Goal: Communication & Community: Answer question/provide support

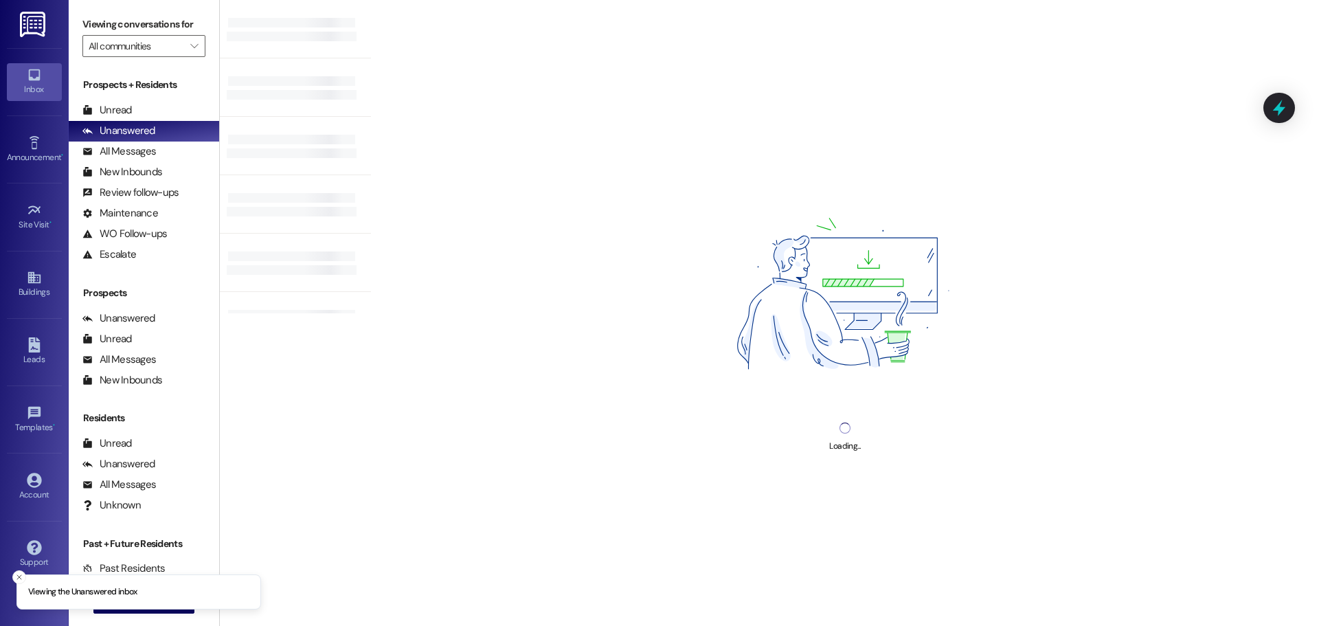
drag, startPoint x: 763, startPoint y: 215, endPoint x: 689, endPoint y: 147, distance: 100.6
click at [689, 147] on div "Loading..." at bounding box center [845, 313] width 948 height 626
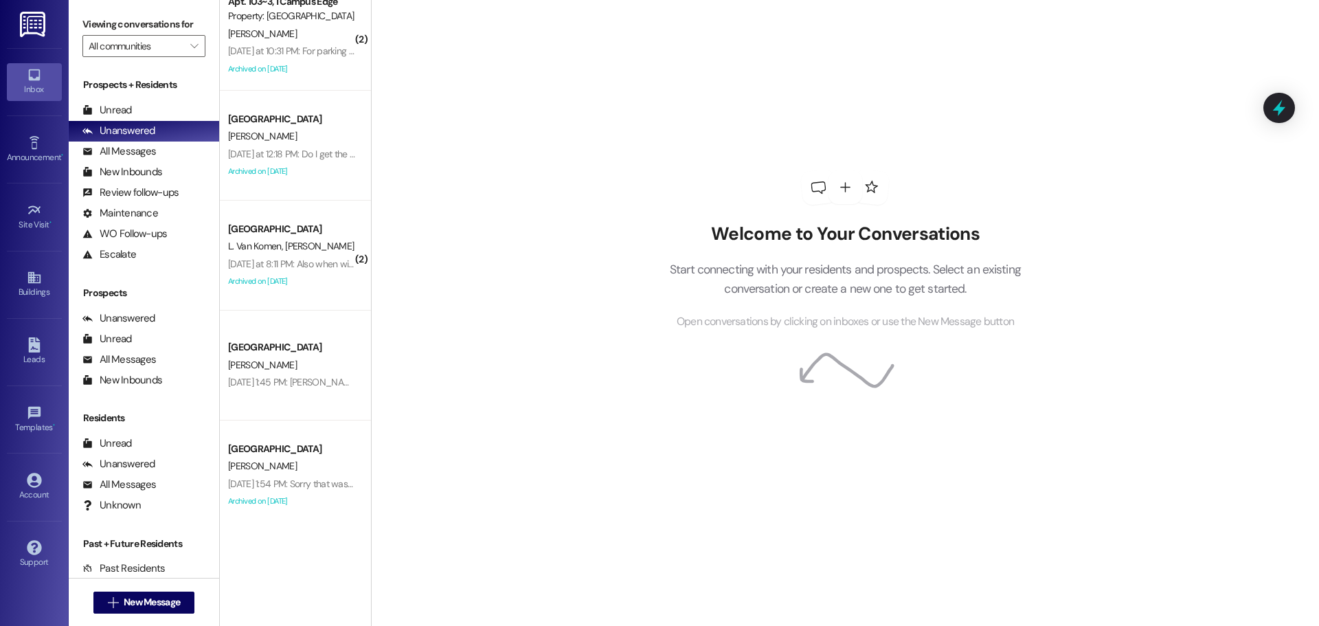
scroll to position [901, 0]
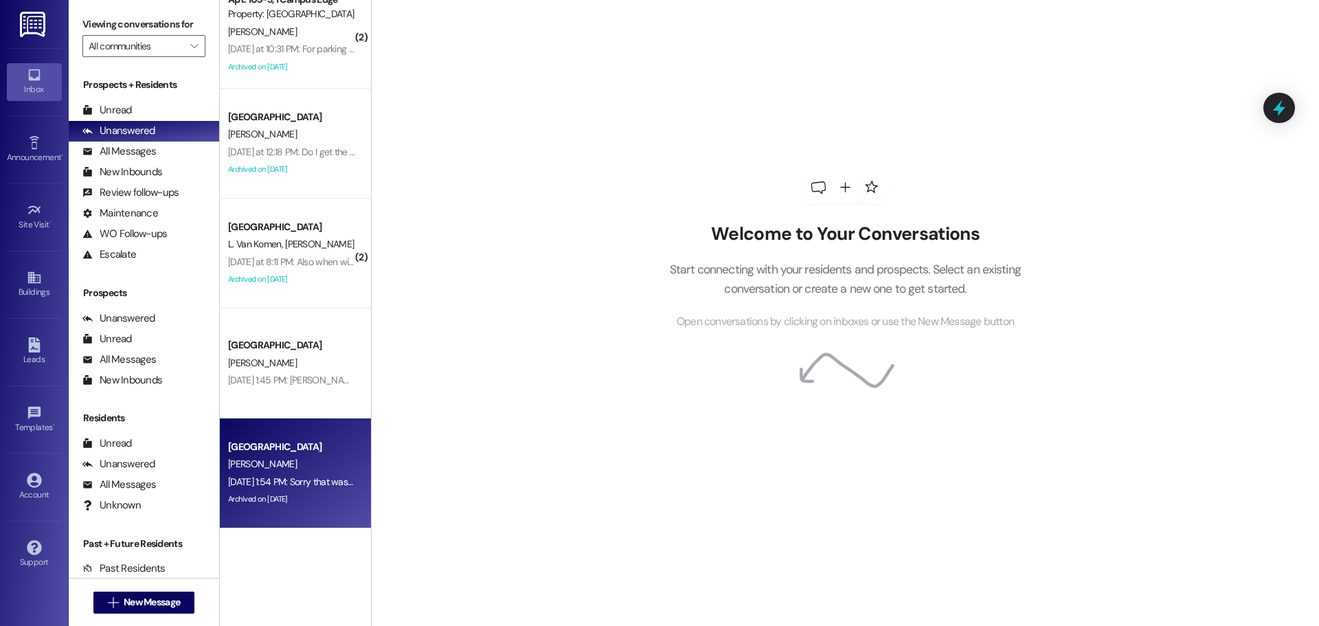
click at [321, 477] on div "[DATE] 1:54 PM: Sorry that was such a hassle [DATE] 1:54 PM: Sorry that was suc…" at bounding box center [316, 481] width 176 height 12
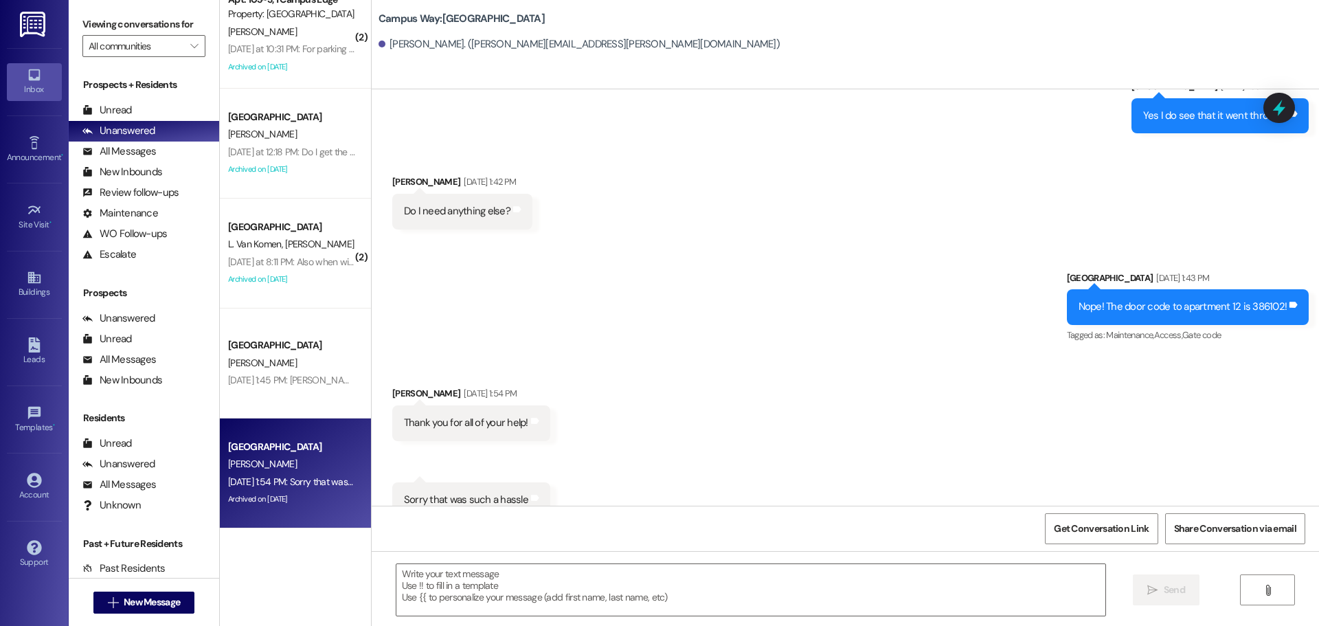
scroll to position [4557, 0]
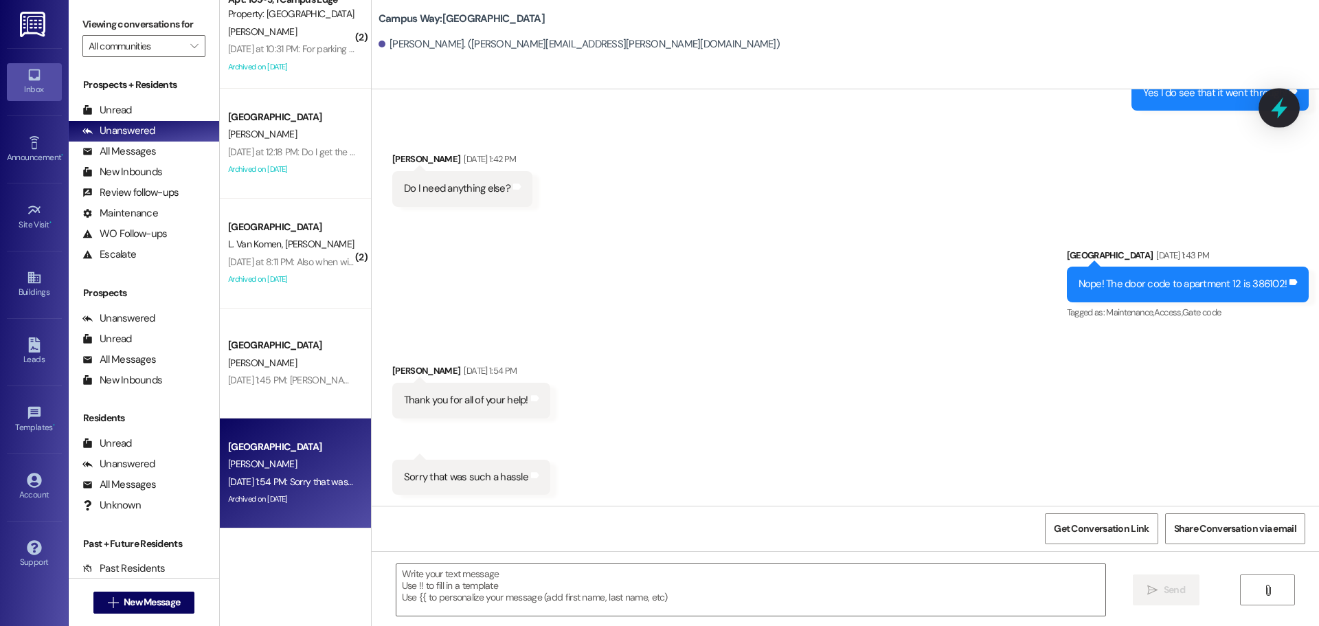
click at [1286, 100] on icon at bounding box center [1278, 107] width 23 height 23
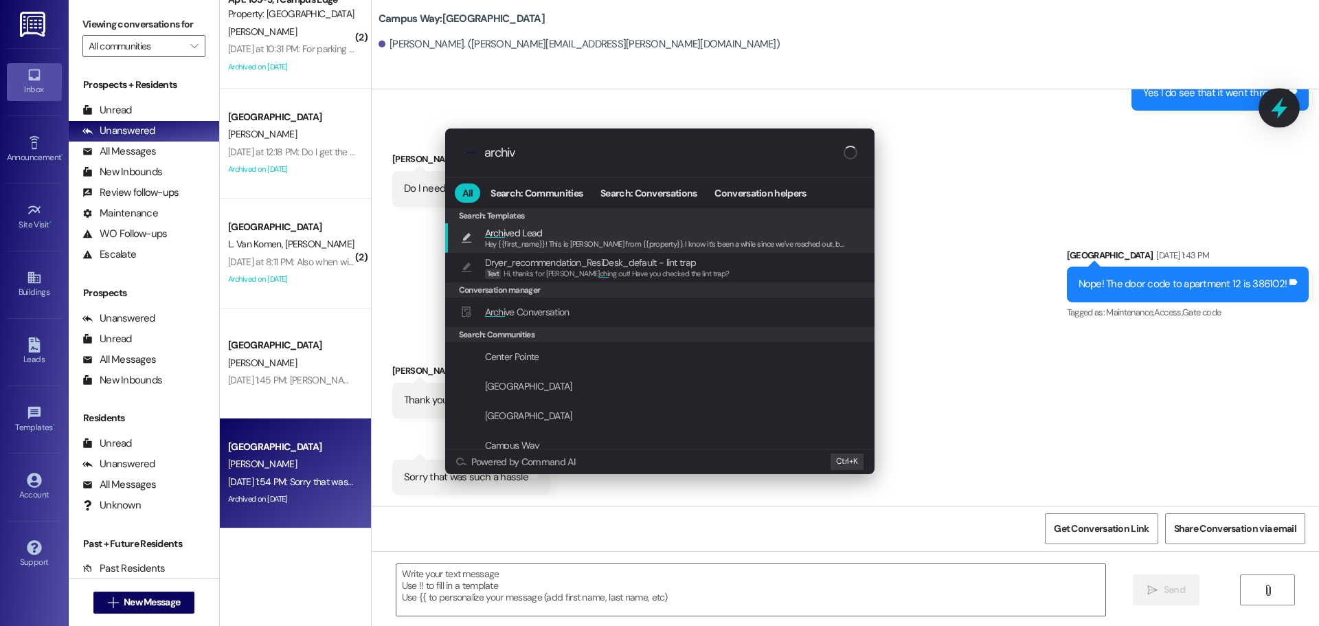
type input "archive"
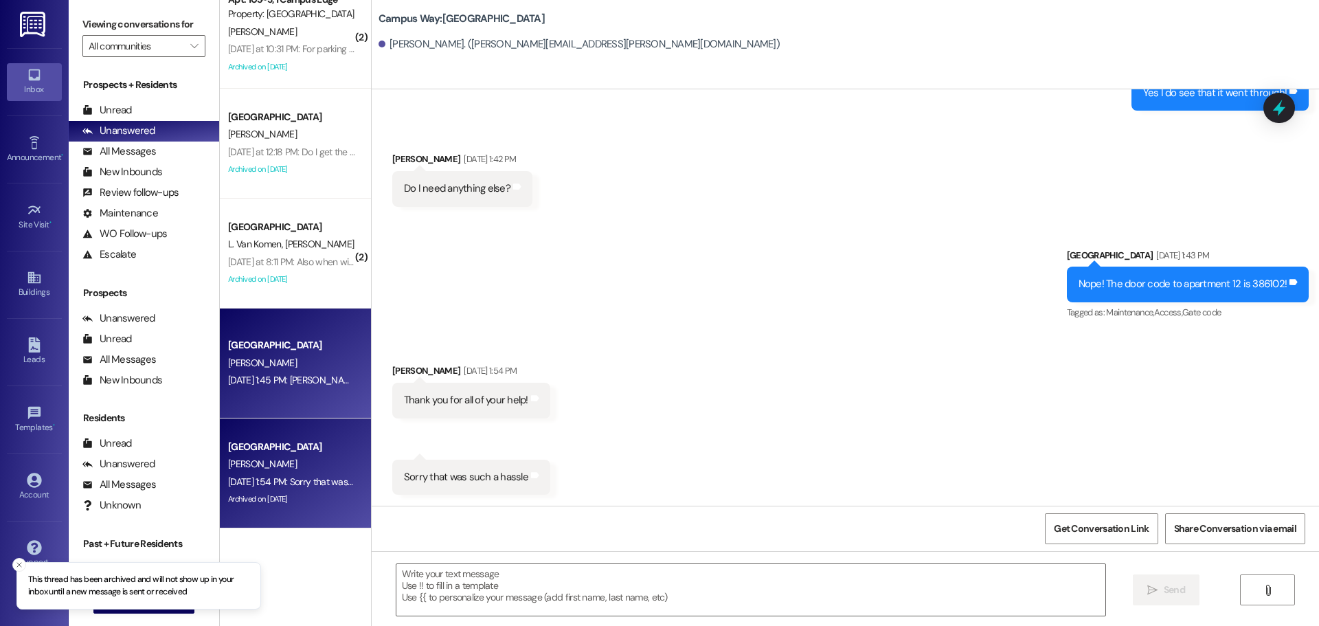
click at [303, 372] on div "[DATE] 1:45 PM: [PERSON_NAME] [DATE] 1:45 PM: [PERSON_NAME]" at bounding box center [292, 380] width 130 height 17
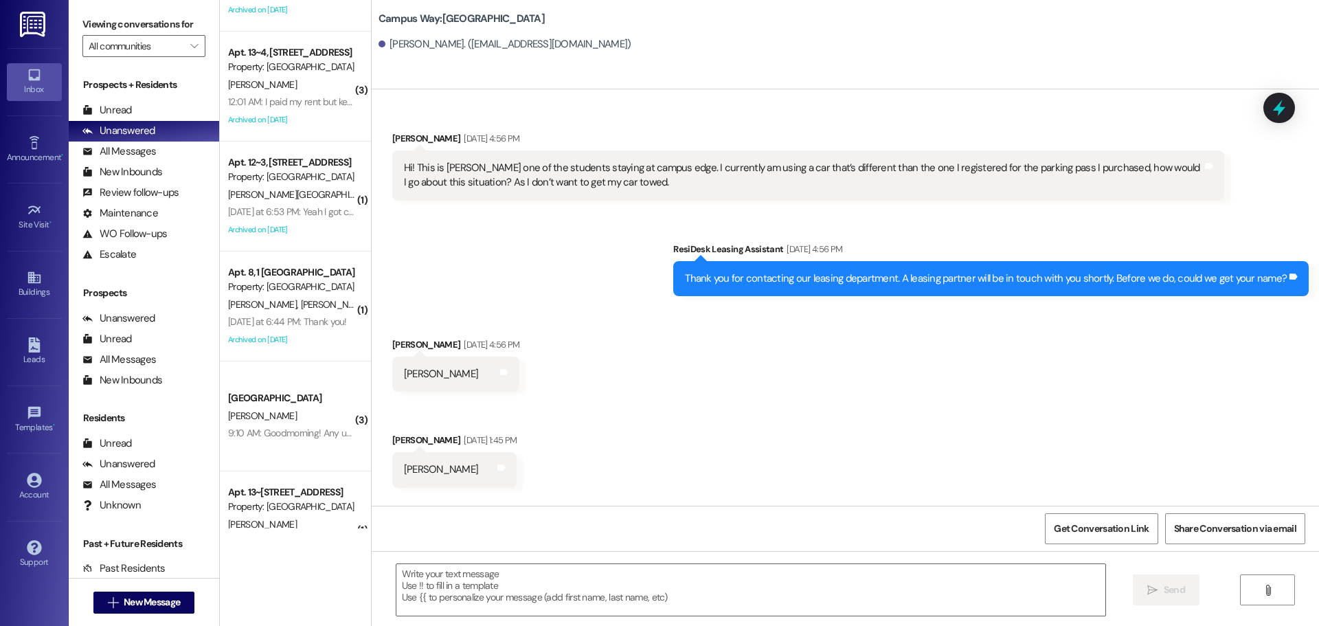
scroll to position [76, 0]
click at [146, 600] on span "New Message" at bounding box center [152, 602] width 56 height 14
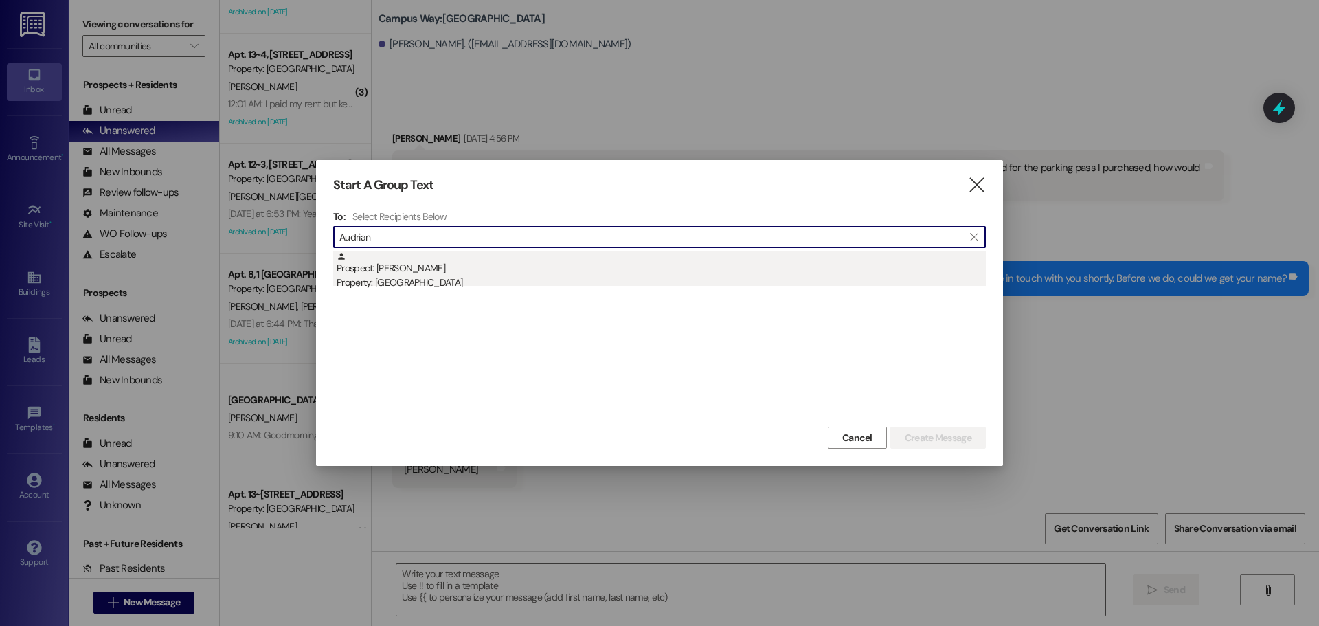
type input "Audrian"
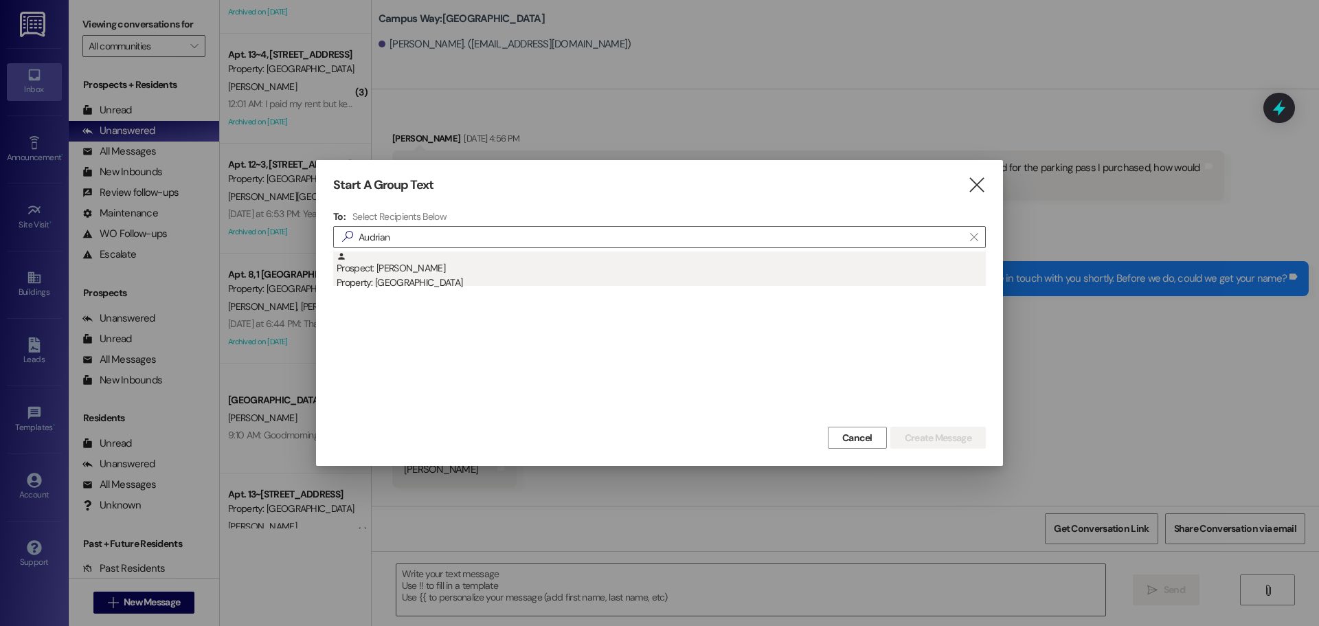
click at [398, 288] on div "Property: [GEOGRAPHIC_DATA]" at bounding box center [661, 282] width 649 height 14
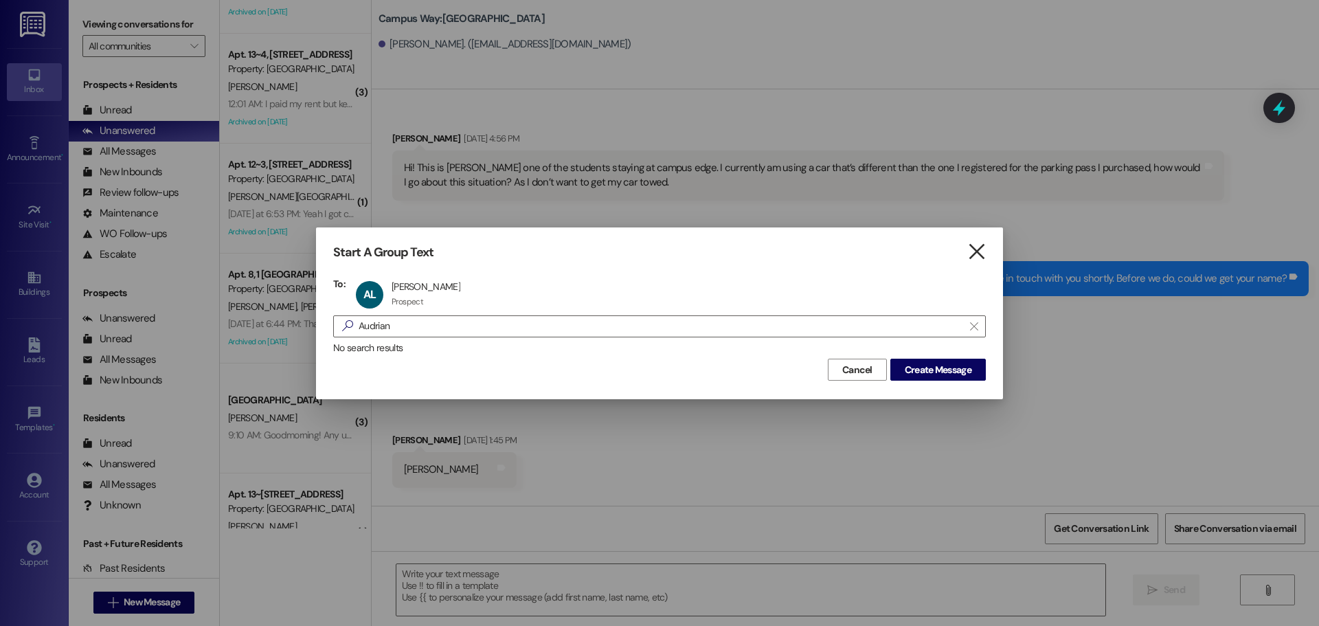
click at [980, 247] on icon "" at bounding box center [976, 252] width 19 height 14
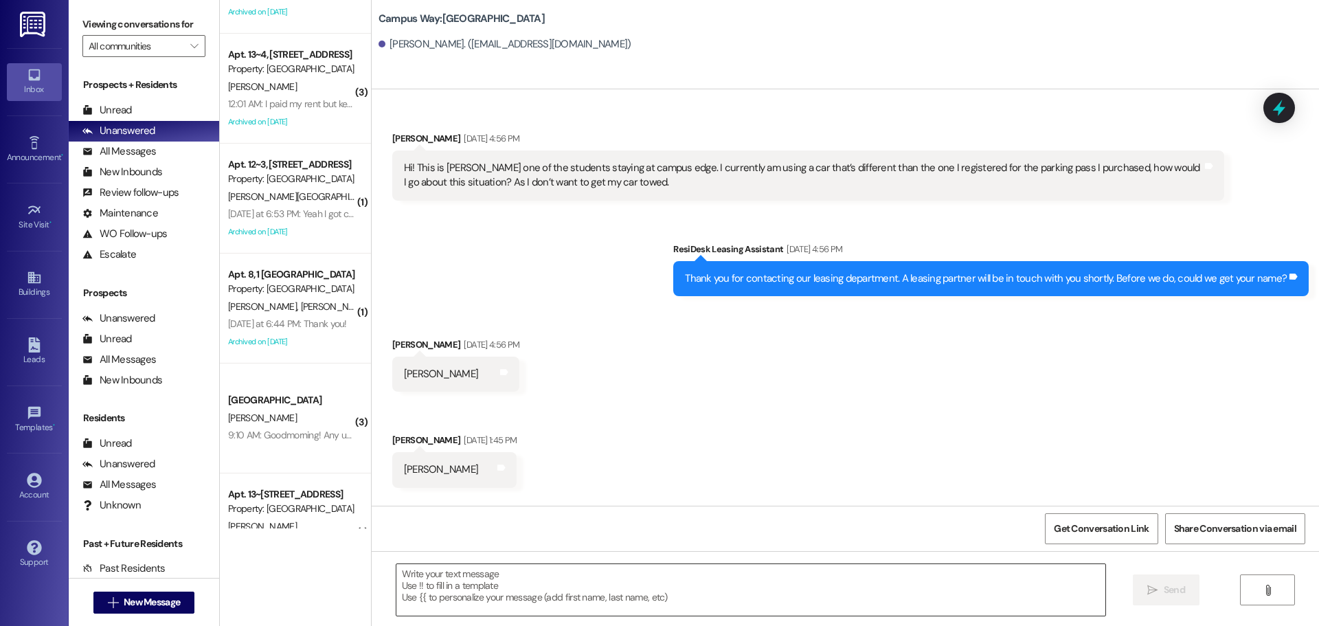
click at [554, 586] on textarea at bounding box center [750, 590] width 709 height 52
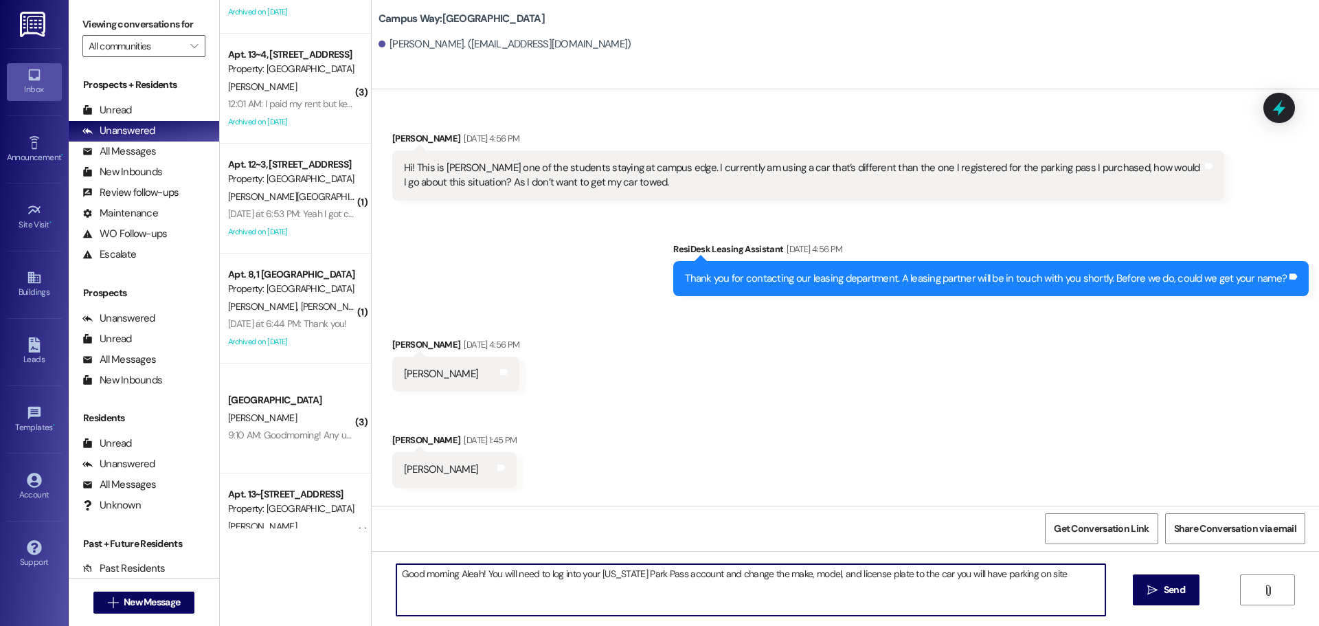
type textarea "Good morning Aleah! You will need to log into your Utah Park Pass account and c…"
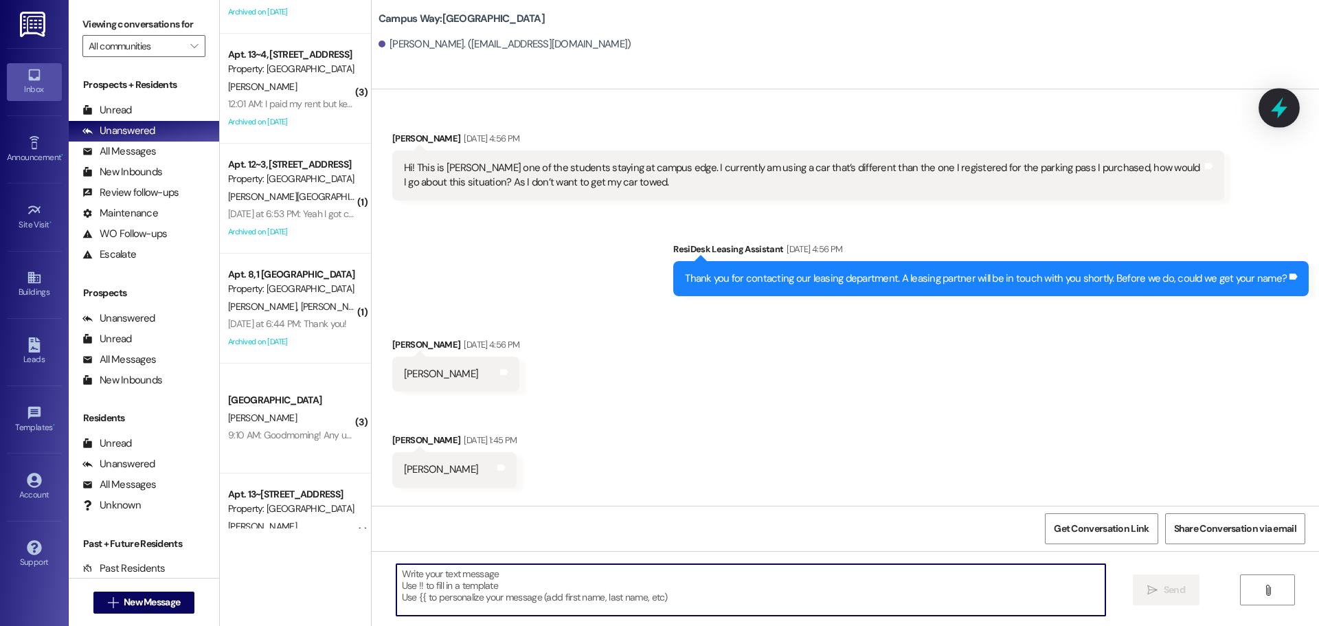
click at [1276, 109] on icon at bounding box center [1279, 108] width 16 height 21
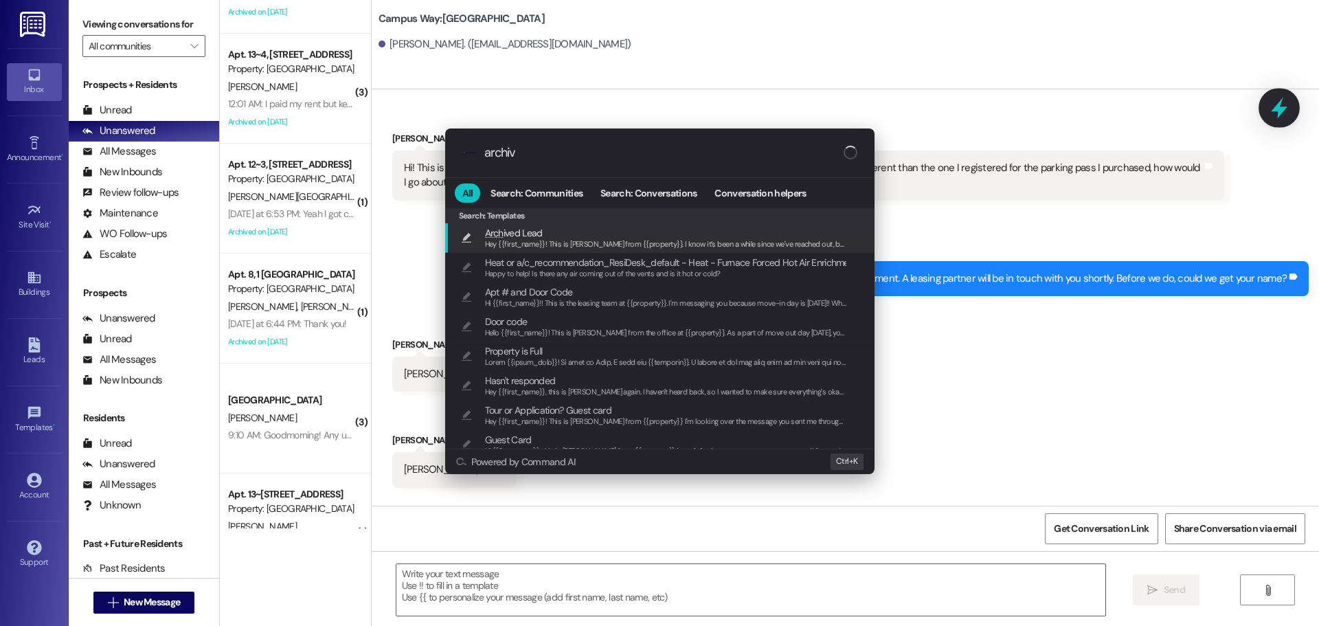
type input "archive"
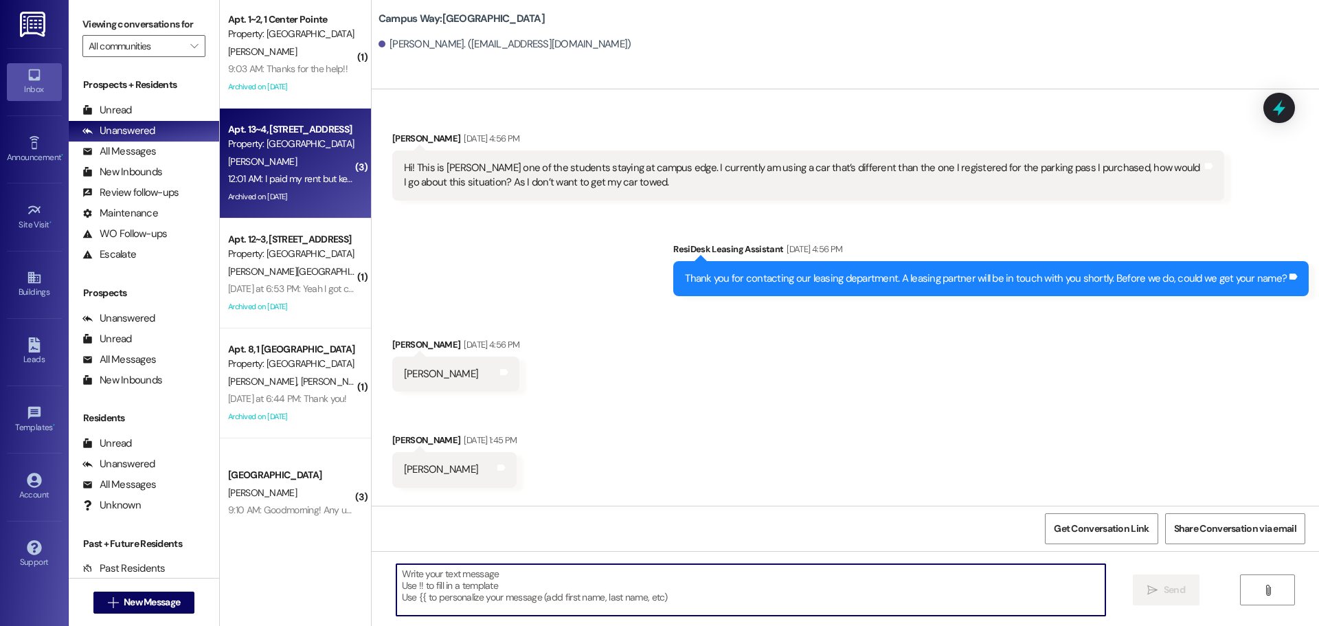
scroll to position [0, 0]
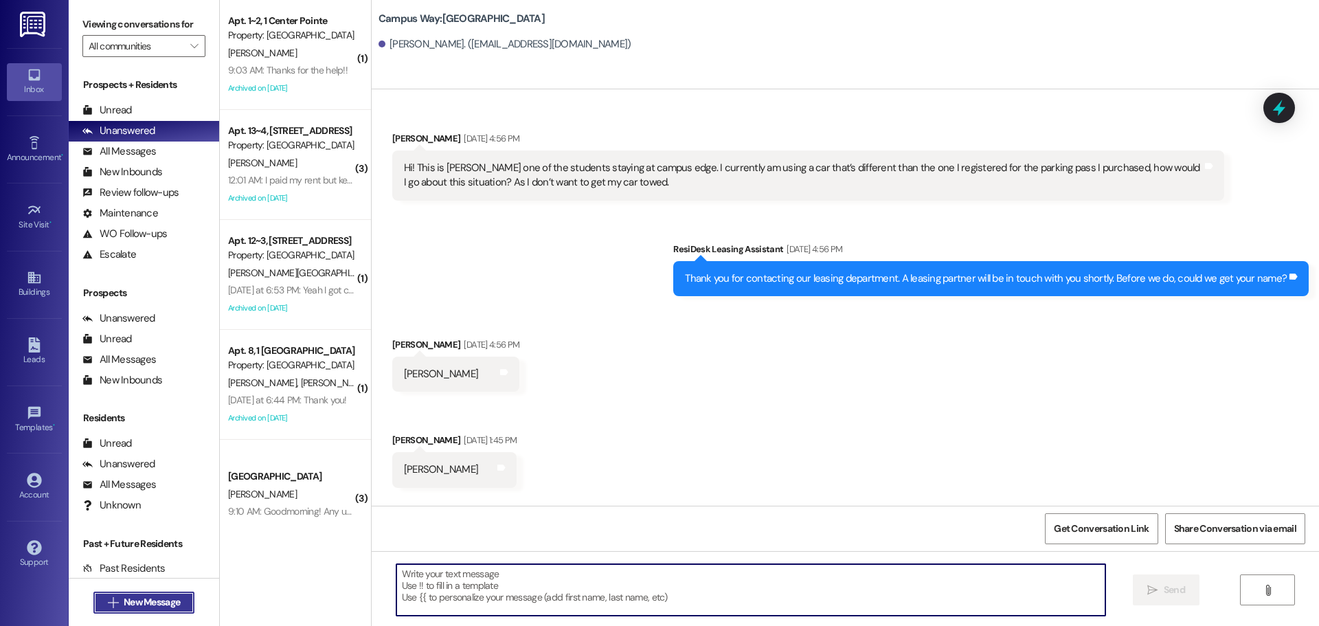
click at [143, 601] on span "New Message" at bounding box center [152, 602] width 56 height 14
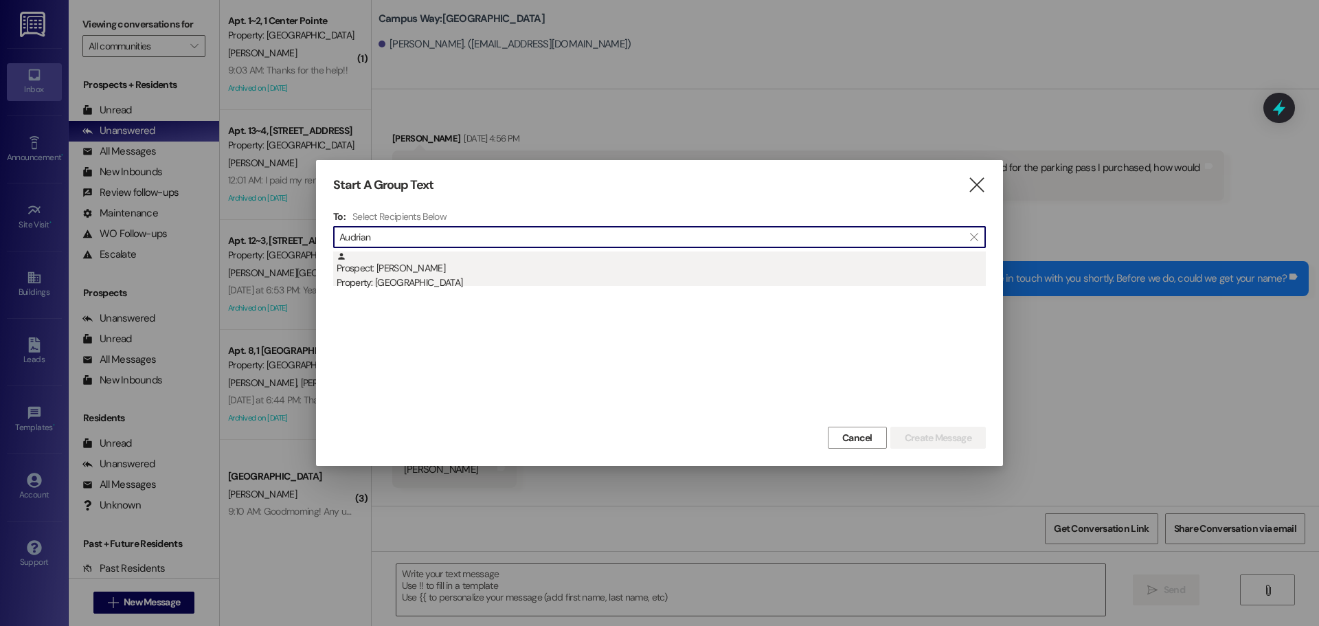
type input "Audrian"
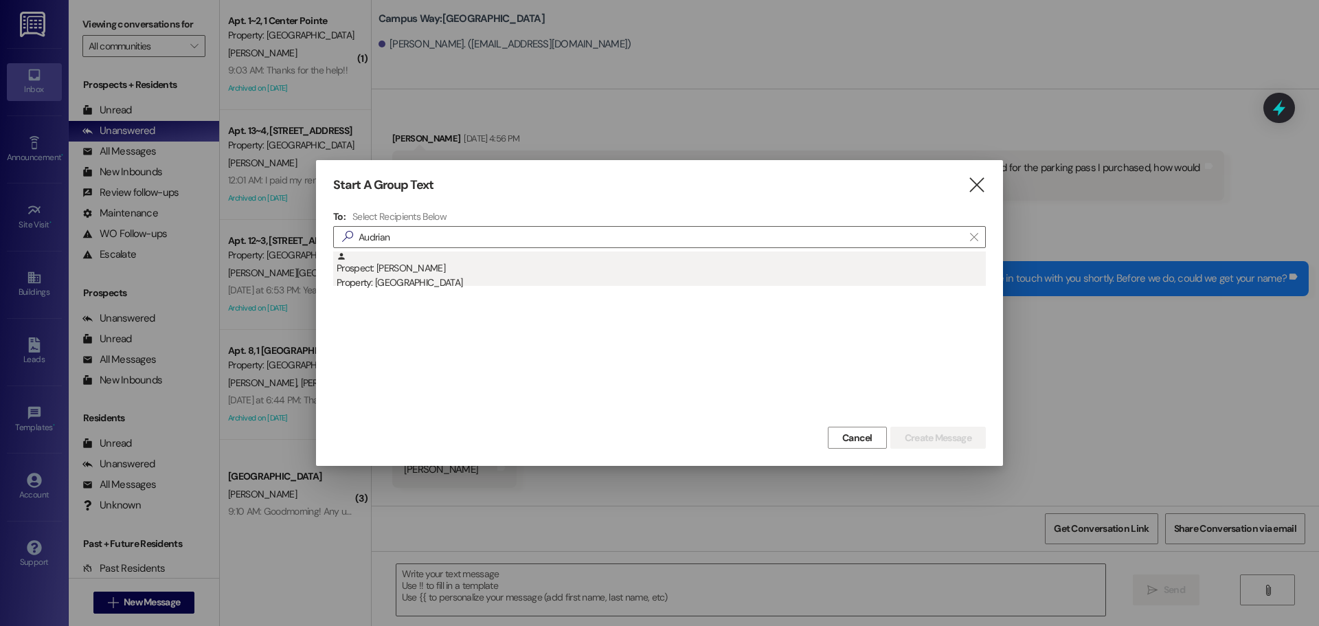
click at [483, 268] on div "Prospect: Audrian Lowe Property: Center Pointe" at bounding box center [661, 270] width 649 height 39
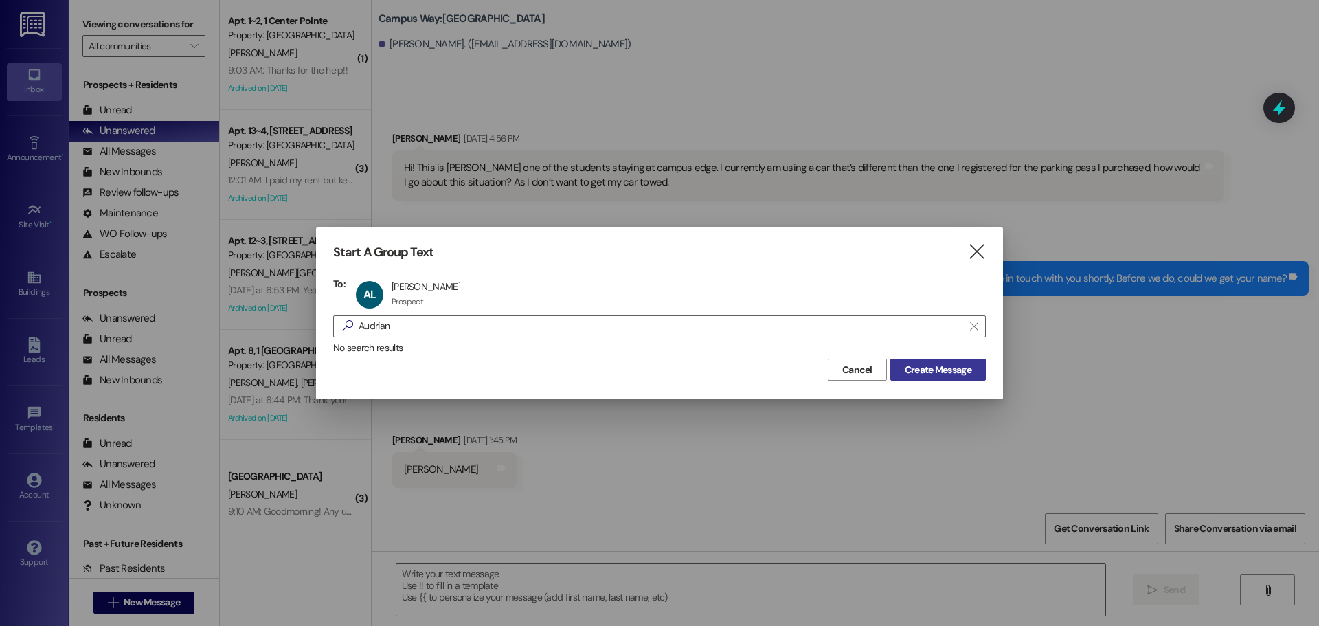
click at [905, 370] on span "Create Message" at bounding box center [938, 370] width 67 height 14
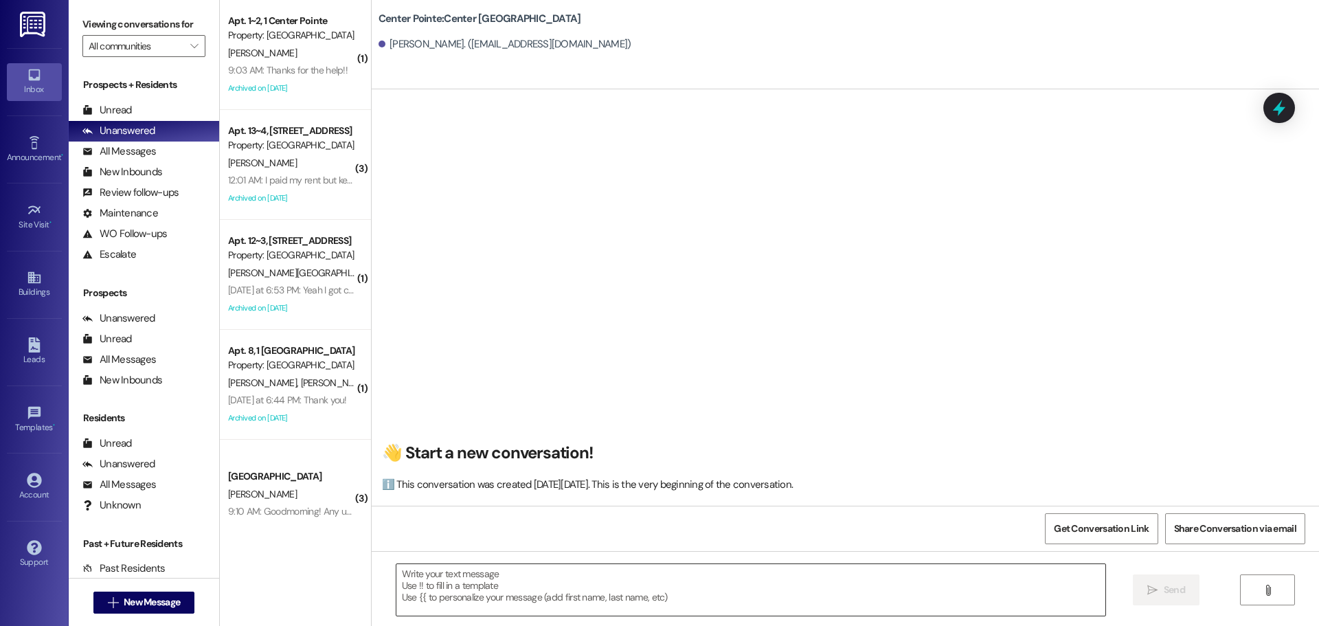
click at [717, 590] on textarea at bounding box center [750, 590] width 709 height 52
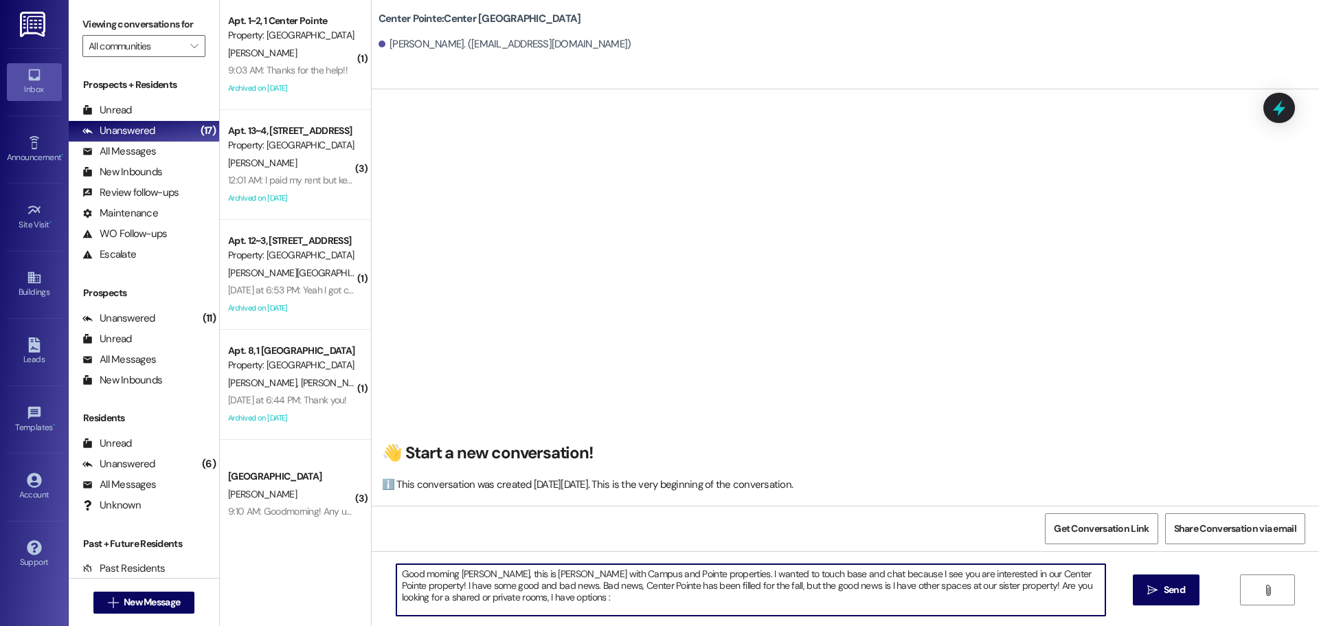
type textarea "Good morning Audrian, this is Andrea with Campus and Pointe properties. I wante…"
click at [717, 590] on textarea "Good morning Audrian, this is Andrea with Campus and Pointe properties. I wante…" at bounding box center [750, 590] width 709 height 52
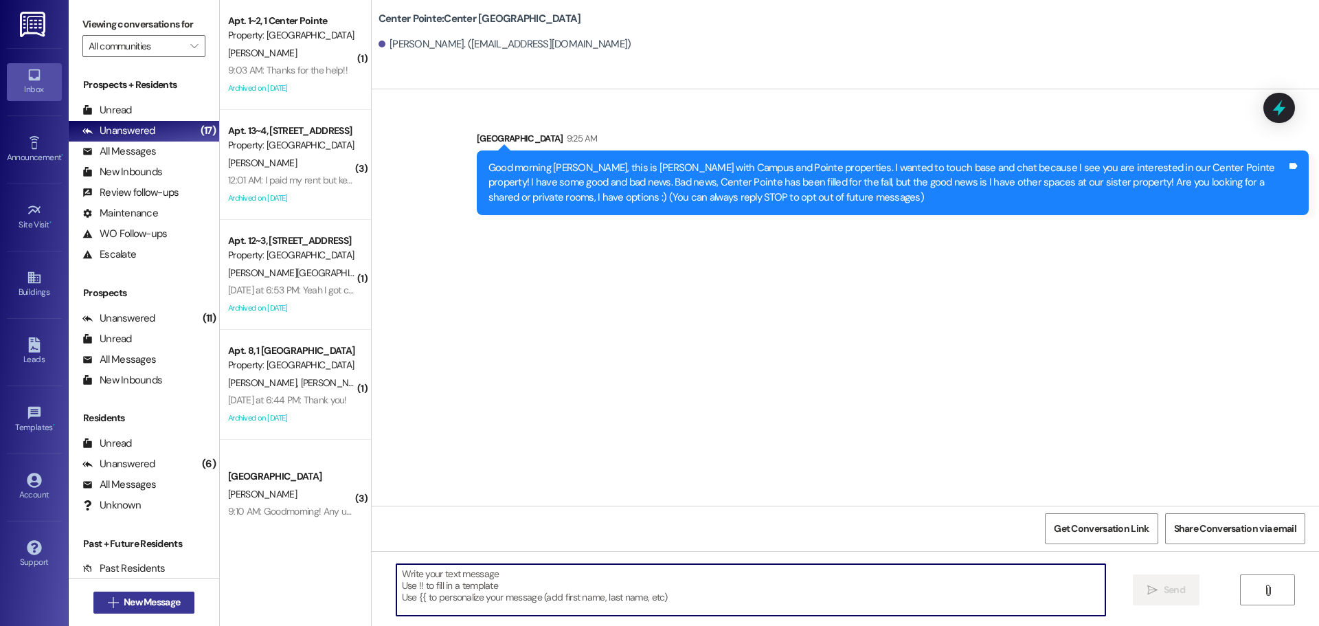
click at [147, 609] on button " New Message" at bounding box center [144, 602] width 102 height 22
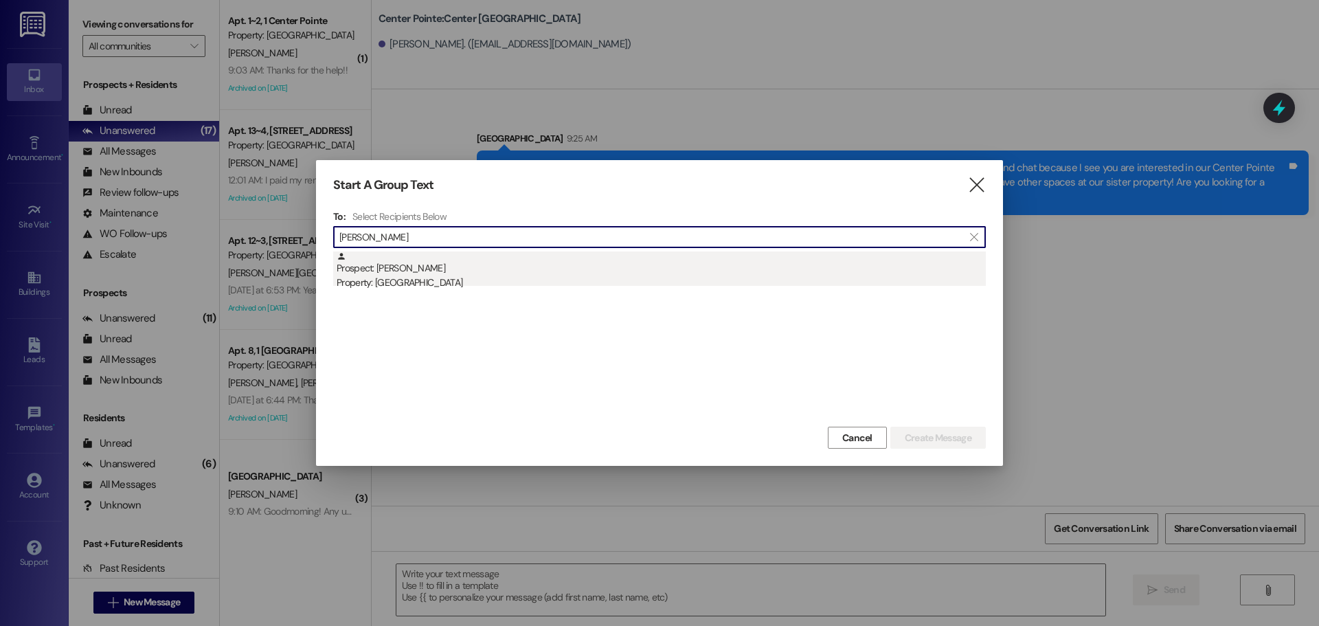
type input "alexis dansi"
click at [415, 253] on div "Prospect: Alexis Dansie Property: Campus Way" at bounding box center [661, 270] width 649 height 39
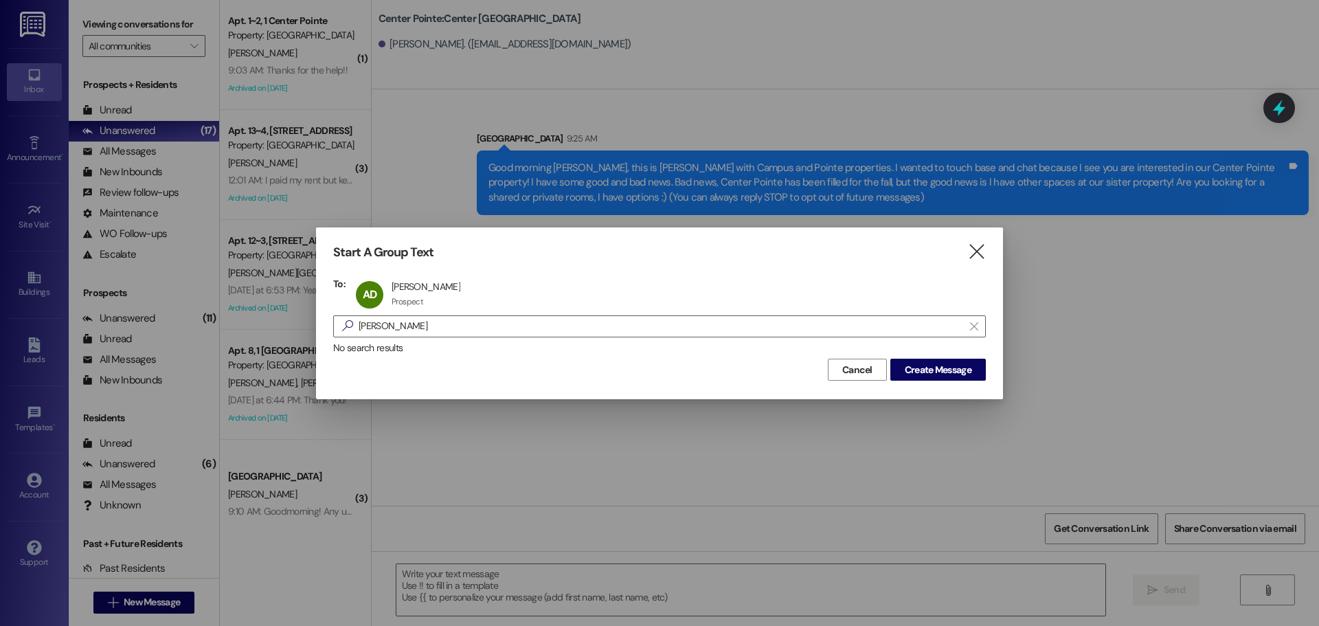
click at [968, 354] on div "Start A Group Text  To: AD Alexis Dansie Alexis Dansie Prospect Prospect click…" at bounding box center [659, 312] width 687 height 171
click at [957, 370] on span "Create Message" at bounding box center [938, 370] width 67 height 14
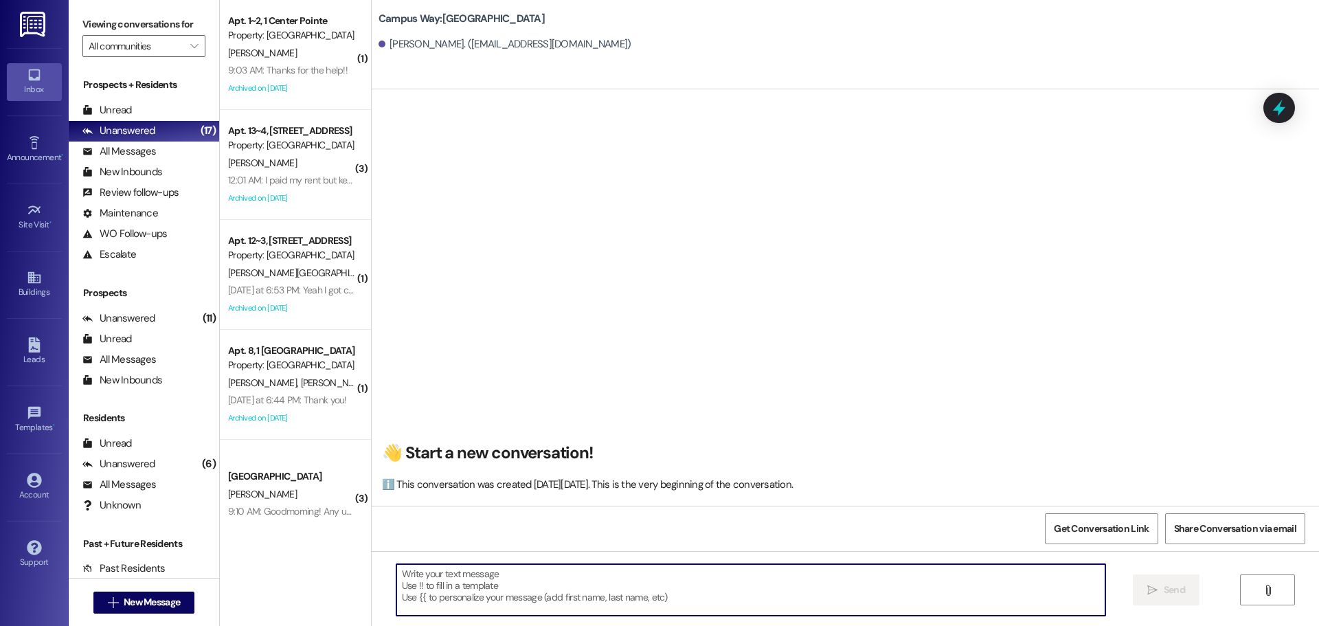
click at [629, 582] on textarea at bounding box center [750, 590] width 709 height 52
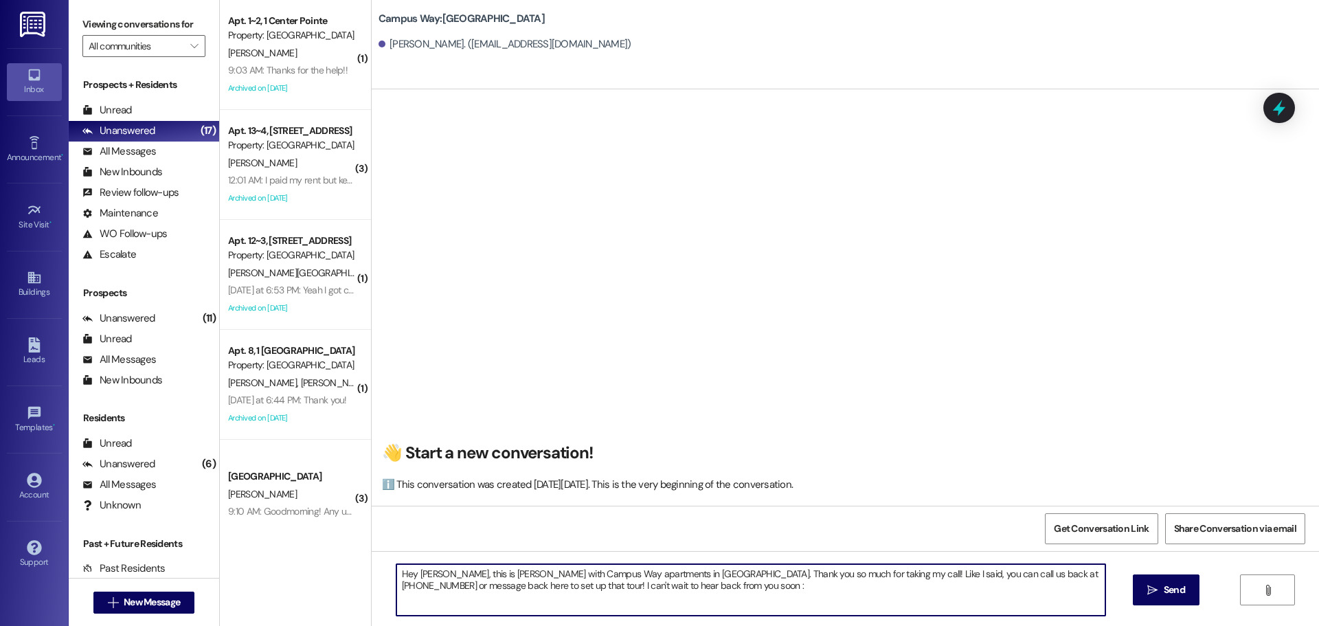
type textarea "Hey Alexis, this is Andrea with Campus Way apartments in Provo. Thank you so mu…"
click at [727, 576] on textarea "Hey Alexis, this is Andrea with Campus Way apartments in Provo. Thank you so mu…" at bounding box center [750, 590] width 709 height 52
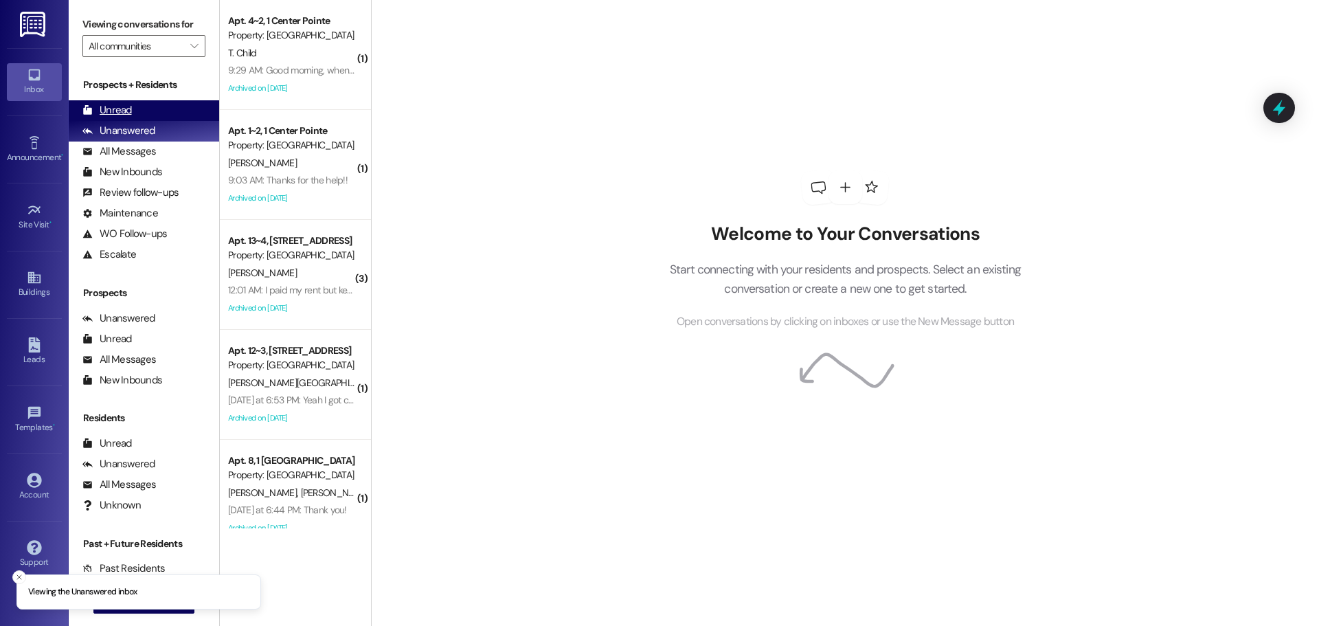
click at [112, 102] on div "Unread (0)" at bounding box center [144, 110] width 150 height 21
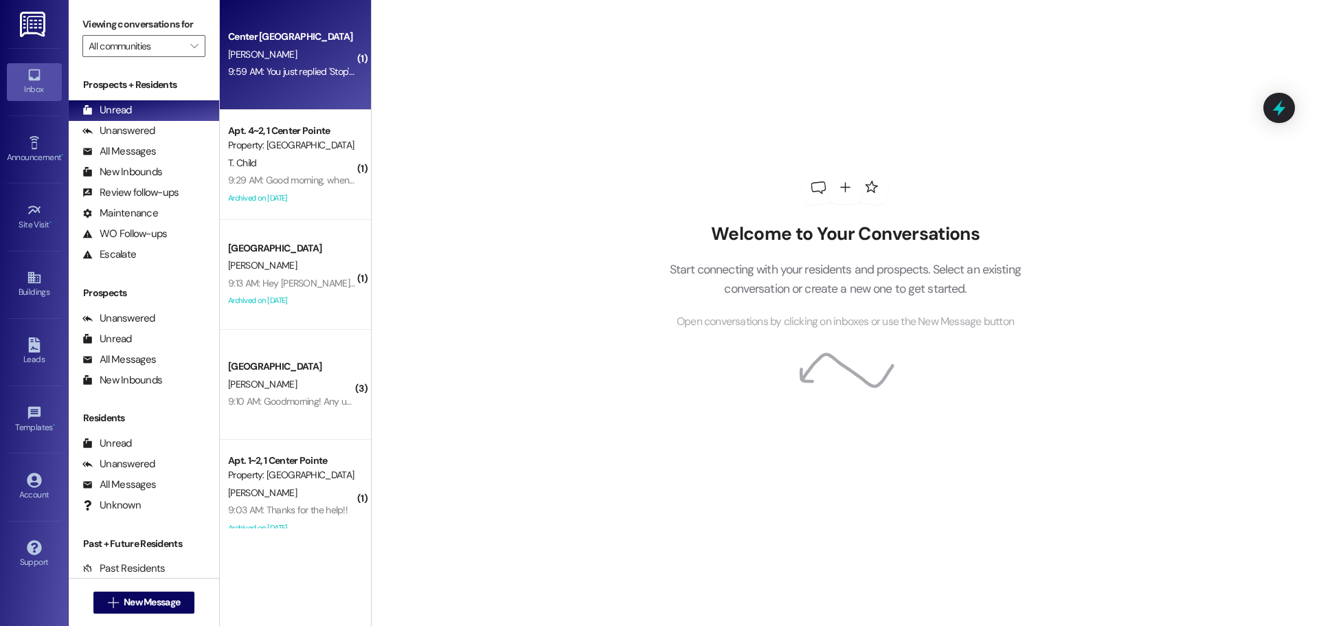
click at [295, 57] on div "A. Lowe" at bounding box center [292, 54] width 130 height 17
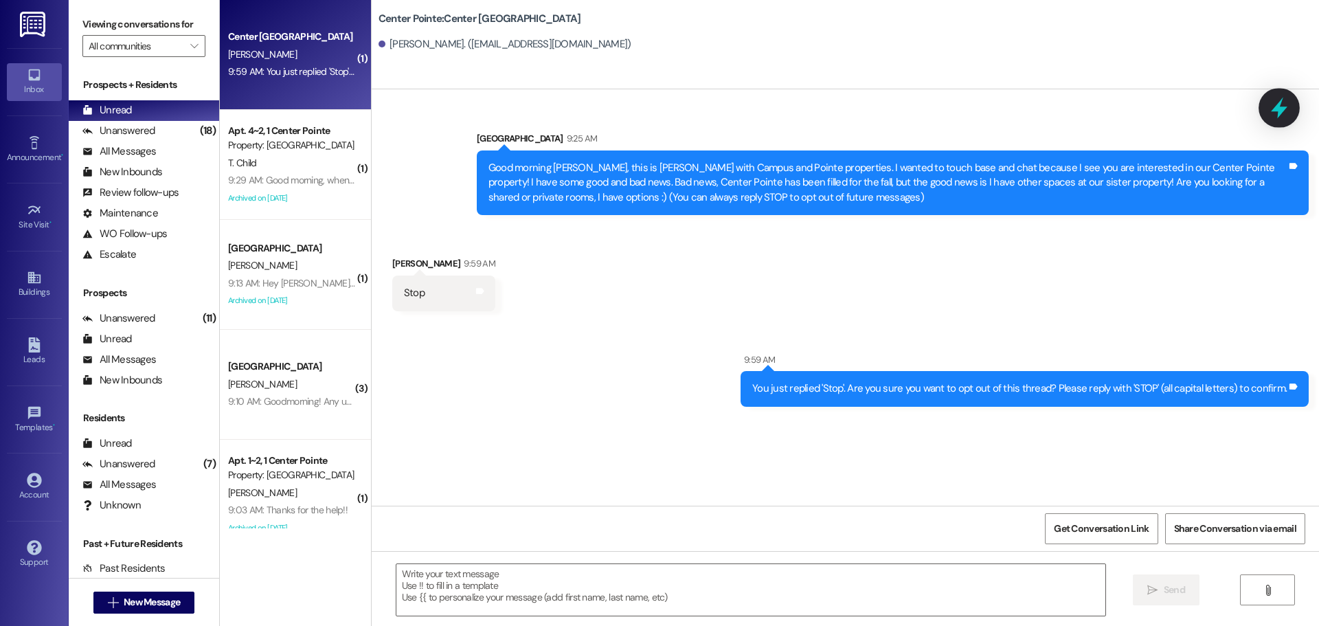
click at [1280, 104] on icon at bounding box center [1279, 108] width 16 height 21
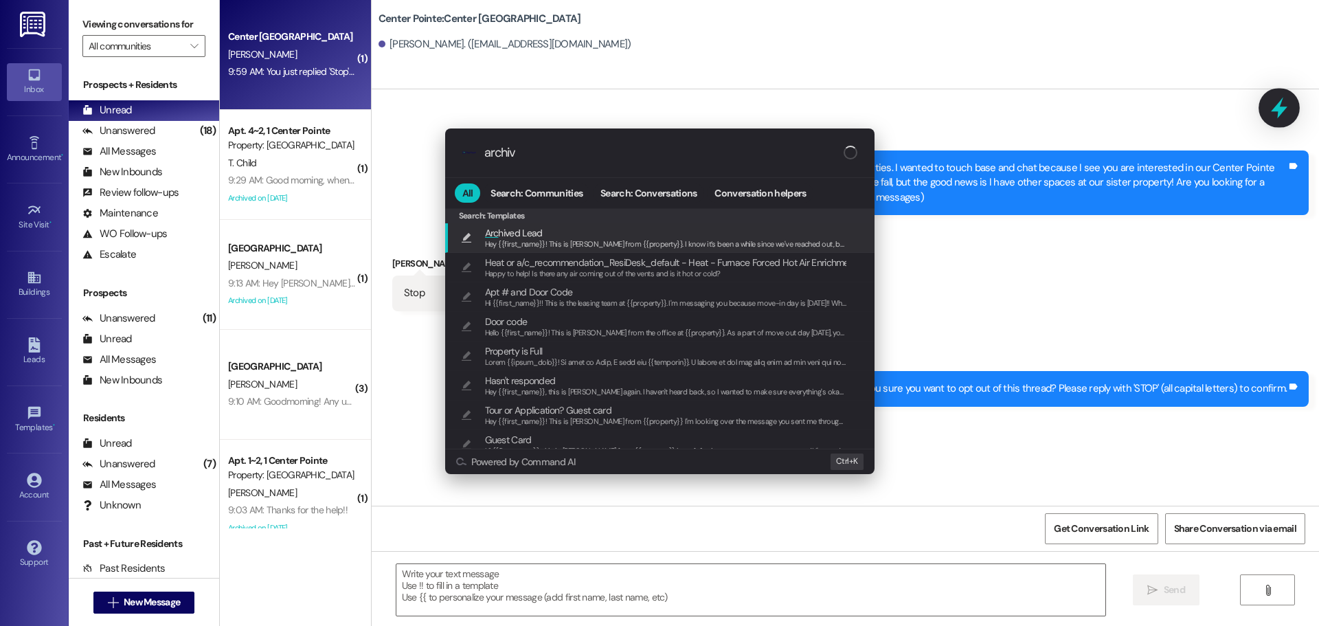
type input "archive"
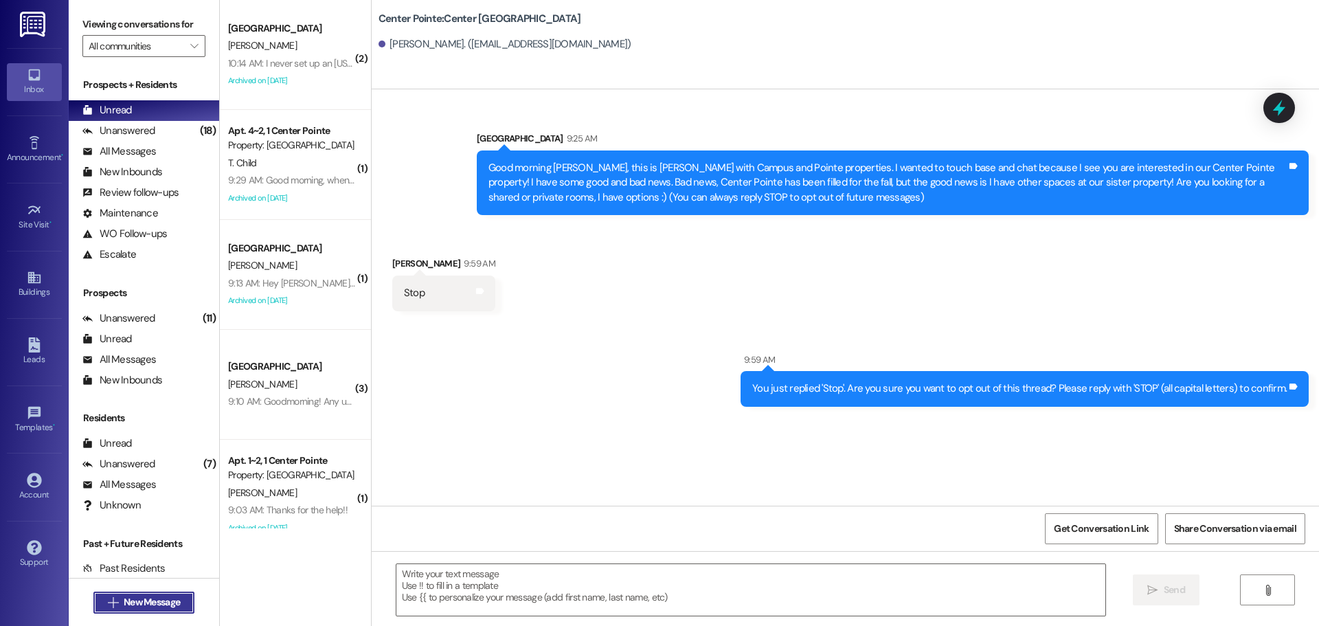
click at [148, 601] on span "New Message" at bounding box center [152, 602] width 56 height 14
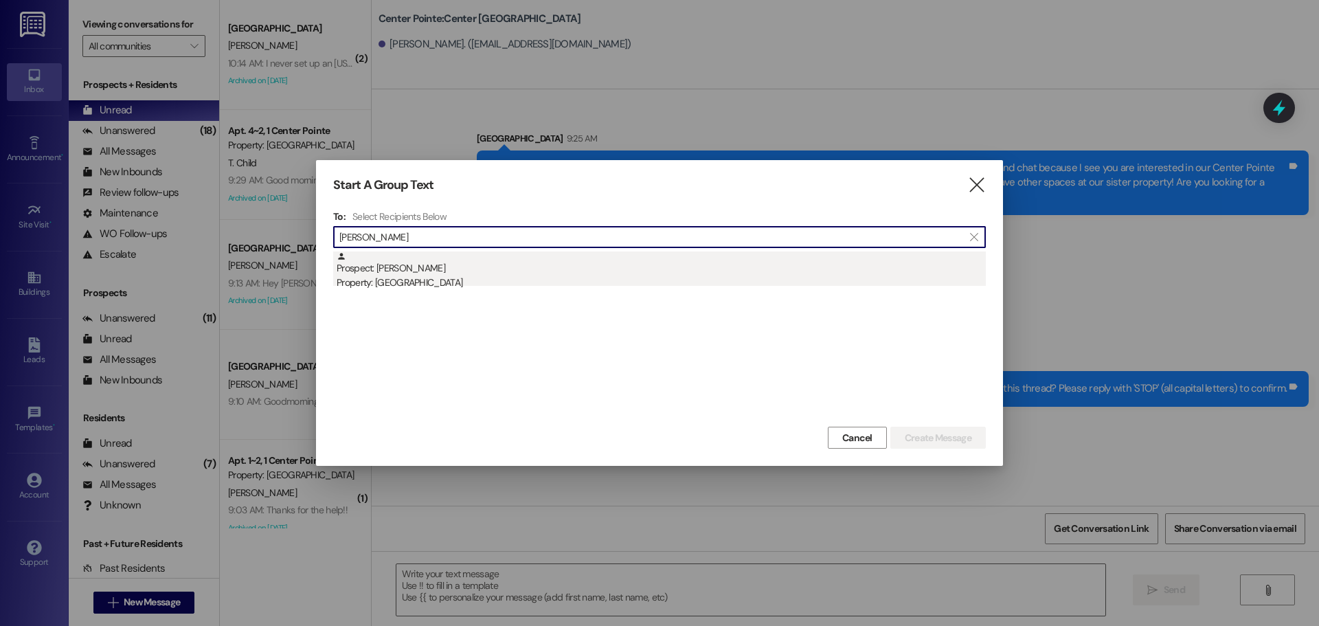
type input "julie poole"
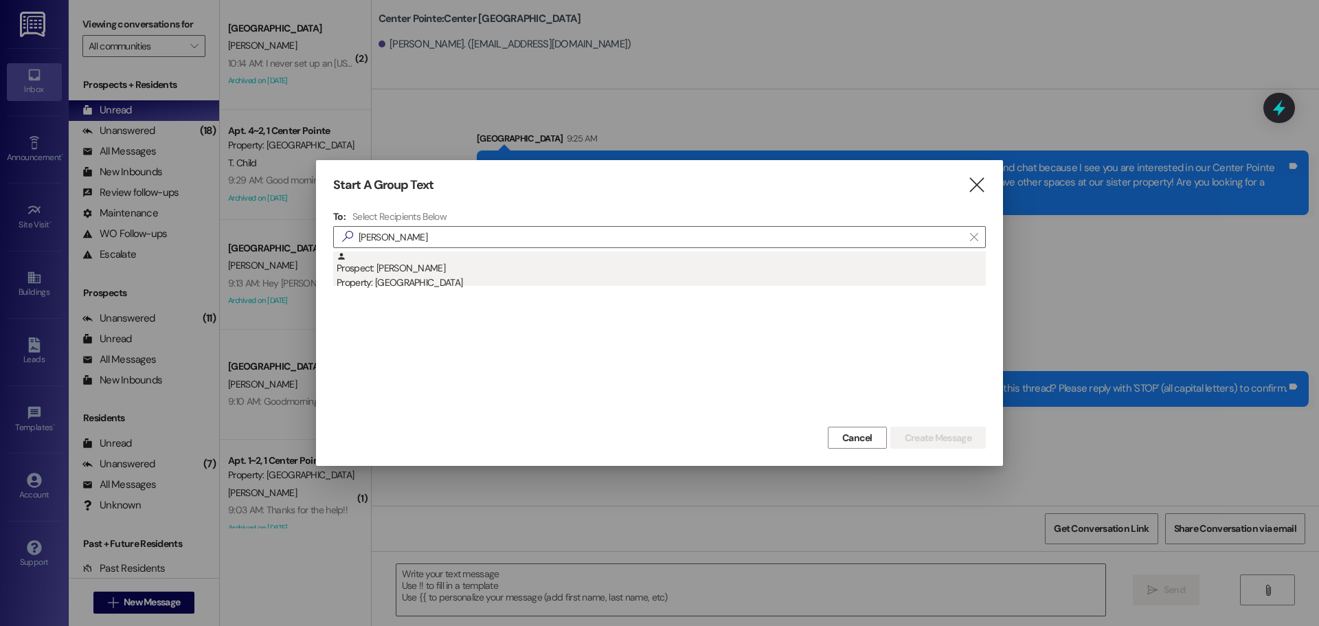
click at [490, 266] on div "Prospect: Julie Poole Property: Center Pointe" at bounding box center [661, 270] width 649 height 39
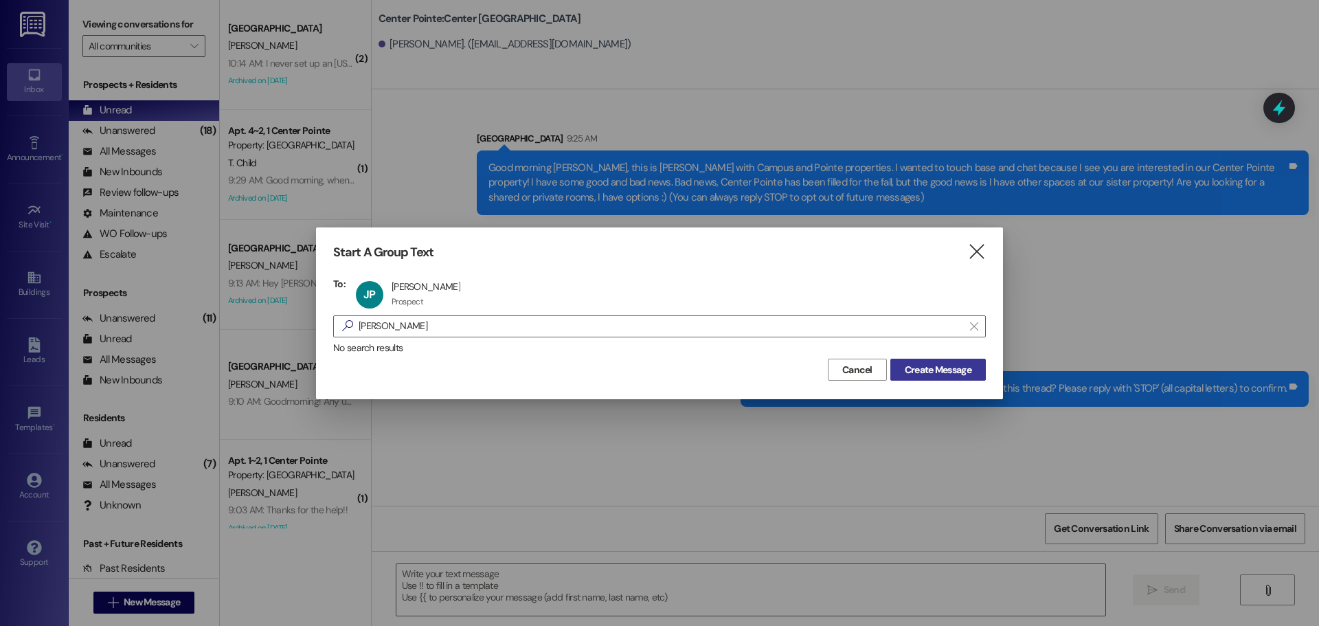
click at [937, 361] on button "Create Message" at bounding box center [937, 370] width 95 height 22
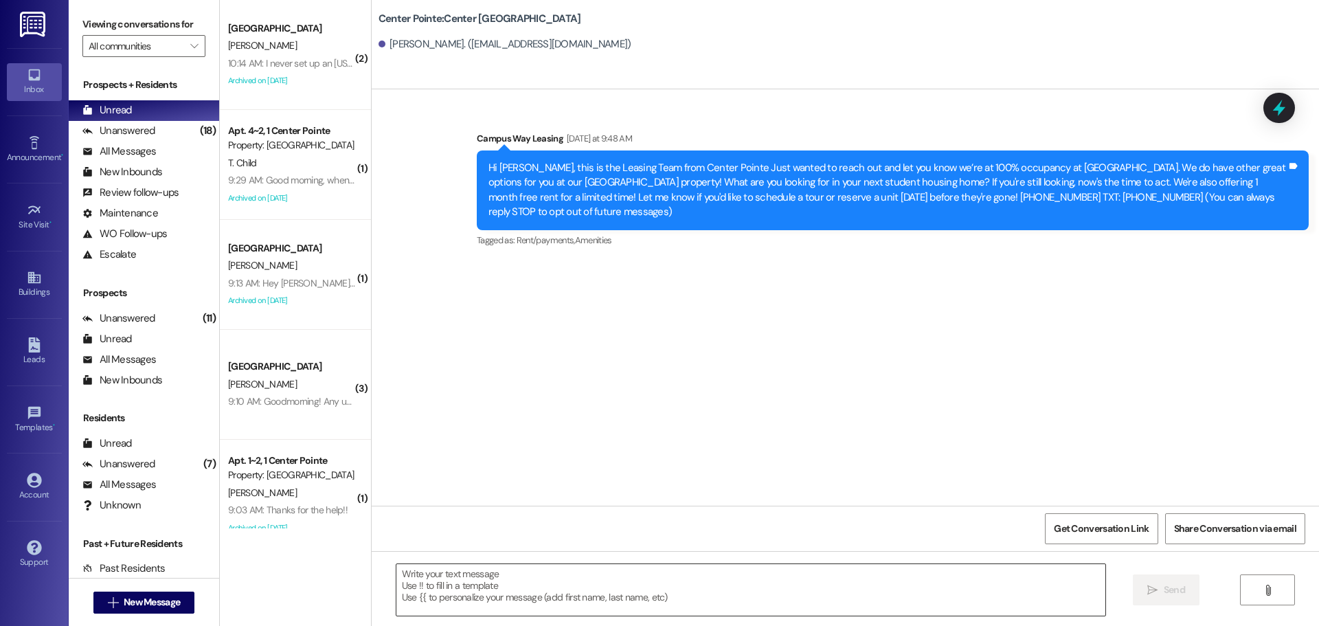
click at [708, 603] on textarea at bounding box center [750, 590] width 709 height 52
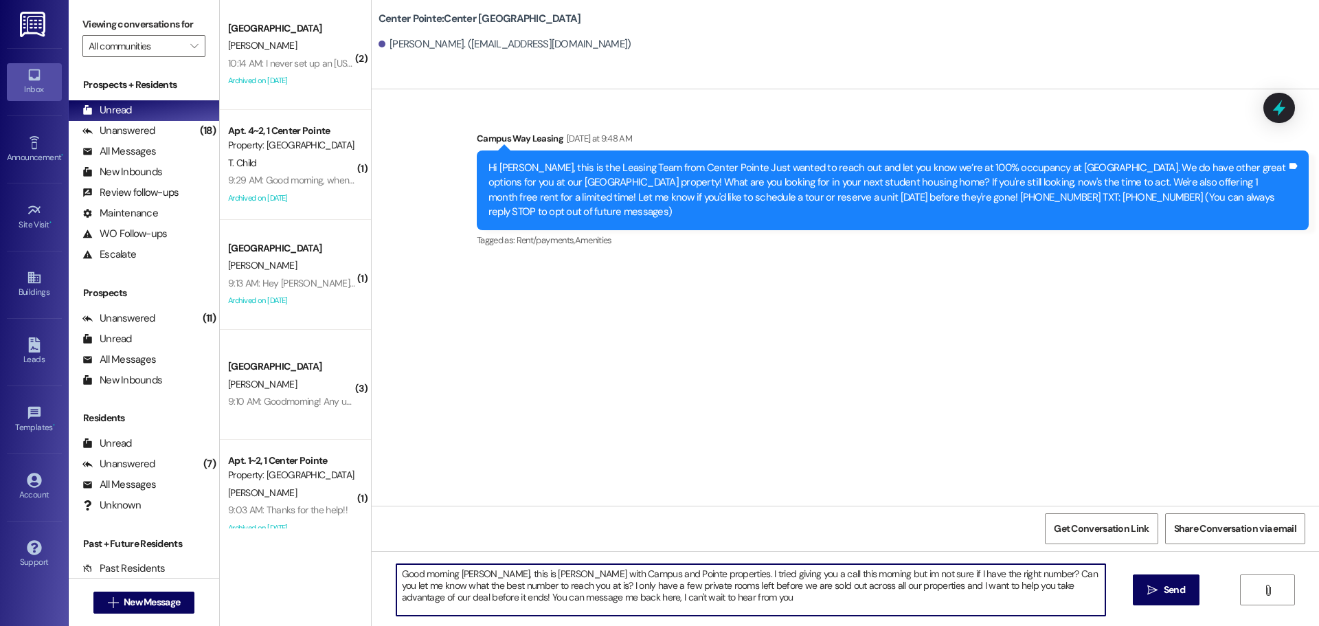
type textarea "Good morning Julie, this is Andrea with Campus and Pointe properties. I tried g…"
click at [708, 603] on textarea "Good morning Julie, this is Andrea with Campus and Pointe properties. I tried g…" at bounding box center [750, 590] width 709 height 52
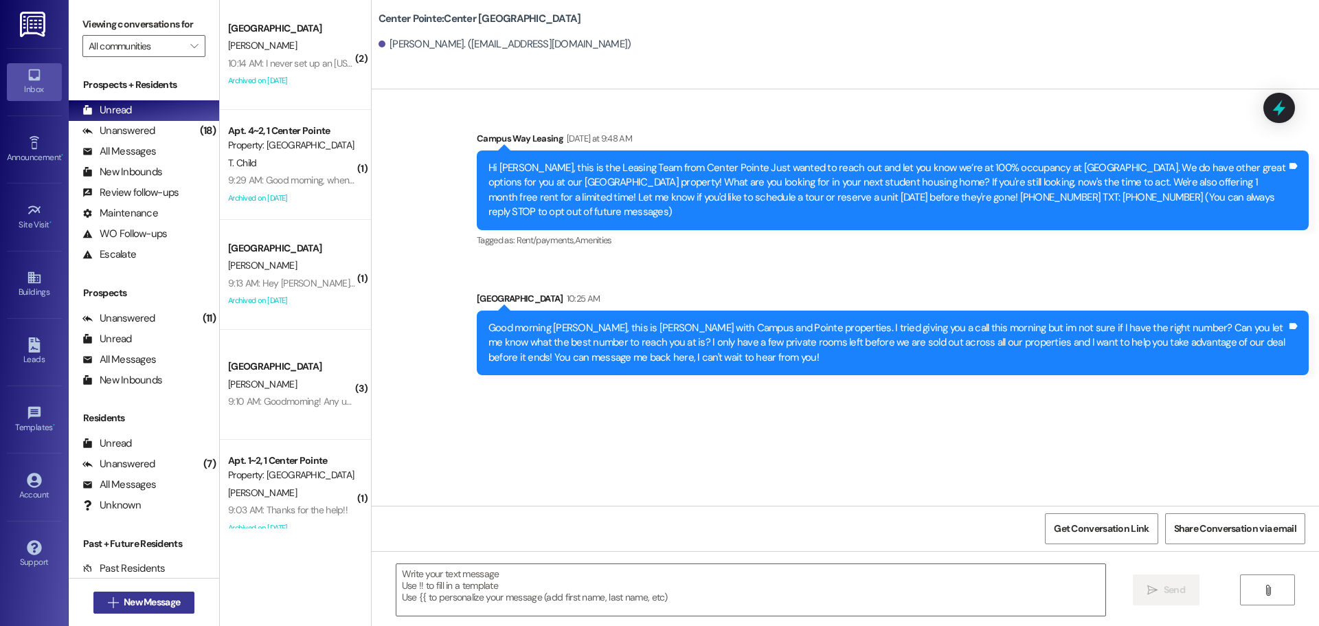
click at [147, 591] on button " New Message" at bounding box center [144, 602] width 102 height 22
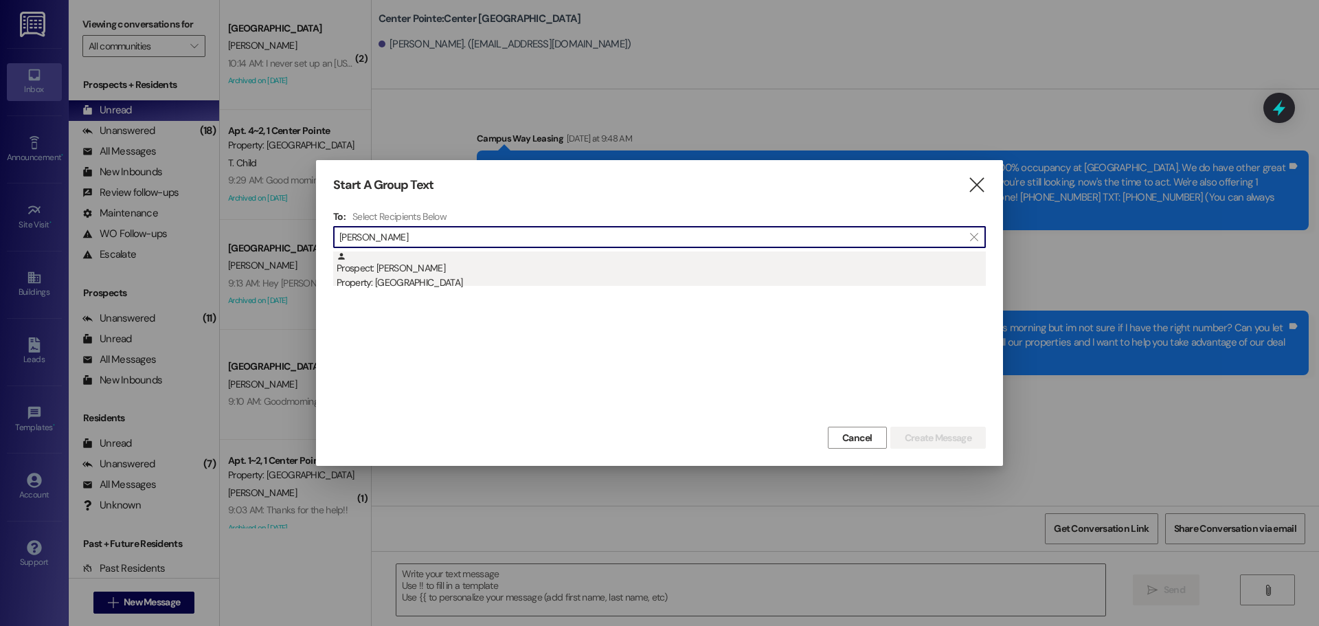
type input "Daniel Jr"
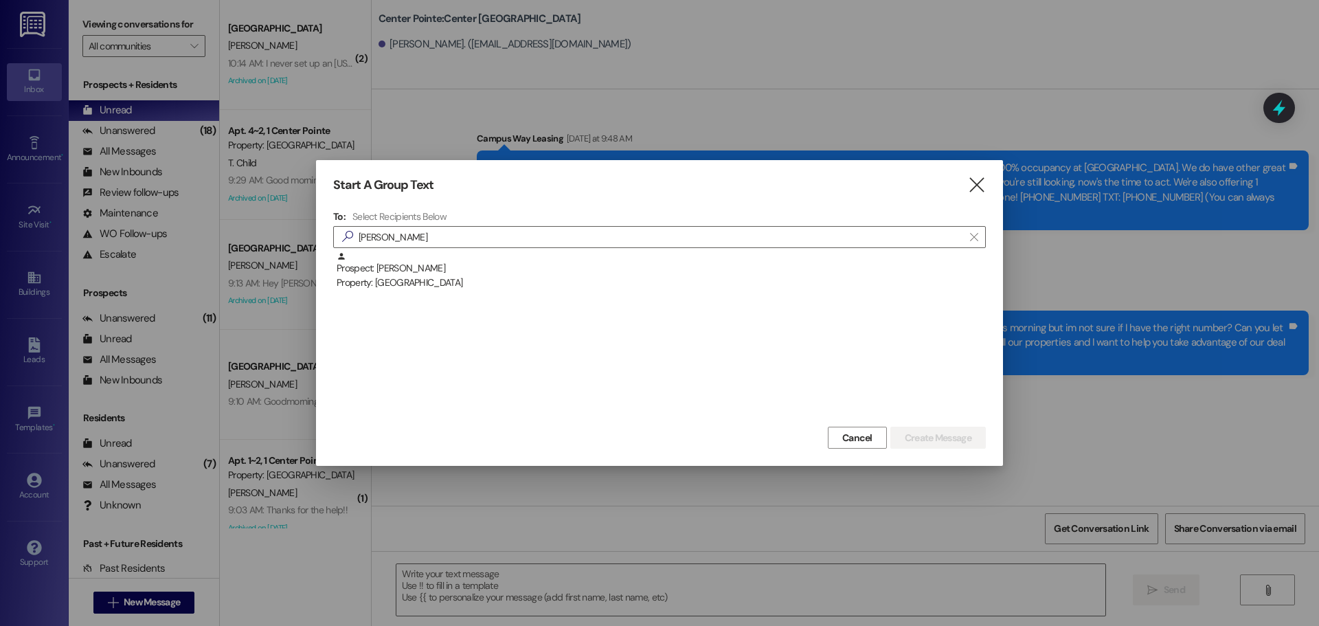
click at [451, 284] on div "Property: [GEOGRAPHIC_DATA]" at bounding box center [661, 282] width 649 height 14
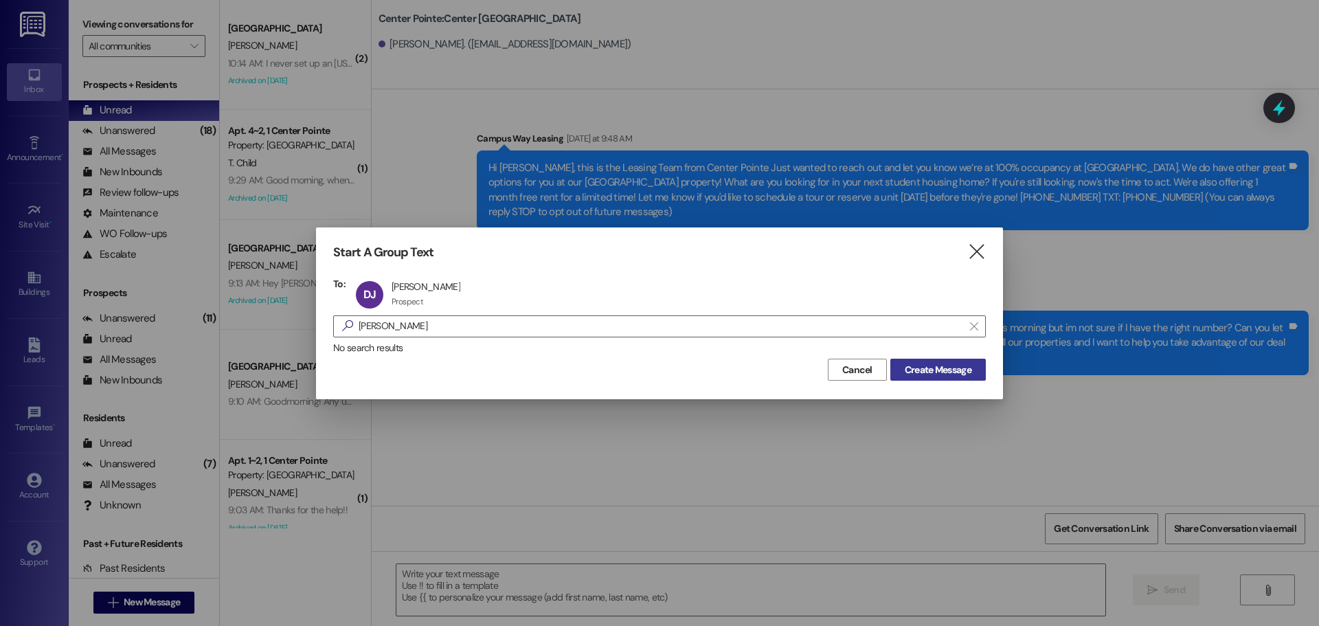
click at [924, 365] on span "Create Message" at bounding box center [938, 370] width 67 height 14
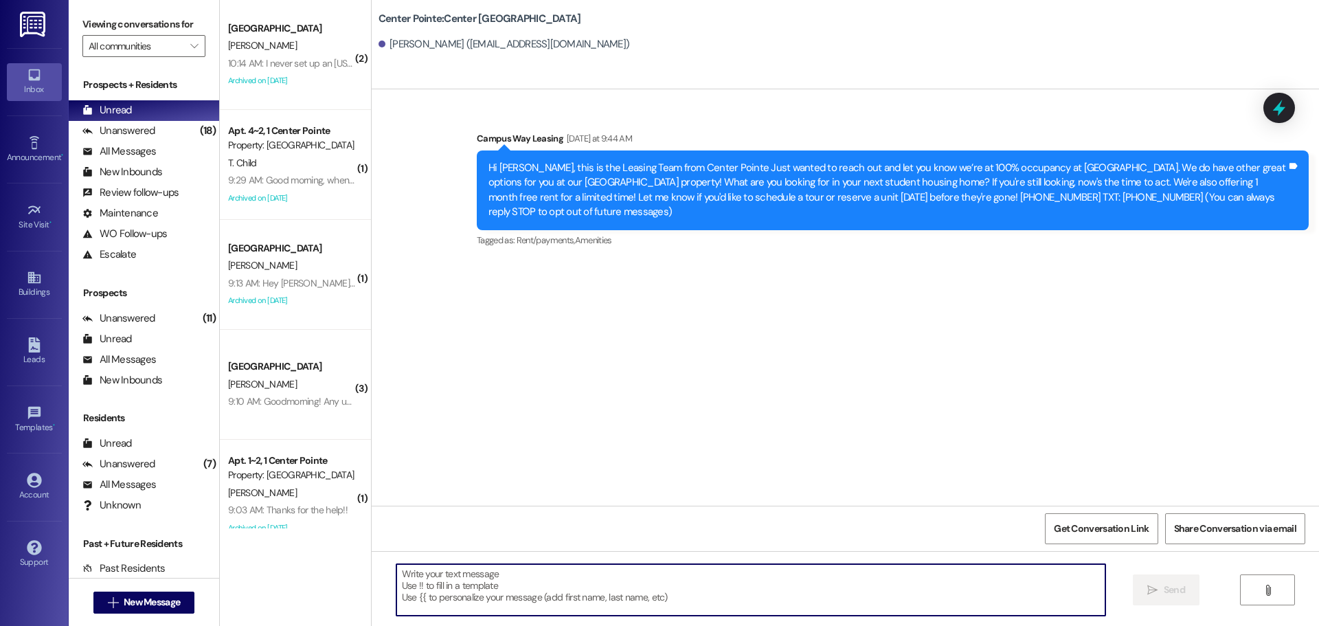
click at [677, 602] on textarea at bounding box center [750, 590] width 709 height 52
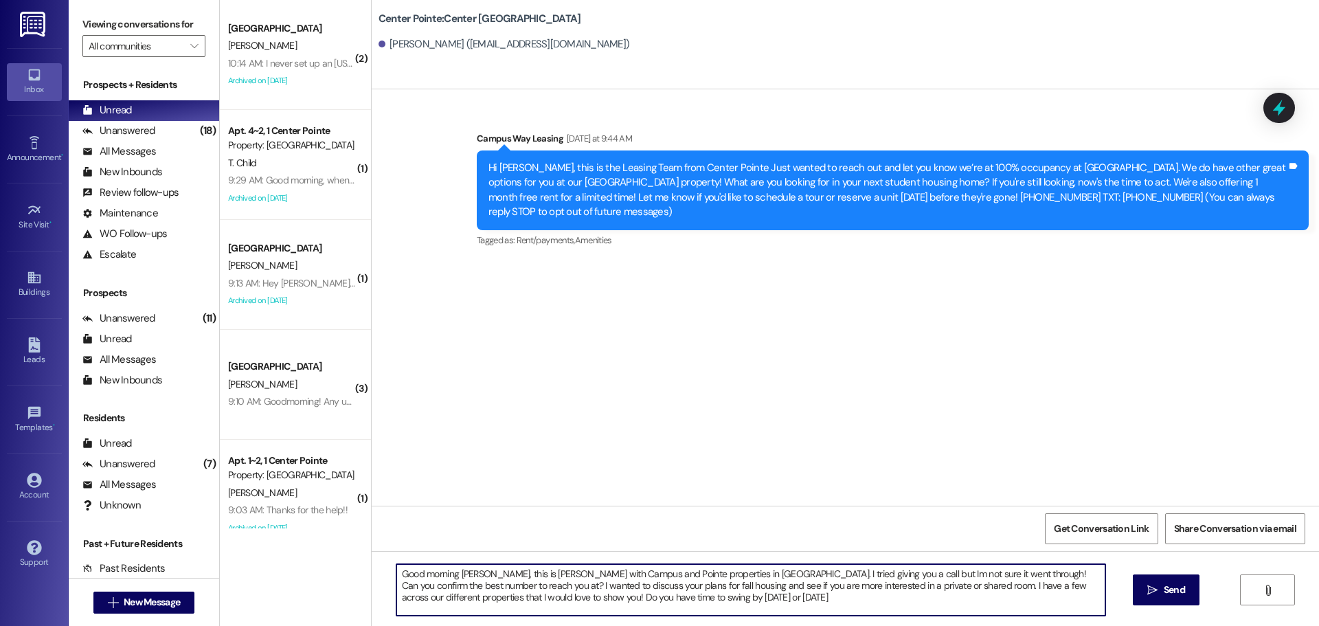
type textarea "Good morning Daniel, this is Andrea with Campus and Pointe properties in Provo.…"
click at [677, 602] on textarea "Good morning Daniel, this is Andrea with Campus and Pointe properties in Provo.…" at bounding box center [750, 590] width 709 height 52
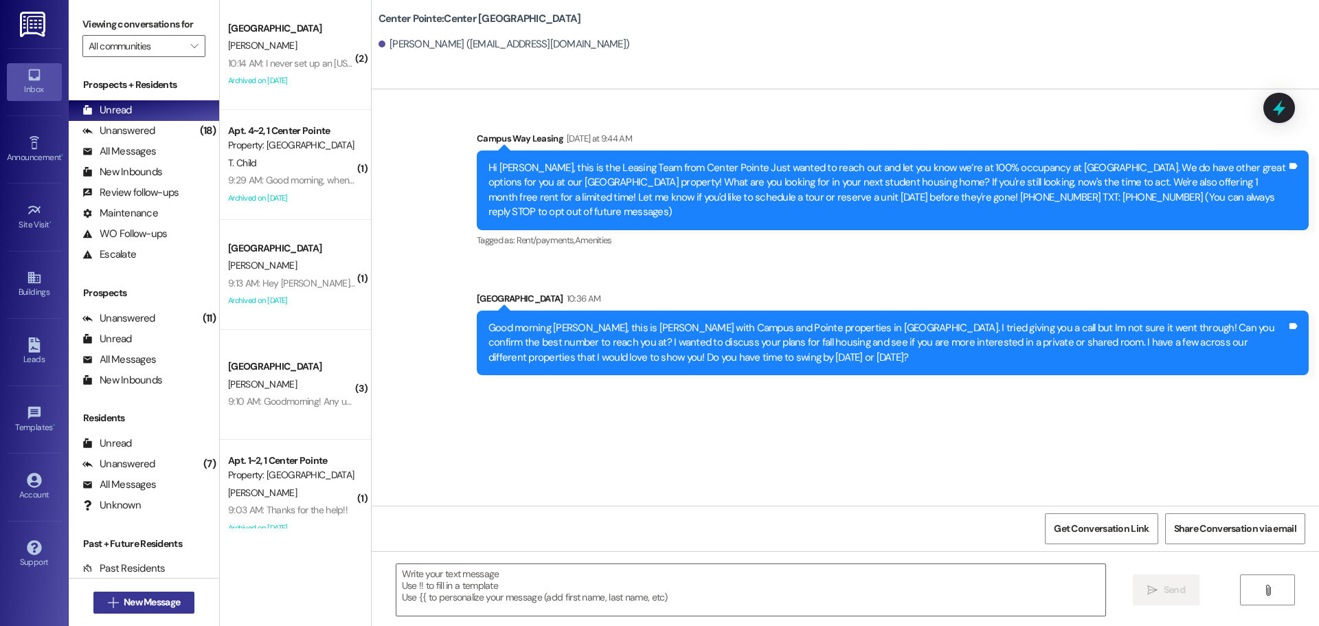
click at [162, 604] on span "New Message" at bounding box center [152, 602] width 56 height 14
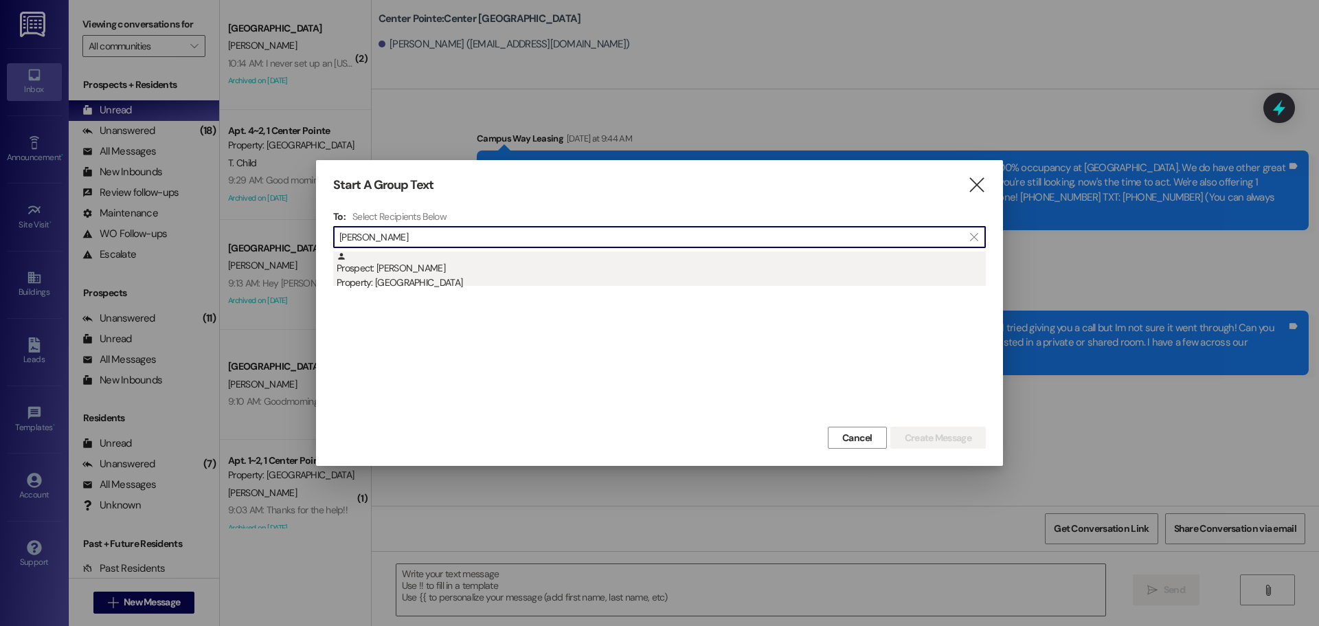
type input "anna nelson"
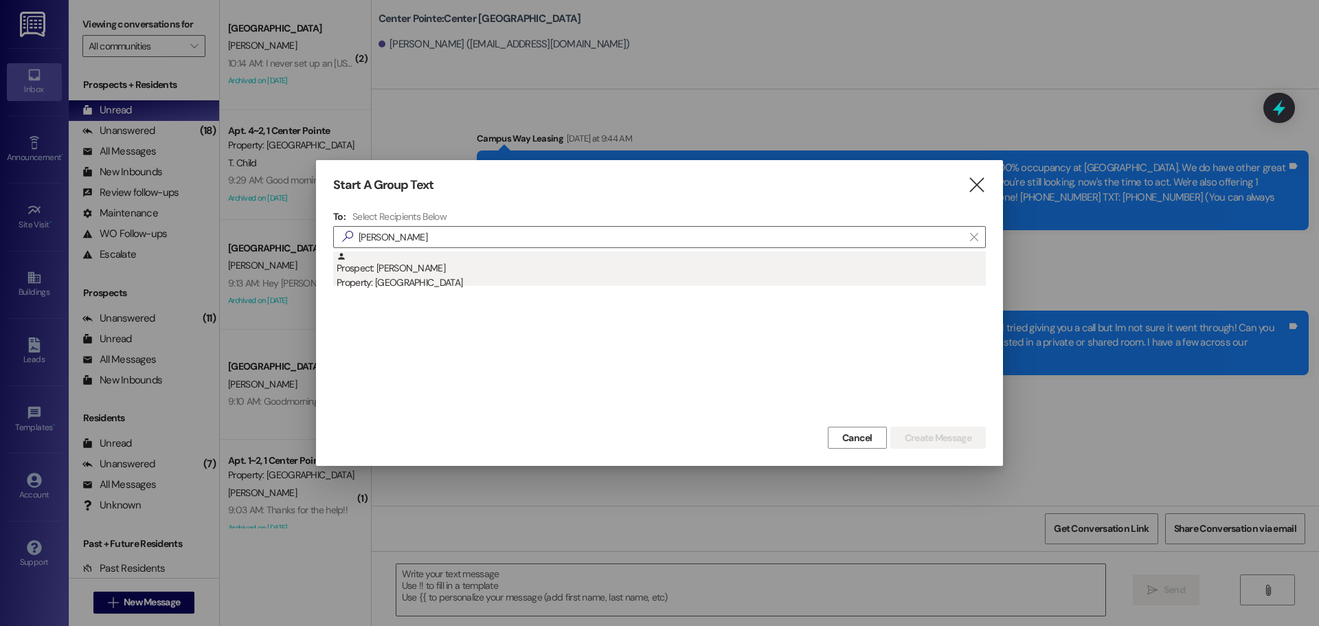
click at [498, 268] on div "Prospect: Anna Nelson Property: Campus Way" at bounding box center [661, 270] width 649 height 39
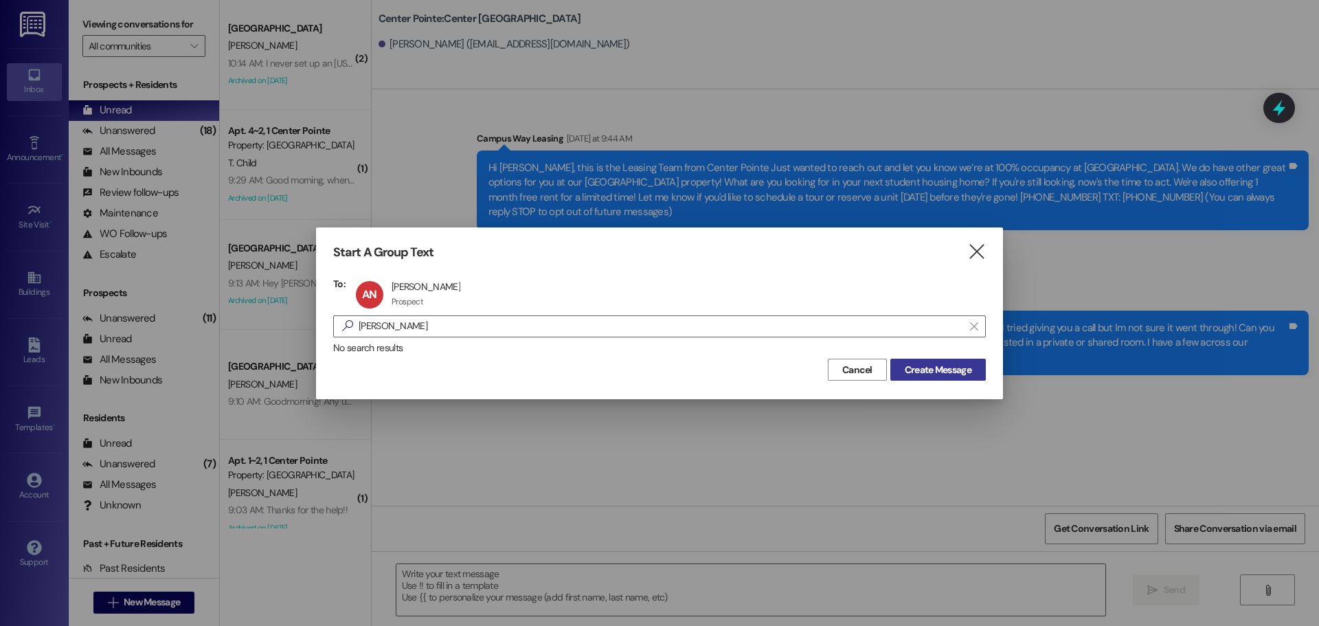
click at [949, 370] on span "Create Message" at bounding box center [938, 370] width 67 height 14
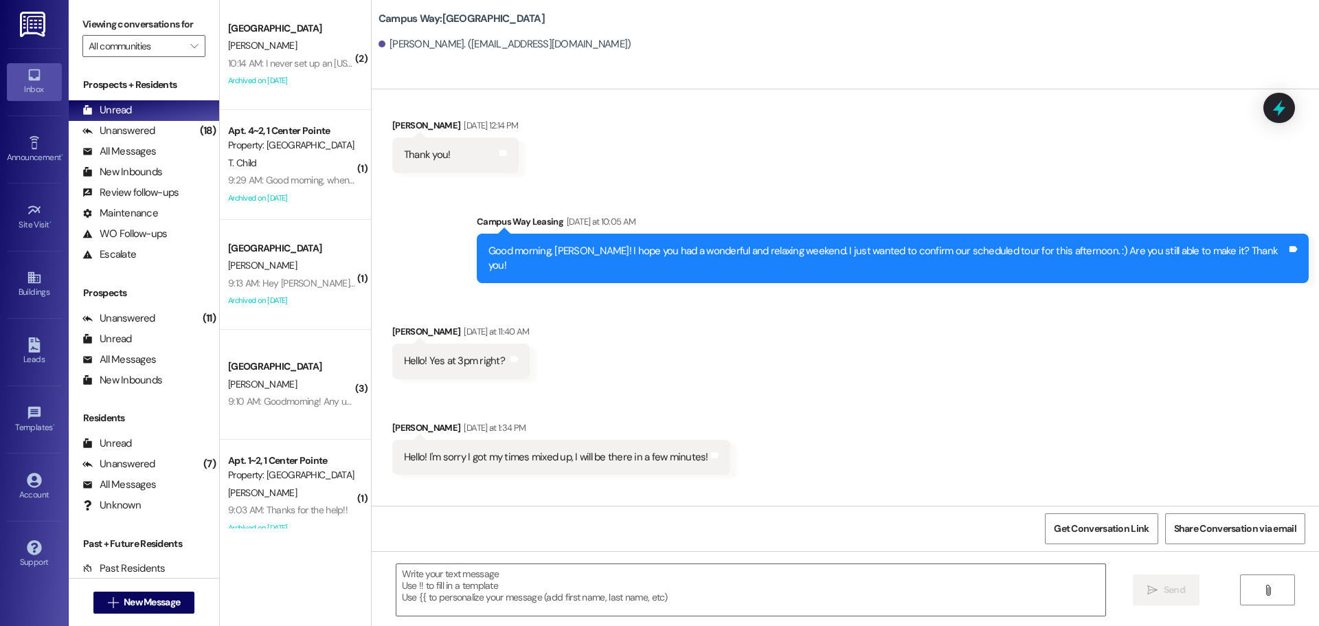
scroll to position [1455, 0]
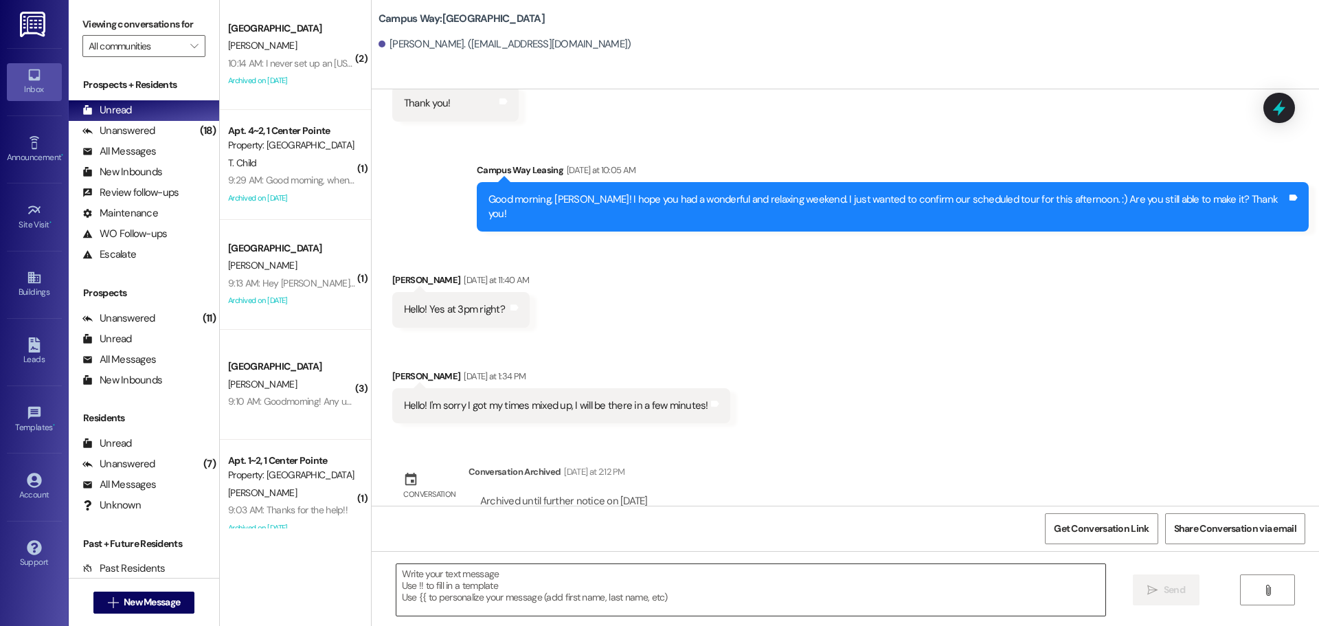
click at [519, 575] on textarea at bounding box center [750, 590] width 709 height 52
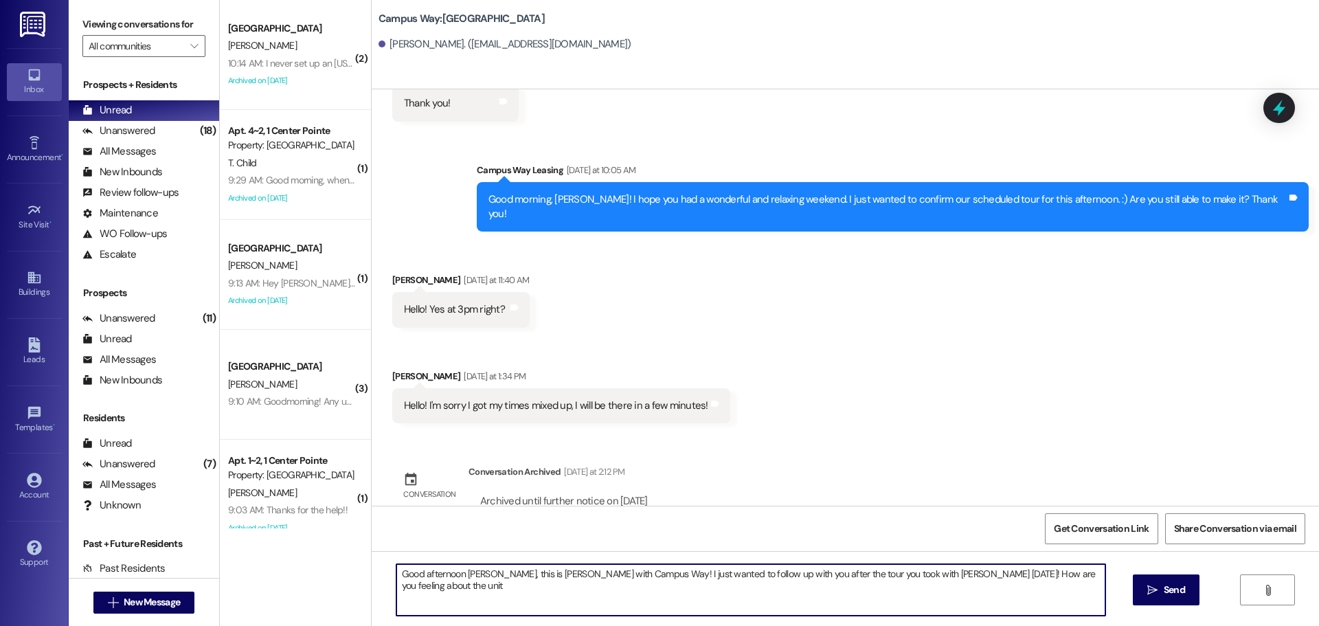
type textarea "Good afternoon Anna, this is Andrea with Campus Way! I just wanted to follow up…"
click at [519, 575] on textarea "Good afternoon Anna, this is Andrea with Campus Way! I just wanted to follow up…" at bounding box center [750, 590] width 709 height 52
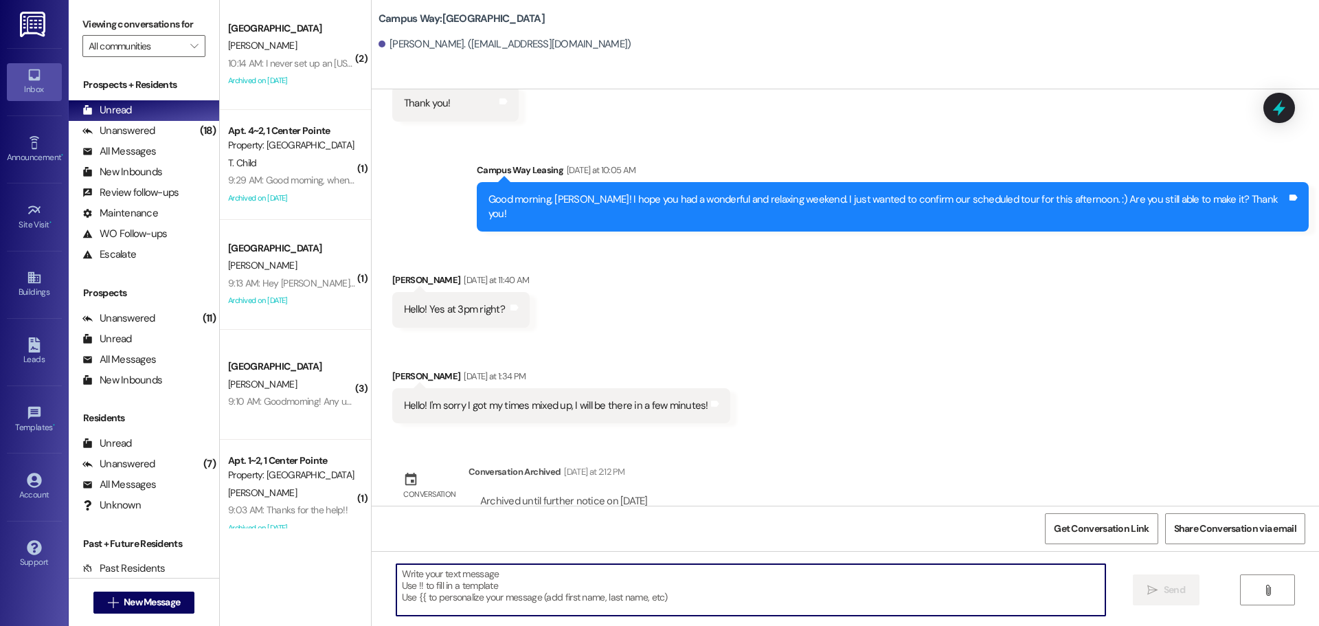
scroll to position [1353, 0]
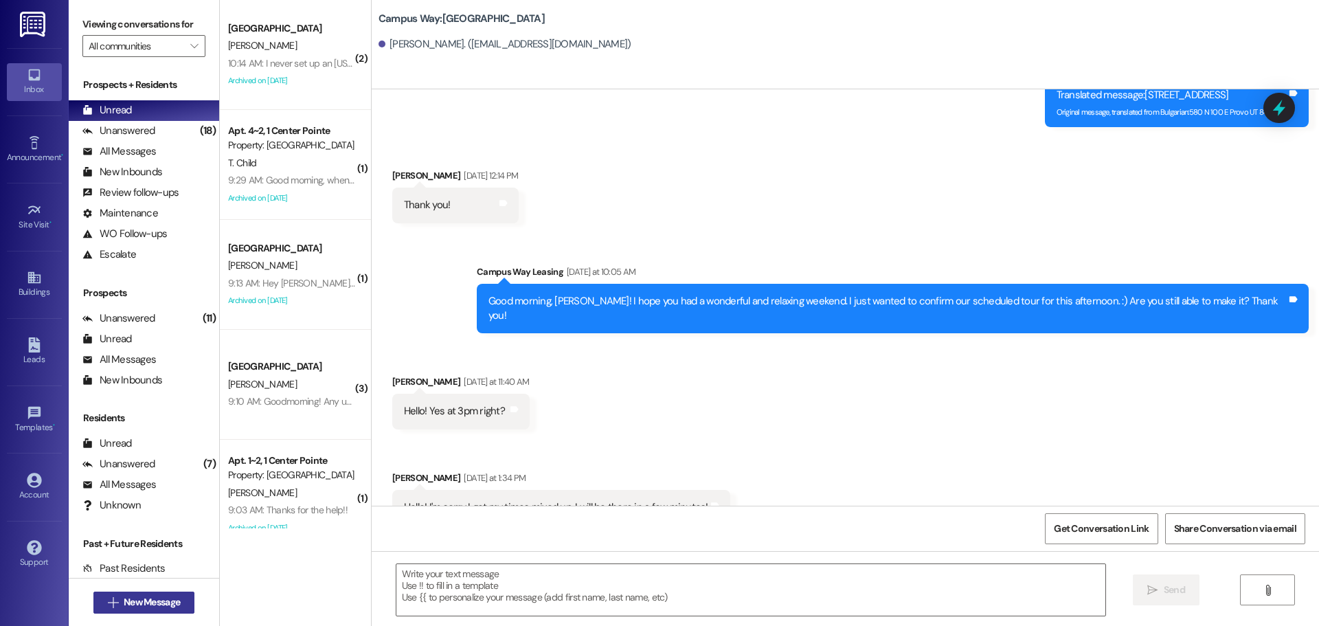
click at [177, 602] on span "New Message" at bounding box center [152, 602] width 62 height 14
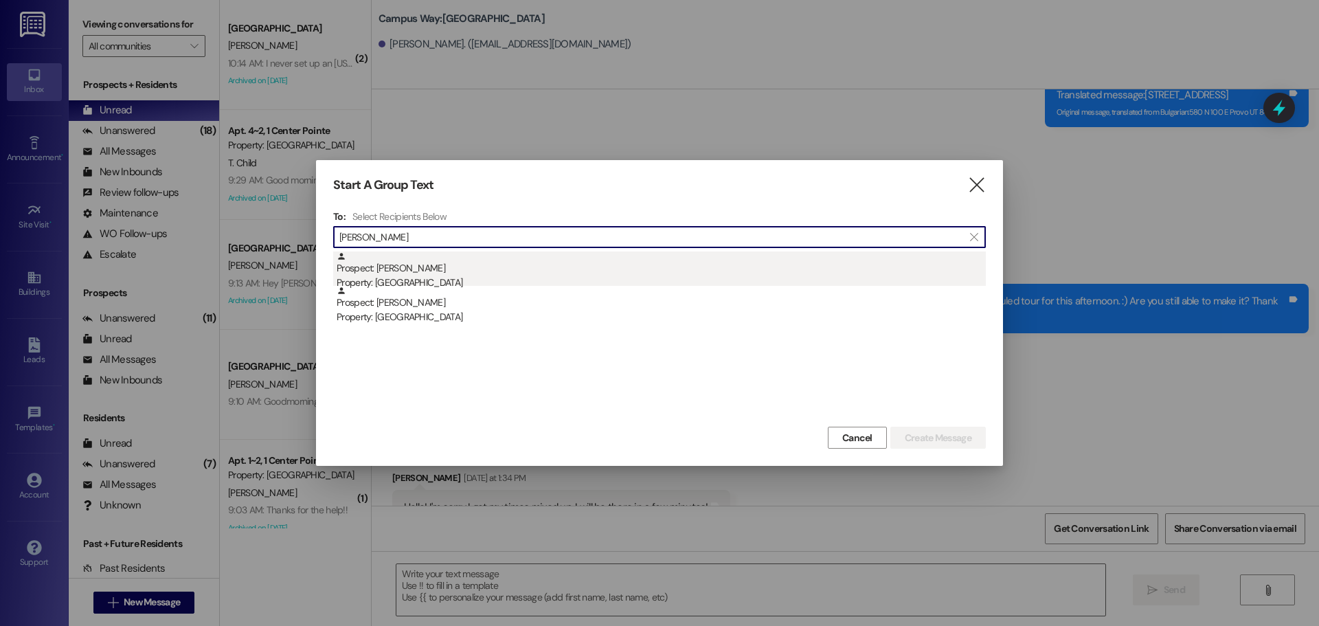
type input "nick san"
click at [600, 273] on div "Prospect: Nick Santiago Property: East Pointe" at bounding box center [661, 270] width 649 height 39
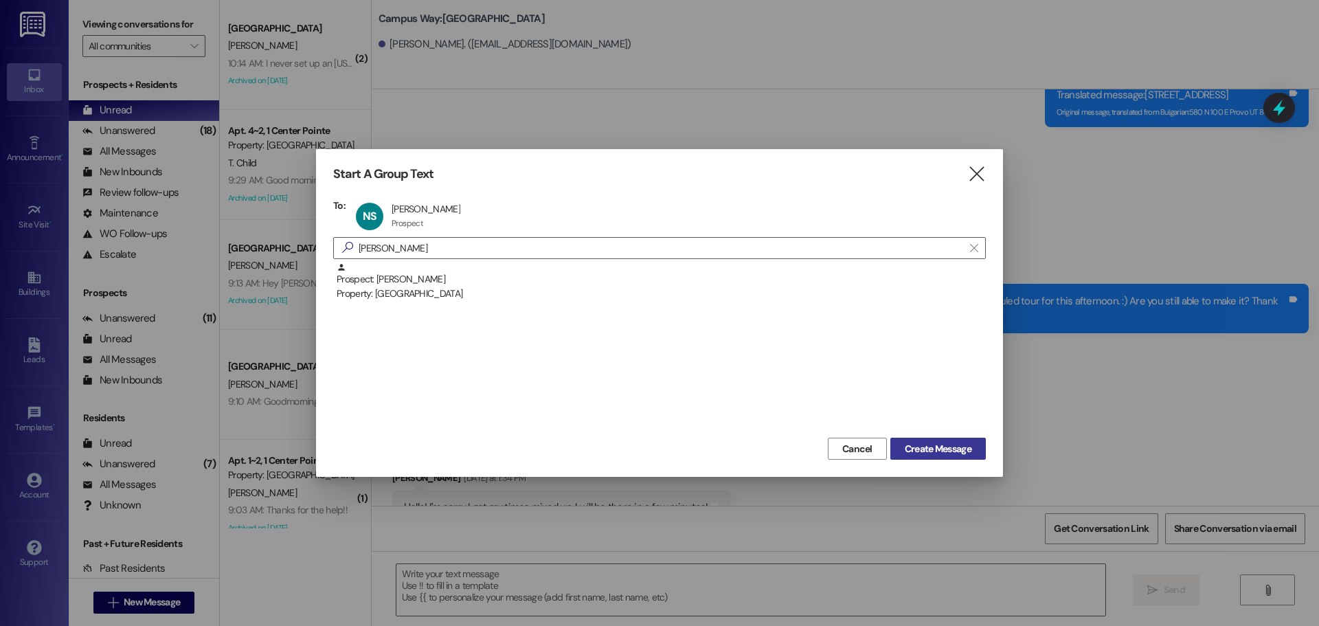
click at [905, 442] on span "Create Message" at bounding box center [938, 449] width 67 height 14
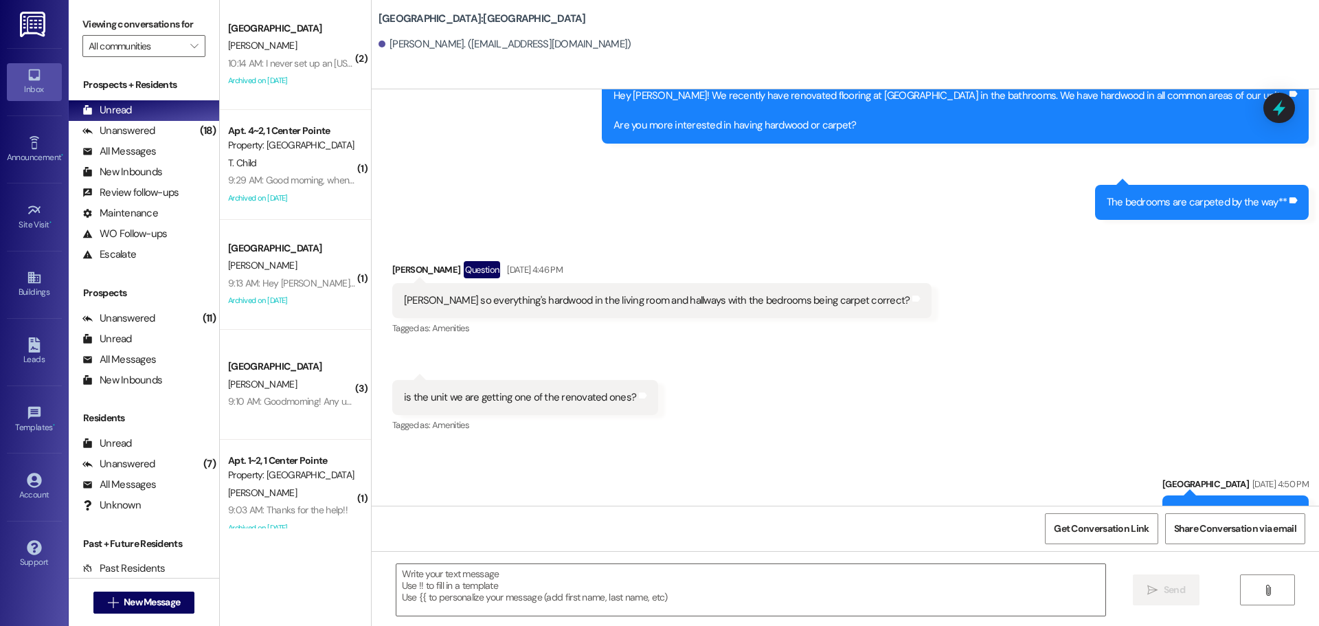
scroll to position [2627, 0]
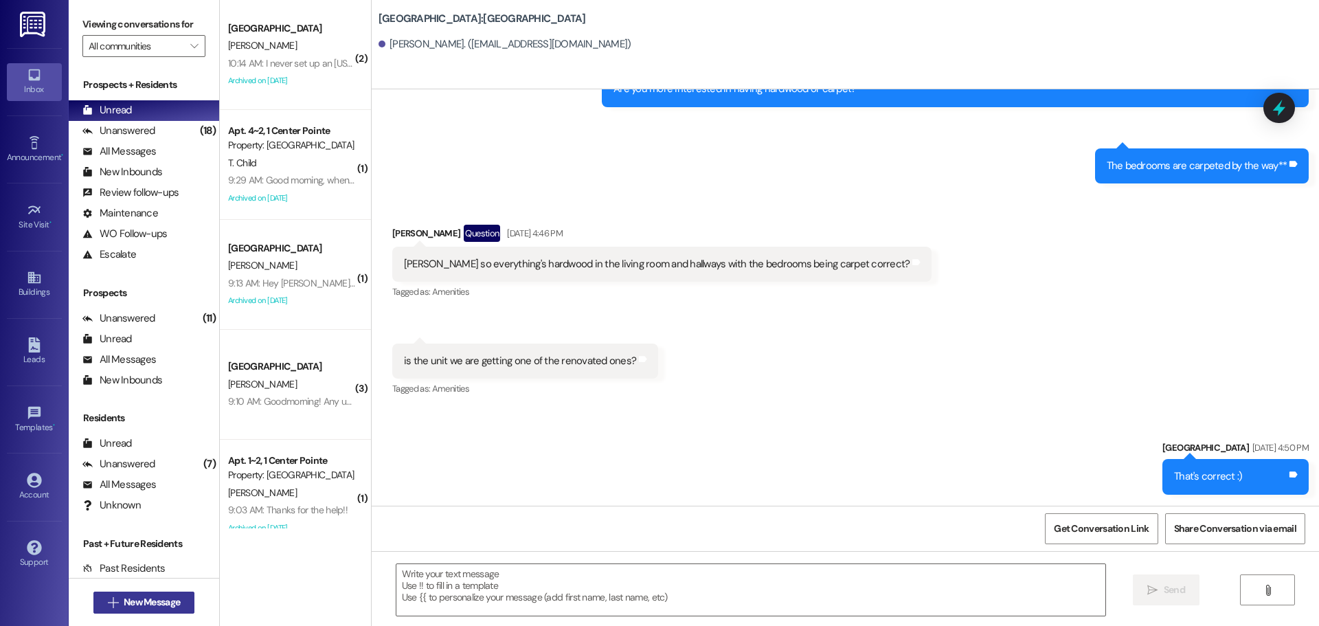
click at [111, 596] on span " New Message" at bounding box center [144, 602] width 78 height 14
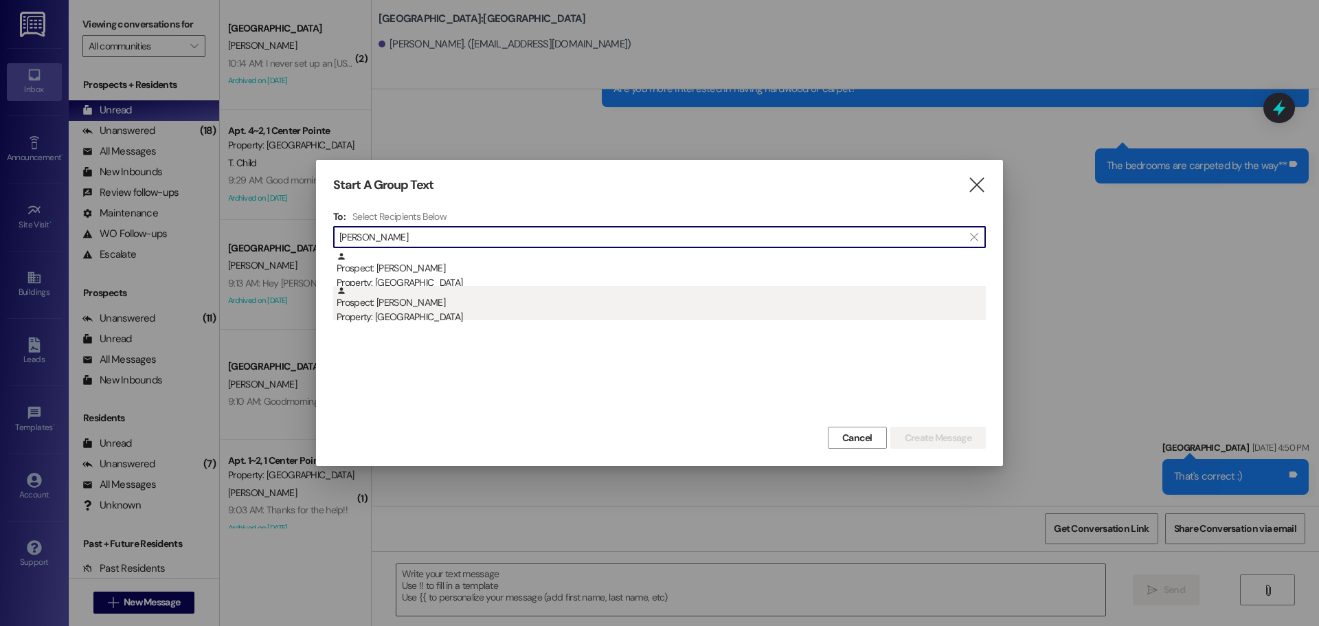
type input "nick sant"
click at [419, 322] on div "Property: [GEOGRAPHIC_DATA]" at bounding box center [661, 317] width 649 height 14
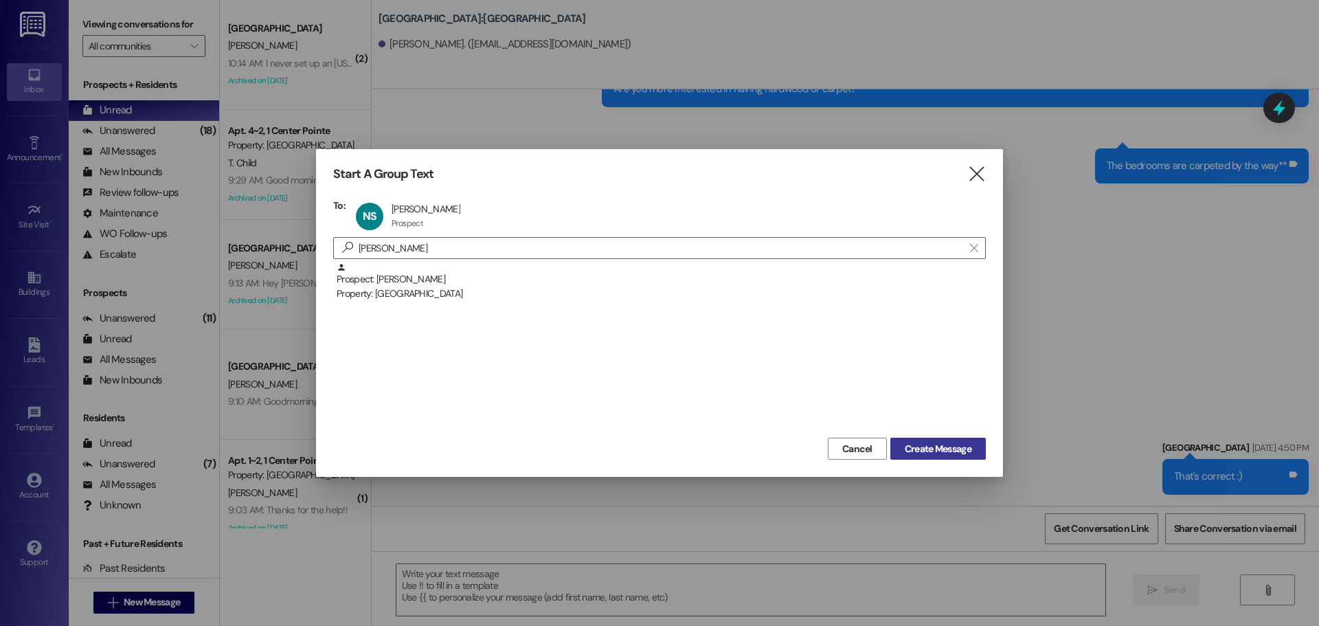
click at [924, 445] on span "Create Message" at bounding box center [938, 449] width 67 height 14
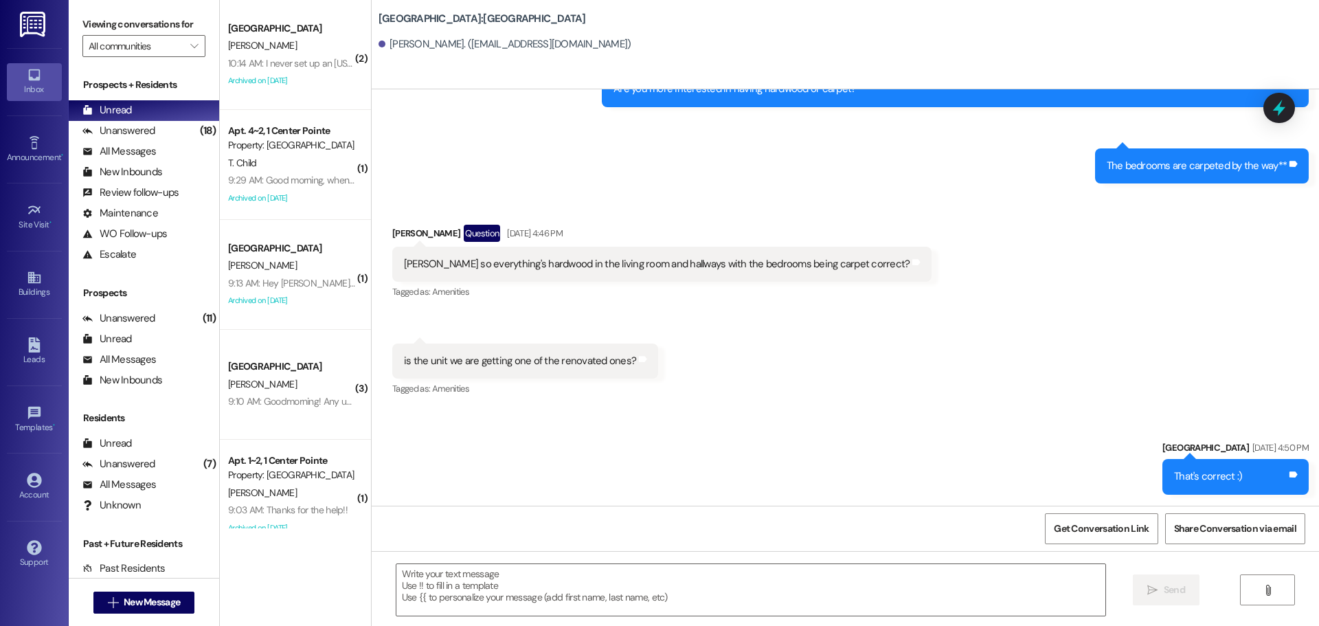
scroll to position [1, 0]
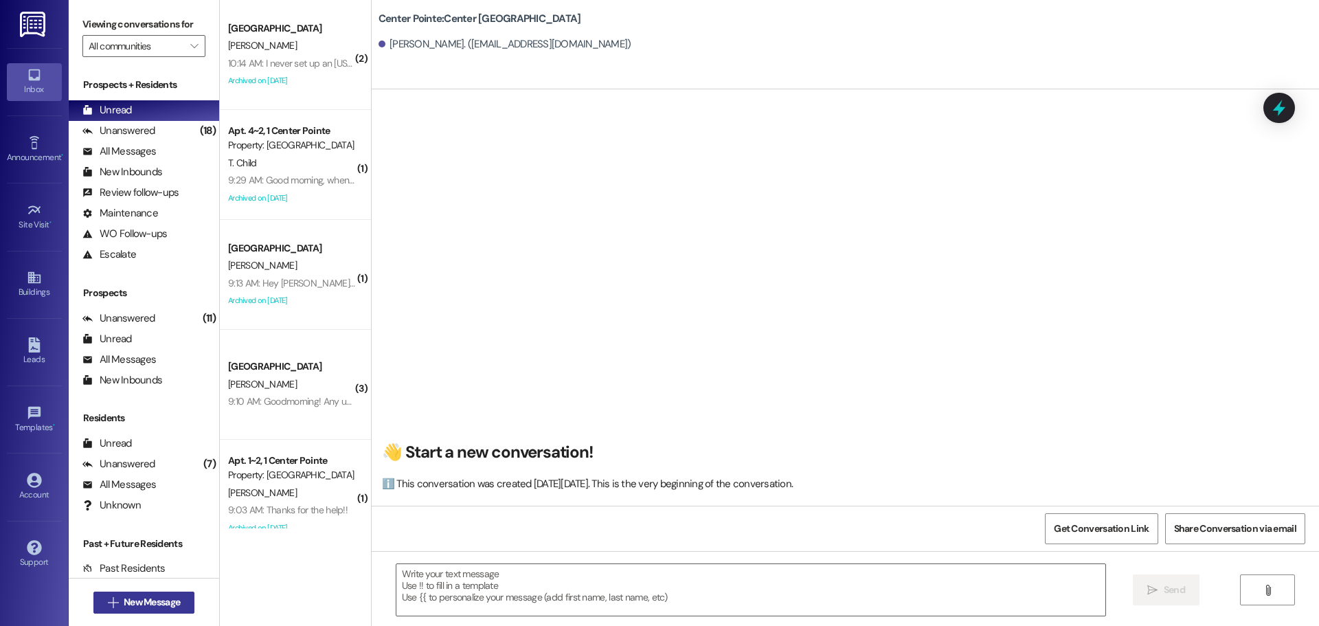
click at [165, 600] on span "New Message" at bounding box center [152, 602] width 56 height 14
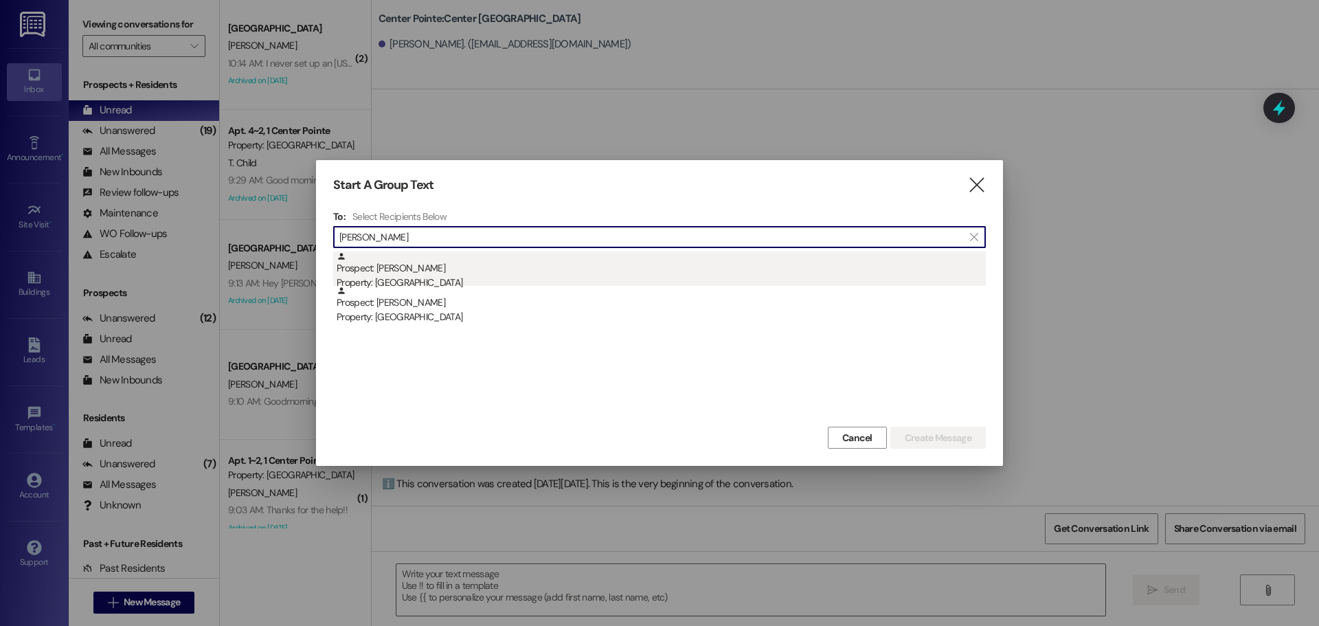
type input "nick san"
click at [439, 256] on div "Prospect: Nick Santiago Property: East Pointe" at bounding box center [661, 270] width 649 height 39
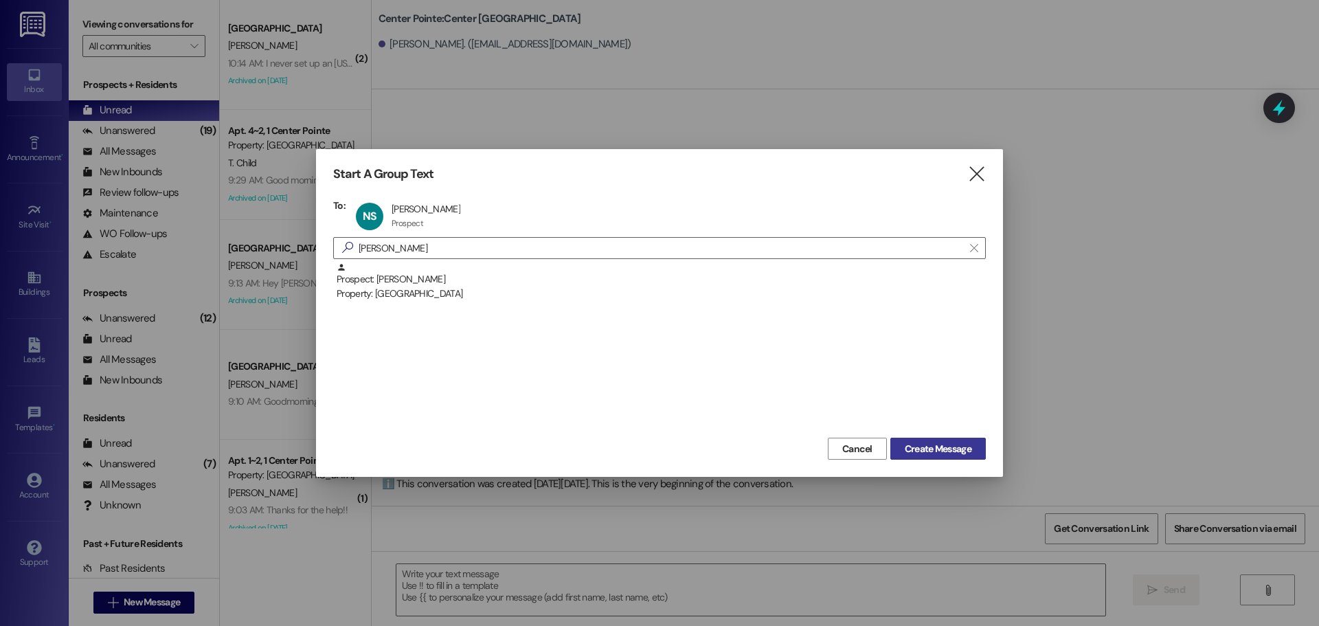
click at [936, 440] on button "Create Message" at bounding box center [937, 449] width 95 height 22
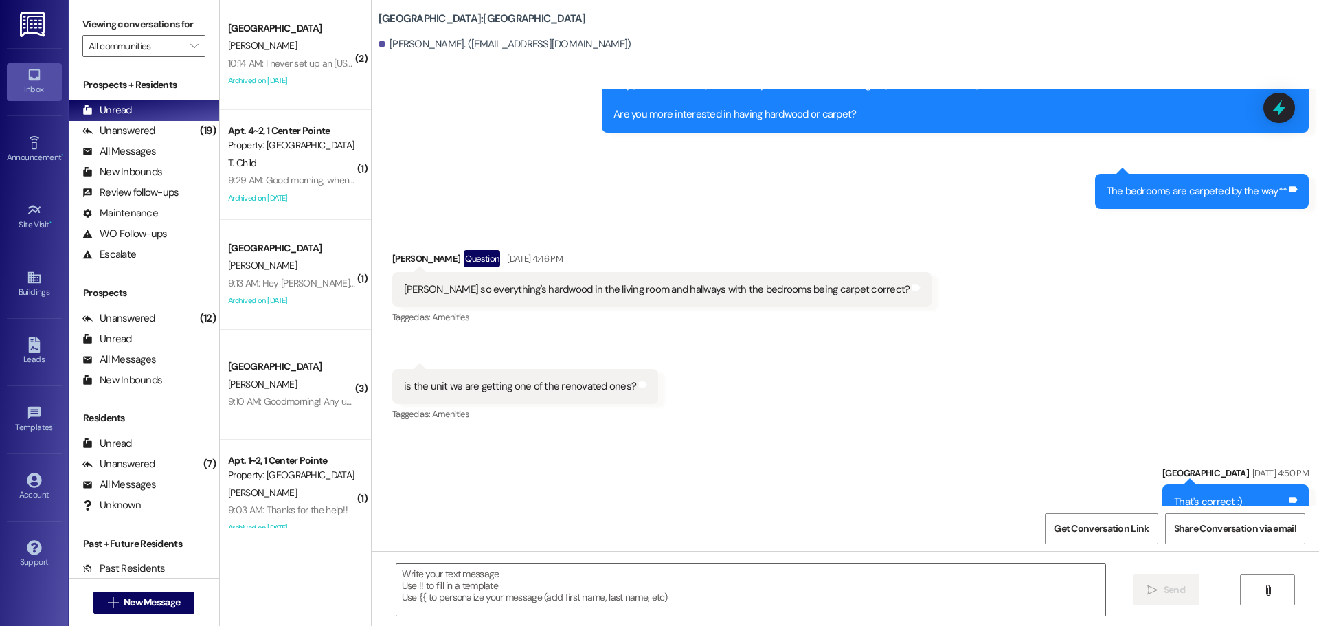
scroll to position [2627, 0]
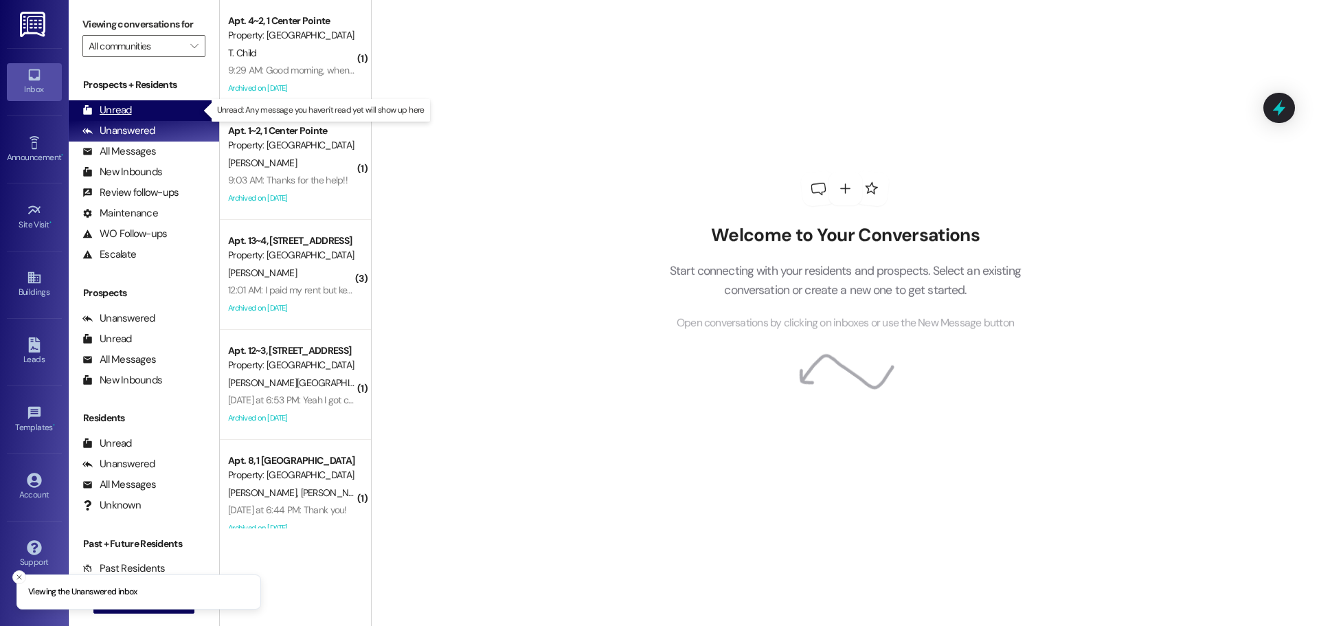
click at [135, 109] on div "Unread (0)" at bounding box center [144, 110] width 150 height 21
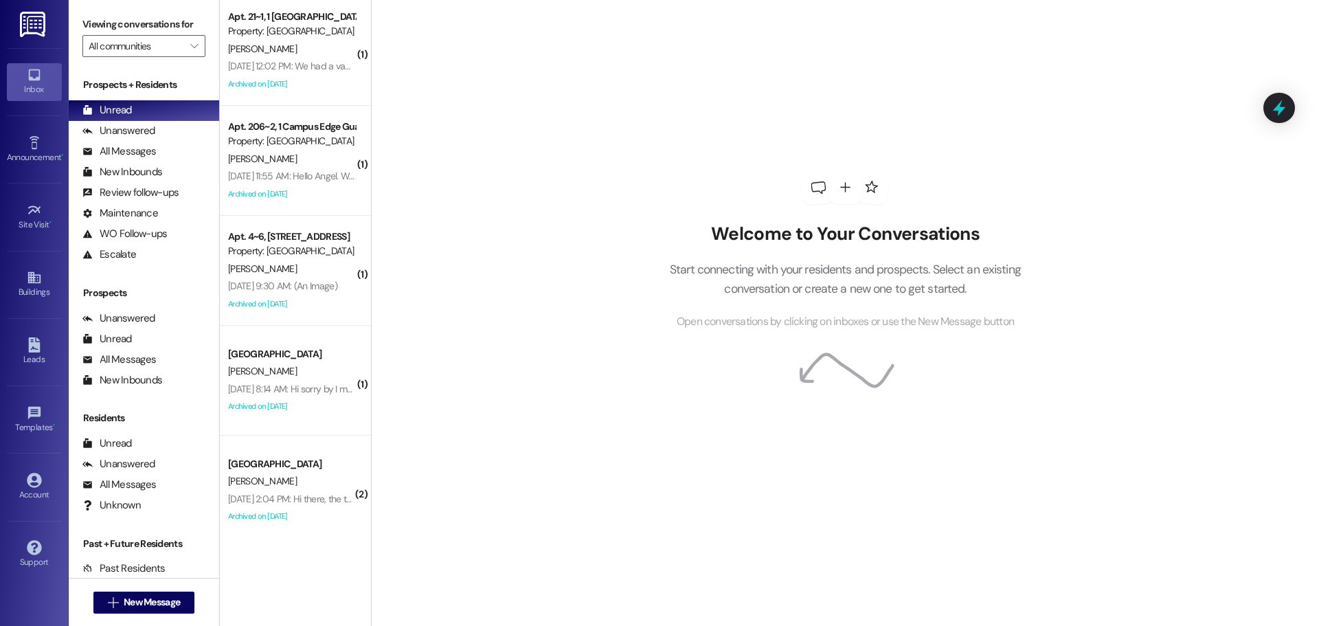
scroll to position [1890, 0]
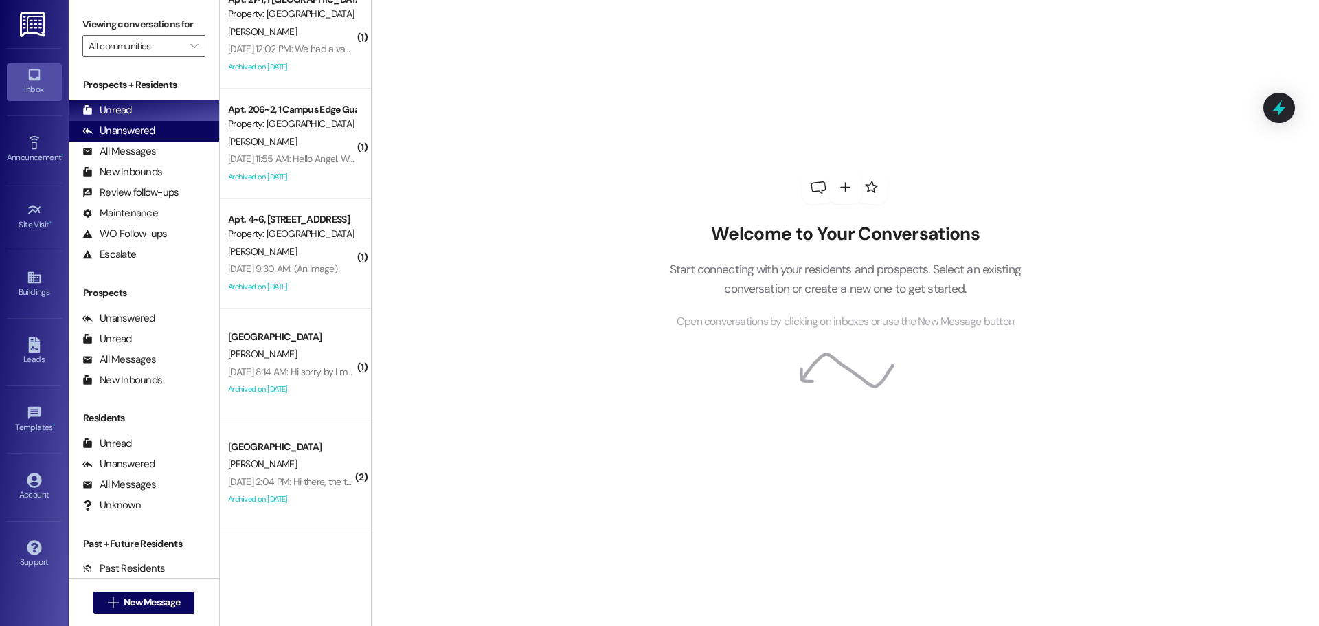
click at [144, 122] on div "Unanswered (0)" at bounding box center [144, 131] width 150 height 21
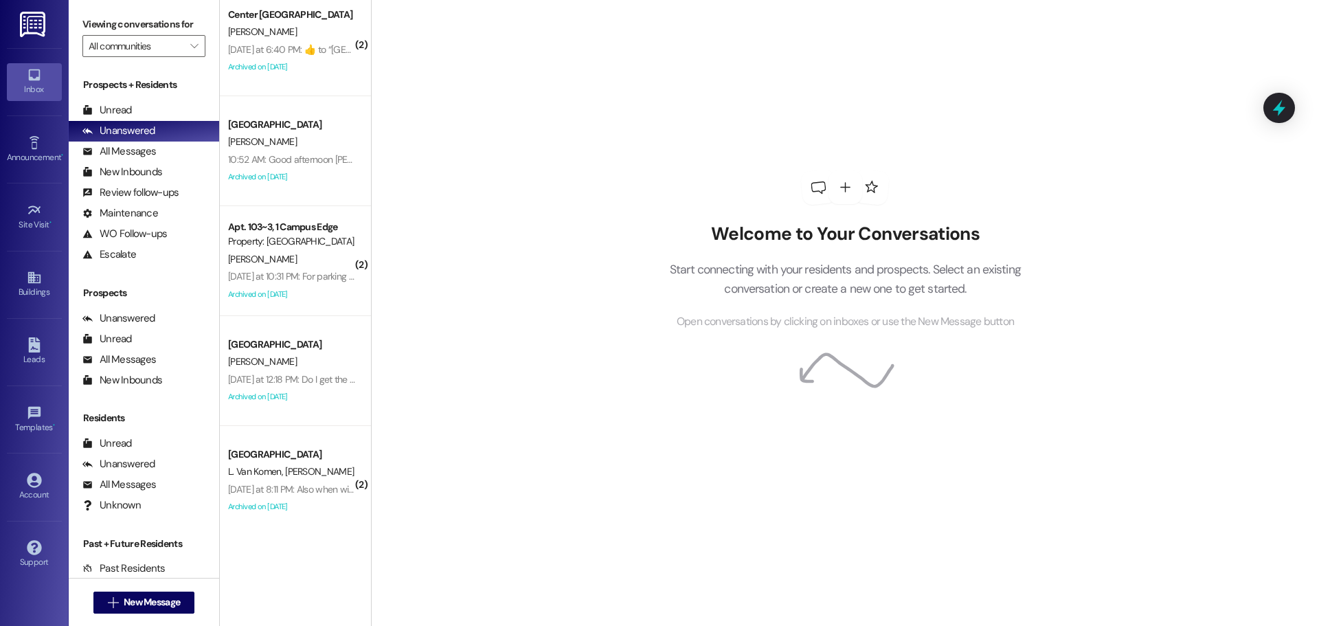
scroll to position [901, 0]
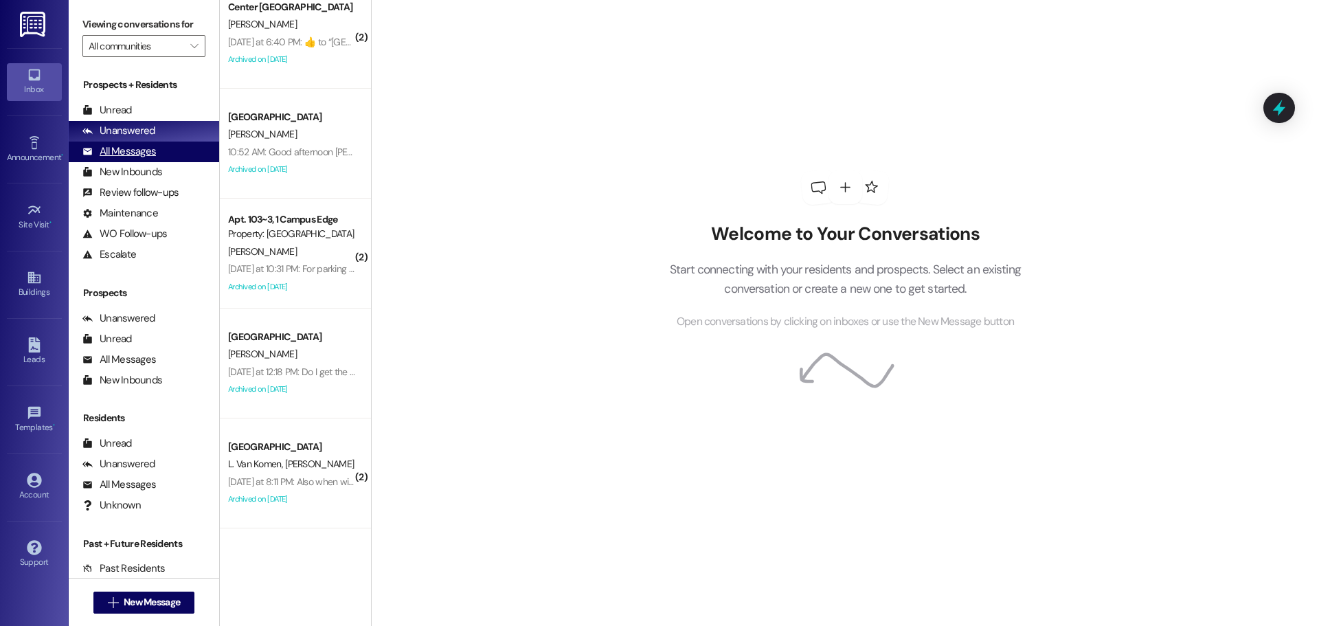
click at [138, 152] on div "All Messages" at bounding box center [118, 151] width 73 height 14
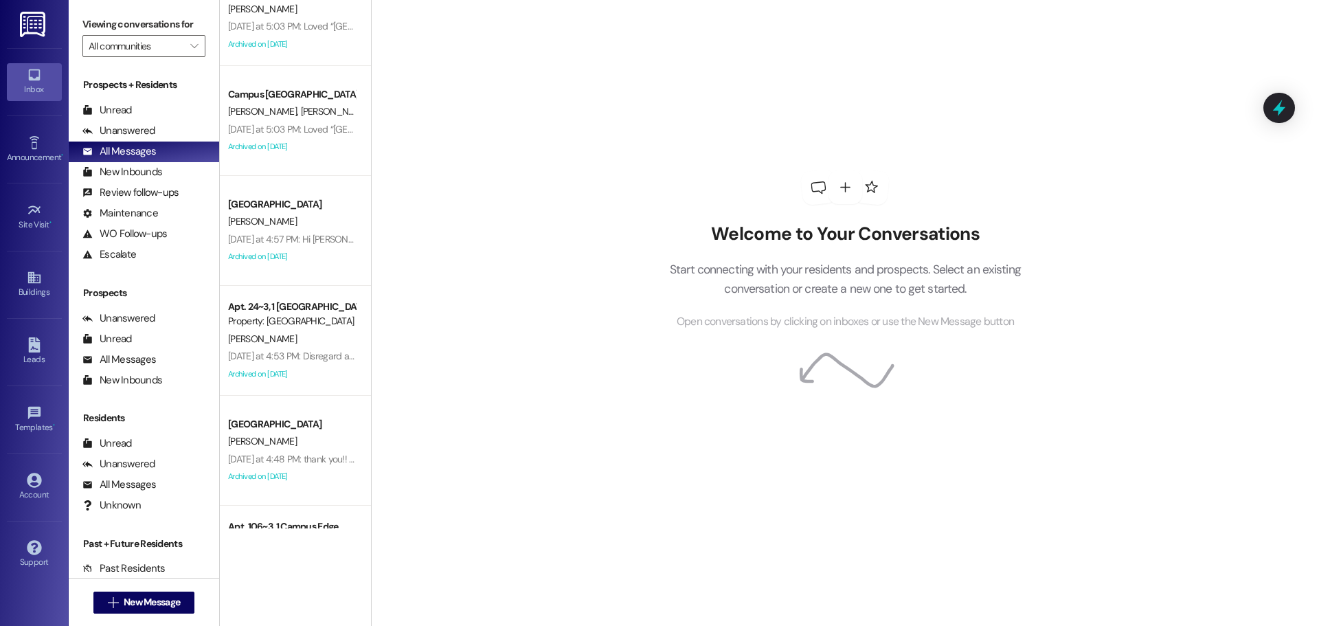
scroll to position [2267, 0]
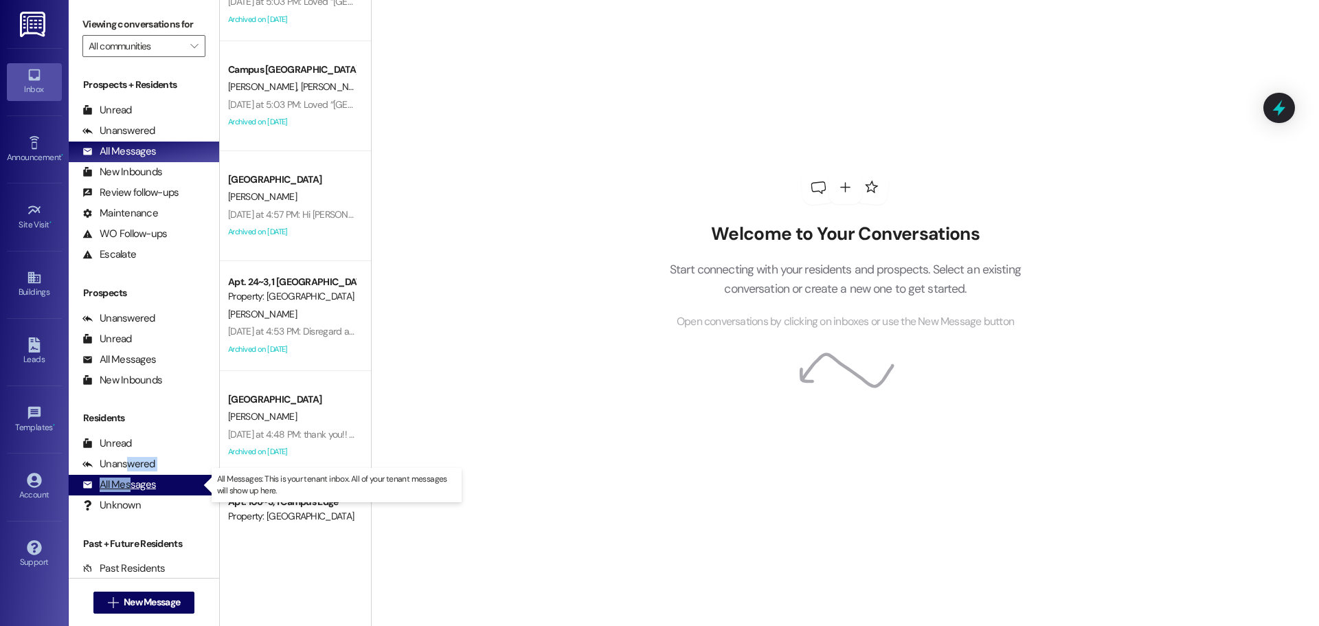
drag, startPoint x: 129, startPoint y: 473, endPoint x: 132, endPoint y: 482, distance: 9.3
click at [132, 482] on div "Residents Unread (0) Unread: Any tenant messages you've yet to read will show u…" at bounding box center [144, 463] width 150 height 104
click at [132, 482] on div "All Messages" at bounding box center [118, 484] width 73 height 14
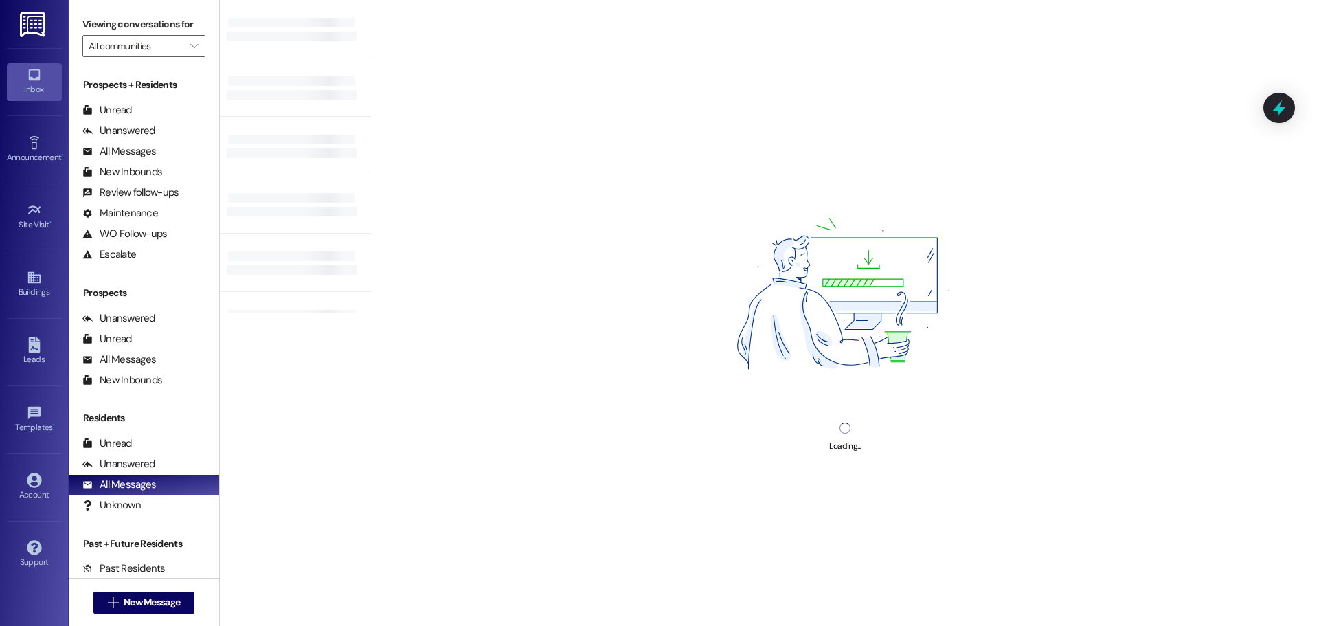
click at [525, 295] on div "Loading..." at bounding box center [845, 313] width 948 height 626
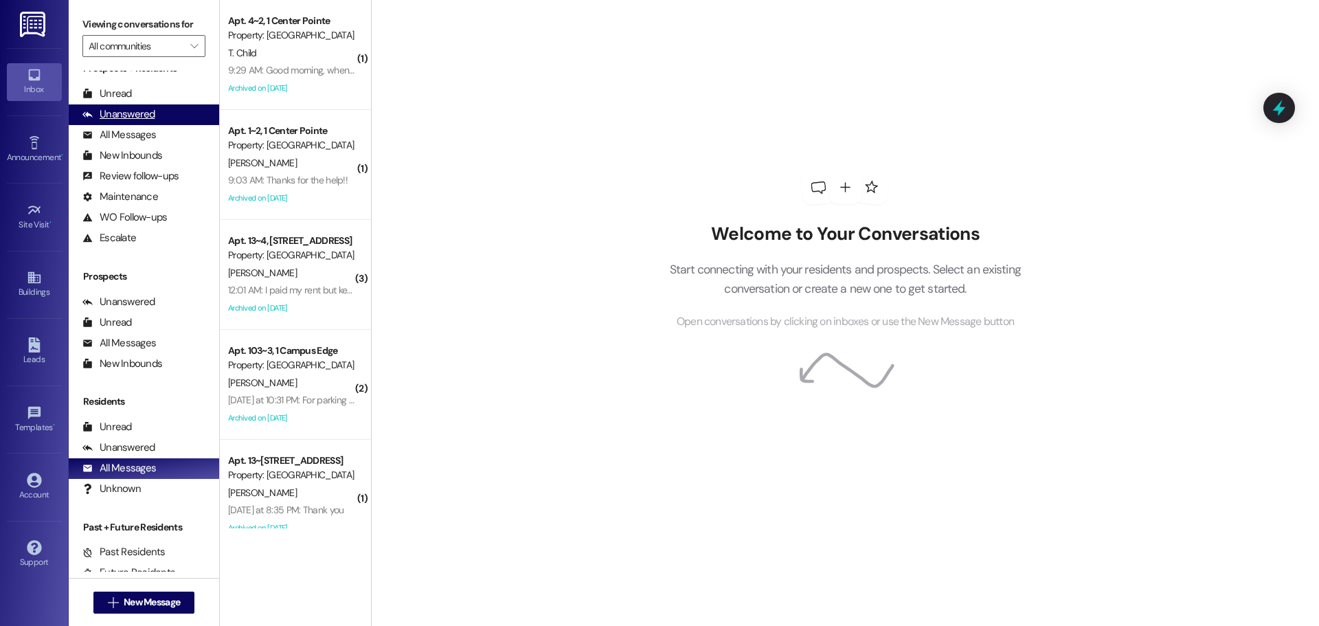
scroll to position [0, 0]
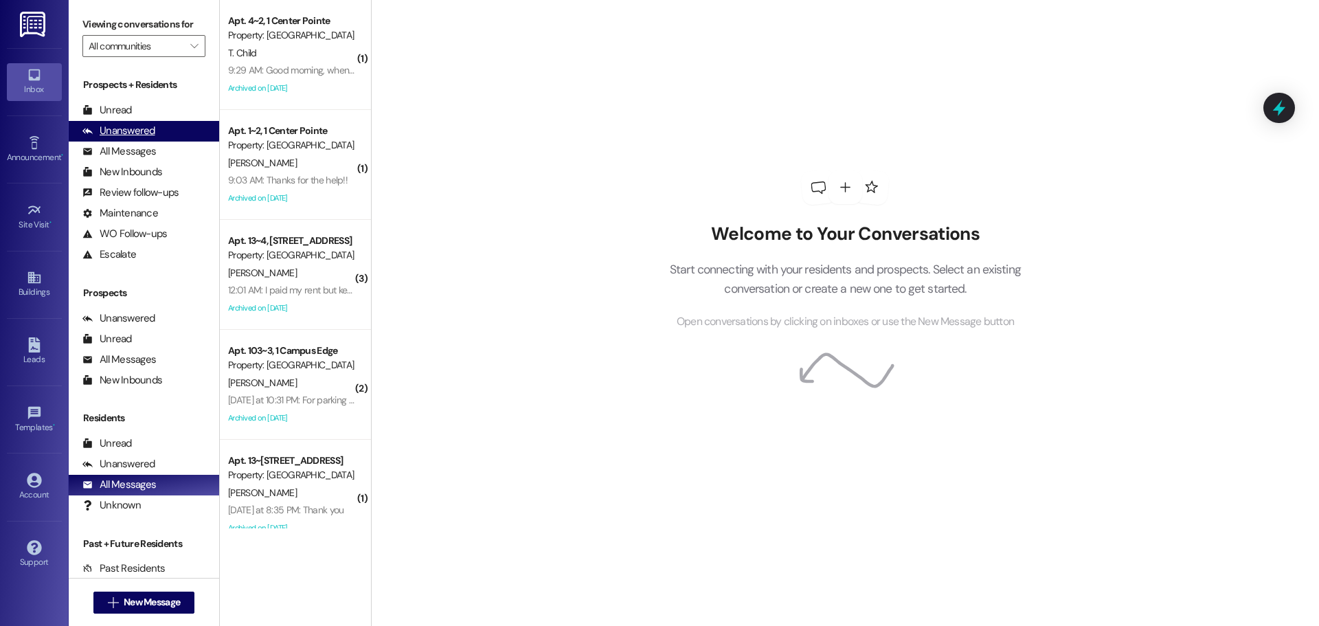
click at [122, 128] on div "Unanswered" at bounding box center [118, 131] width 73 height 14
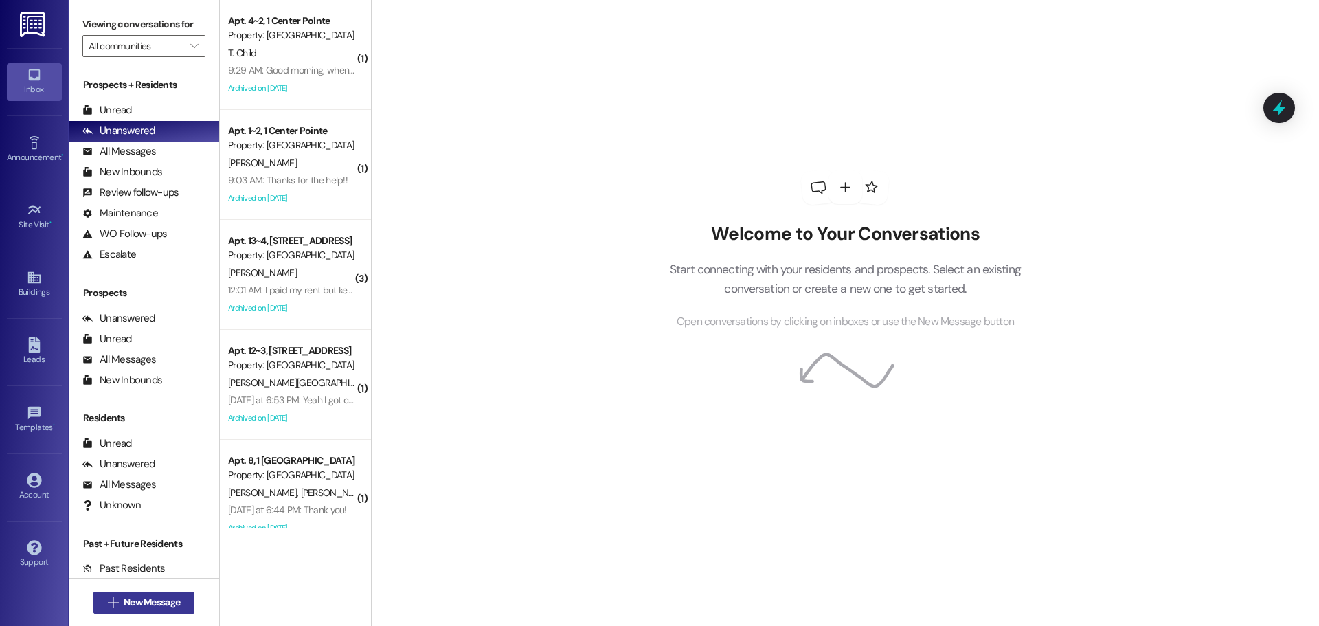
click at [180, 597] on button " New Message" at bounding box center [144, 602] width 102 height 22
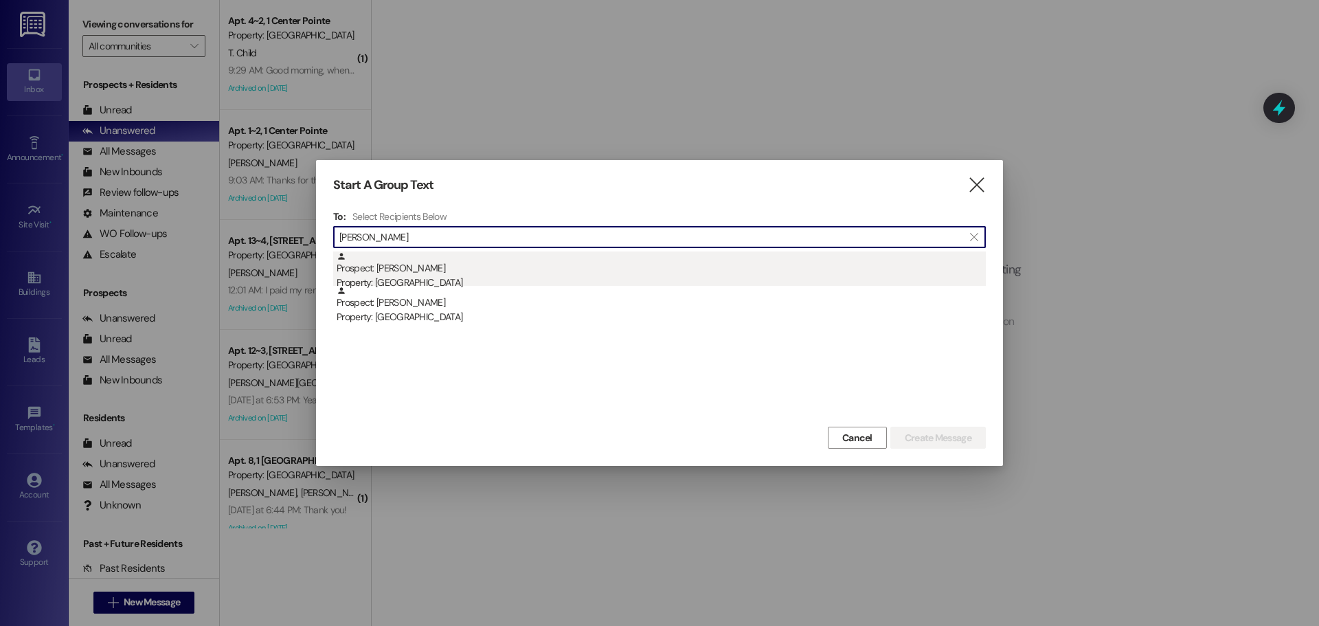
type input "stephanie rich"
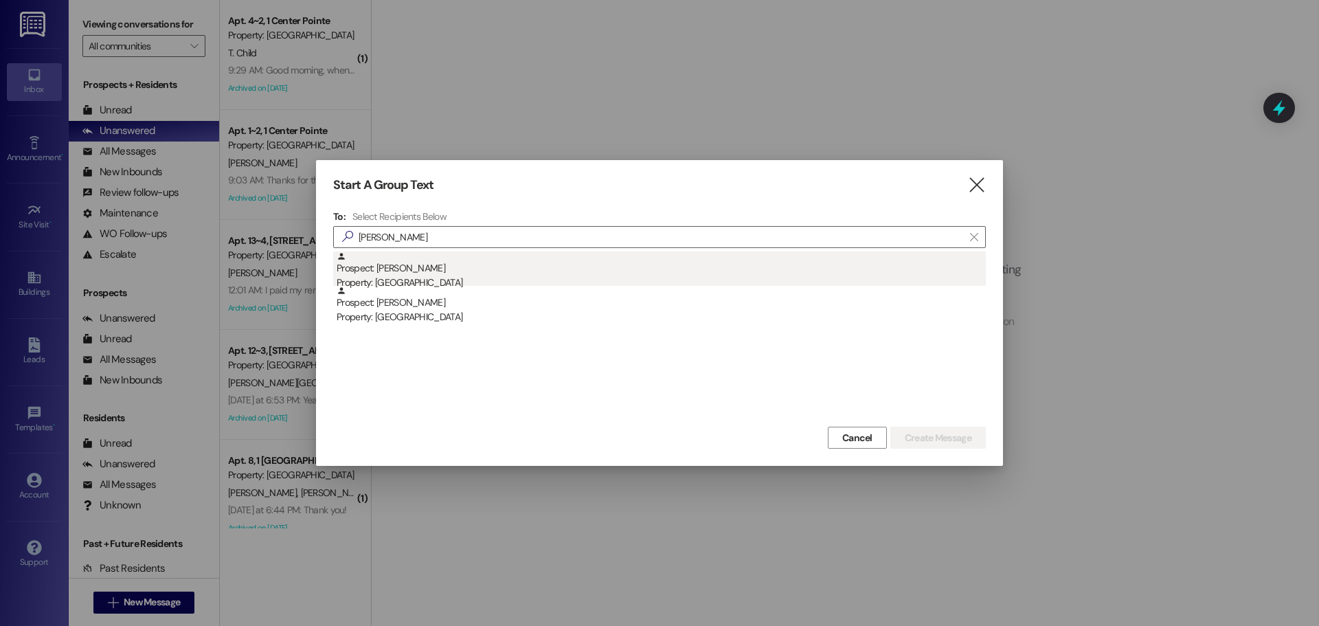
click at [530, 265] on div "Prospect: Stephanie Richardson Property: East Pointe" at bounding box center [661, 270] width 649 height 39
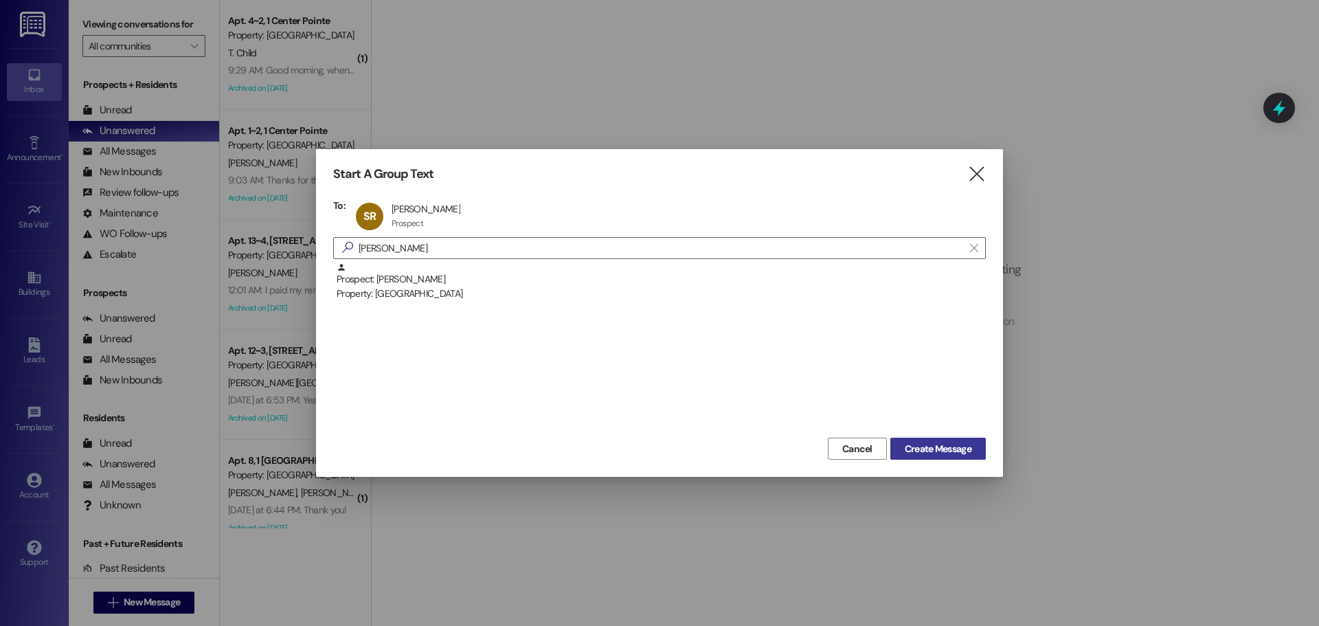
click at [922, 455] on span "Create Message" at bounding box center [938, 449] width 67 height 14
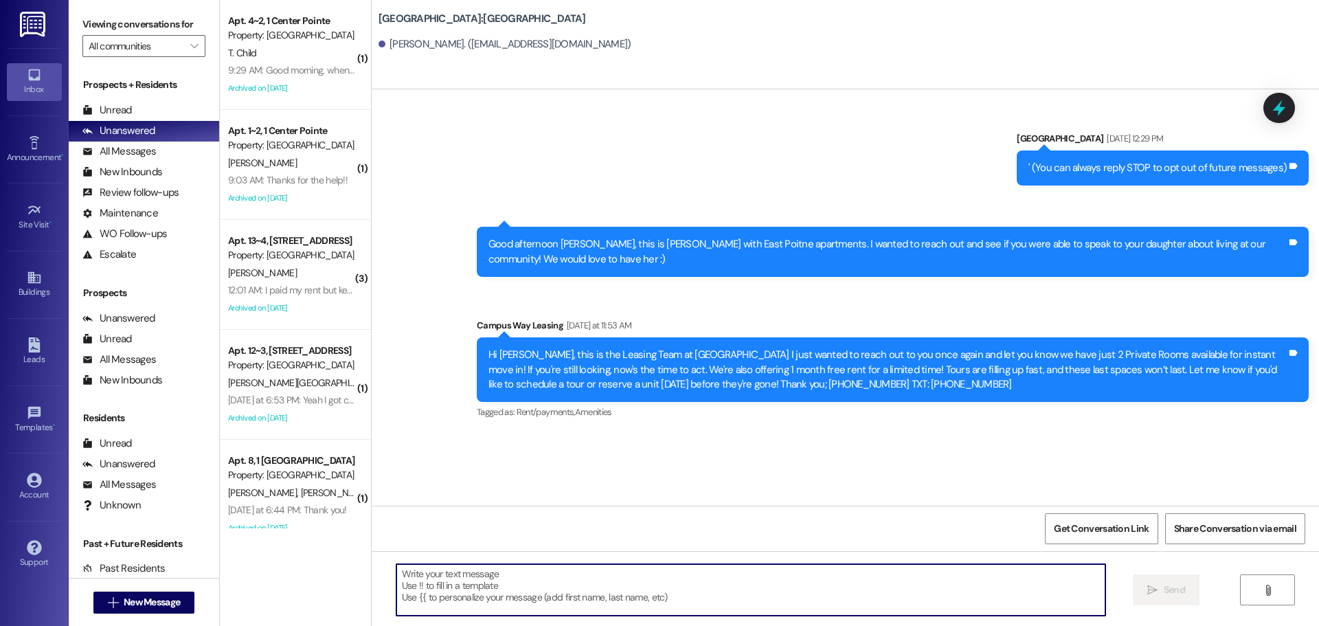
click at [640, 584] on textarea at bounding box center [750, 590] width 709 height 52
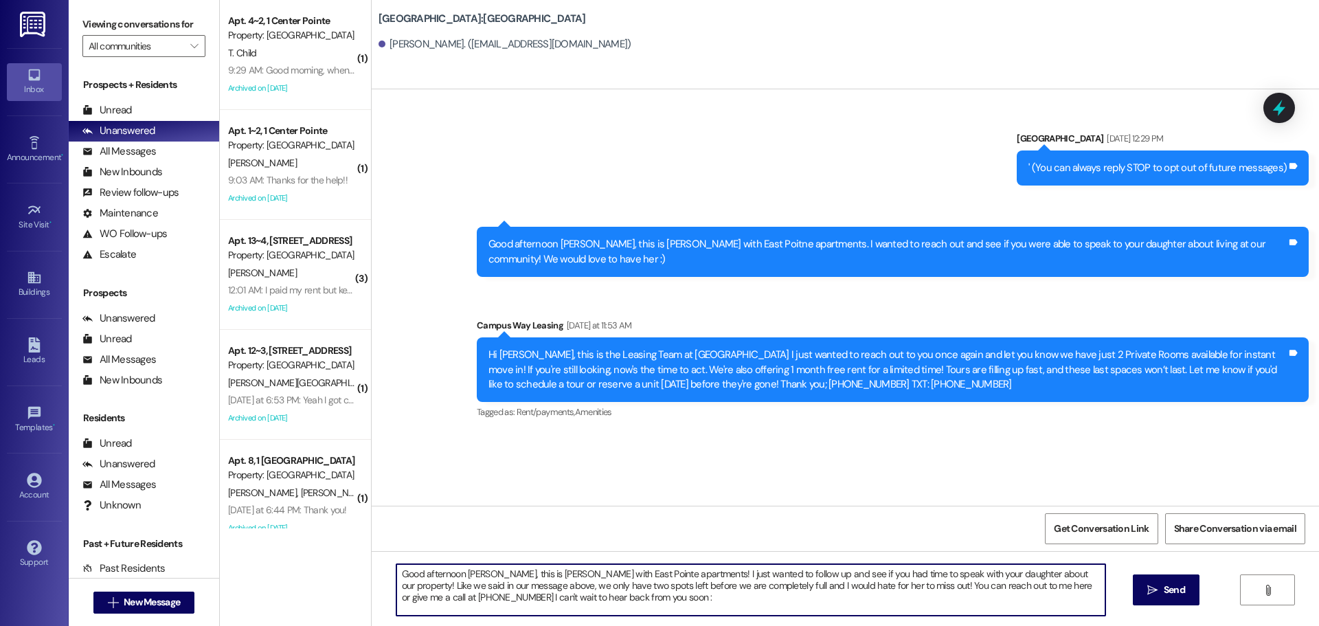
type textarea "Good afternoon Stephanie, this is Andrea with East Pointe apartments! I just wa…"
click at [639, 584] on textarea "Good afternoon Stephanie, this is Andrea with East Pointe apartments! I just wa…" at bounding box center [750, 590] width 709 height 52
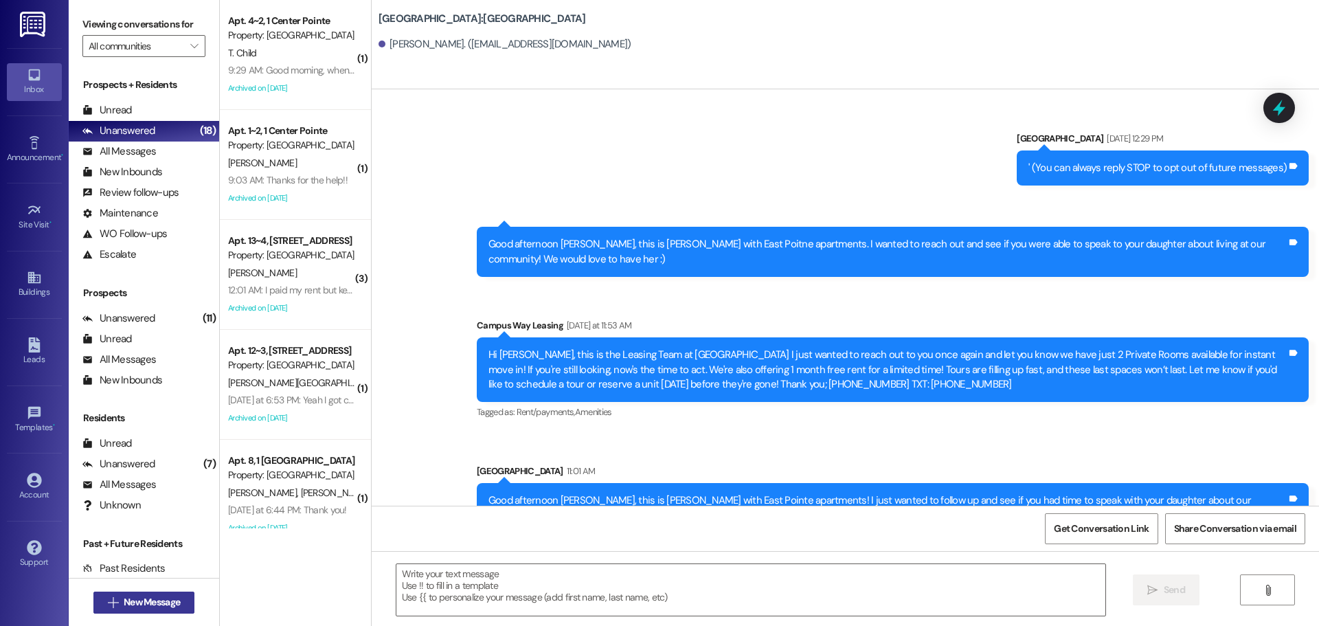
click at [162, 596] on span "New Message" at bounding box center [152, 602] width 56 height 14
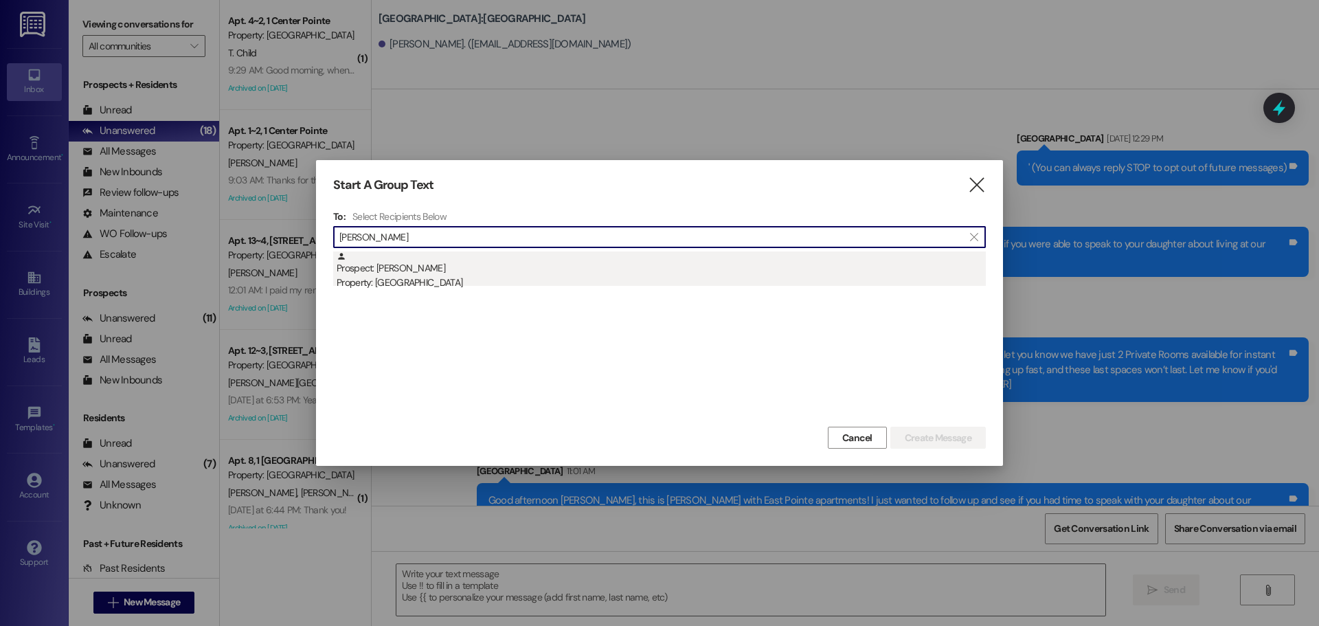
type input "austing ra"
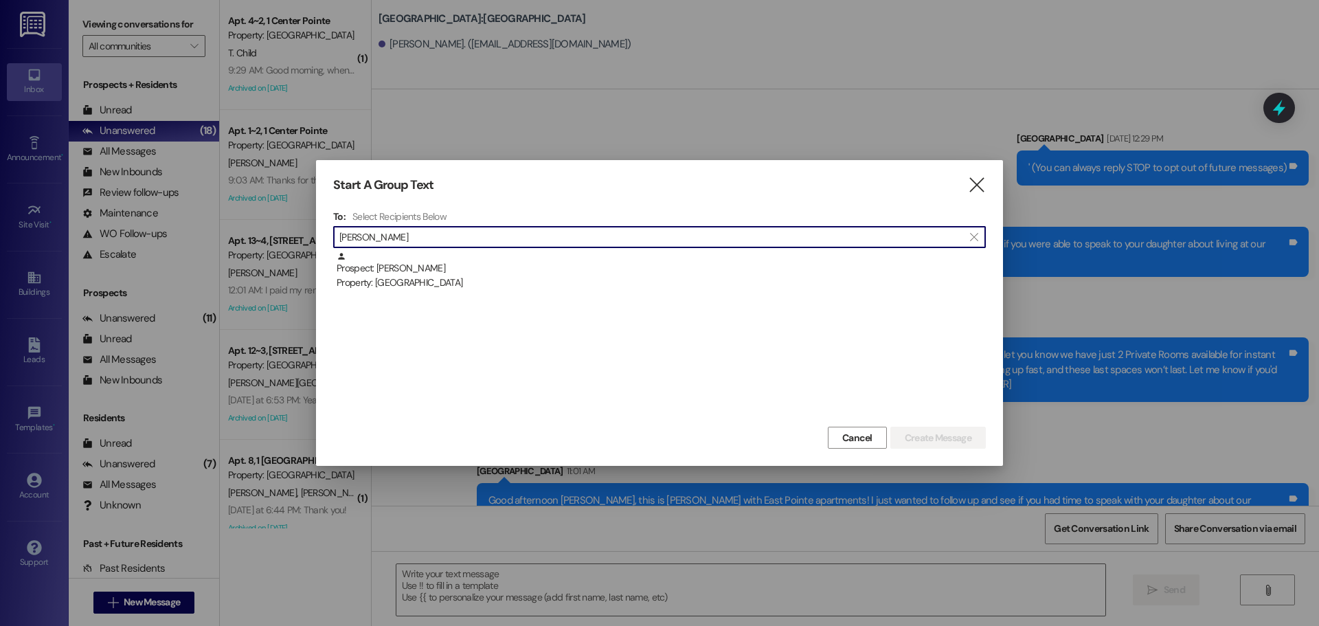
drag, startPoint x: 504, startPoint y: 281, endPoint x: 578, endPoint y: 316, distance: 82.0
click at [508, 280] on div "Property: [GEOGRAPHIC_DATA]" at bounding box center [661, 282] width 649 height 14
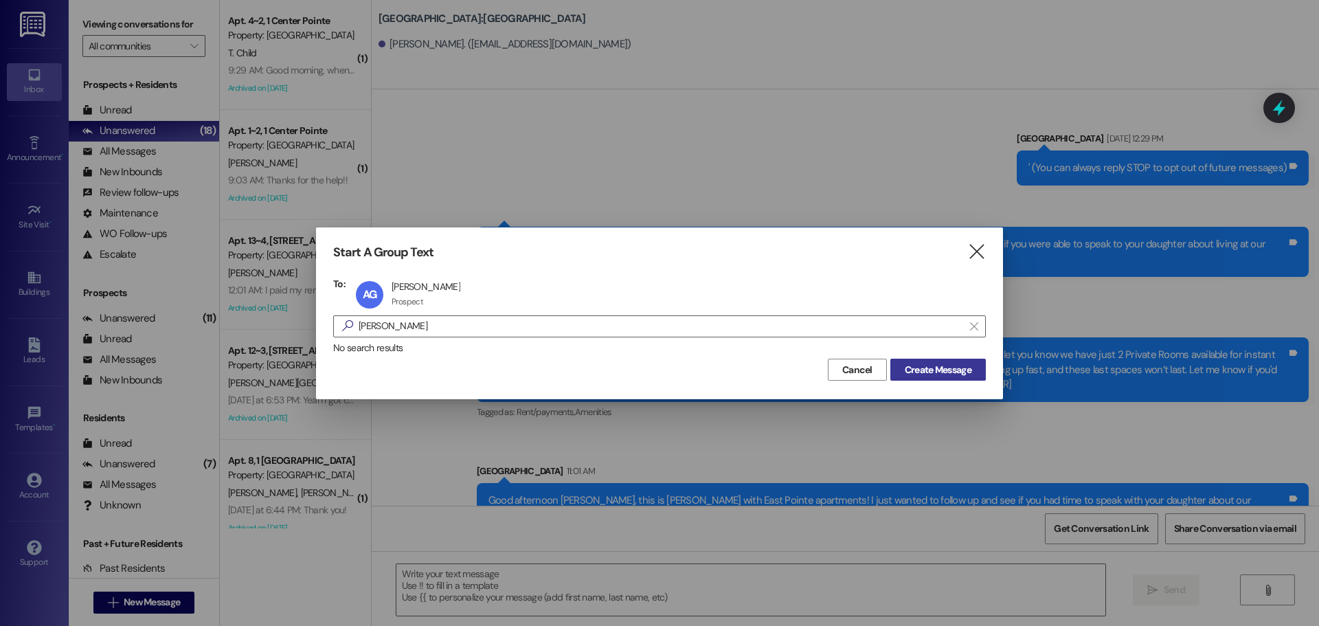
click at [940, 367] on span "Create Message" at bounding box center [938, 370] width 67 height 14
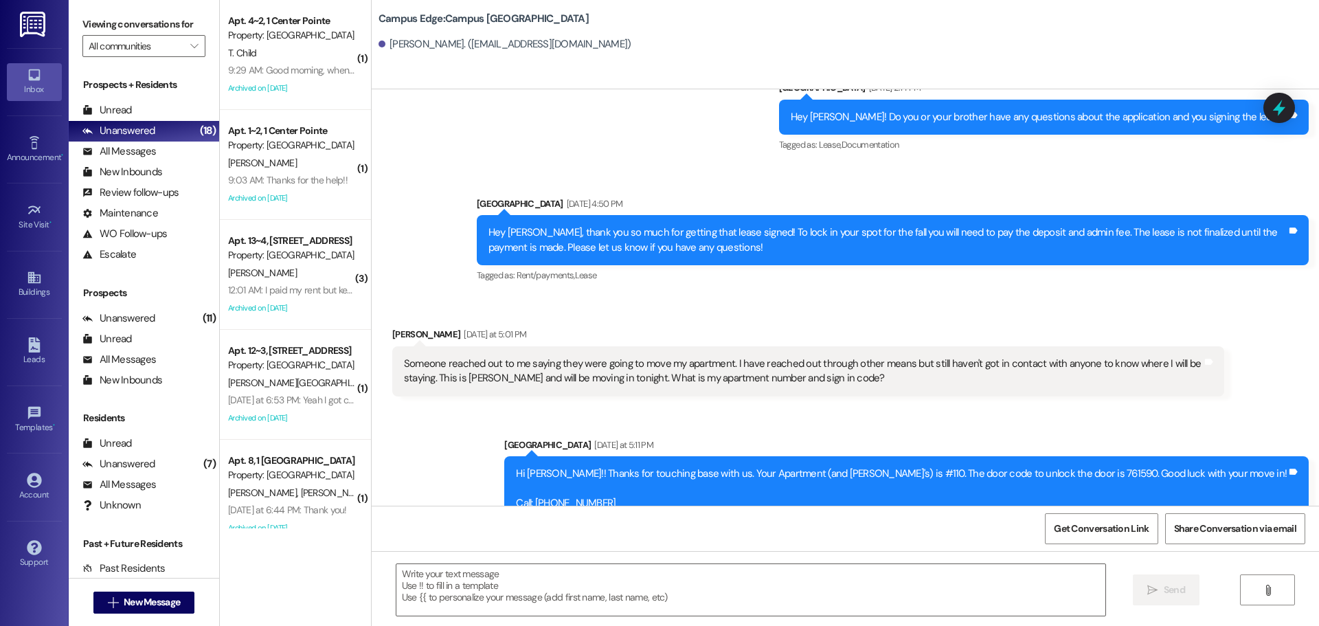
scroll to position [1578, 0]
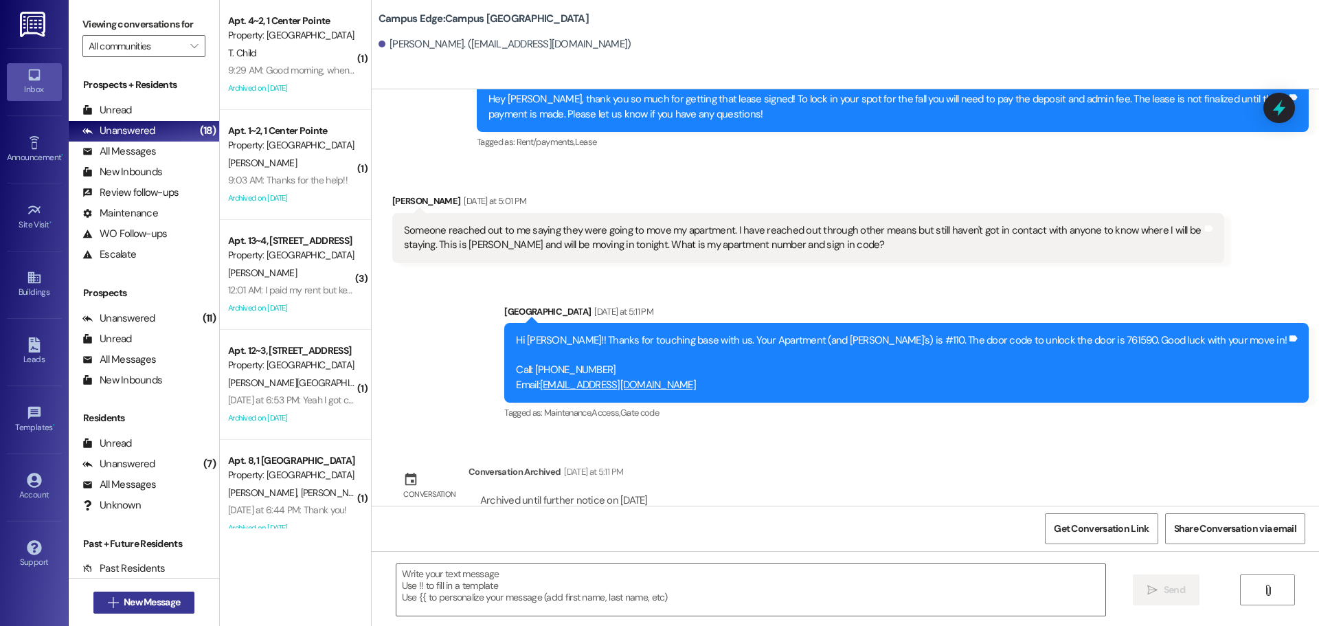
click at [165, 599] on span "New Message" at bounding box center [152, 602] width 56 height 14
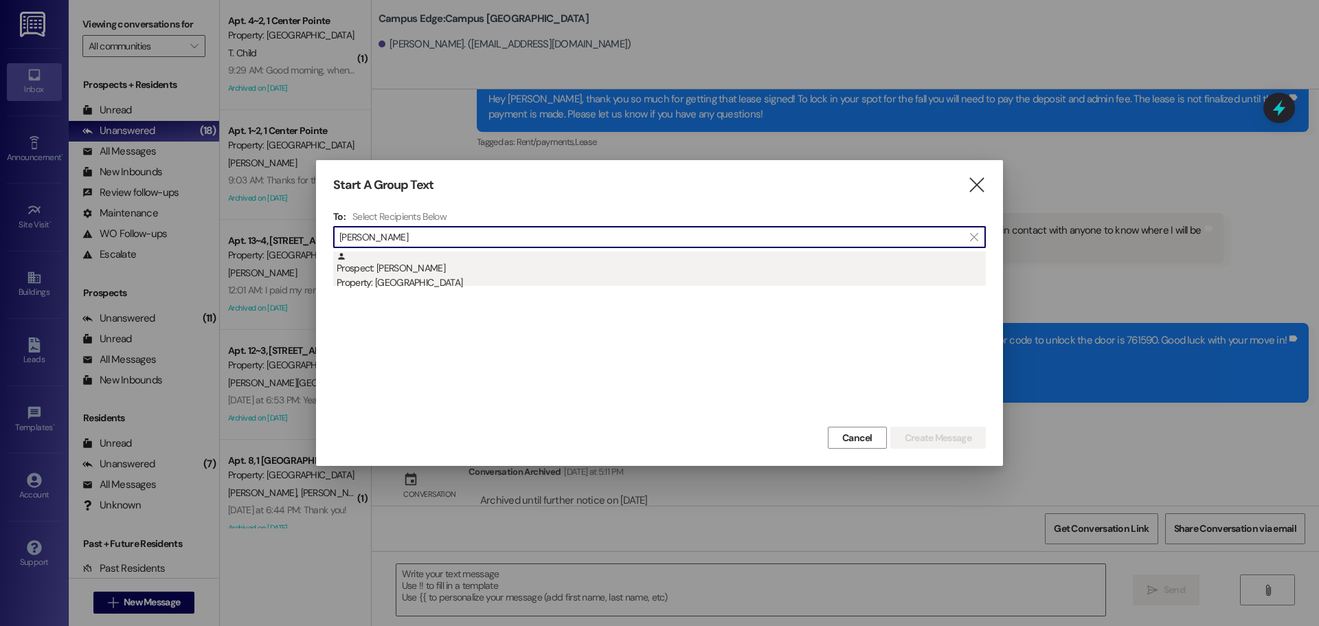
type input "dani peter"
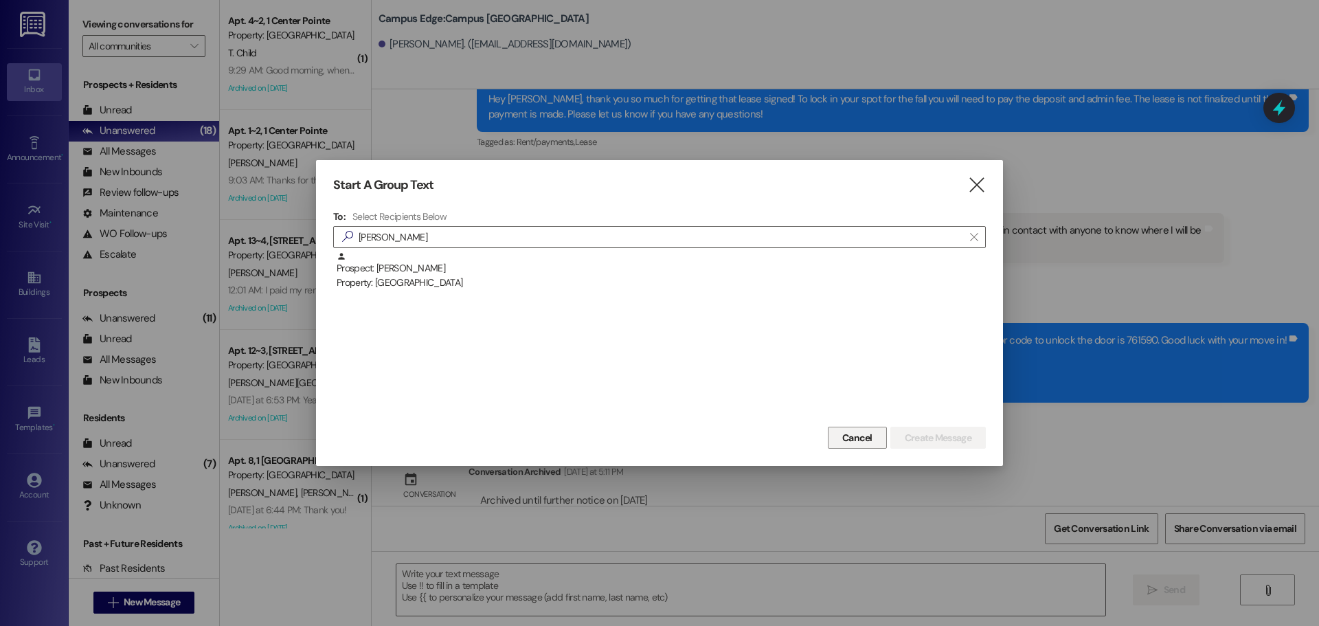
drag, startPoint x: 428, startPoint y: 262, endPoint x: 848, endPoint y: 368, distance: 433.5
click at [433, 261] on div "Prospect: Dani Petersen Property: East Pointe" at bounding box center [661, 270] width 649 height 39
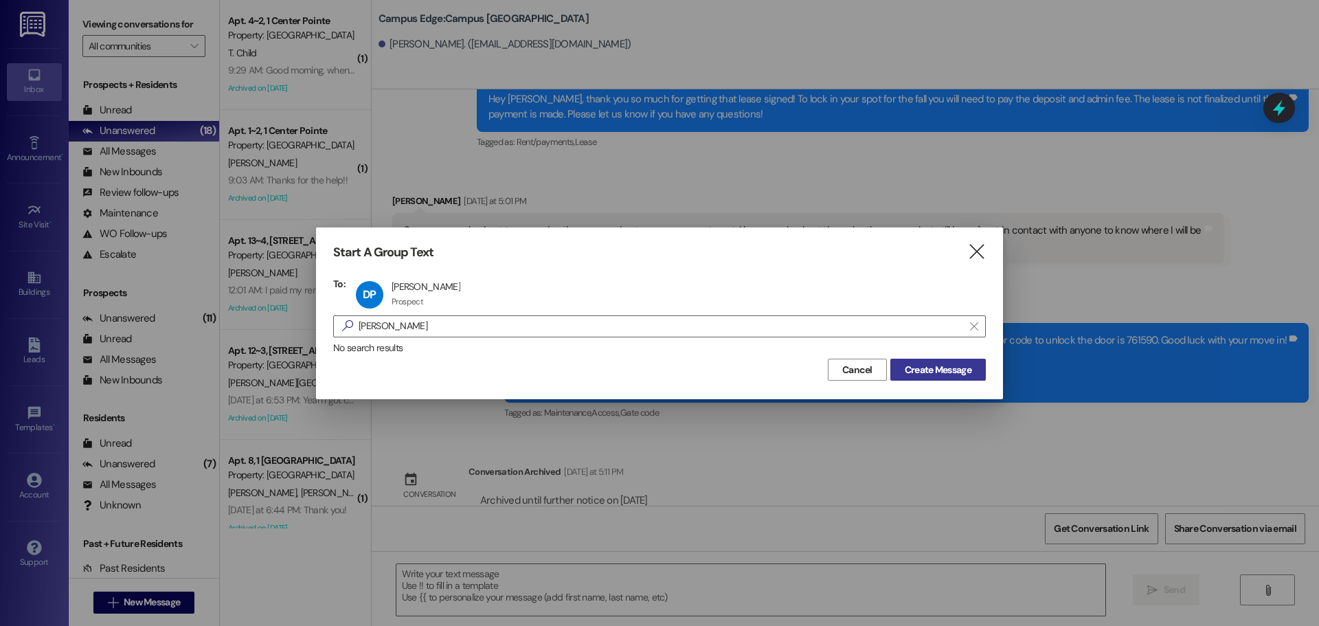
click at [949, 367] on span "Create Message" at bounding box center [938, 370] width 67 height 14
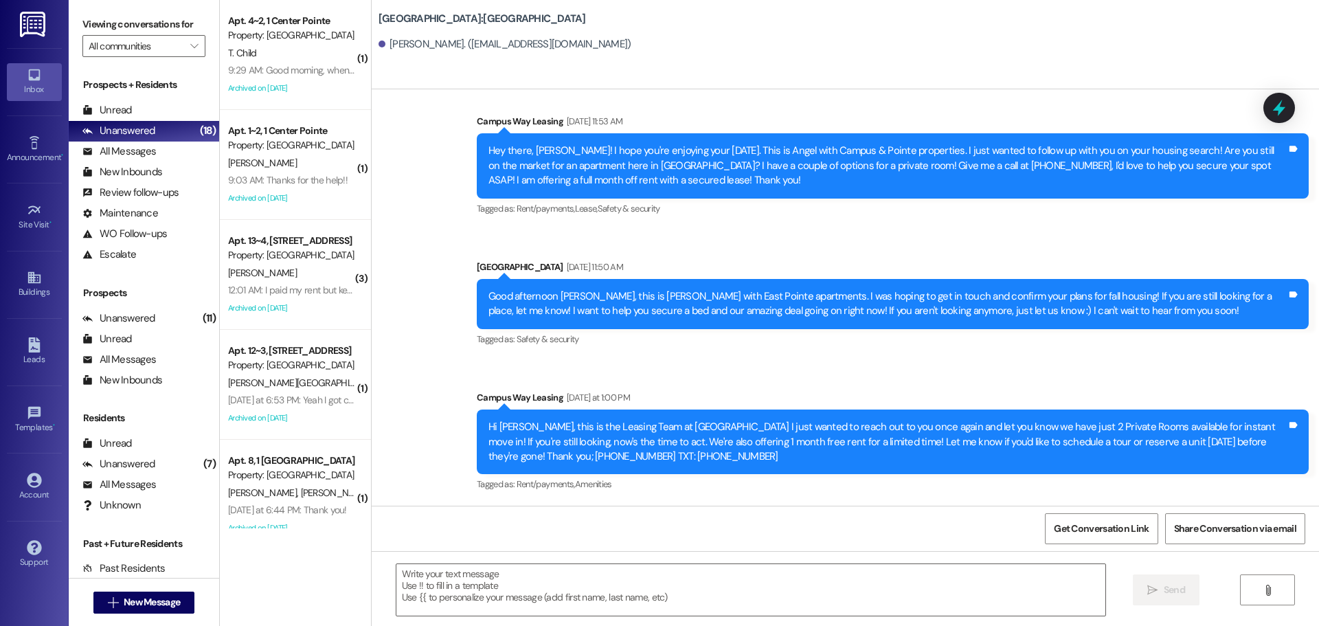
scroll to position [795, 0]
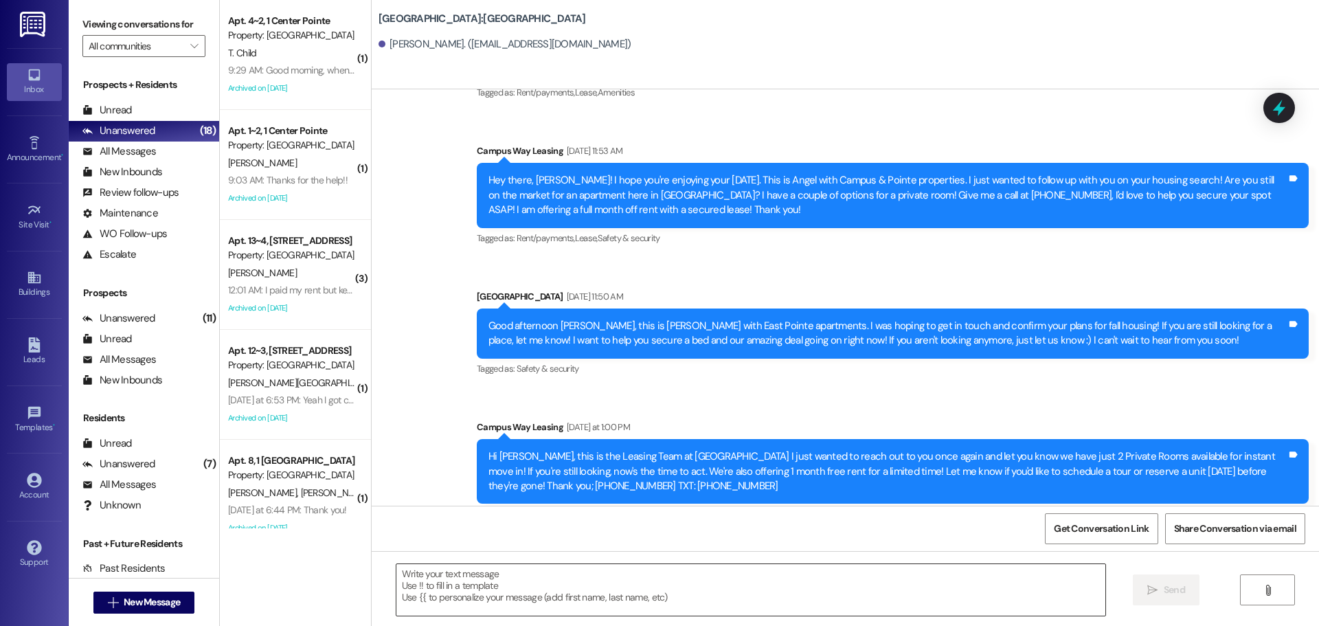
click at [617, 591] on textarea at bounding box center [750, 590] width 709 height 52
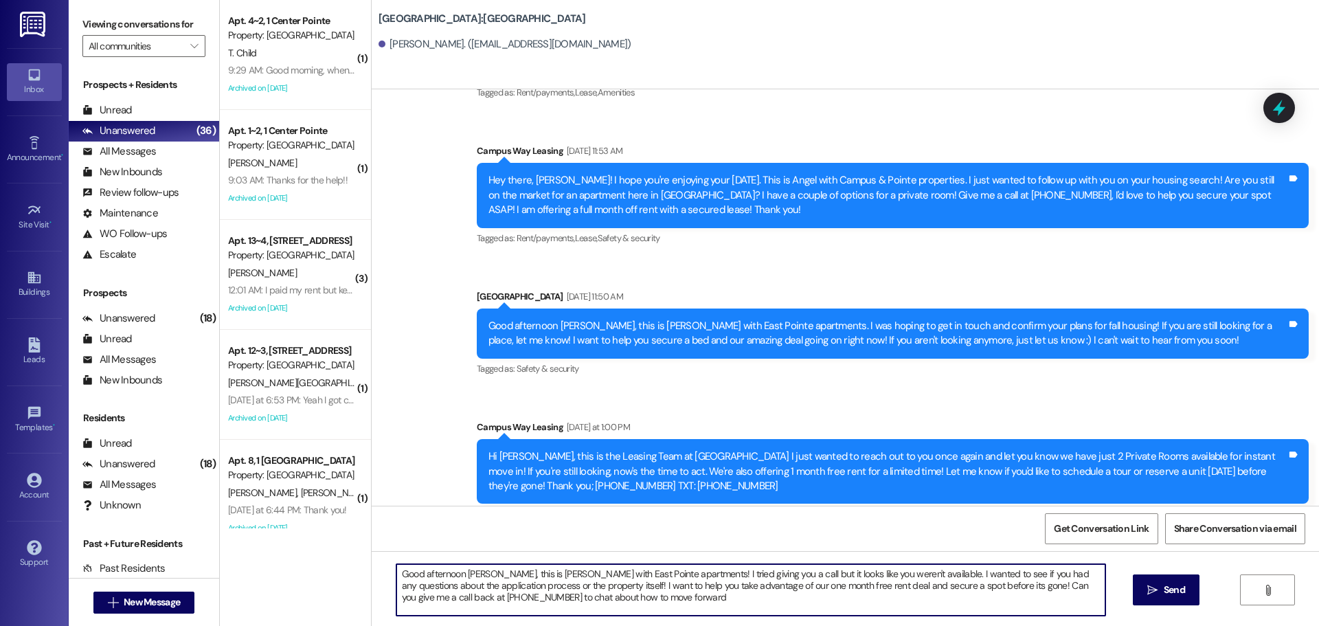
type textarea "Good afternoon Dani, this is Andrea with East Pointe apartments! I tried giving…"
click at [617, 591] on textarea "Good afternoon Dani, this is Andrea with East Pointe apartments! I tried giving…" at bounding box center [750, 590] width 709 height 52
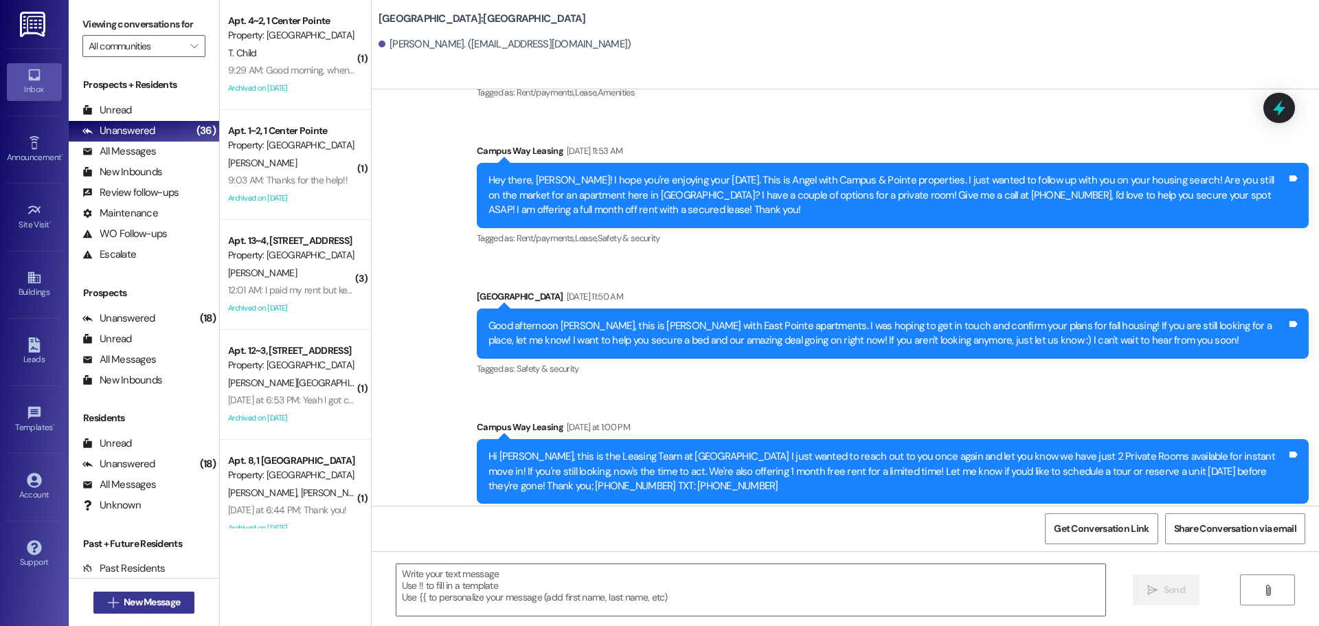
click at [185, 604] on button " New Message" at bounding box center [144, 602] width 102 height 22
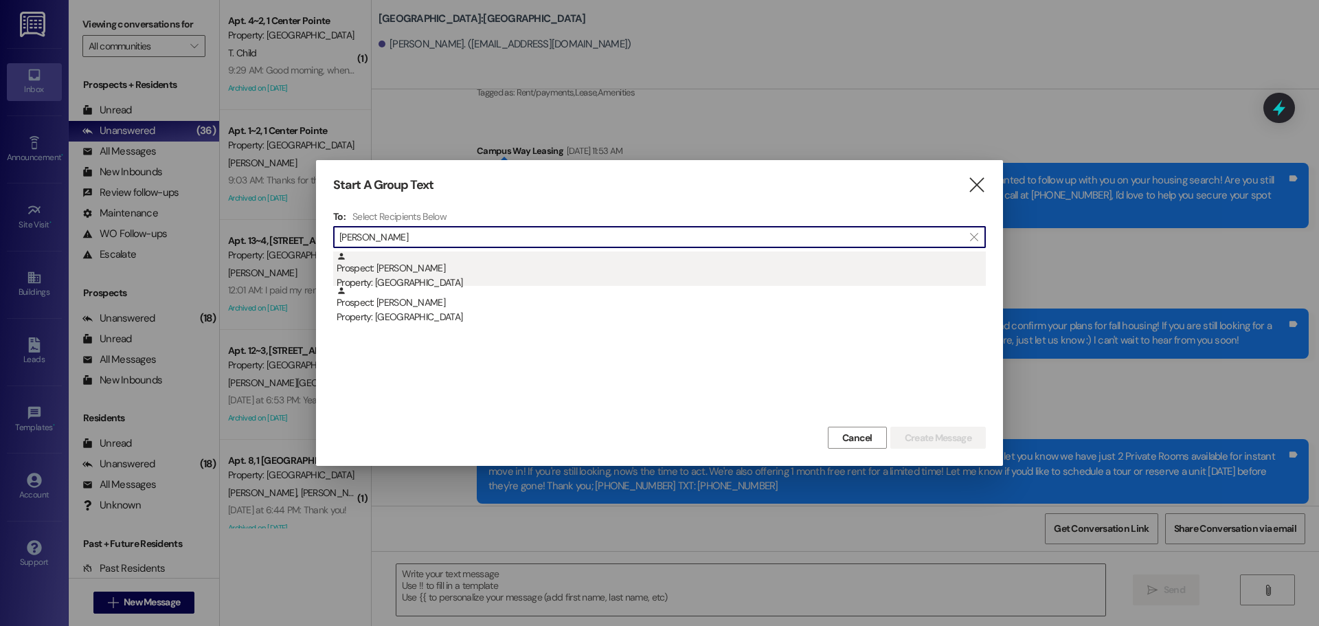
type input "sandy farr"
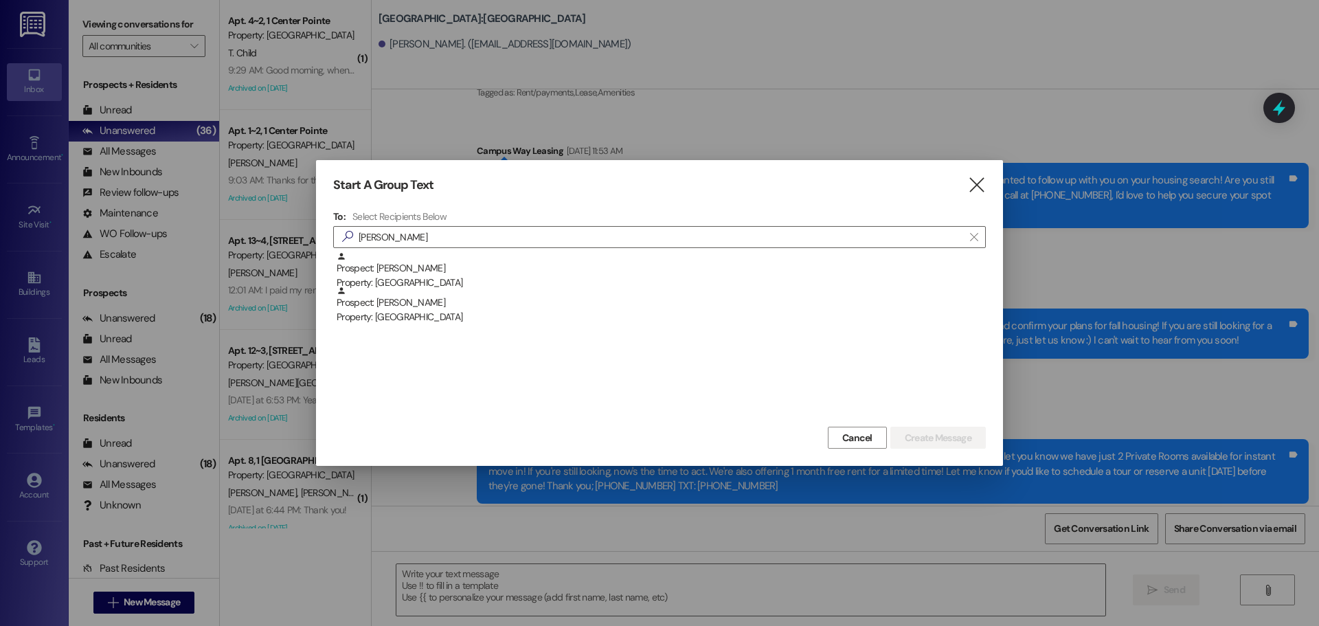
drag, startPoint x: 487, startPoint y: 271, endPoint x: 845, endPoint y: 358, distance: 368.4
click at [488, 270] on div "Prospect: sandy Farrell Property: East Pointe" at bounding box center [661, 270] width 649 height 39
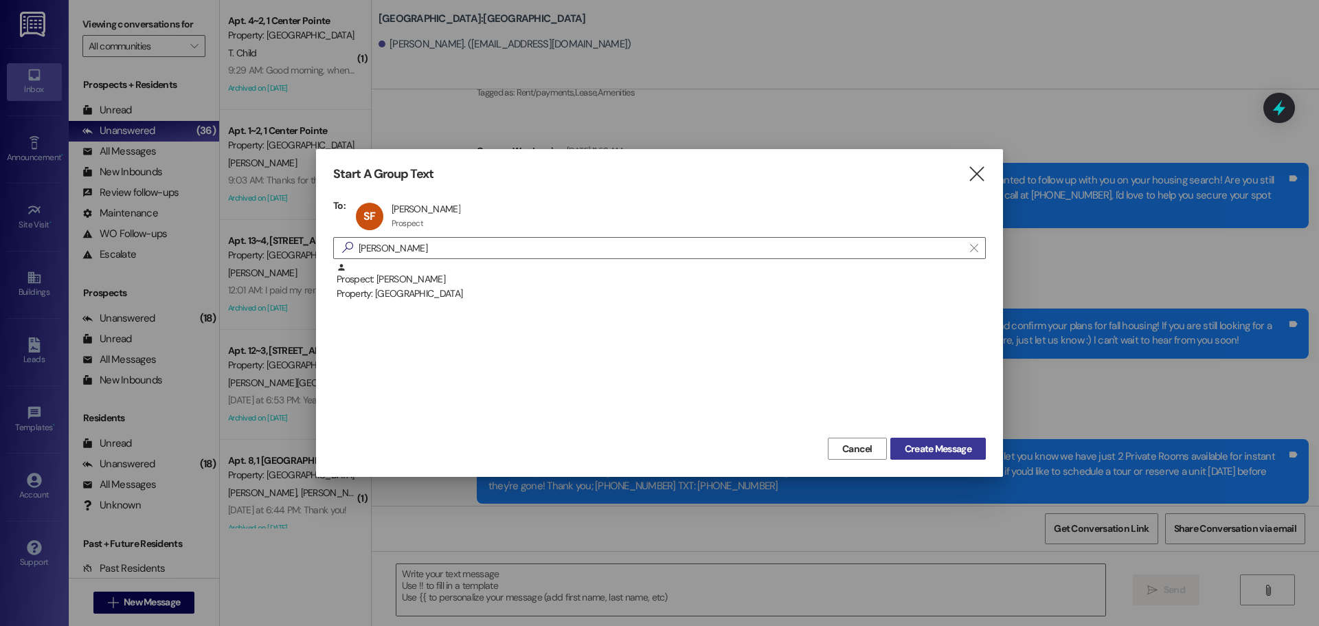
click at [938, 446] on span "Create Message" at bounding box center [938, 449] width 67 height 14
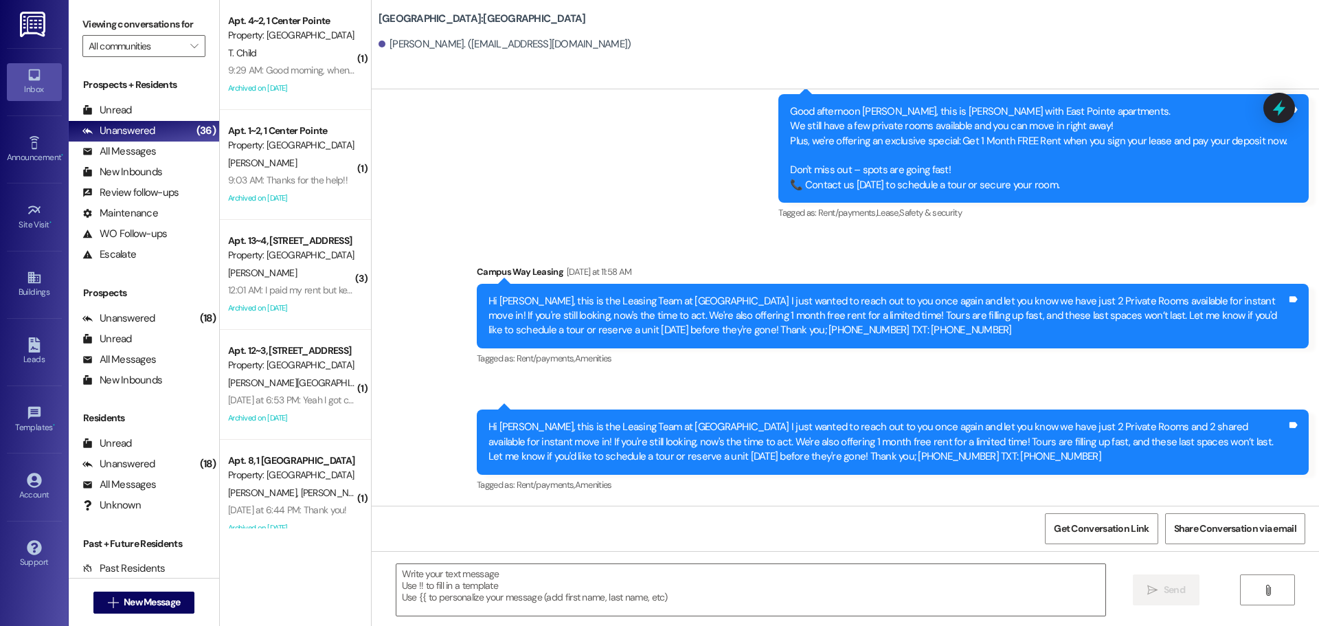
scroll to position [313, 0]
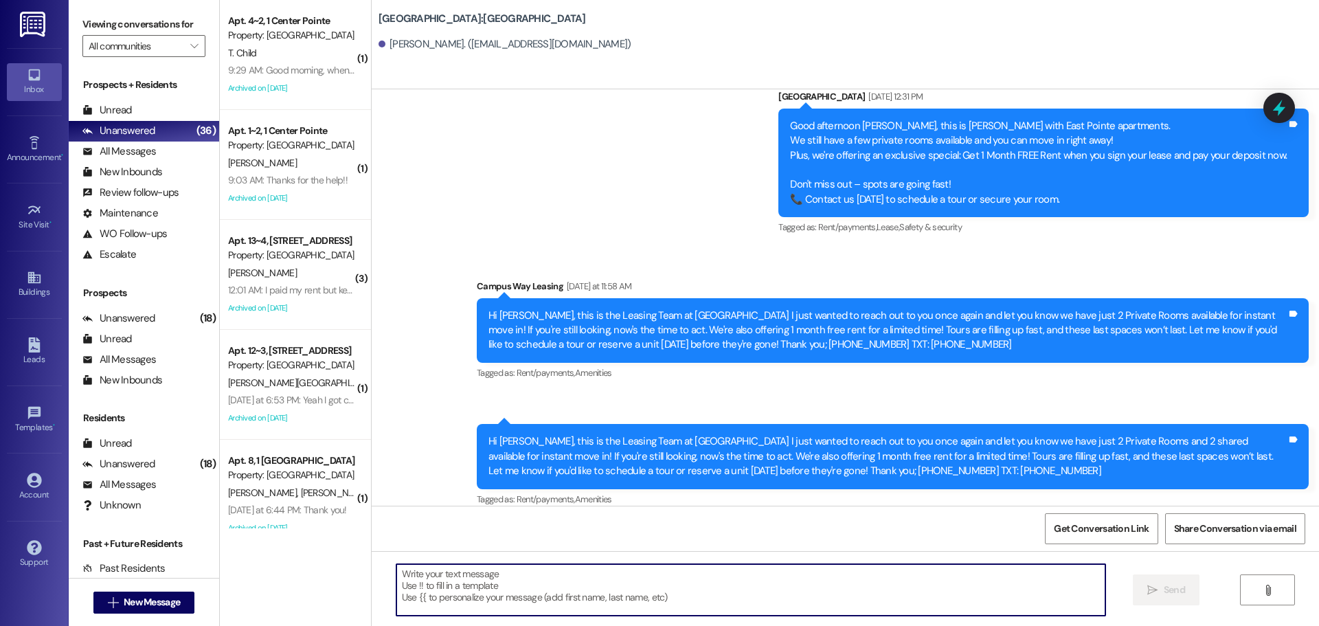
click at [615, 582] on textarea at bounding box center [750, 590] width 709 height 52
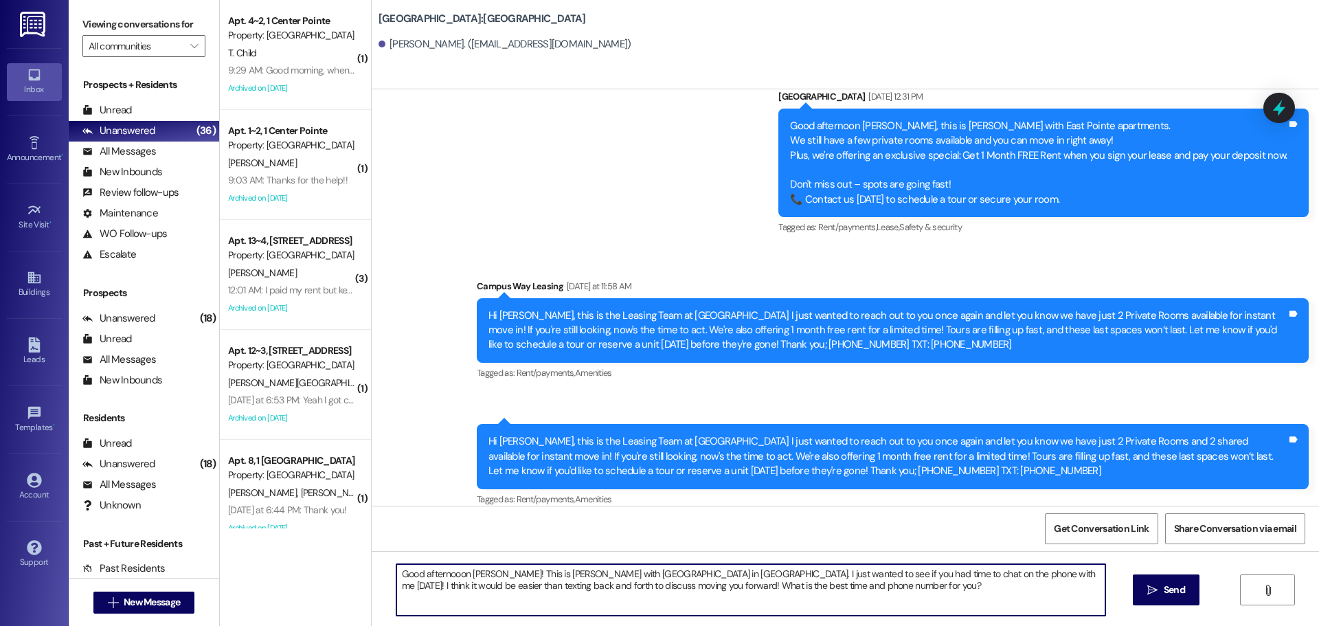
click at [615, 582] on textarea "Good afternooon Sandy! This is Andrea with East Pointe apartments in Provo. I j…" at bounding box center [750, 590] width 709 height 52
click at [429, 567] on textarea "Good afternooon Sandy! This is Andrea with East Pointe apartments in Provo. I j…" at bounding box center [750, 590] width 709 height 52
type textarea "Good afternoon Sandy! This is Andrea with East Pointe apartments in Provo. I ju…"
click at [503, 574] on textarea "Good afternoon Sandy! This is Andrea with East Pointe apartments in Provo. I ju…" at bounding box center [750, 590] width 709 height 52
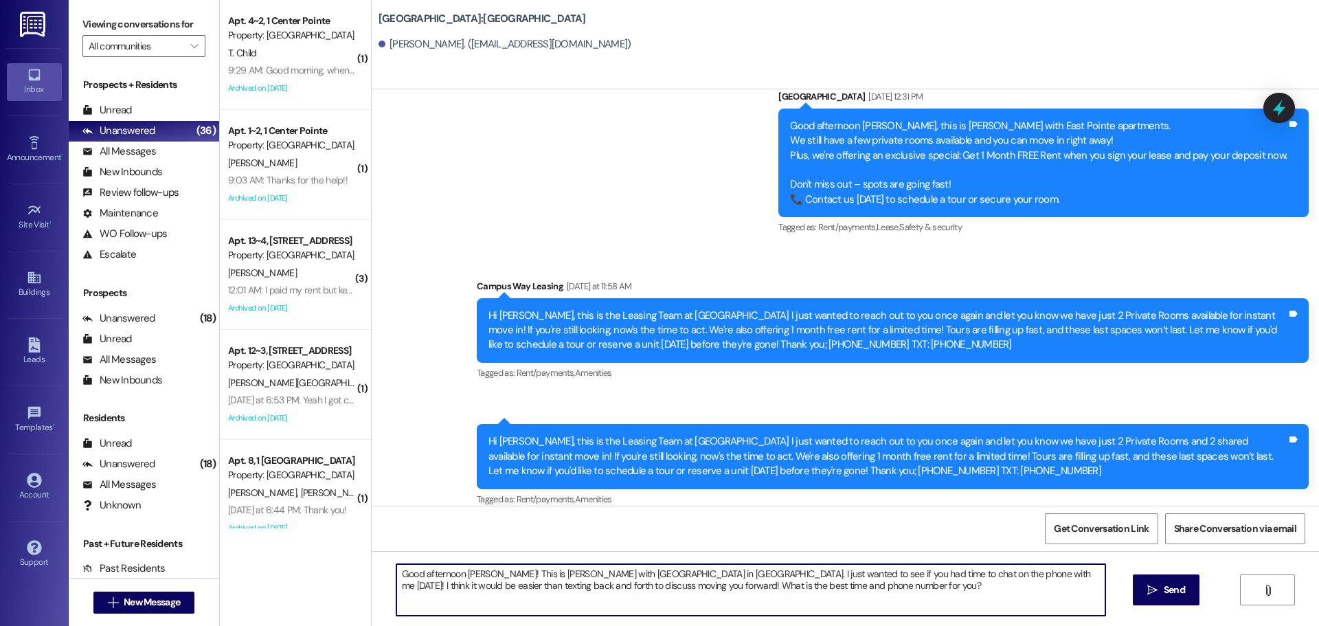
click at [503, 574] on textarea "Good afternoon Sandy! This is Andrea with East Pointe apartments in Provo. I ju…" at bounding box center [750, 590] width 709 height 52
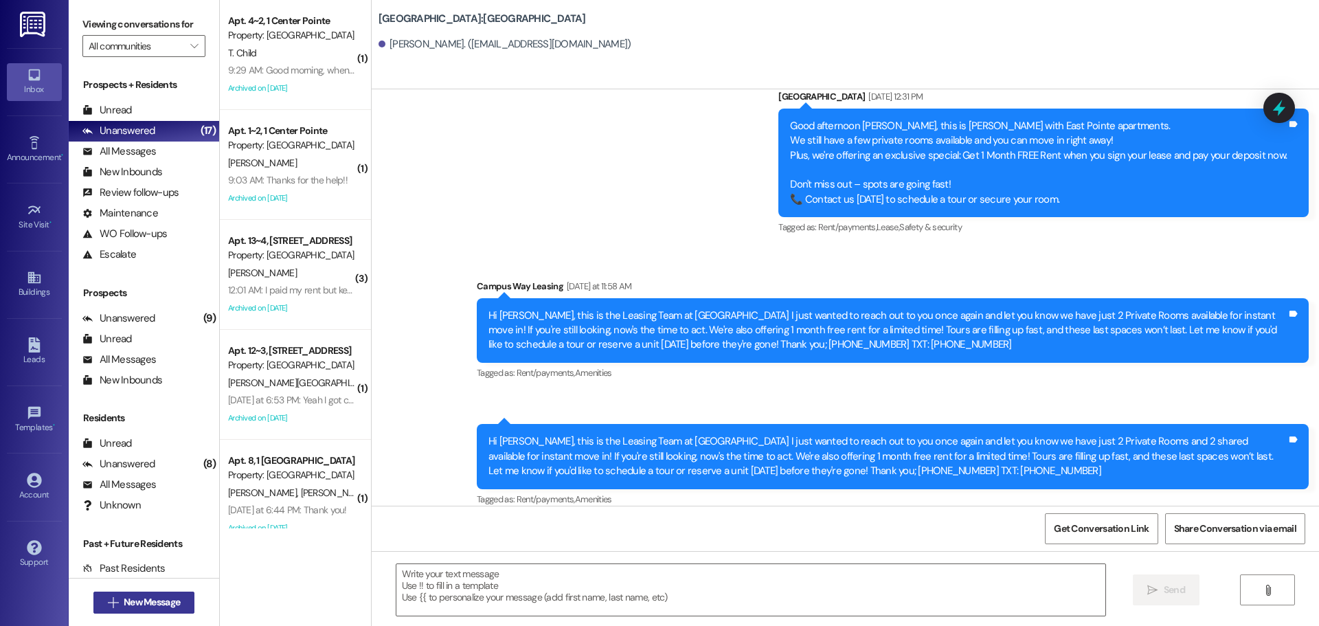
click at [181, 591] on button " New Message" at bounding box center [144, 602] width 102 height 22
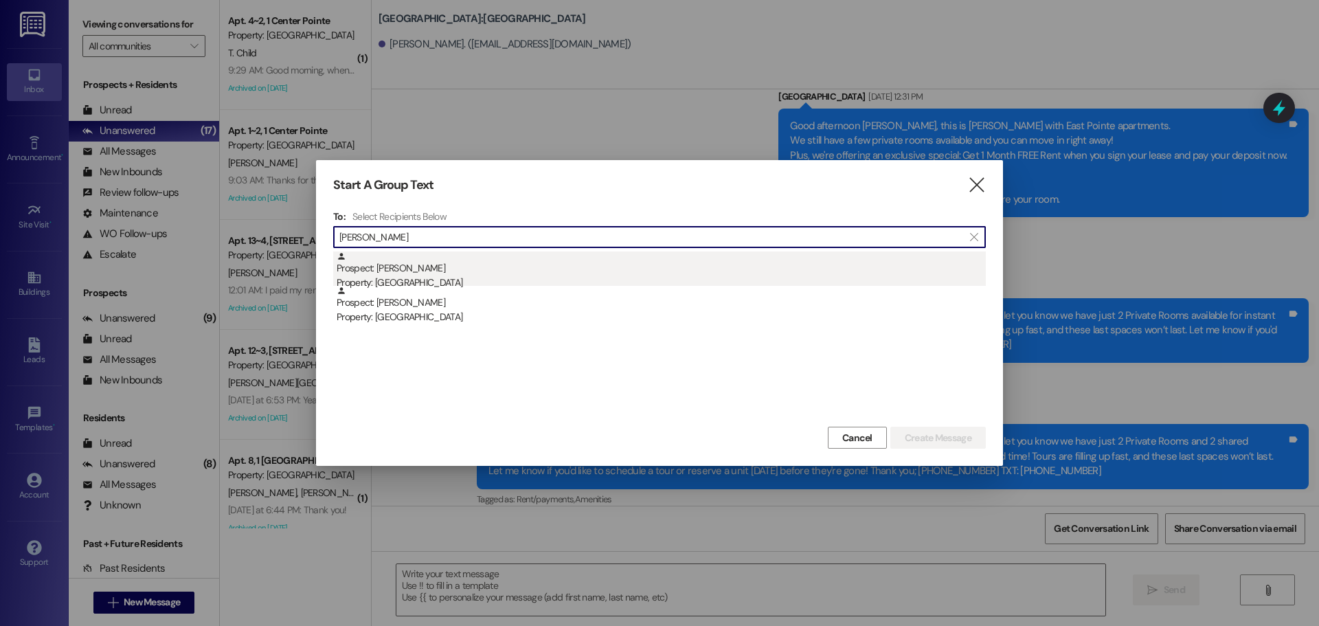
type input "kristy amik"
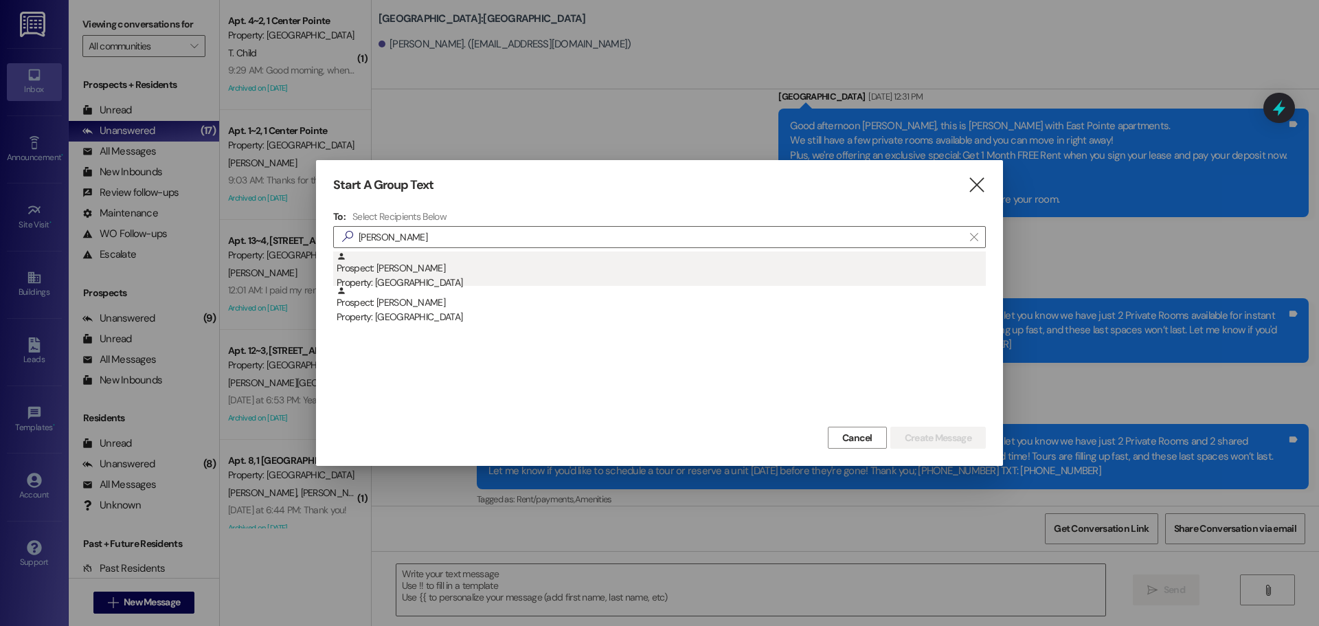
click at [517, 278] on div "Property: East Pointe" at bounding box center [661, 282] width 649 height 14
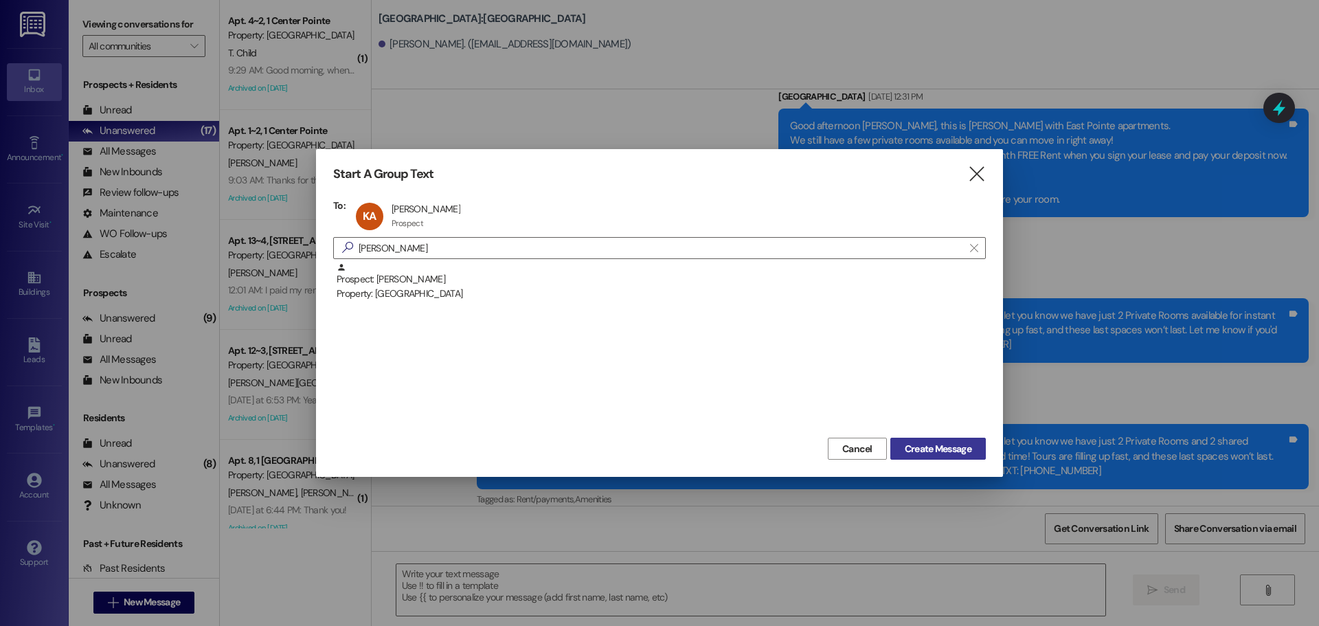
click at [928, 449] on span "Create Message" at bounding box center [938, 449] width 67 height 14
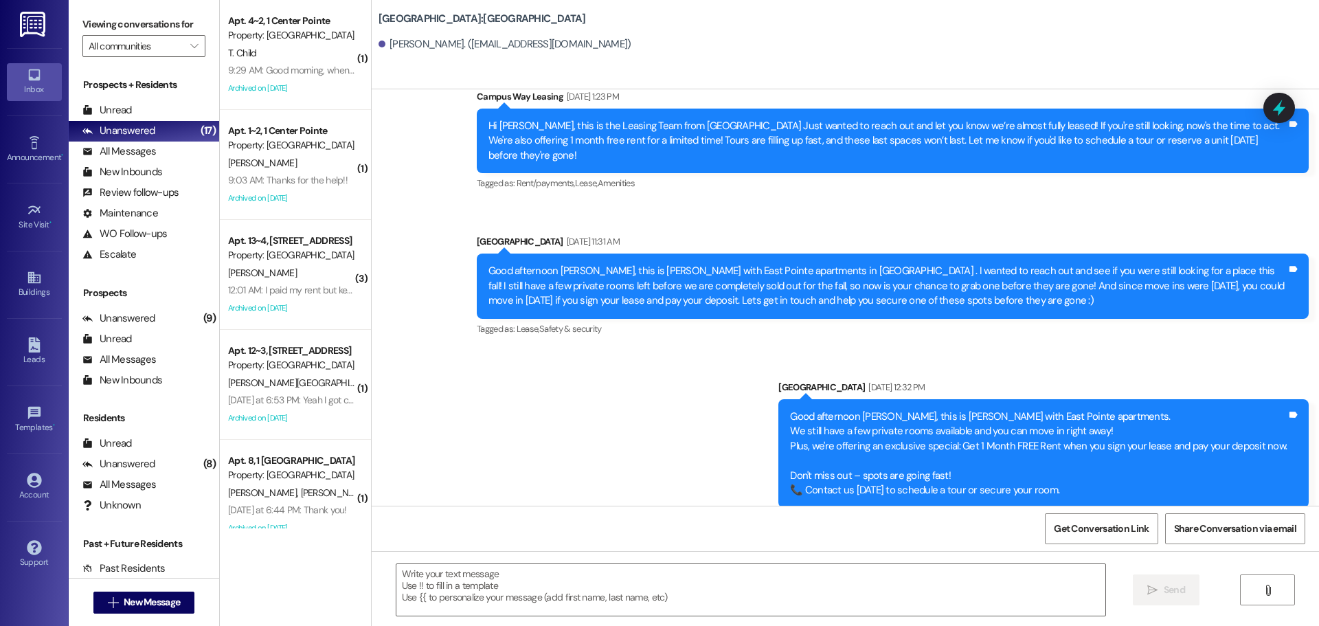
scroll to position [457, 0]
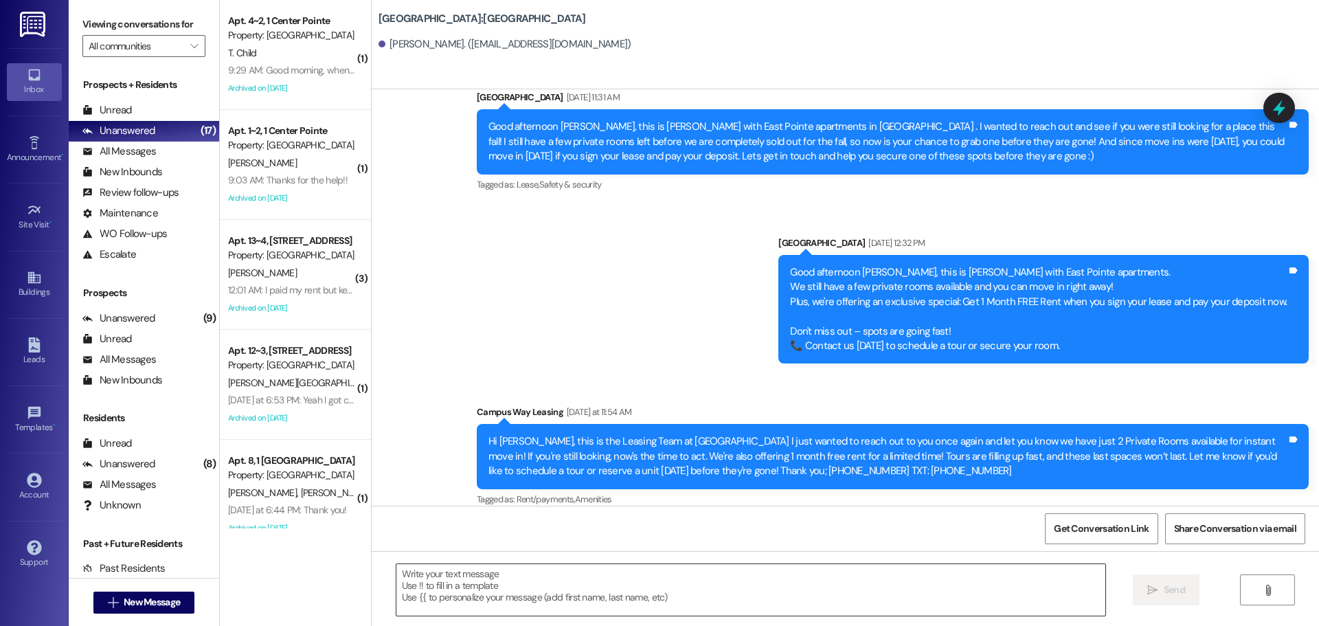
click at [730, 578] on textarea at bounding box center [750, 590] width 709 height 52
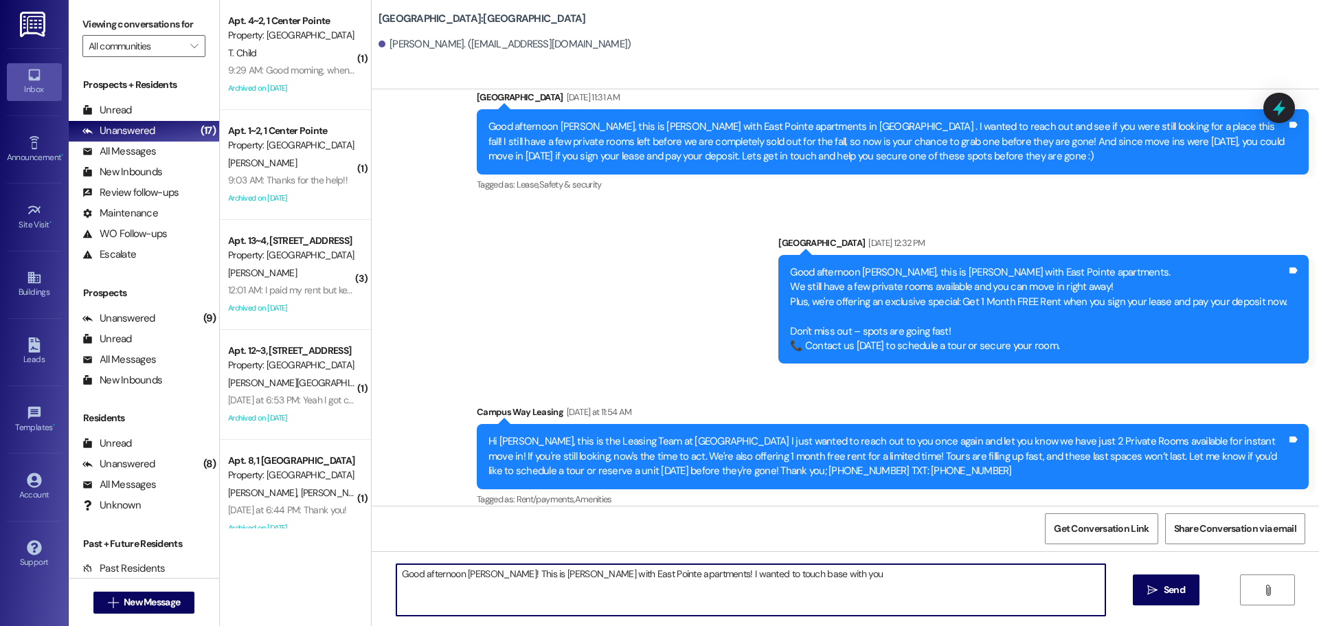
type textarea "Good afternoon Kristy! This is Andrea with East Pointe apartments! I wanted to …"
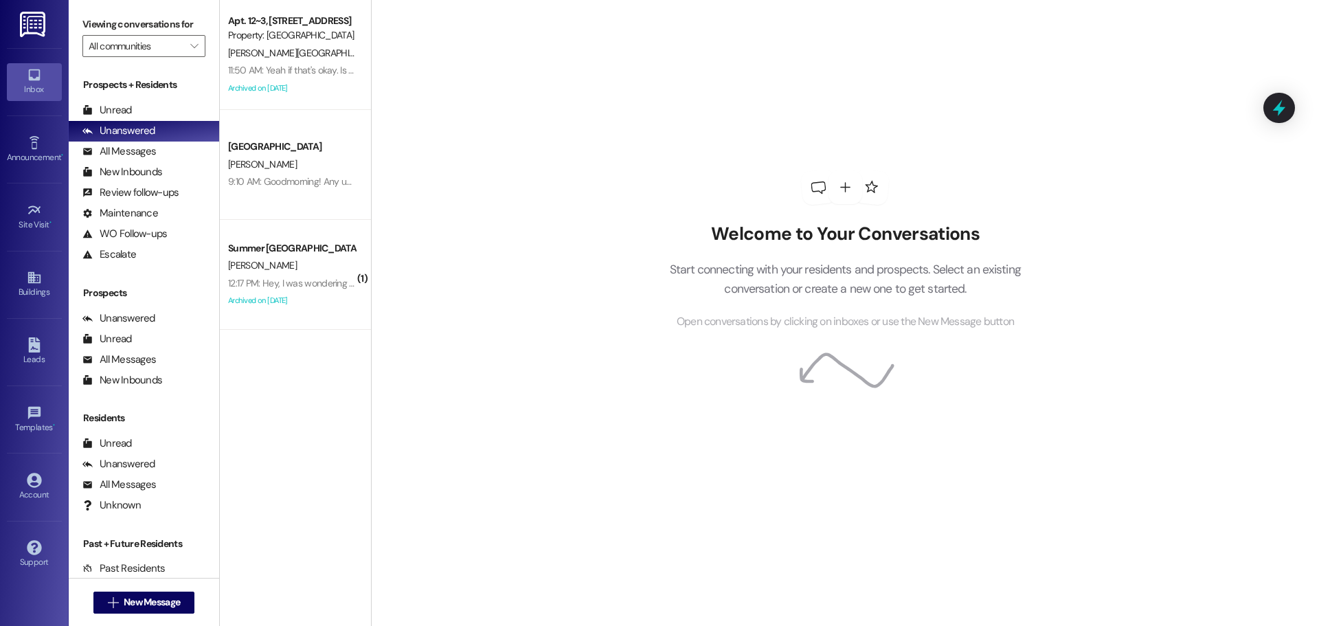
click at [89, 95] on div "Prospects + Residents Unread (0) Unread: Any message you haven't read yet will …" at bounding box center [144, 171] width 150 height 187
click at [89, 114] on icon at bounding box center [87, 110] width 9 height 10
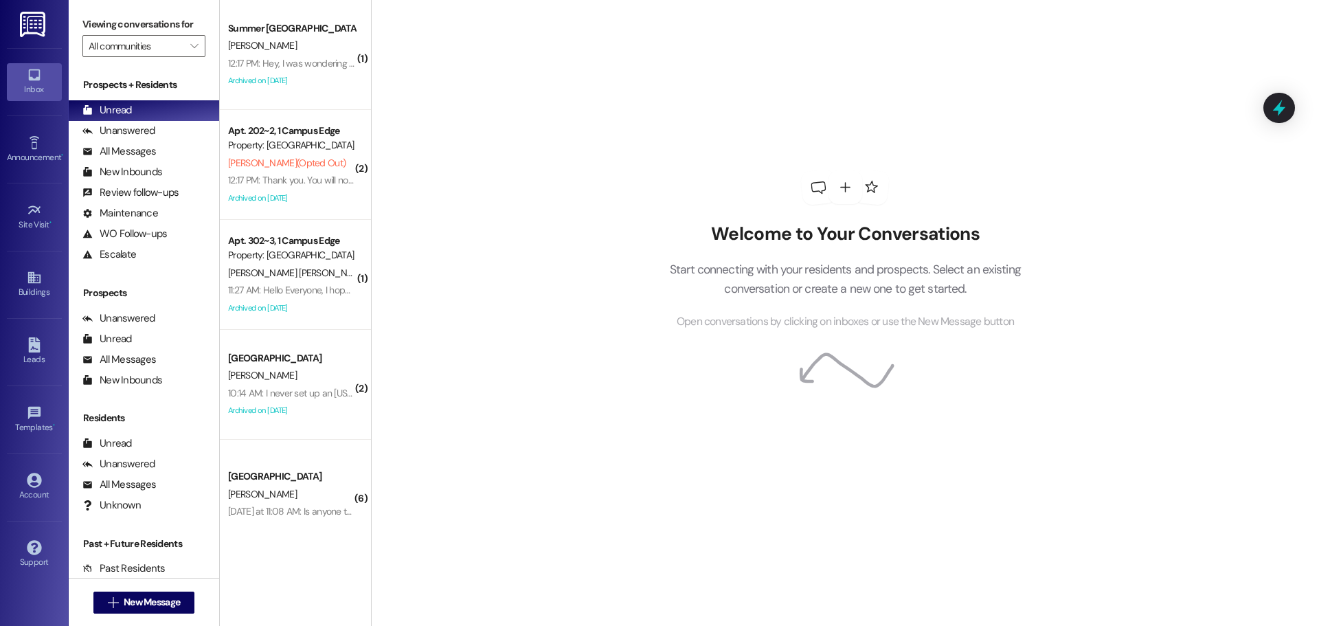
click at [273, 49] on div "P. Robbins" at bounding box center [292, 45] width 130 height 17
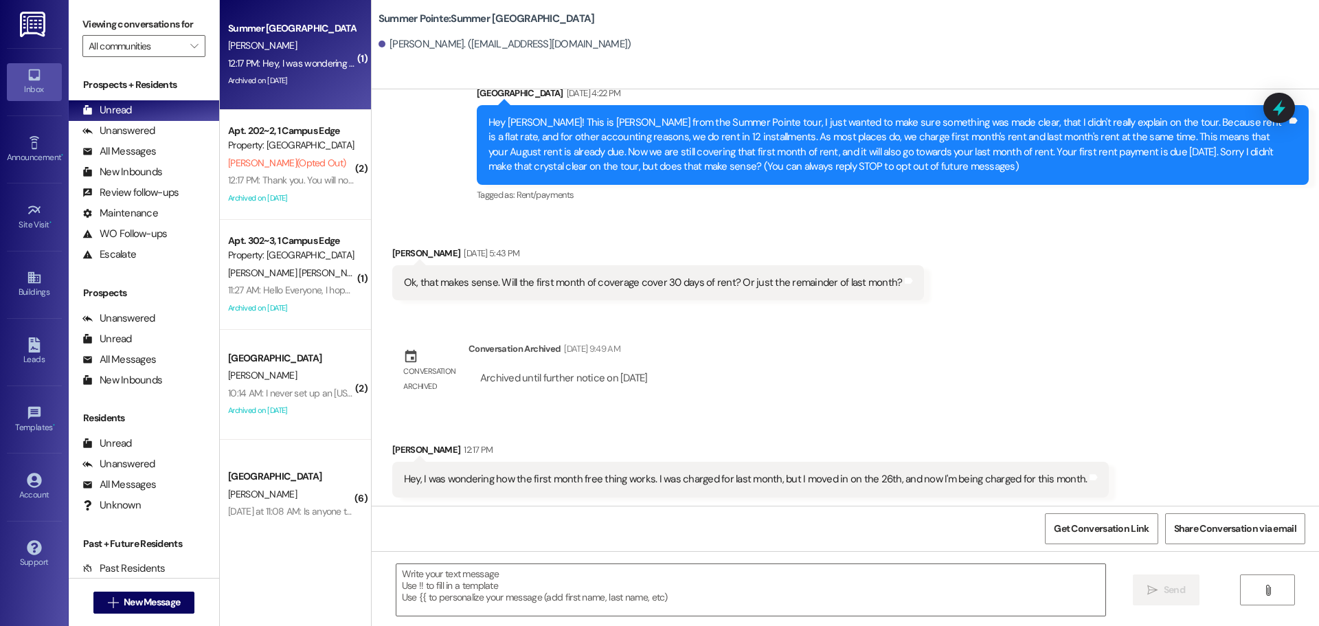
scroll to position [47, 0]
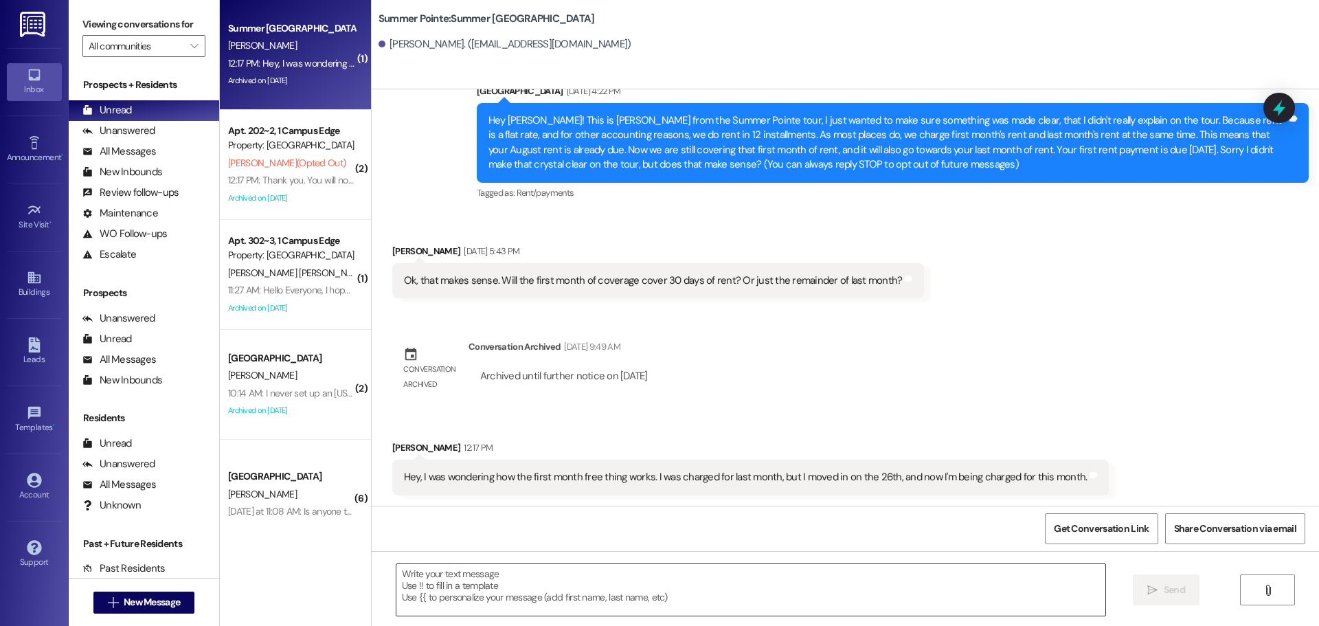
click at [901, 593] on textarea at bounding box center [750, 590] width 709 height 52
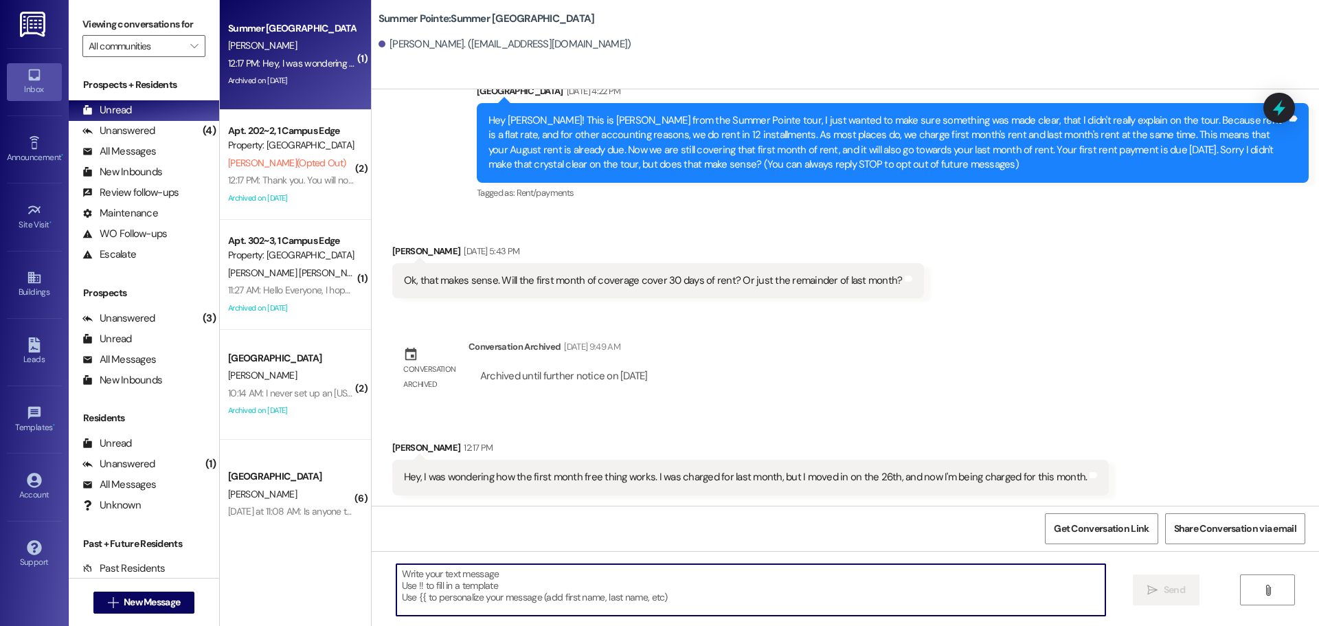
click at [535, 615] on textarea at bounding box center [750, 590] width 709 height 52
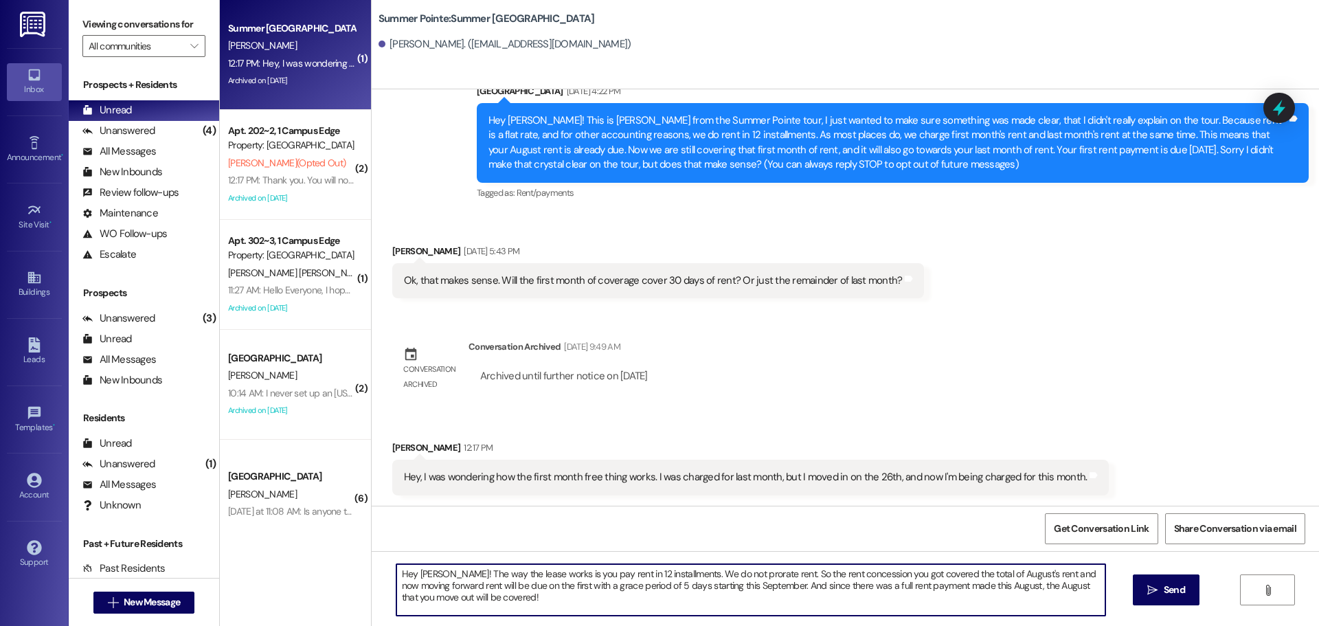
type textarea "Hey Peter! The way the lease works is you pay rent in 12 installments. We do no…"
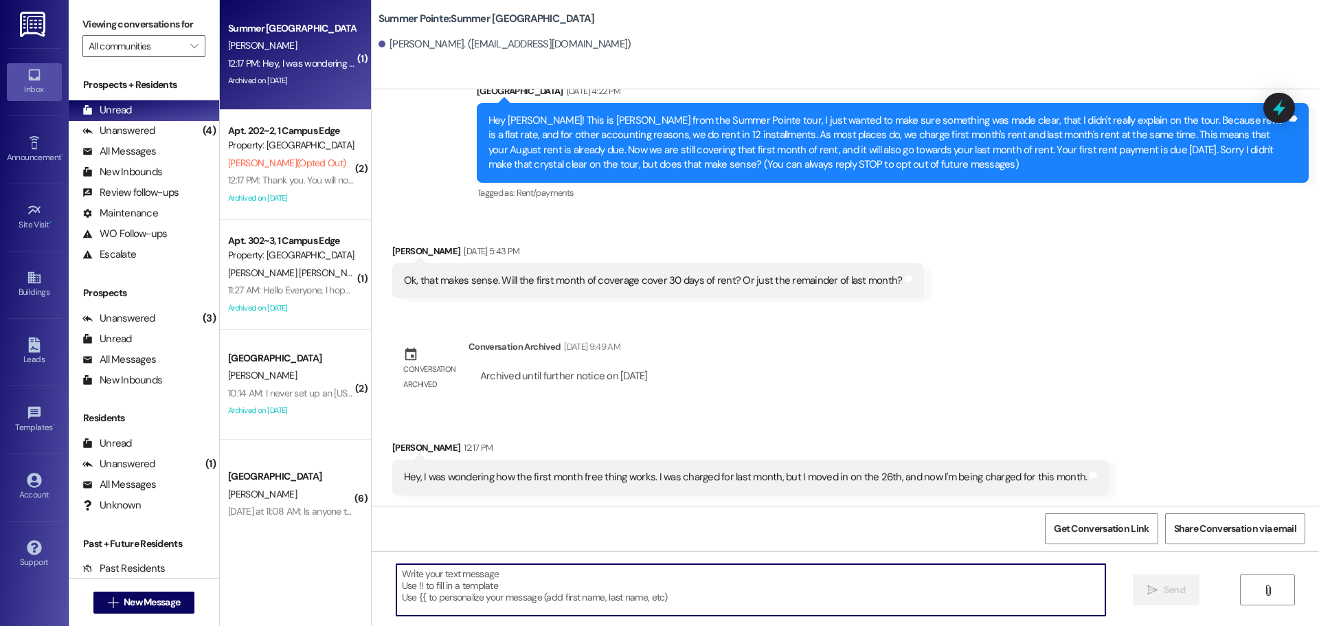
click at [1277, 87] on div "Summer Pointe: Summer Pointe Prospect Peter Robbins. (ir0npr0be13@gmail.com)" at bounding box center [845, 44] width 947 height 89
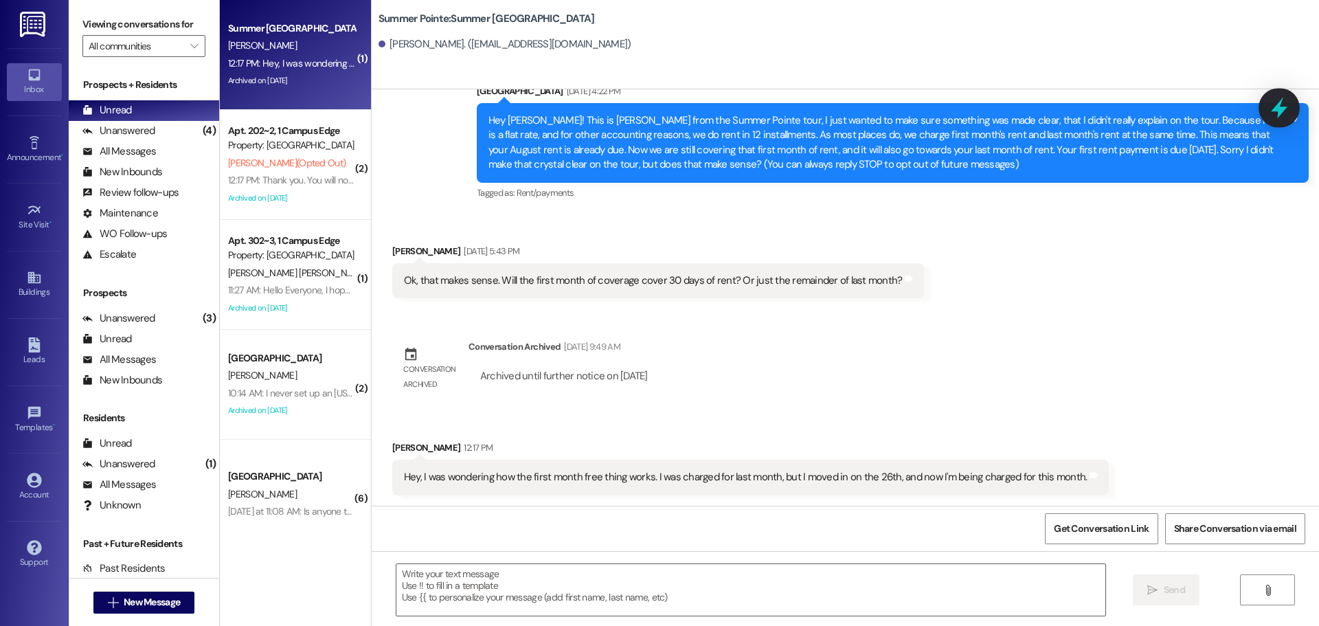
click at [1281, 93] on div at bounding box center [1278, 107] width 41 height 39
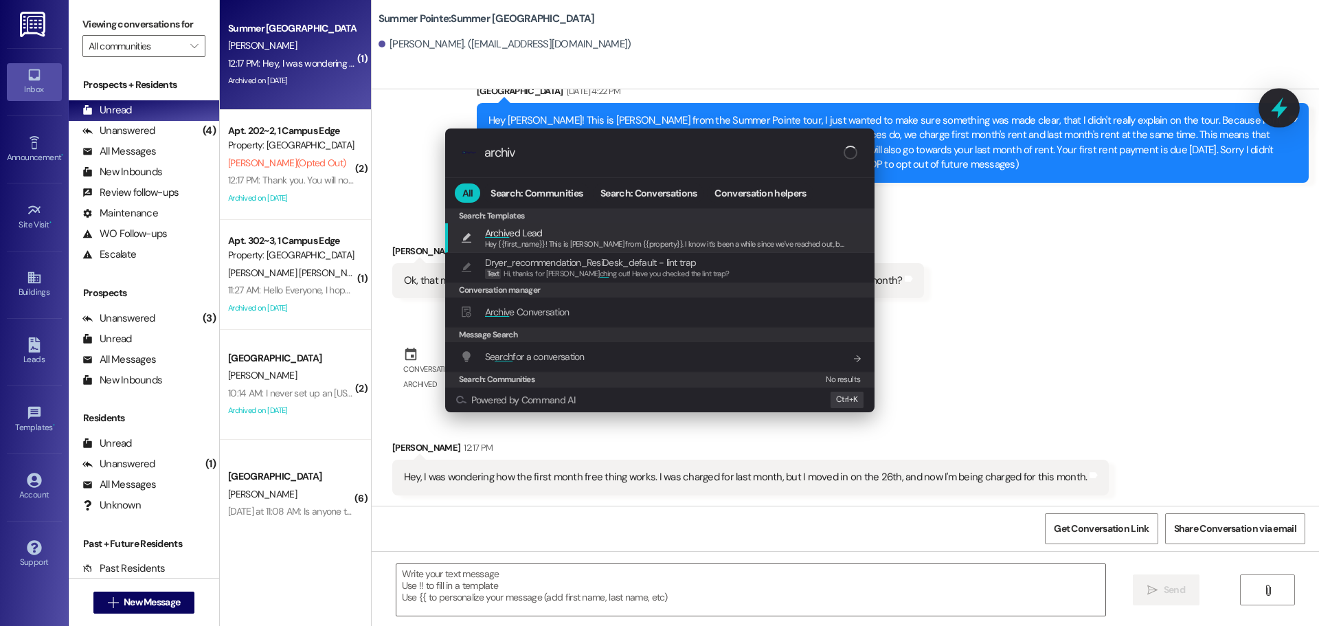
type input "archive"
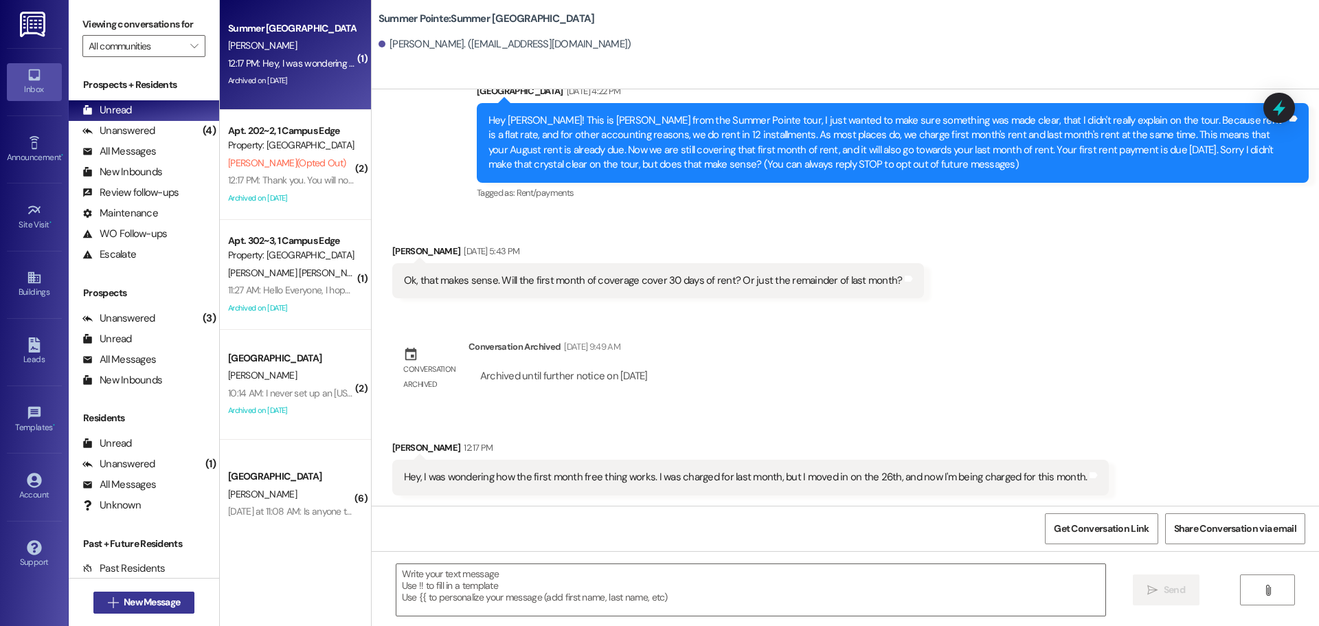
click at [124, 599] on span "New Message" at bounding box center [152, 602] width 56 height 14
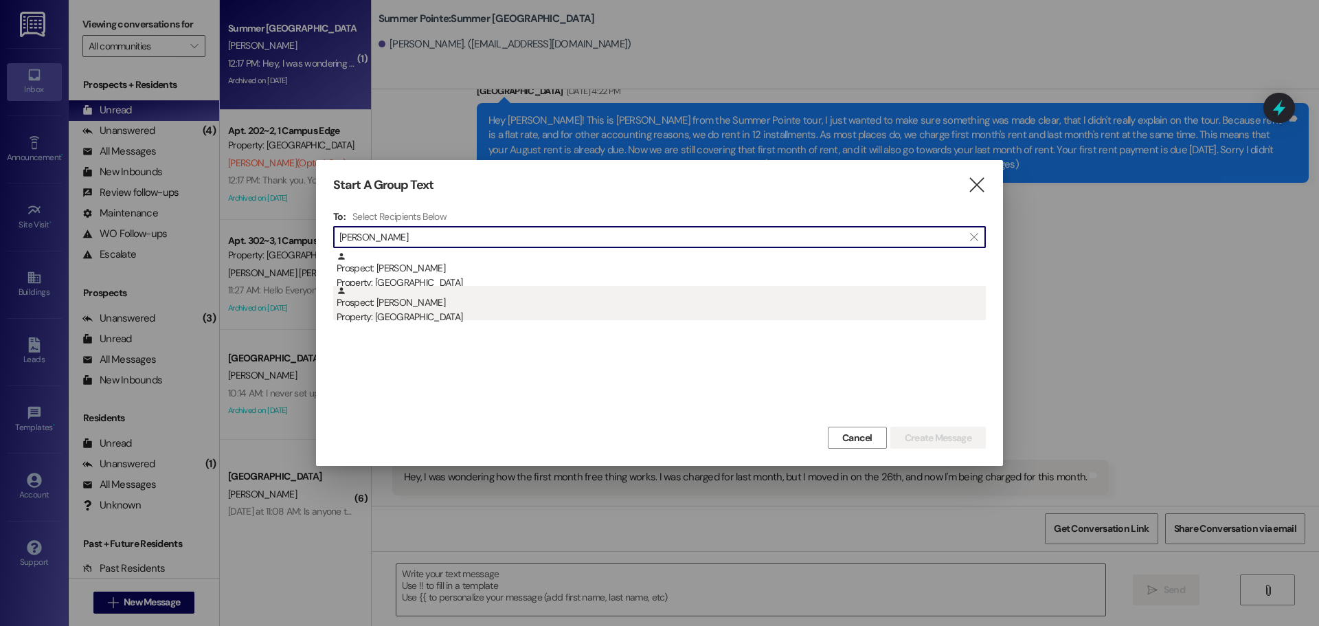
type input "kristy ami"
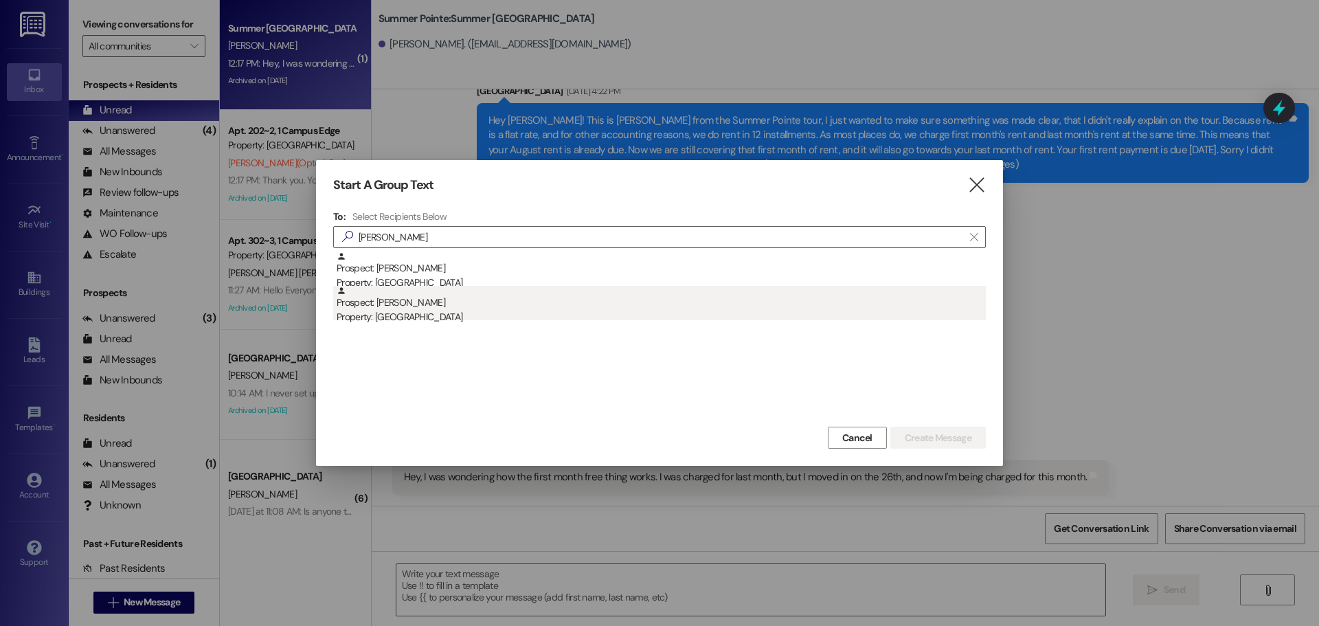
click at [403, 286] on div "Prospect: Kristy Amiker Property: Campus Edge" at bounding box center [661, 305] width 649 height 39
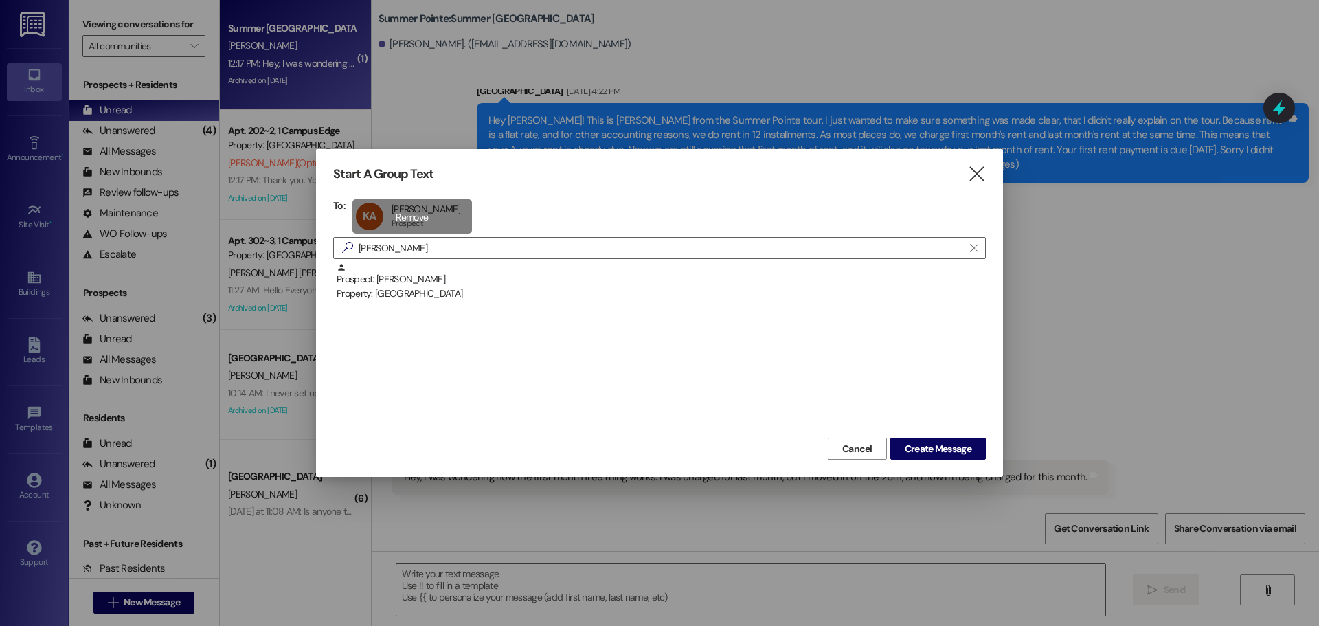
click at [453, 205] on div "KA Kristy Amiker Kristy Amiker Prospect Prospect click to remove" at bounding box center [412, 216] width 120 height 34
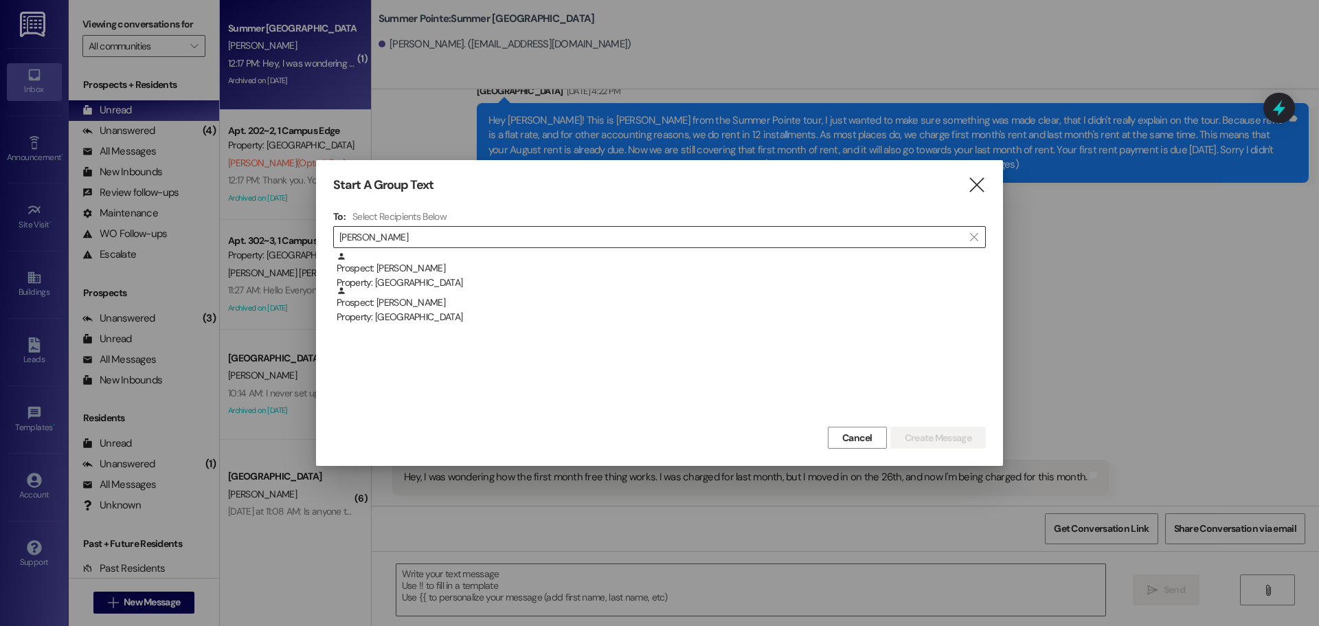
click at [437, 257] on div "Prospect: Kristy Amiker Property: East Pointe" at bounding box center [661, 270] width 649 height 39
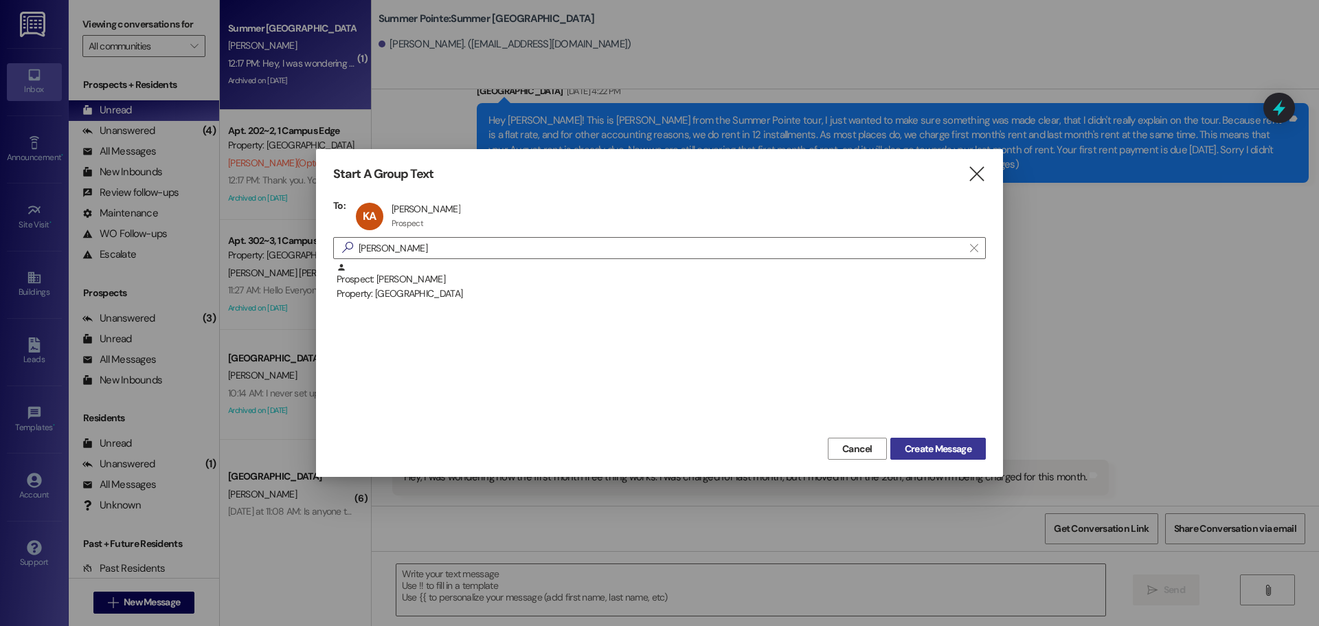
click at [932, 457] on button "Create Message" at bounding box center [937, 449] width 95 height 22
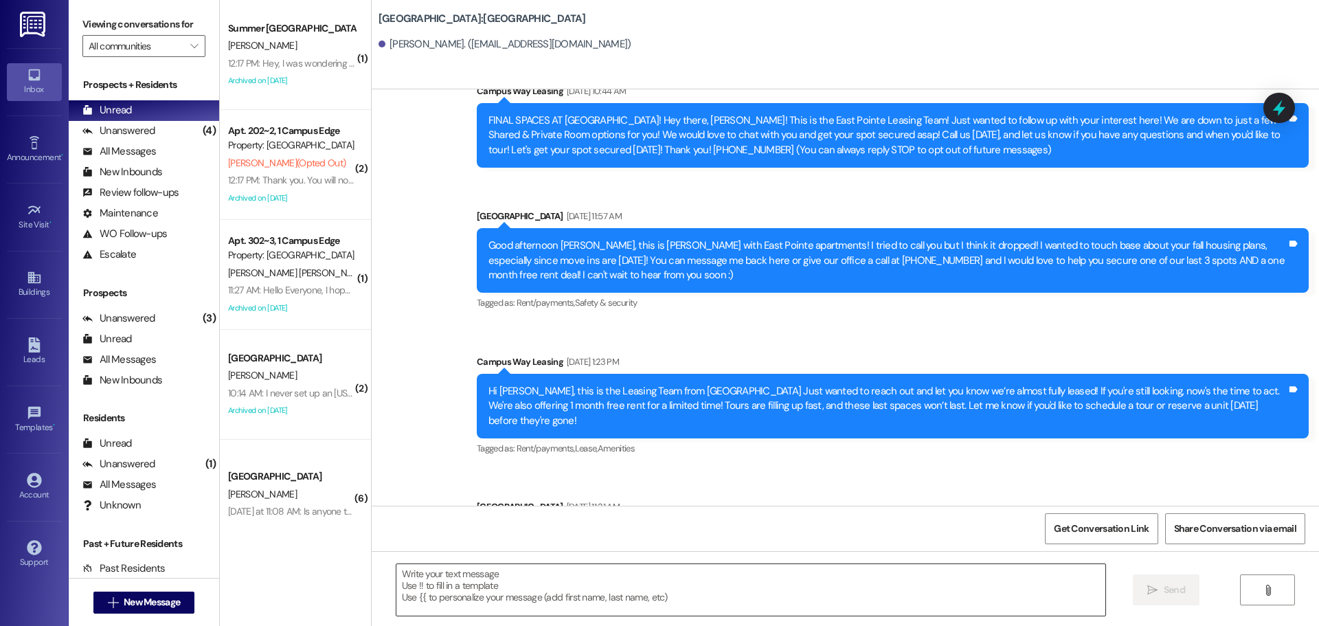
click at [938, 582] on textarea at bounding box center [750, 590] width 709 height 52
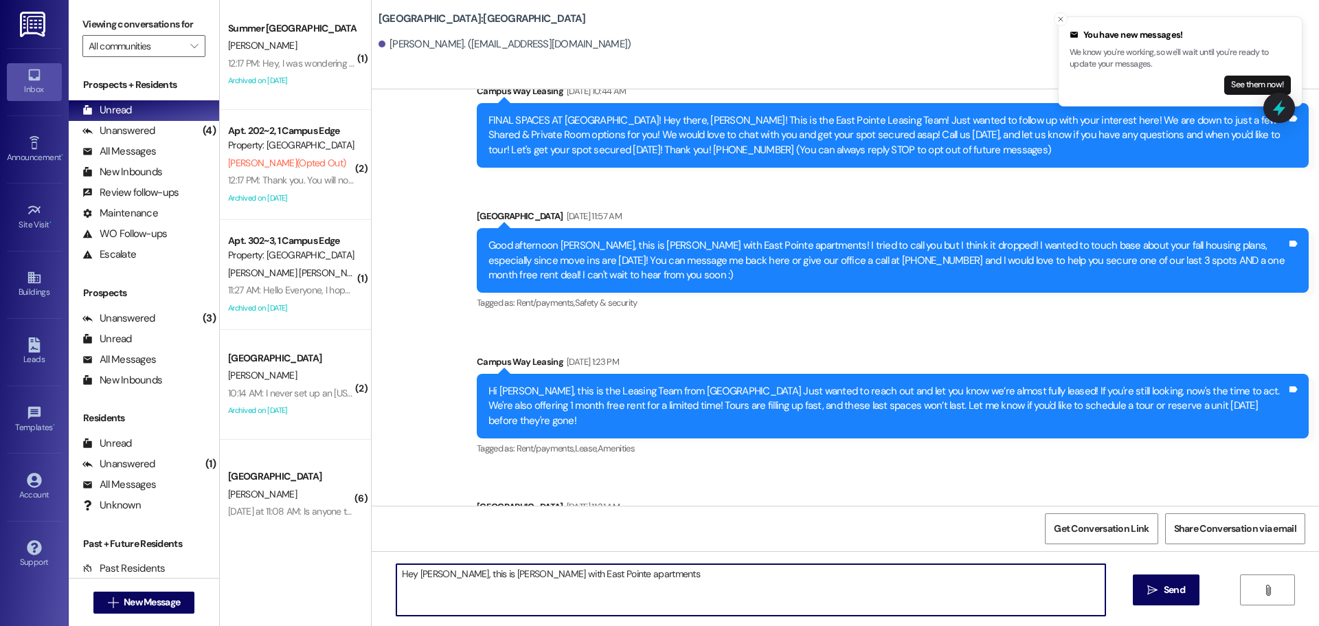
click at [634, 574] on textarea "Hey Kristy, this is Andrea with East Pointe apartments" at bounding box center [750, 590] width 709 height 52
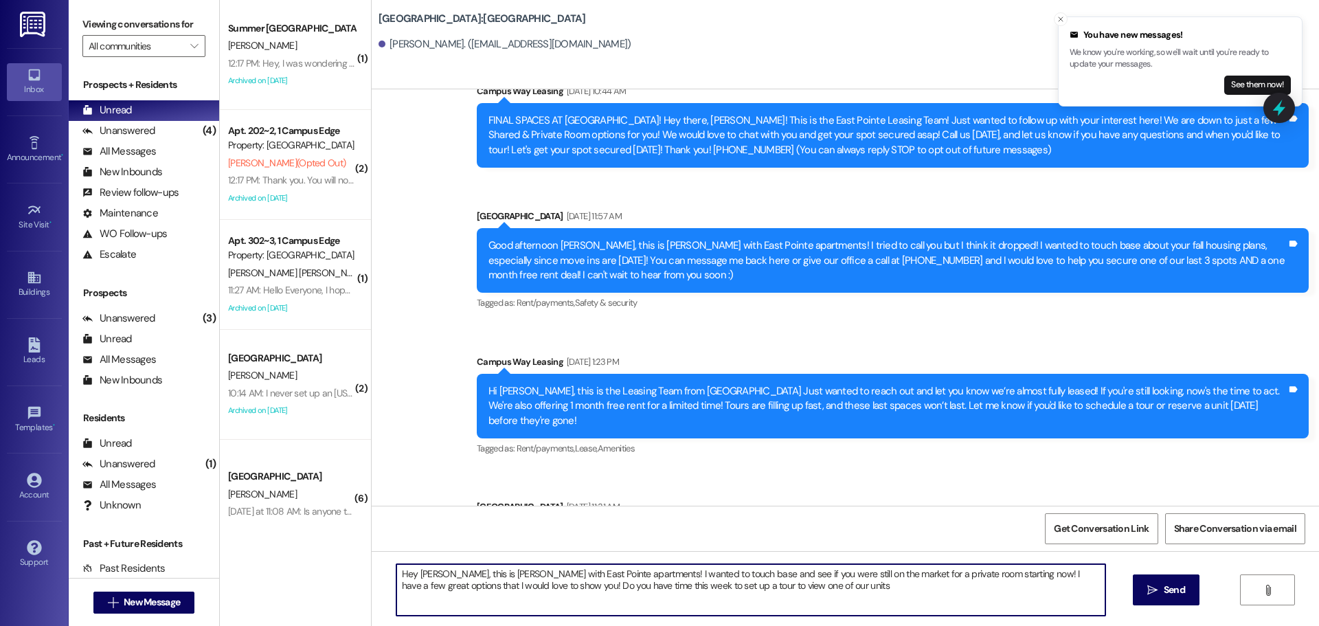
type textarea "Hey Kristy, this is Andrea with East Pointe apartments! I wanted to touch base …"
click at [634, 574] on textarea "Hey Kristy, this is Andrea with East Pointe apartments! I wanted to touch base …" at bounding box center [750, 590] width 709 height 52
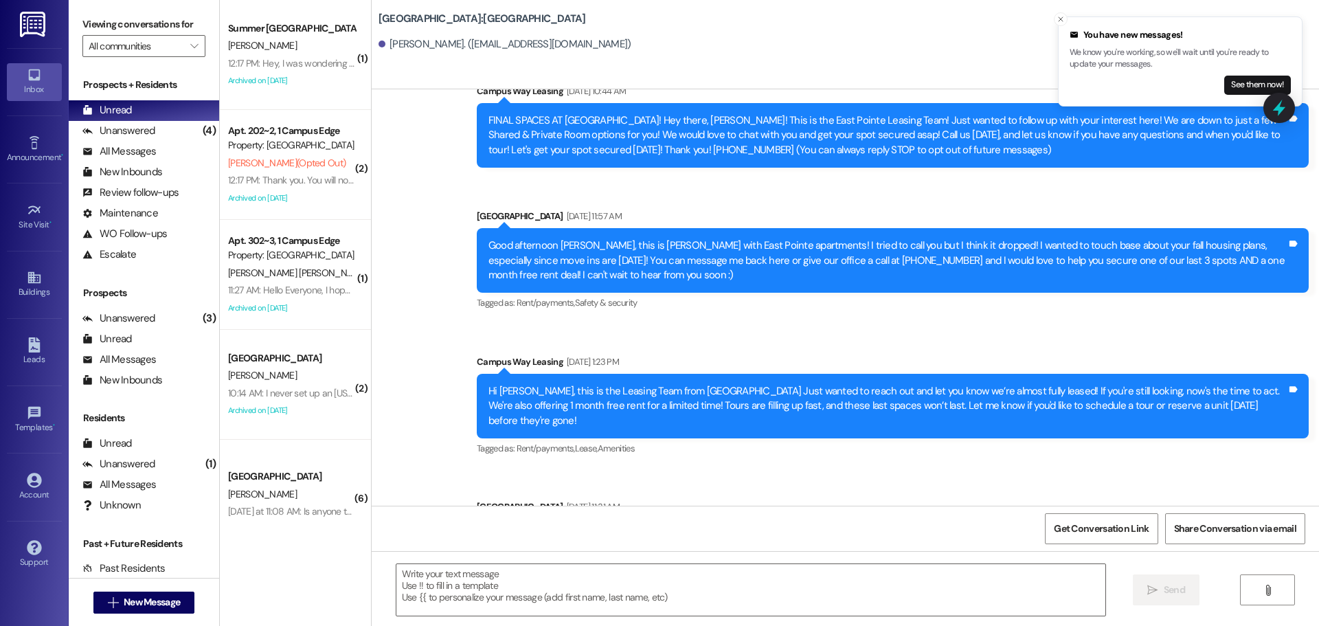
scroll to position [567, 0]
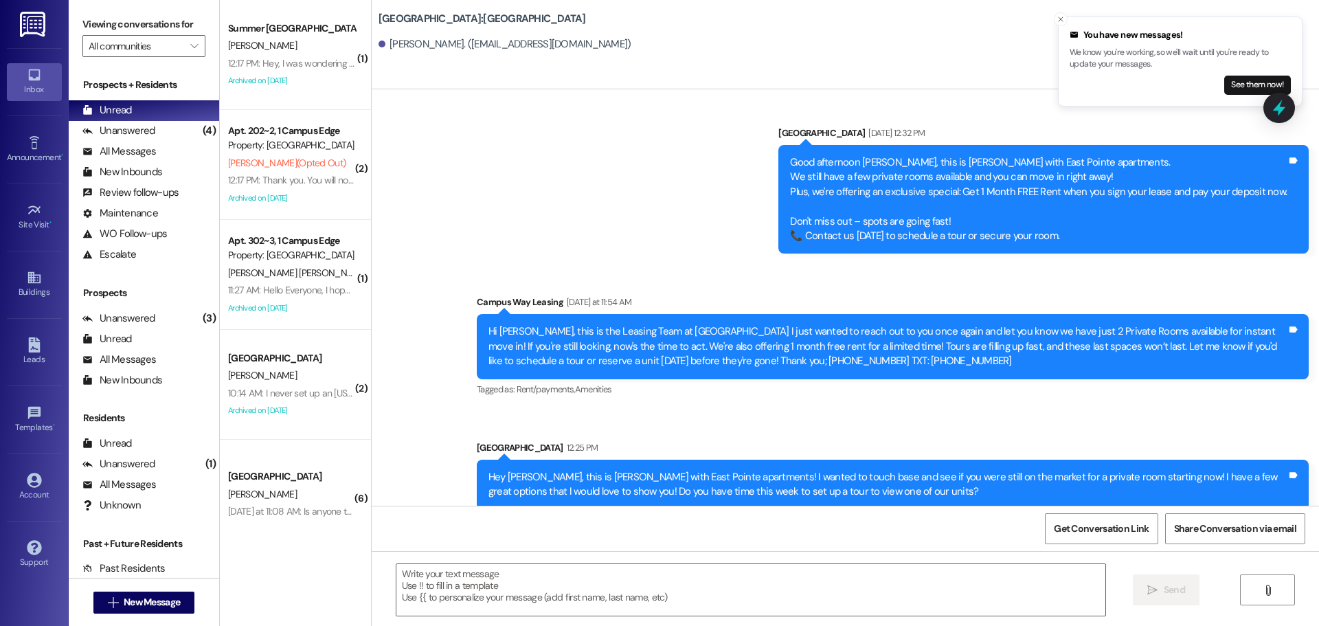
click at [809, 470] on div "Hey Kristy, this is Andrea with East Pointe apartments! I wanted to touch base …" at bounding box center [887, 485] width 798 height 30
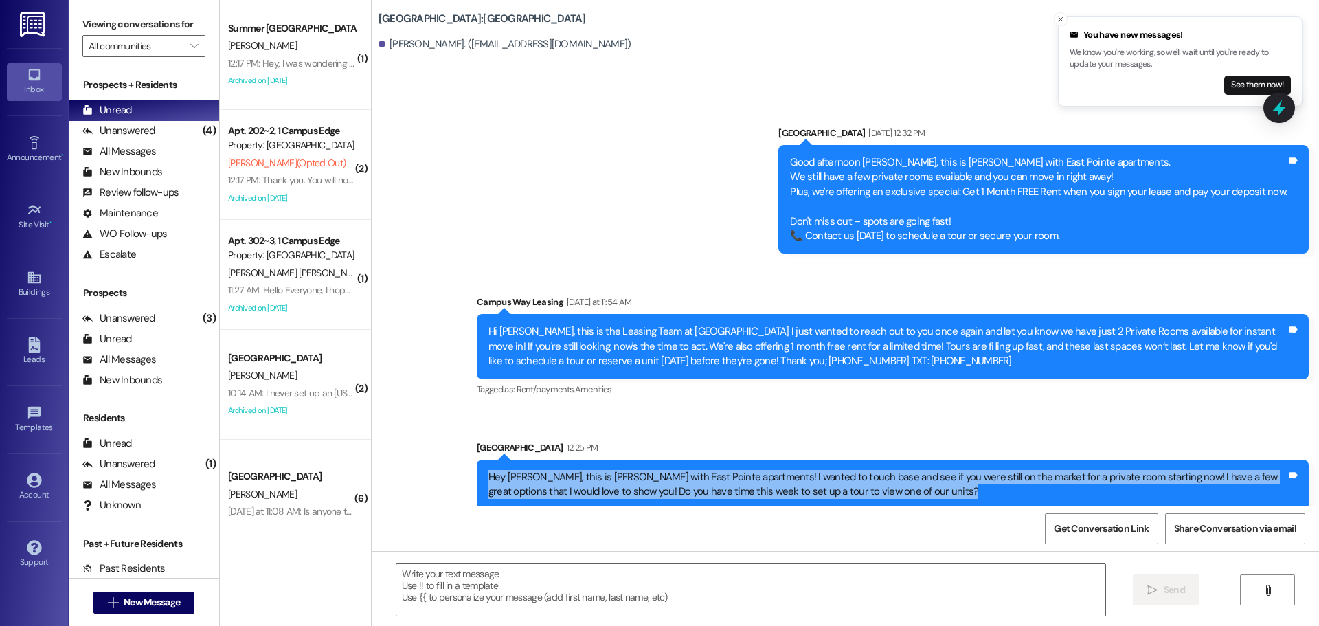
click at [809, 470] on div "Hey Kristy, this is Andrea with East Pointe apartments! I wanted to touch base …" at bounding box center [887, 485] width 798 height 30
copy div "Hey Kristy, this is Andrea with East Pointe apartments! I wanted to touch base …"
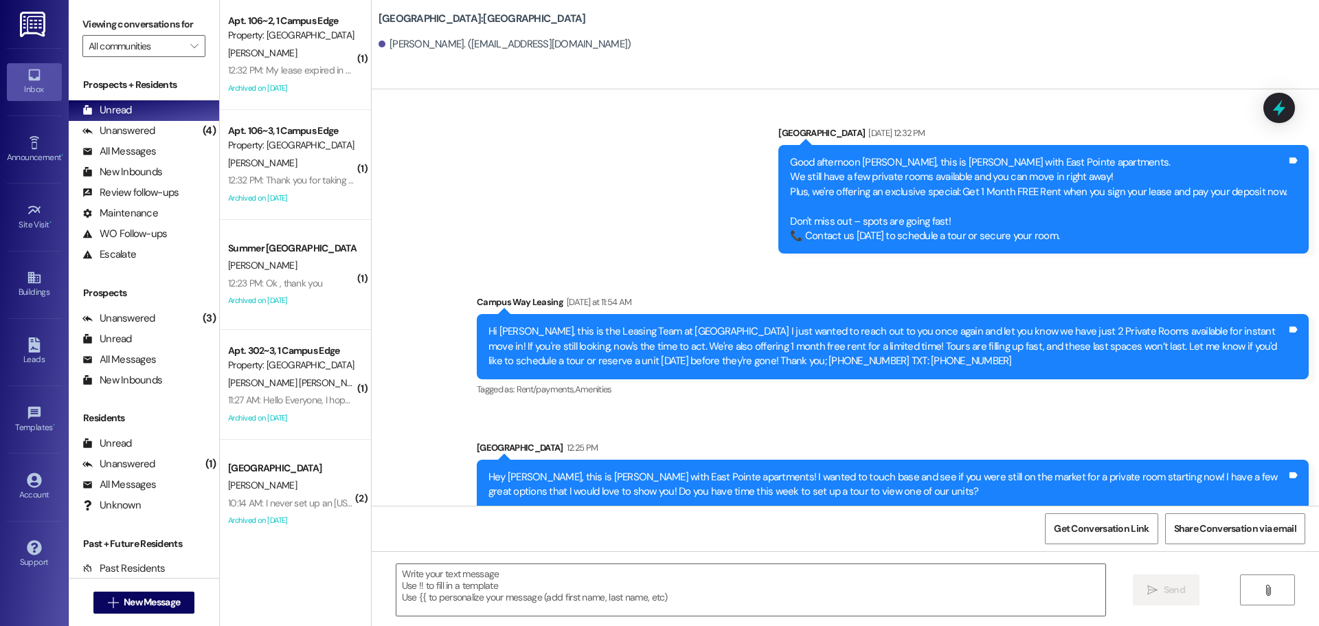
click at [161, 617] on div " New Message" at bounding box center [144, 602] width 102 height 34
click at [166, 610] on button " New Message" at bounding box center [144, 602] width 102 height 22
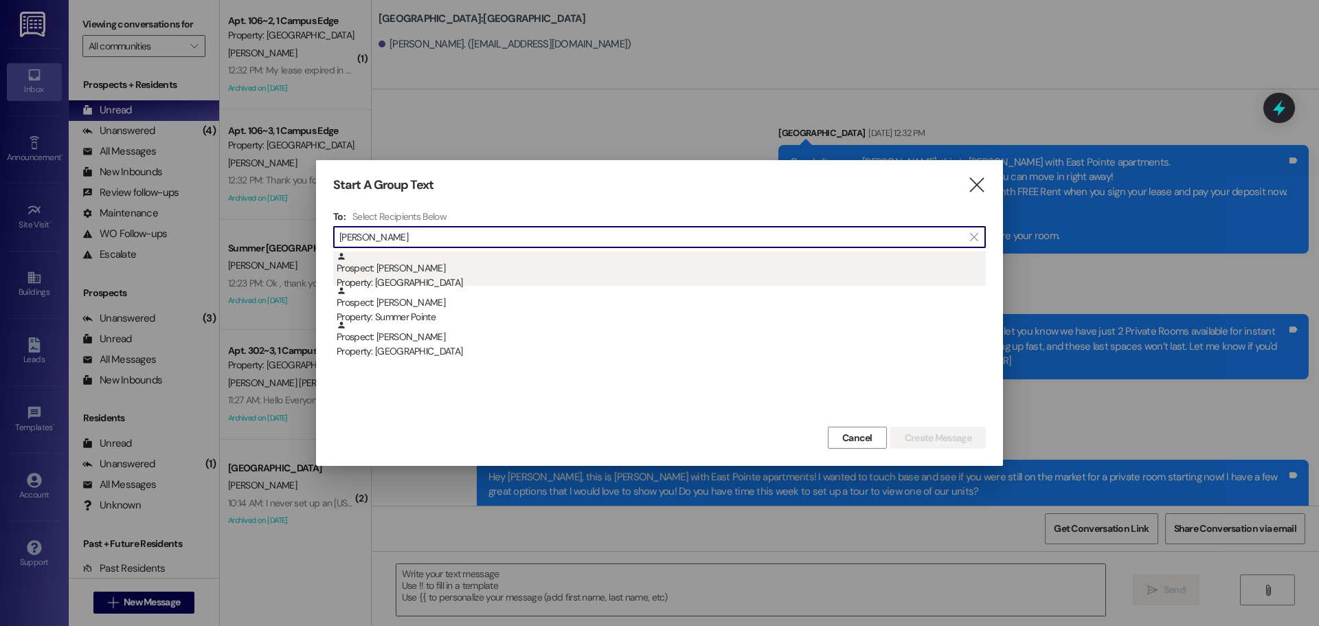
type input "clint hail"
click at [395, 261] on div "Prospect: Clint Haile Property: East Pointe" at bounding box center [661, 270] width 649 height 39
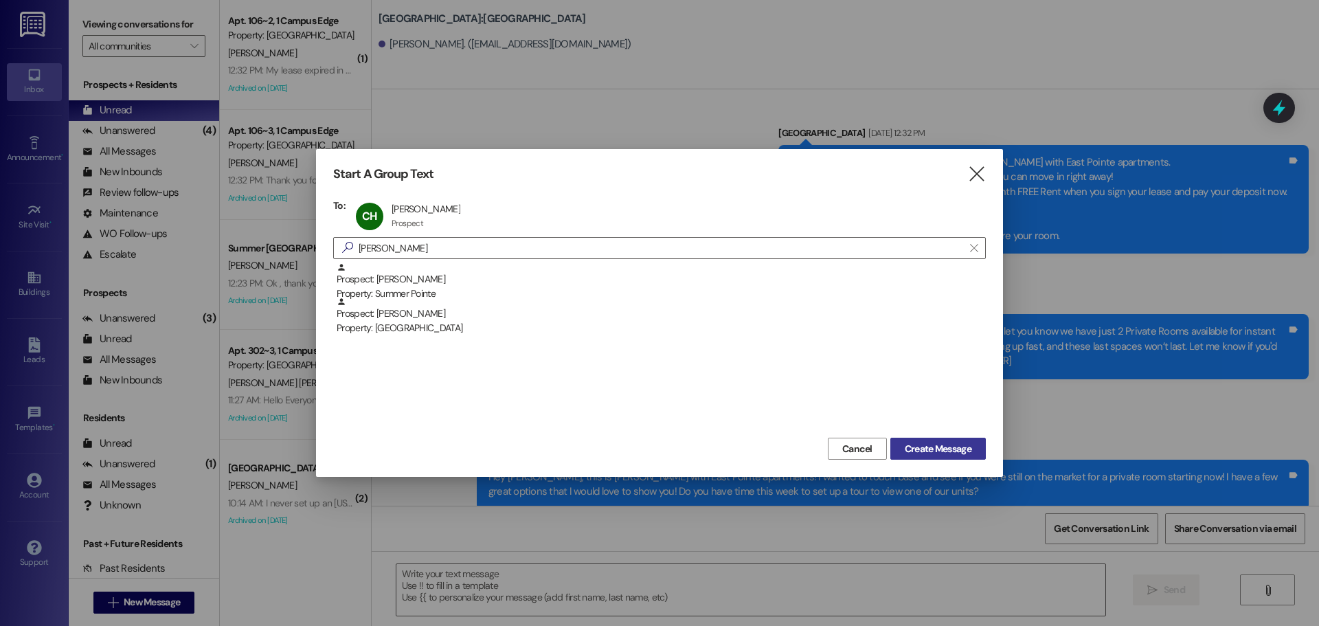
click at [960, 444] on span "Create Message" at bounding box center [938, 449] width 67 height 14
drag, startPoint x: 918, startPoint y: 442, endPoint x: 930, endPoint y: 431, distance: 16.0
click at [920, 440] on button "Create Message" at bounding box center [937, 449] width 95 height 22
click at [923, 455] on span "Create Message" at bounding box center [938, 449] width 67 height 14
click at [932, 449] on span "Create Message" at bounding box center [938, 449] width 67 height 14
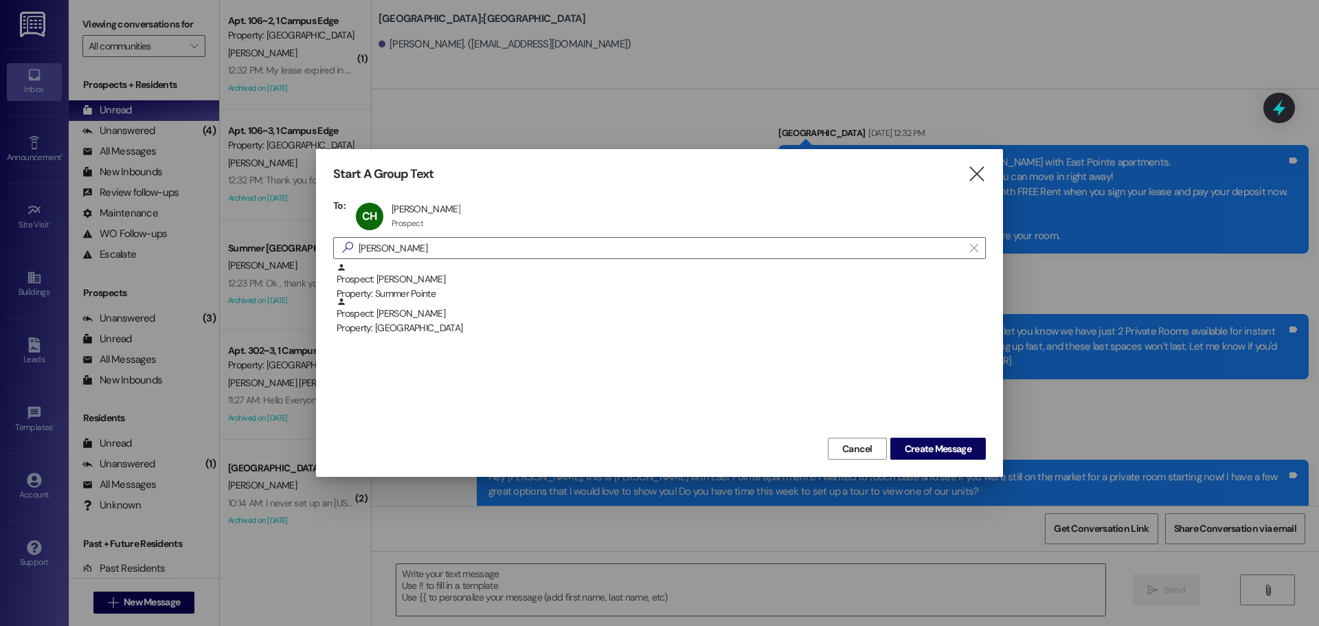
click at [938, 437] on div "Cancel Create Message" at bounding box center [659, 446] width 653 height 25
click at [936, 440] on button "Create Message" at bounding box center [937, 449] width 95 height 22
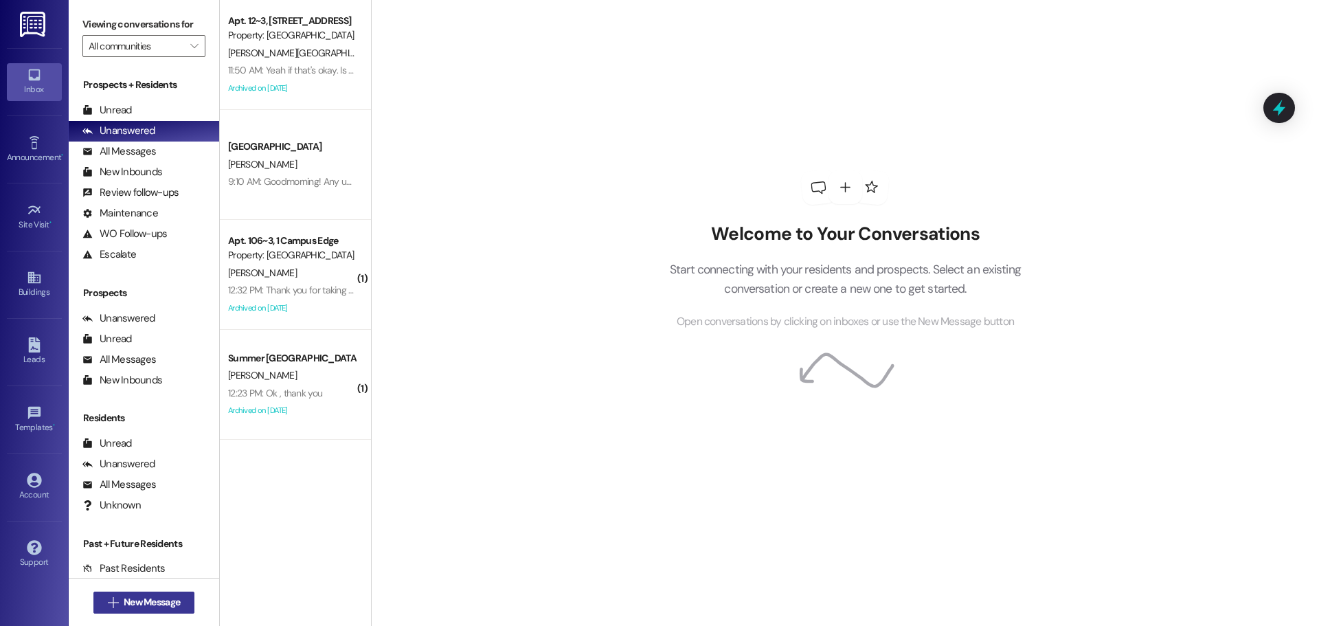
click at [142, 591] on button " New Message" at bounding box center [144, 602] width 102 height 22
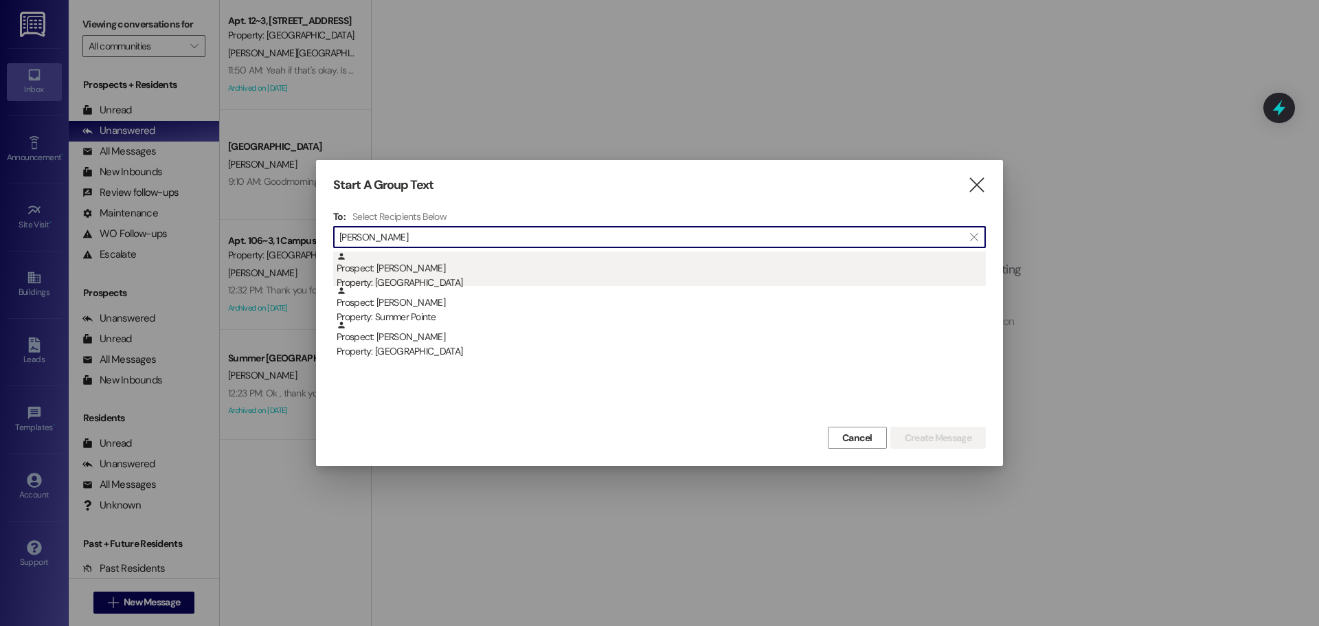
type input "[PERSON_NAME]"
click at [389, 253] on div "Prospect: [PERSON_NAME] Property: [GEOGRAPHIC_DATA]" at bounding box center [661, 270] width 649 height 39
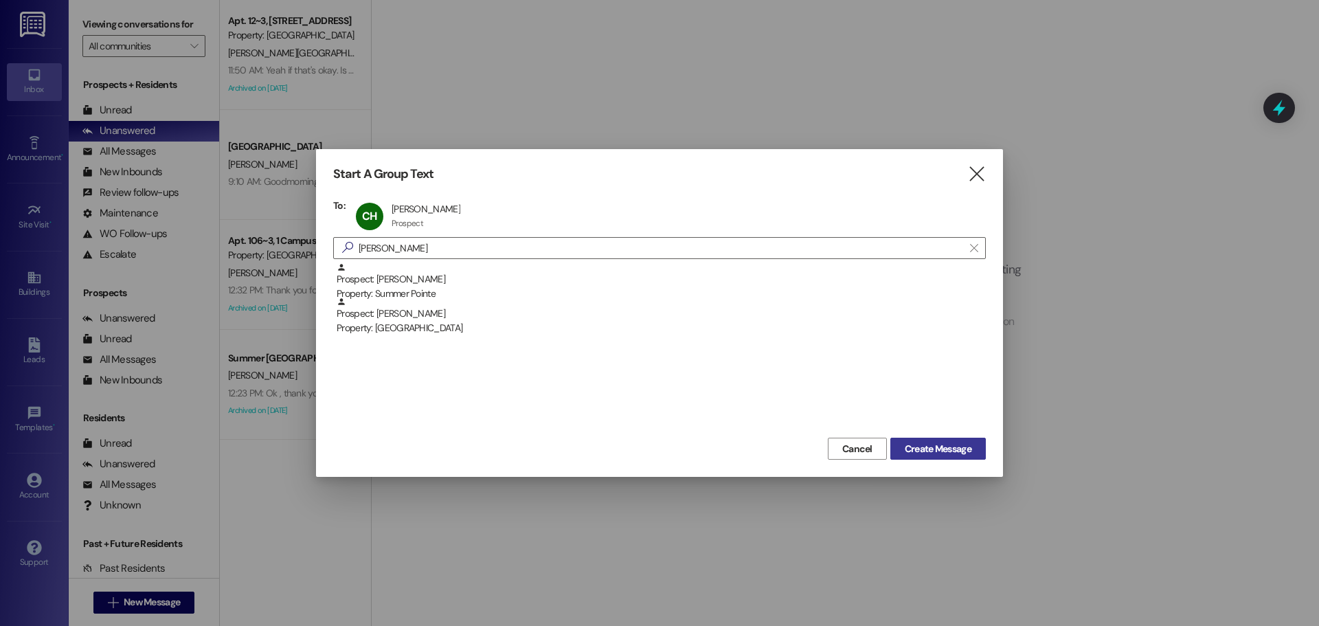
click at [922, 444] on span "Create Message" at bounding box center [938, 449] width 67 height 14
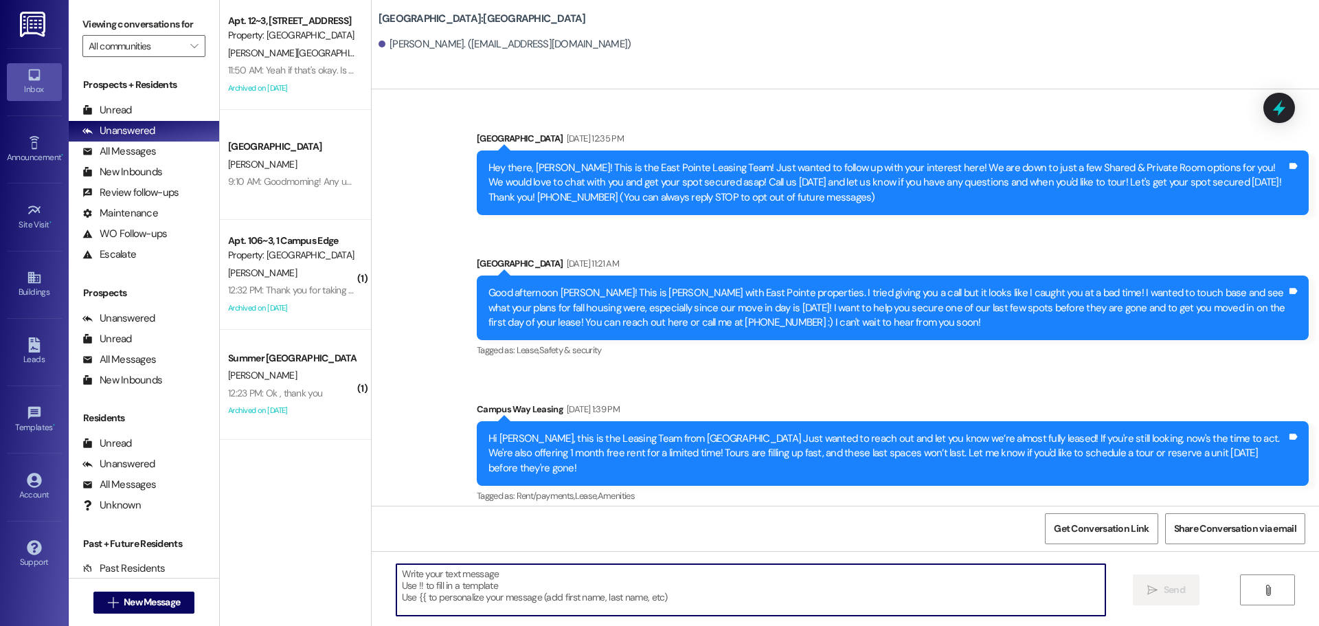
click at [686, 602] on textarea at bounding box center [750, 590] width 709 height 52
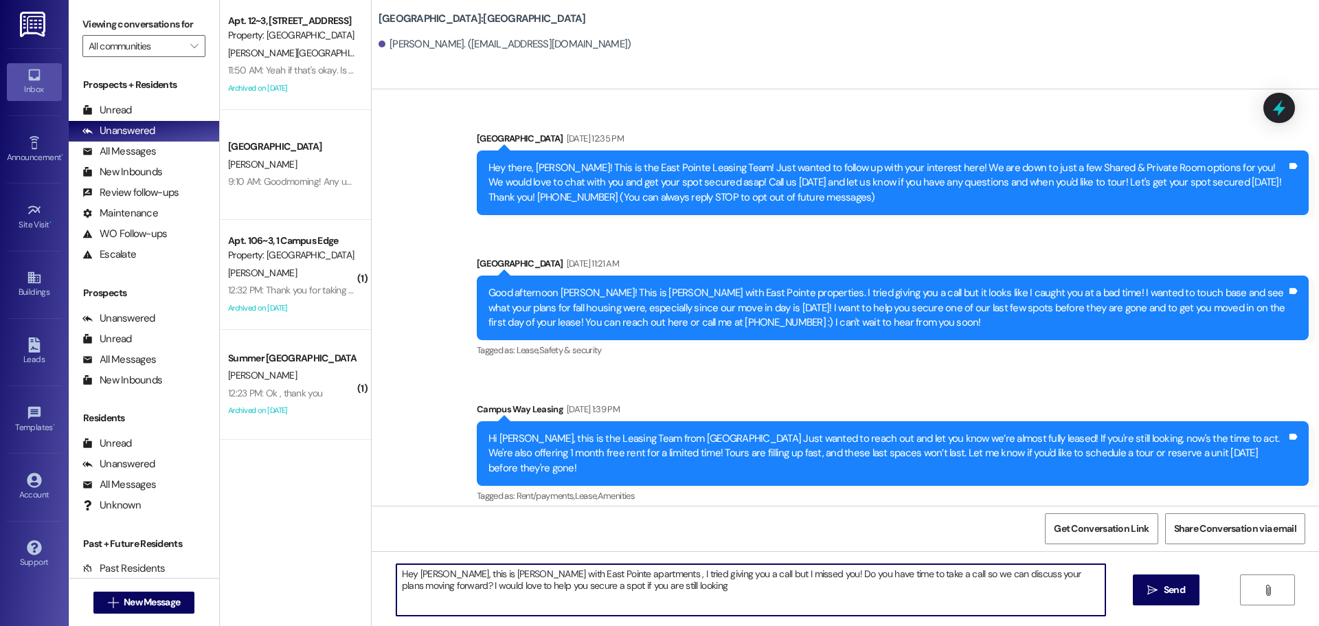
type textarea "Hey [PERSON_NAME], this is [PERSON_NAME] with East Pointe apartments , I tried …"
click at [686, 602] on textarea "Hey [PERSON_NAME], this is [PERSON_NAME] with East Pointe apartments , I tried …" at bounding box center [750, 590] width 709 height 52
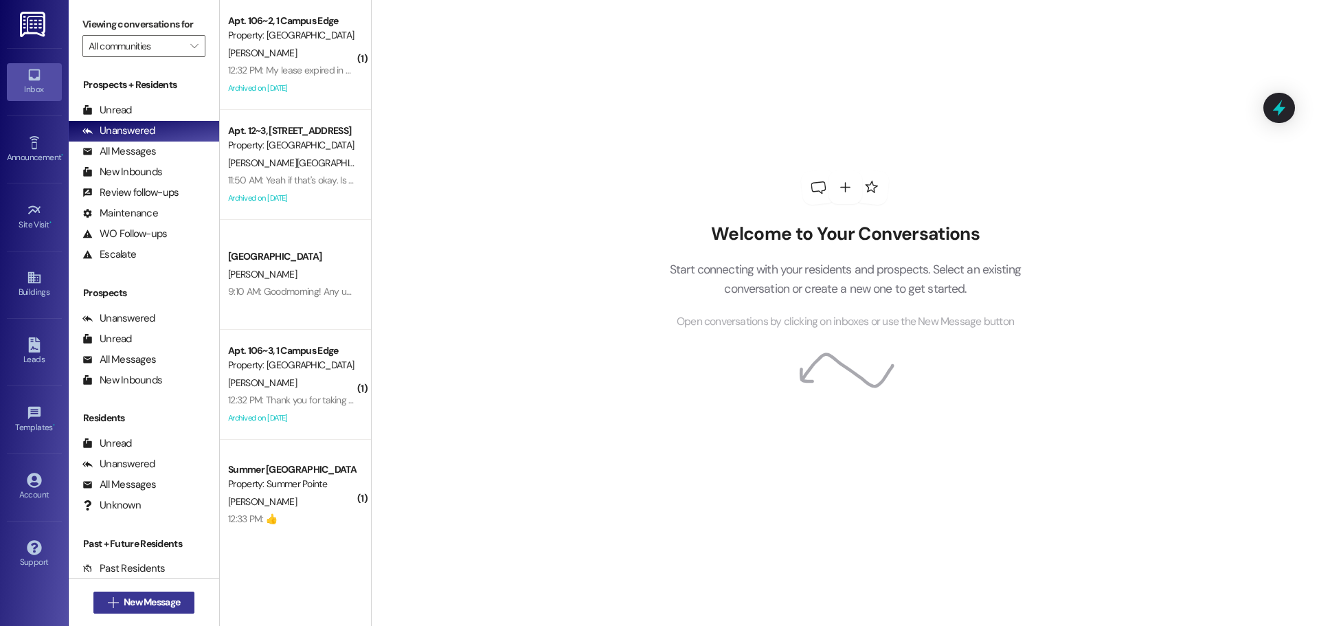
click at [154, 606] on span "New Message" at bounding box center [152, 602] width 56 height 14
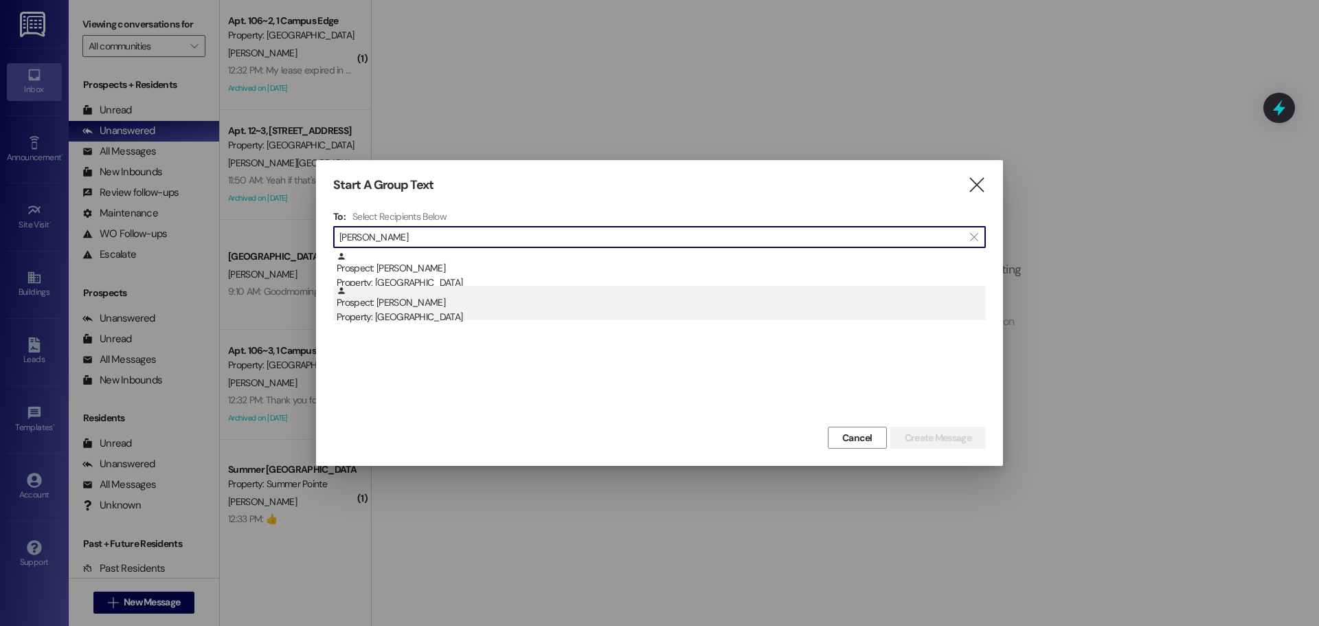
type input "[PERSON_NAME]"
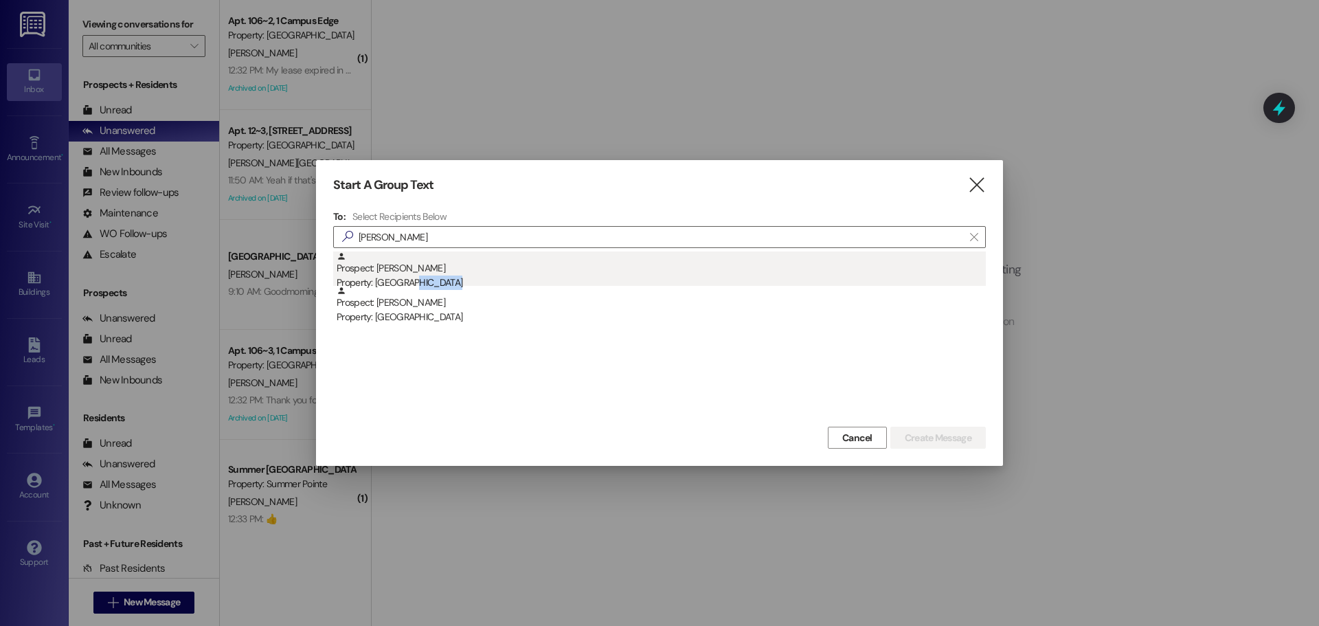
drag, startPoint x: 404, startPoint y: 294, endPoint x: 410, endPoint y: 282, distance: 13.2
click at [410, 282] on div "Prospect: [PERSON_NAME] Property: Center [GEOGRAPHIC_DATA]: [PERSON_NAME] Prope…" at bounding box center [659, 285] width 653 height 69
click at [410, 282] on div "Property: [GEOGRAPHIC_DATA]" at bounding box center [661, 282] width 649 height 14
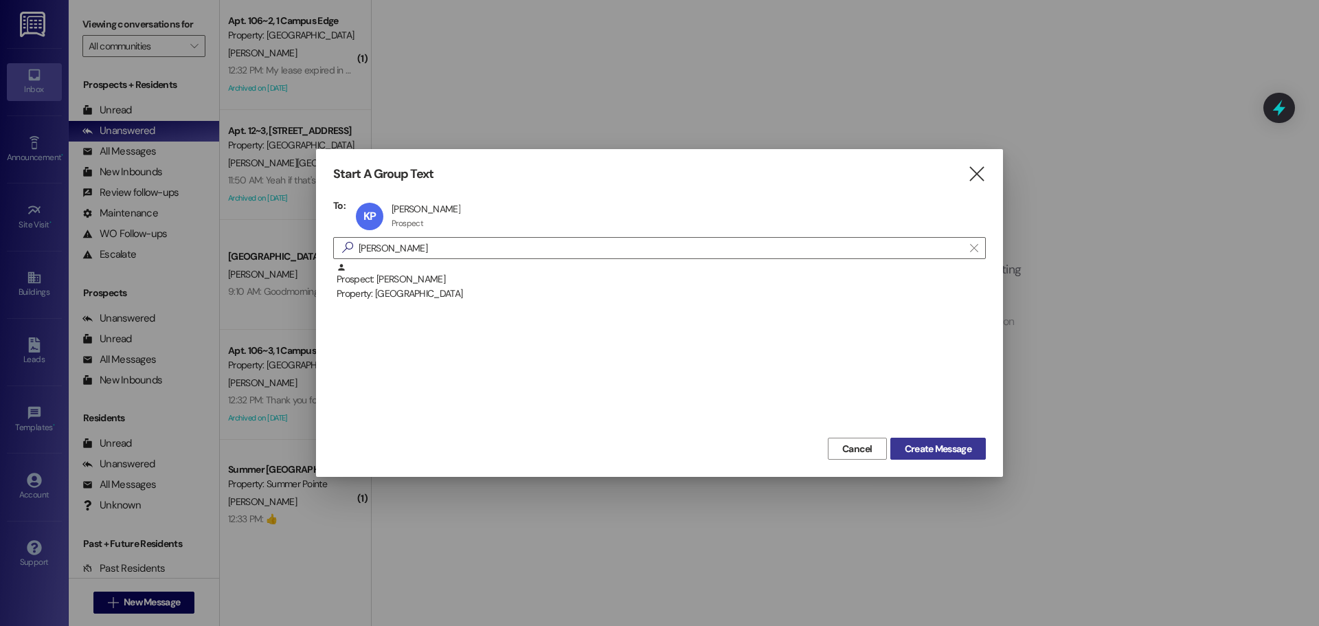
click at [959, 451] on span "Create Message" at bounding box center [938, 449] width 67 height 14
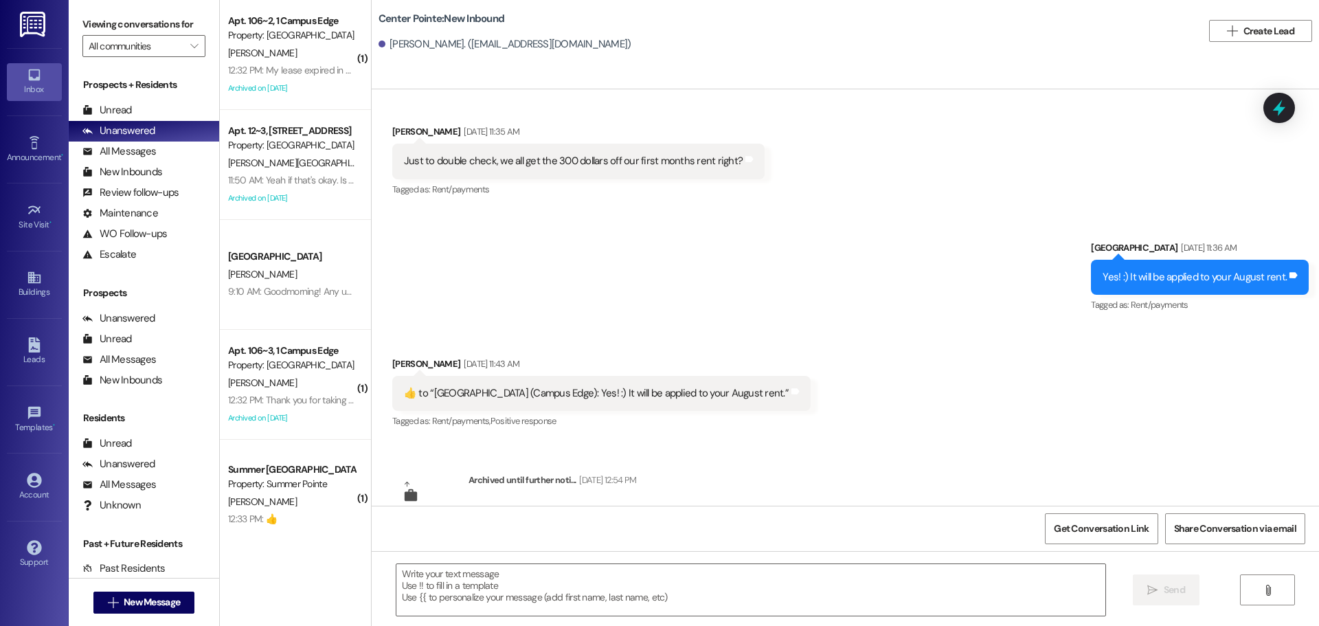
scroll to position [2041, 0]
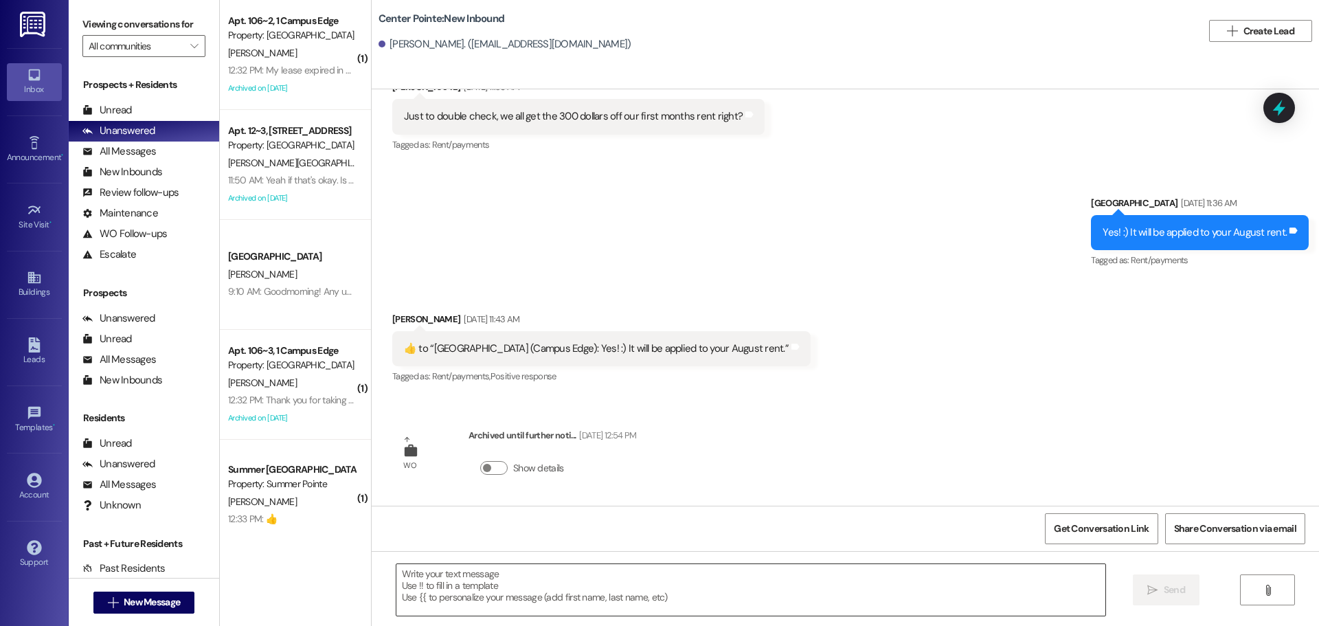
click at [550, 615] on textarea at bounding box center [750, 590] width 709 height 52
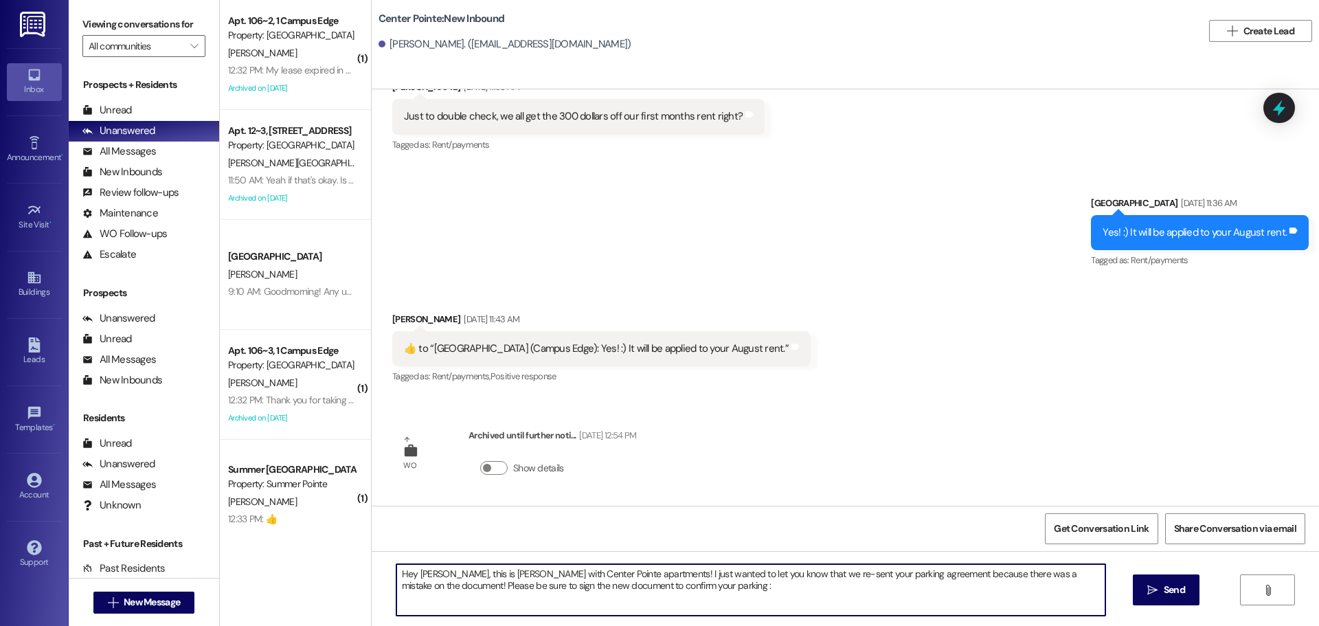
type textarea "Hey [PERSON_NAME], this is [PERSON_NAME] with Center Pointe apartments! I just …"
click at [569, 579] on textarea "Hey [PERSON_NAME], this is [PERSON_NAME] with Center Pointe apartments! I just …" at bounding box center [750, 590] width 709 height 52
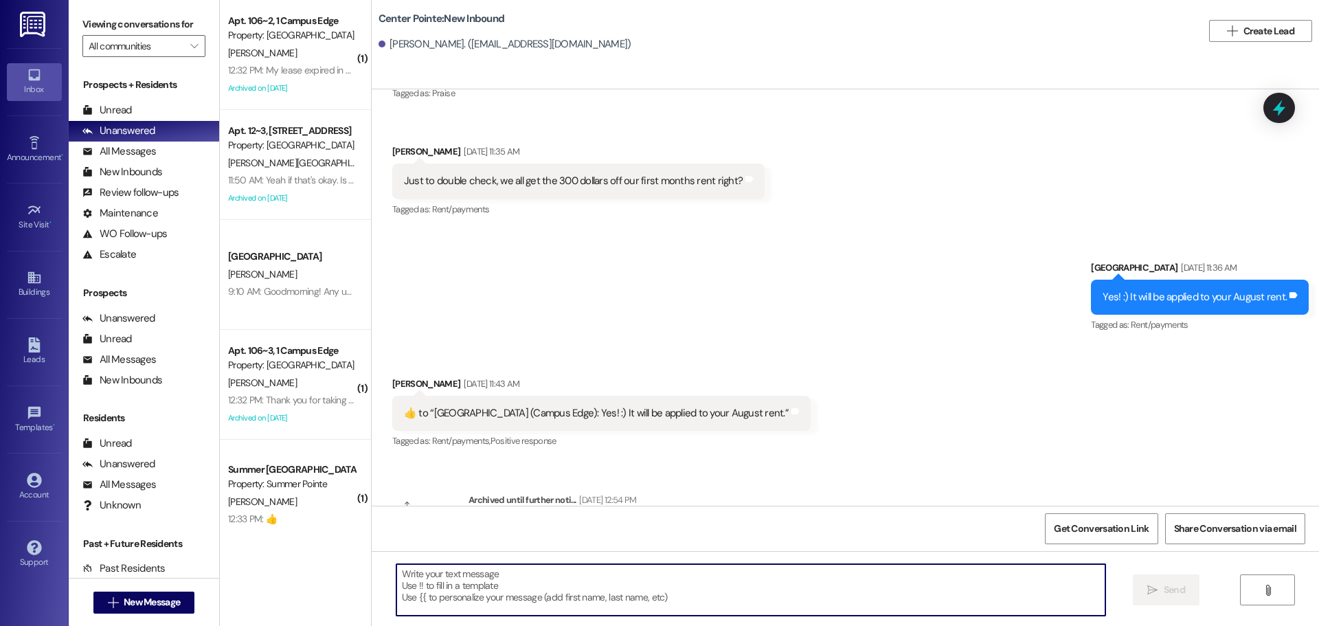
scroll to position [1932, 0]
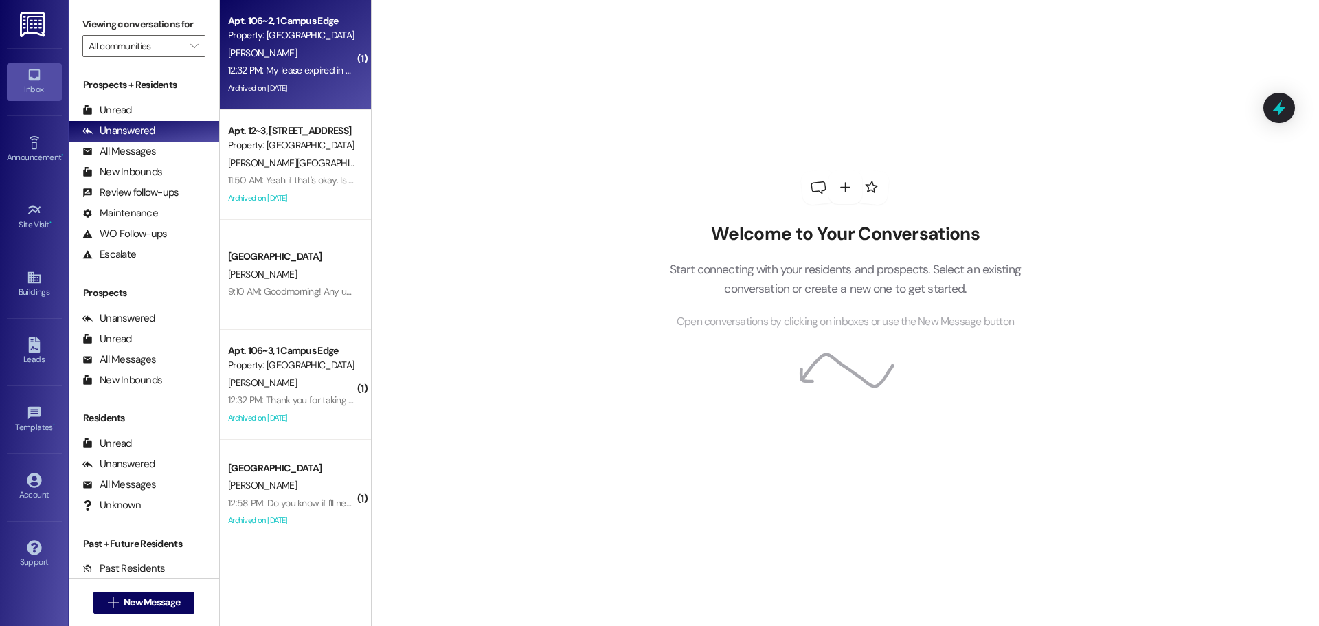
click at [273, 45] on div "[PERSON_NAME]" at bounding box center [292, 53] width 130 height 17
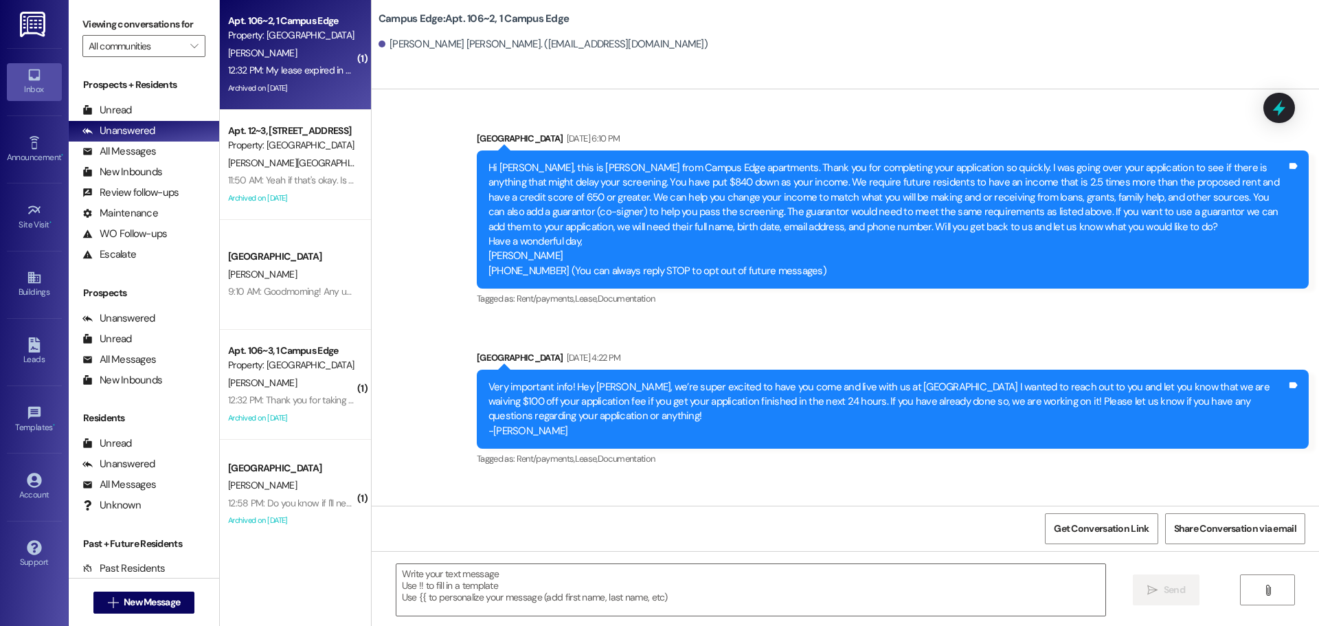
scroll to position [11185, 0]
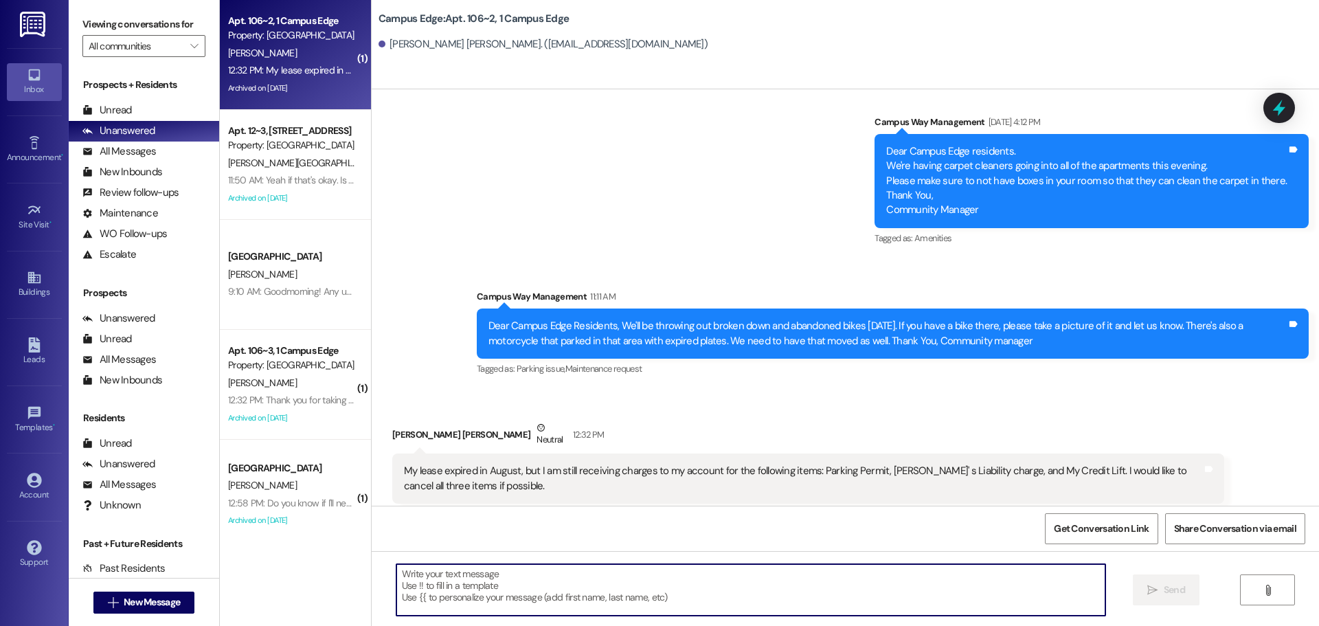
click at [572, 600] on textarea at bounding box center [750, 590] width 709 height 52
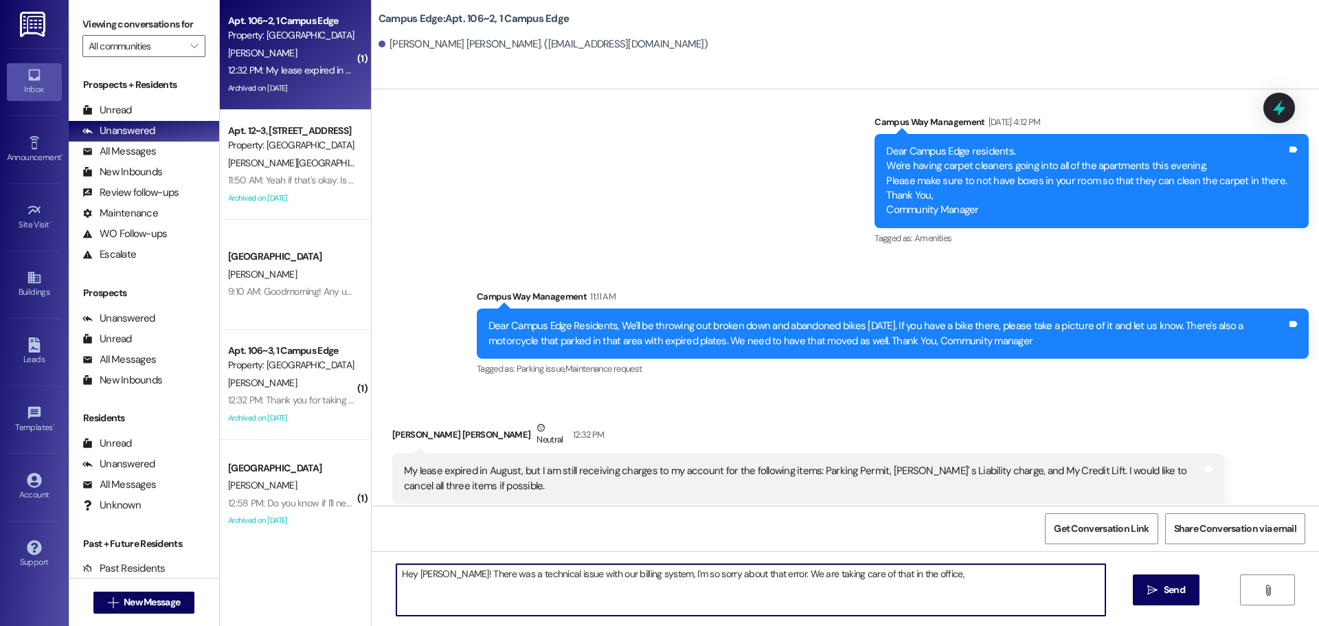
type textarea "Hey [PERSON_NAME]! There was a technical issue with our billing system, I'm so …"
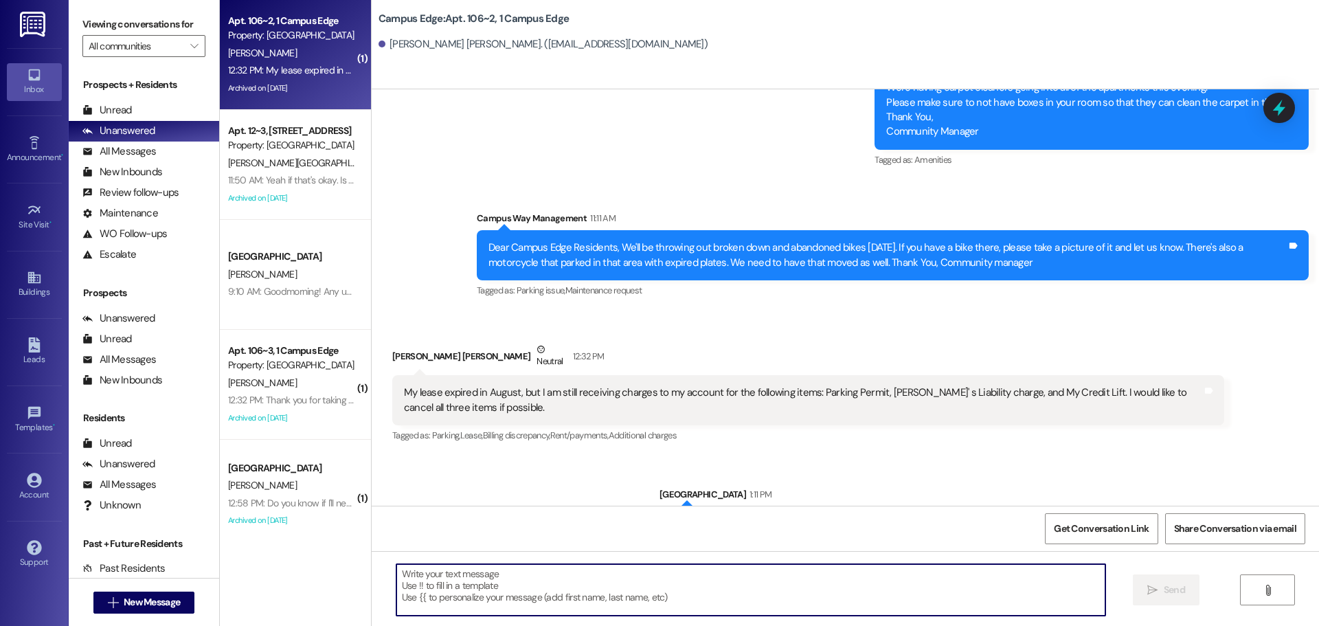
scroll to position [11280, 0]
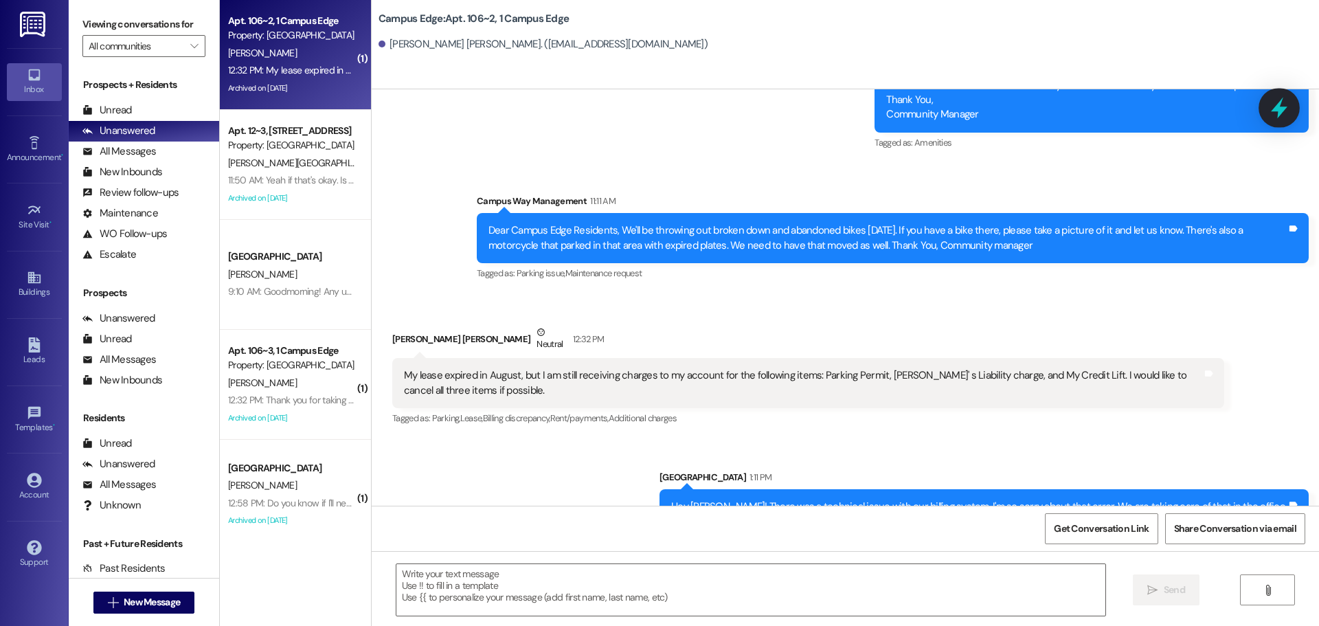
click at [1277, 103] on icon at bounding box center [1278, 107] width 23 height 23
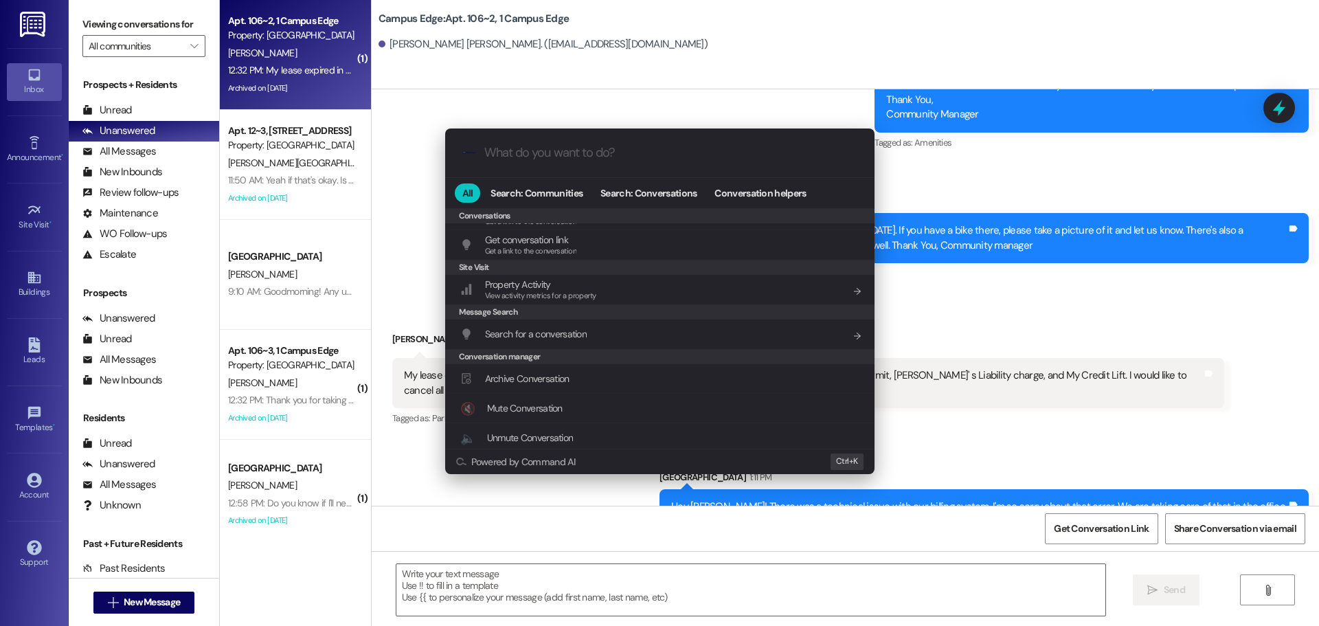
scroll to position [599, 0]
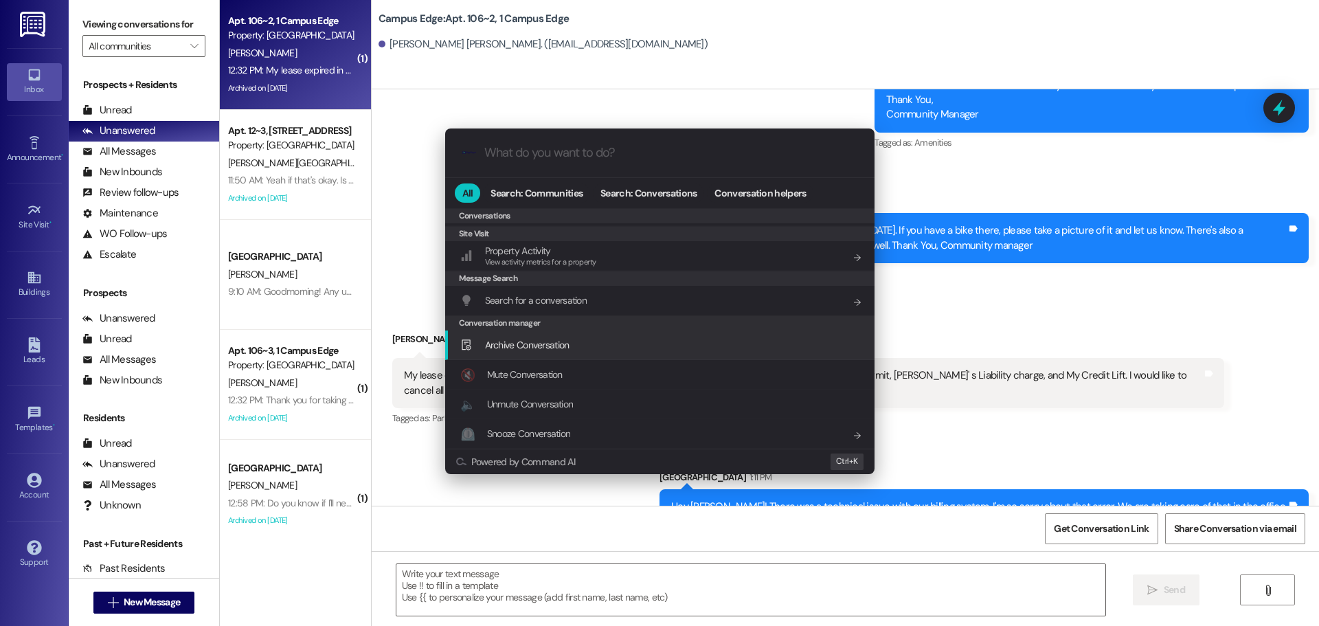
click at [595, 346] on div "Archive Conversation Add shortcut" at bounding box center [661, 344] width 402 height 15
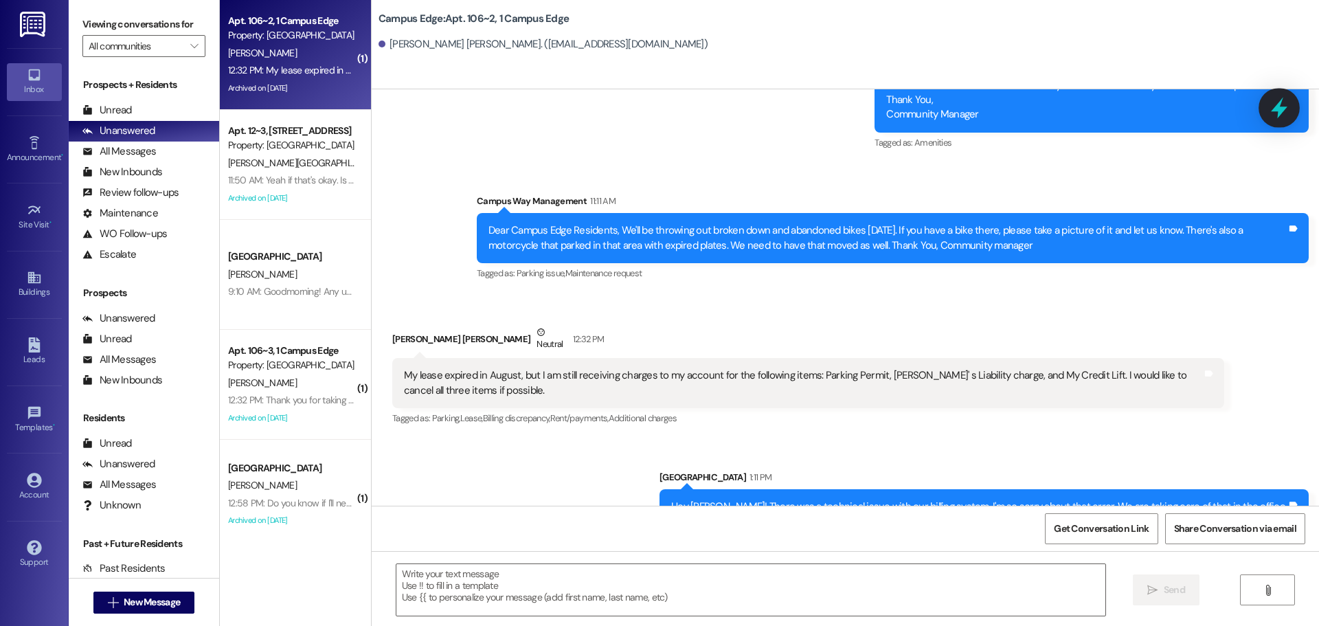
drag, startPoint x: 1261, startPoint y: 102, endPoint x: 1278, endPoint y: 100, distance: 17.4
click at [1261, 102] on div "Dear Campus Edge residents. We're having carpet cleaners going into all of the …" at bounding box center [1091, 85] width 434 height 94
click at [1278, 100] on icon at bounding box center [1278, 107] width 23 height 23
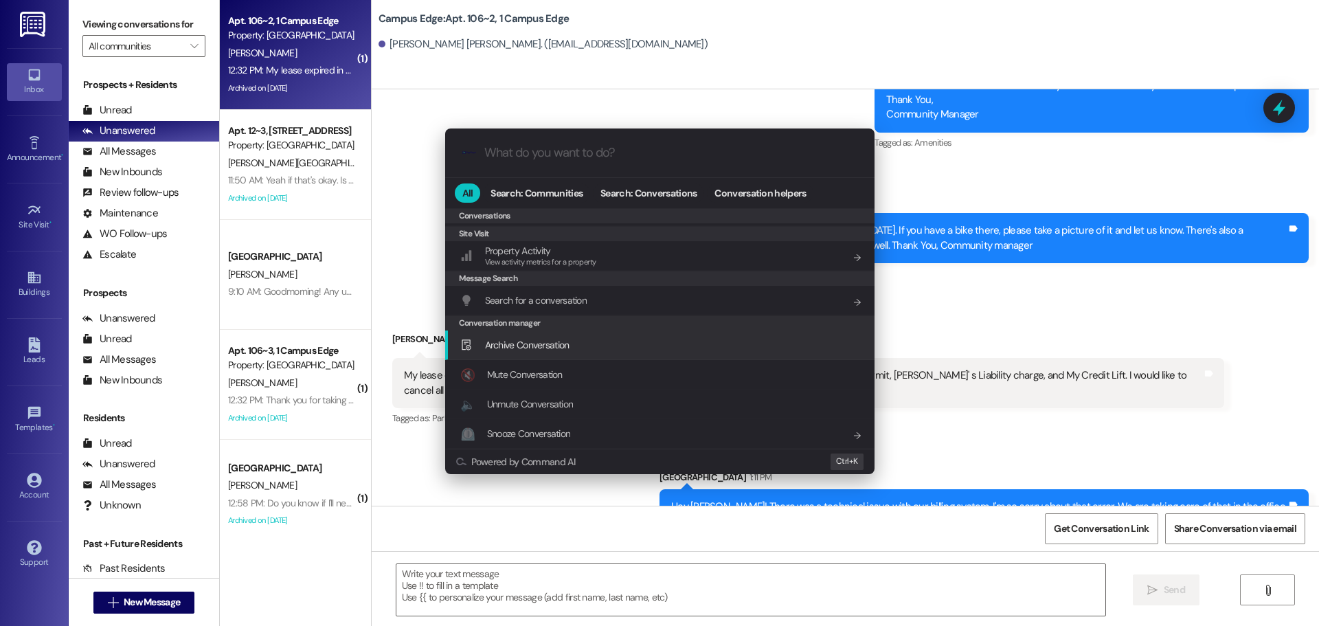
click at [666, 346] on div "Archive Conversation Add shortcut" at bounding box center [661, 344] width 402 height 15
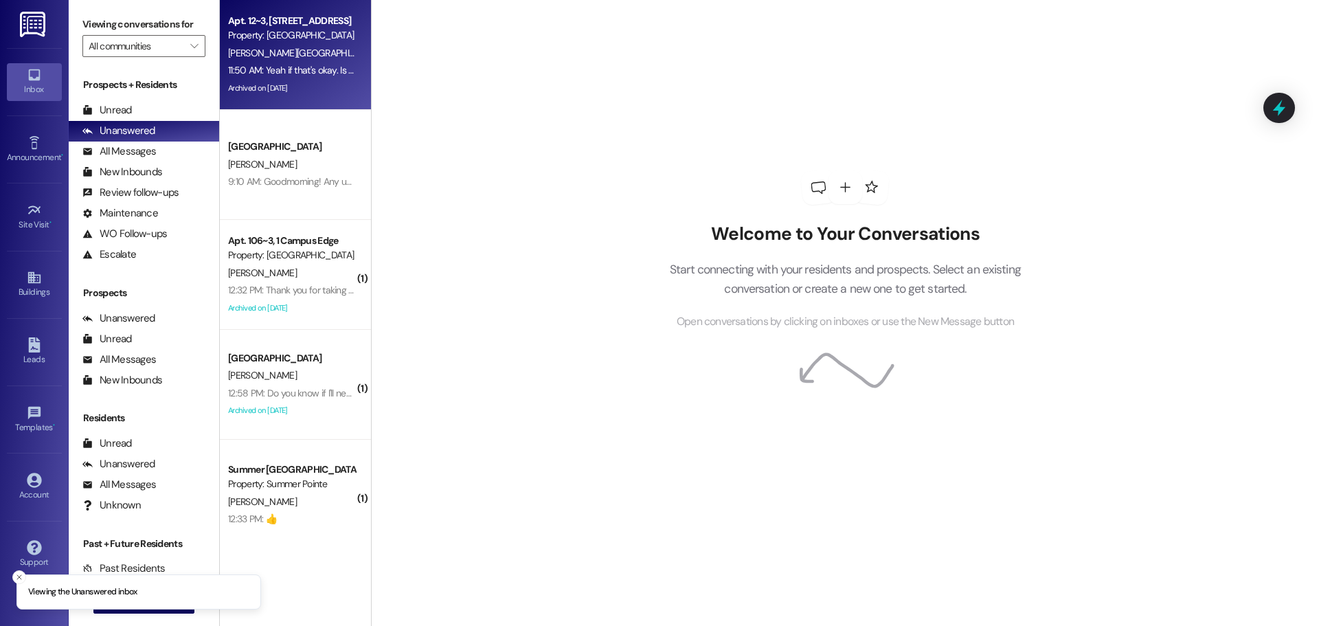
click at [244, 43] on div "Apt. 12~3, 1 Campus Way Property: [GEOGRAPHIC_DATA]" at bounding box center [292, 28] width 130 height 32
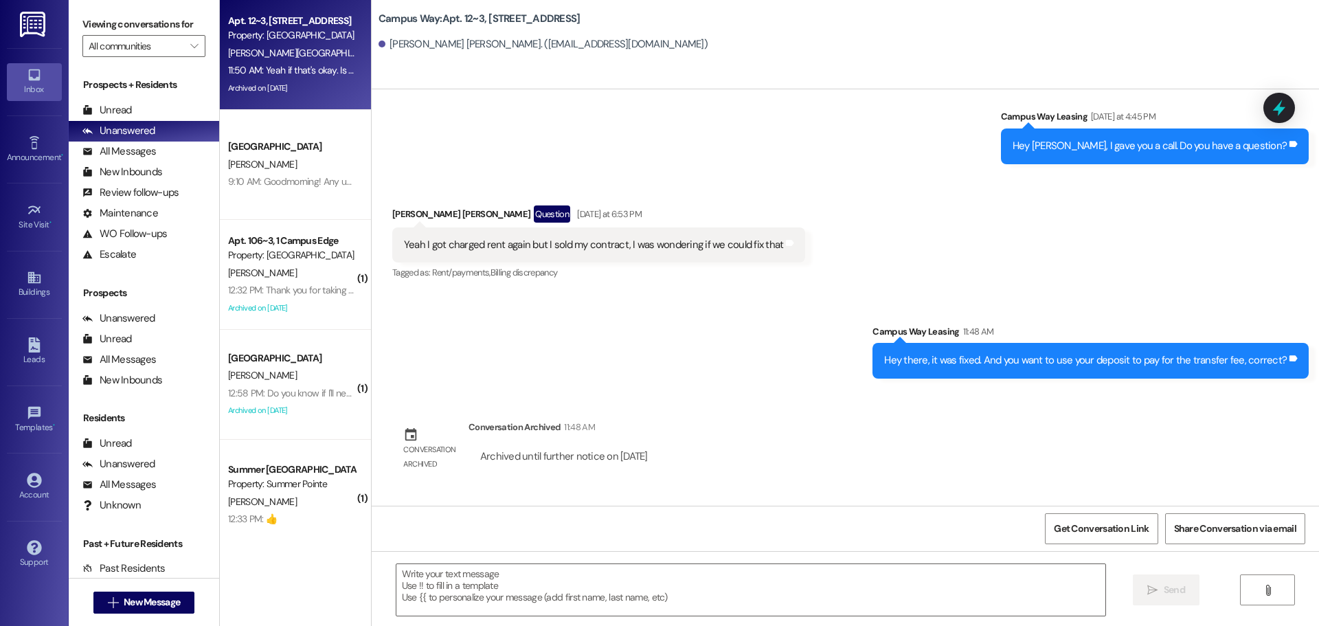
scroll to position [9418, 0]
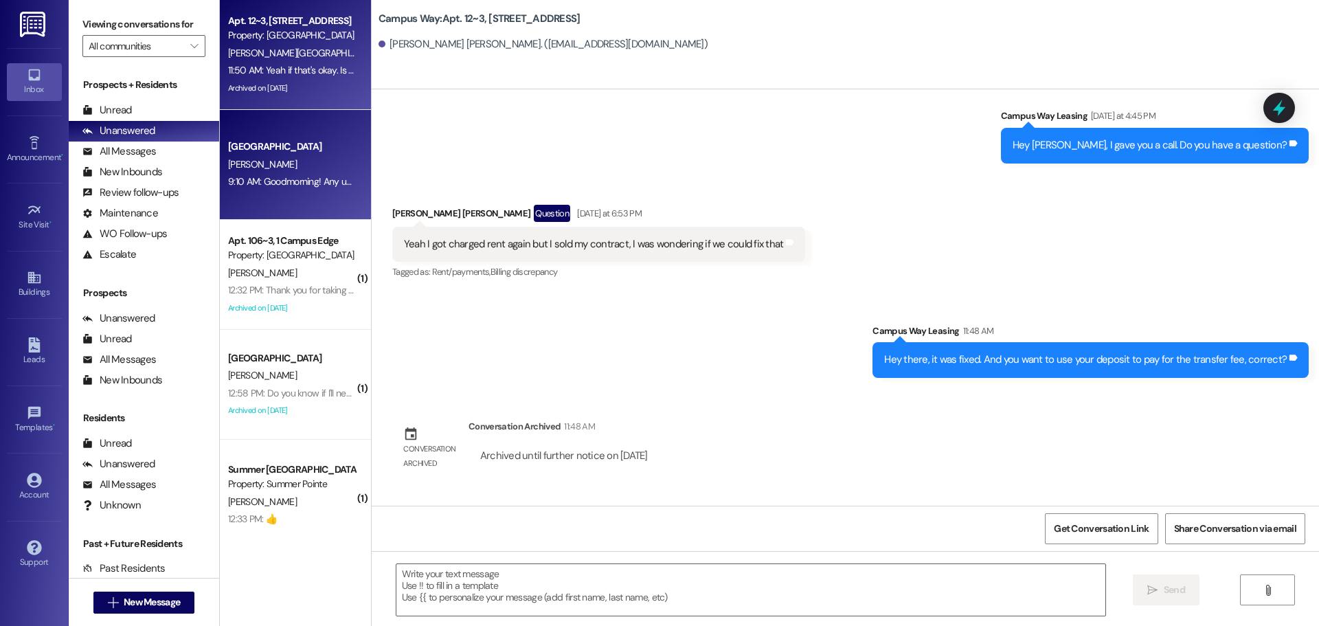
click at [335, 118] on div "Campus [GEOGRAPHIC_DATA] [PERSON_NAME] 9:10 AM: Goodmorning! Any updates on tha…" at bounding box center [295, 165] width 151 height 110
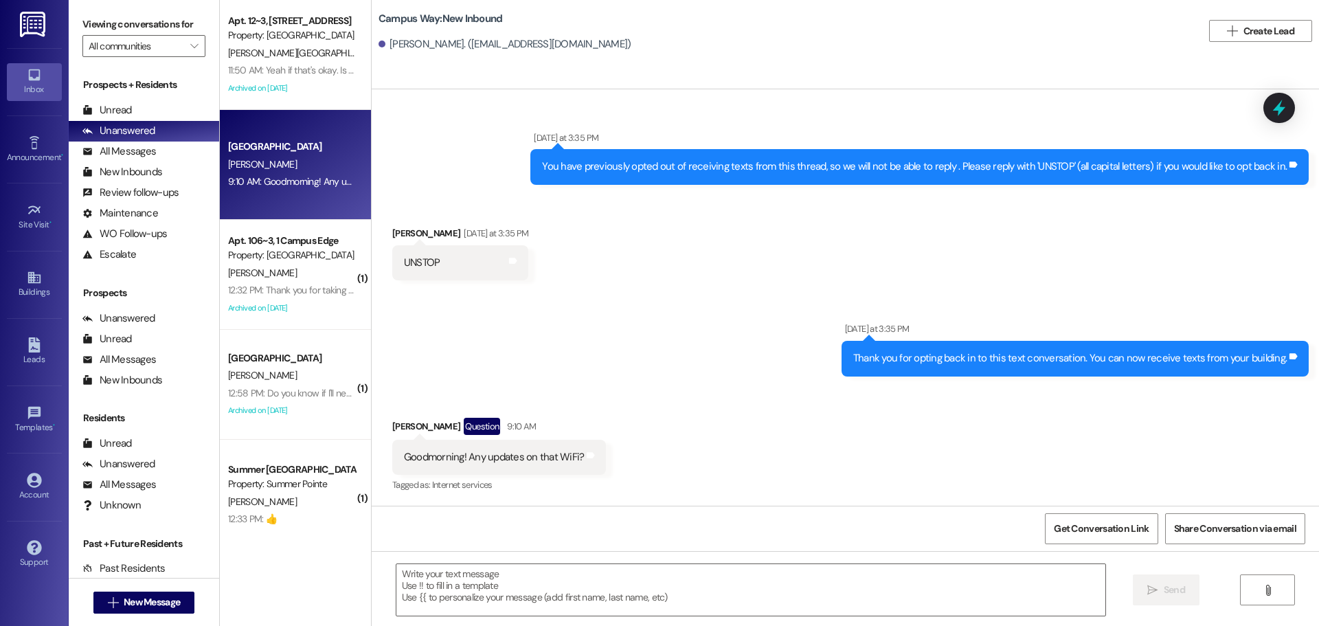
scroll to position [386, 0]
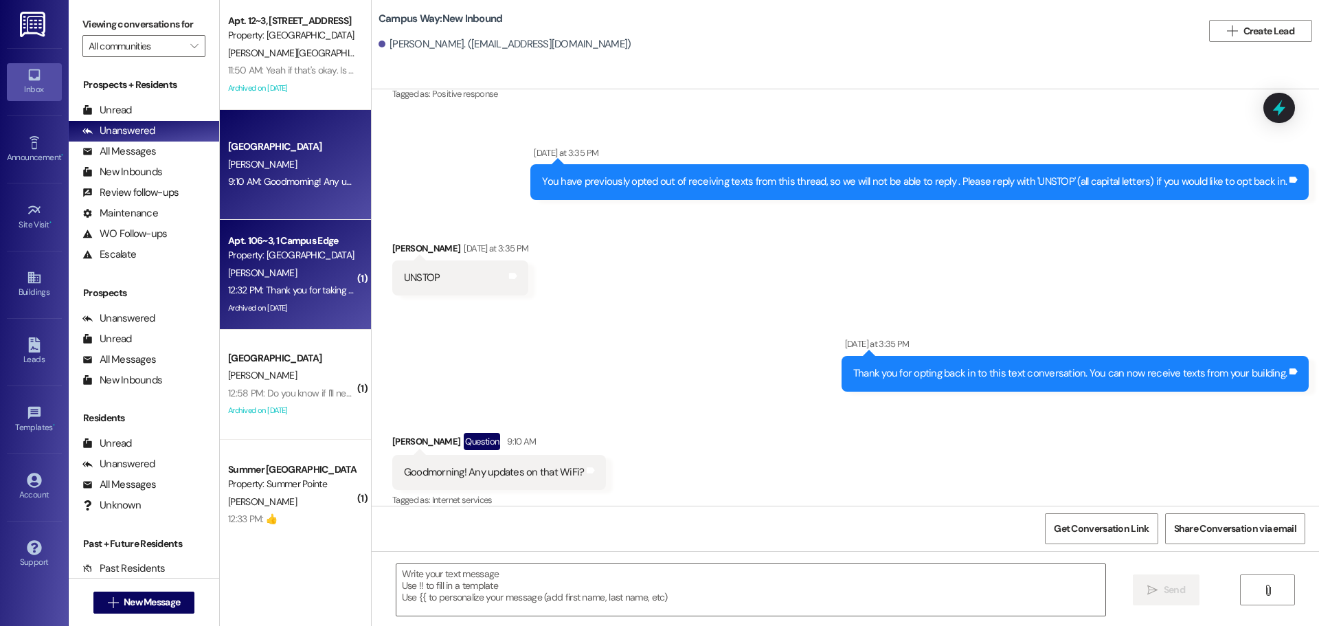
click at [304, 257] on div "Property: [GEOGRAPHIC_DATA]" at bounding box center [291, 255] width 127 height 14
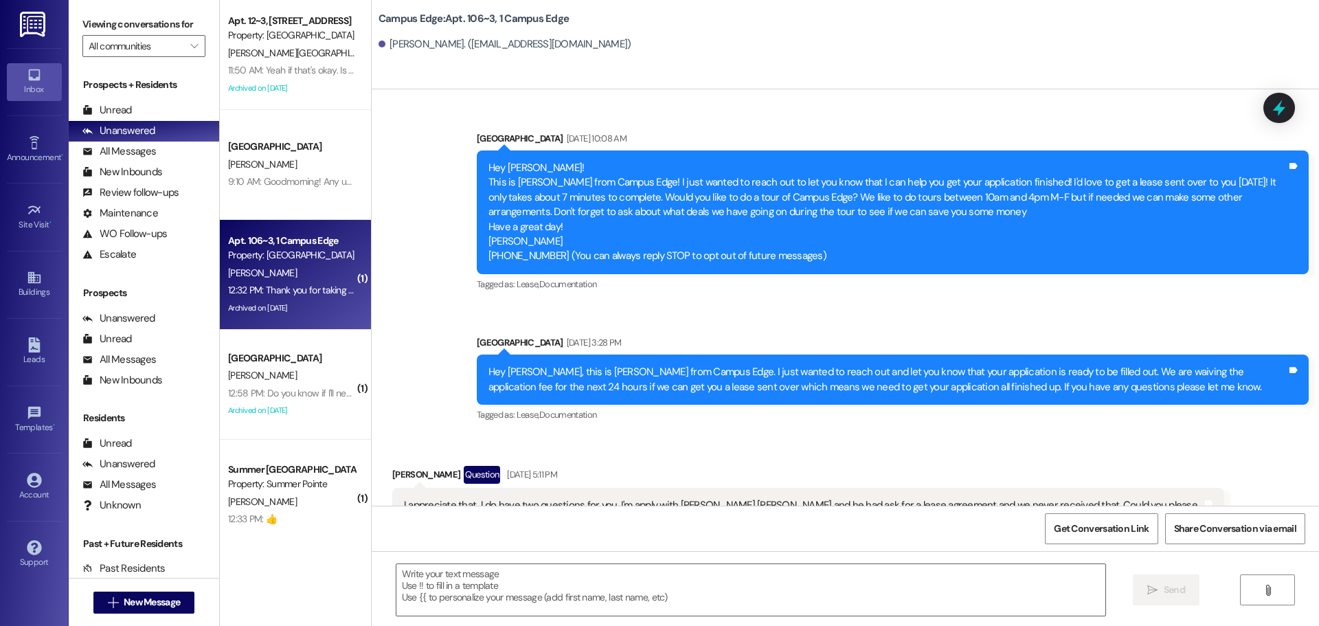
scroll to position [15692, 0]
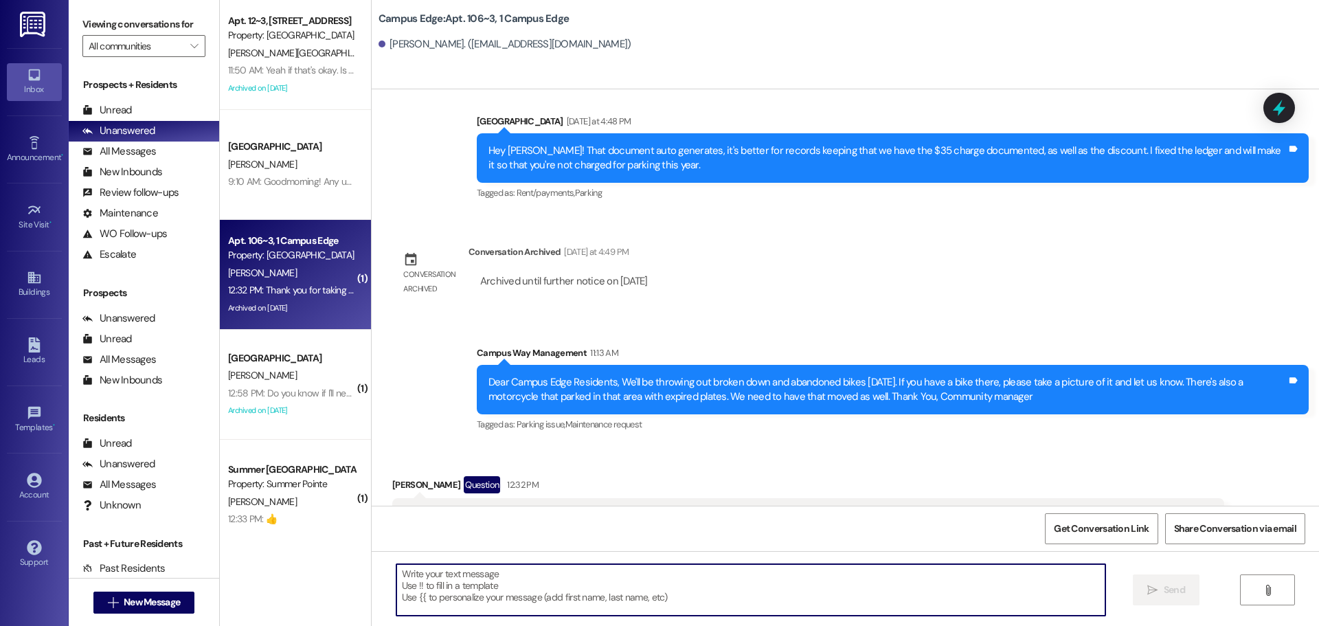
click at [650, 593] on textarea at bounding box center [750, 590] width 709 height 52
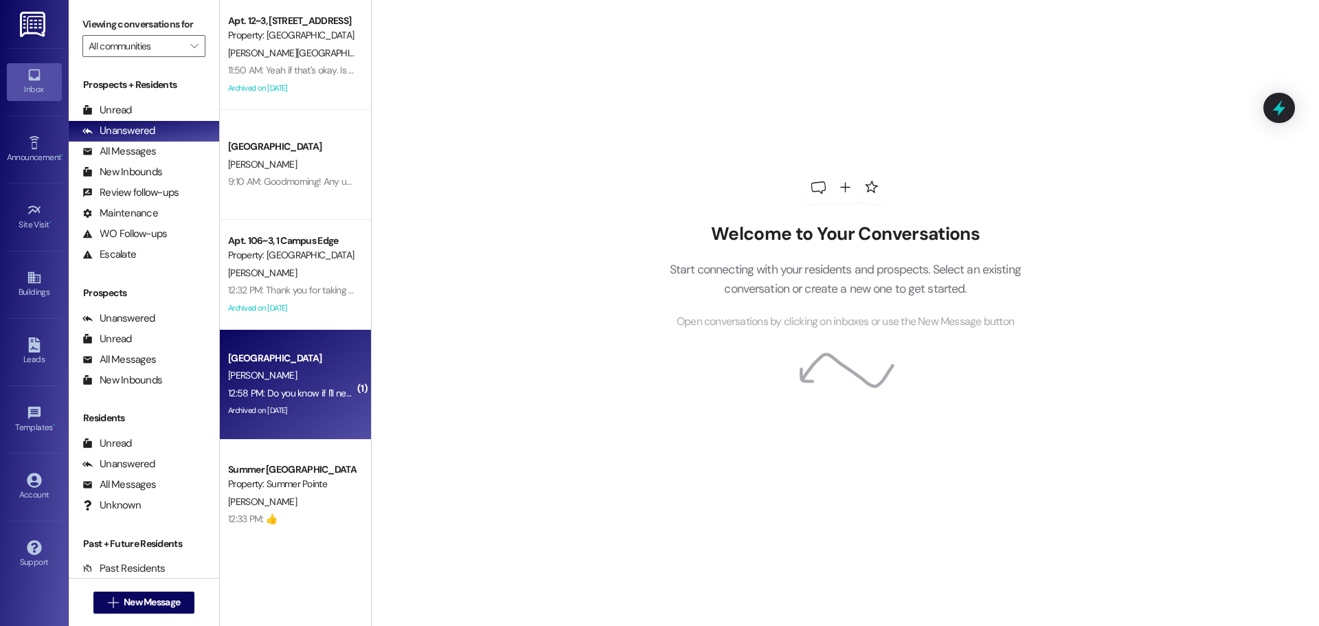
click at [257, 416] on div "Archived on [DATE]" at bounding box center [292, 410] width 130 height 17
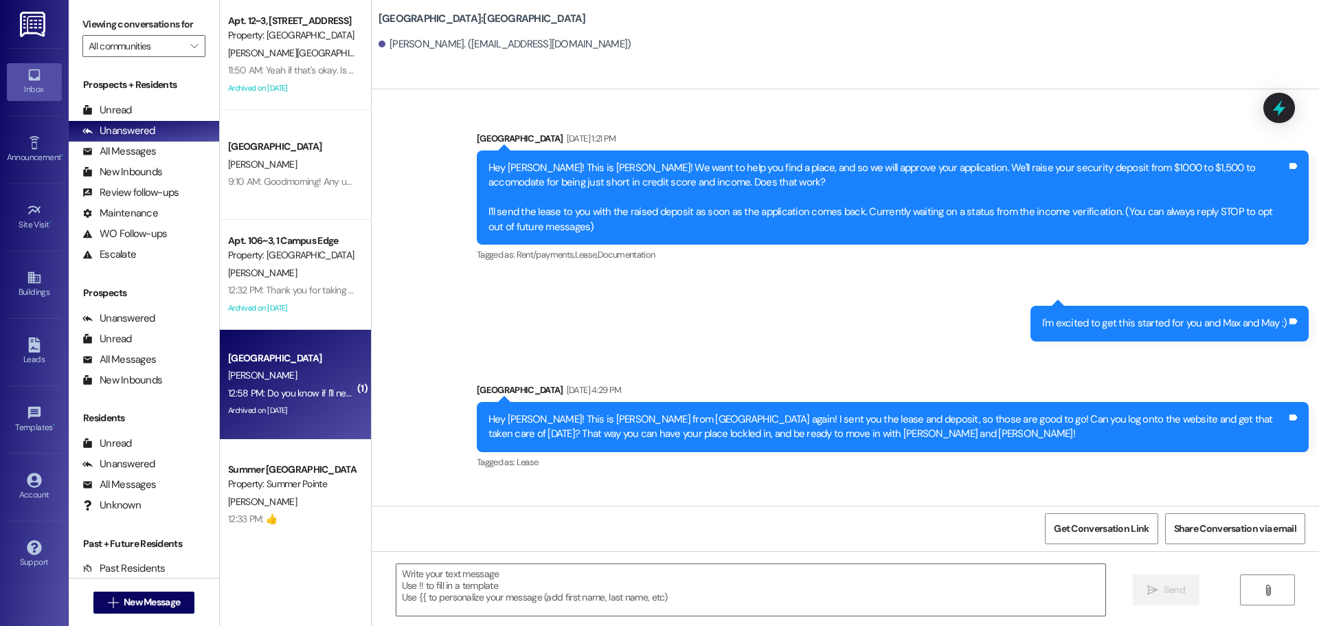
scroll to position [6605, 0]
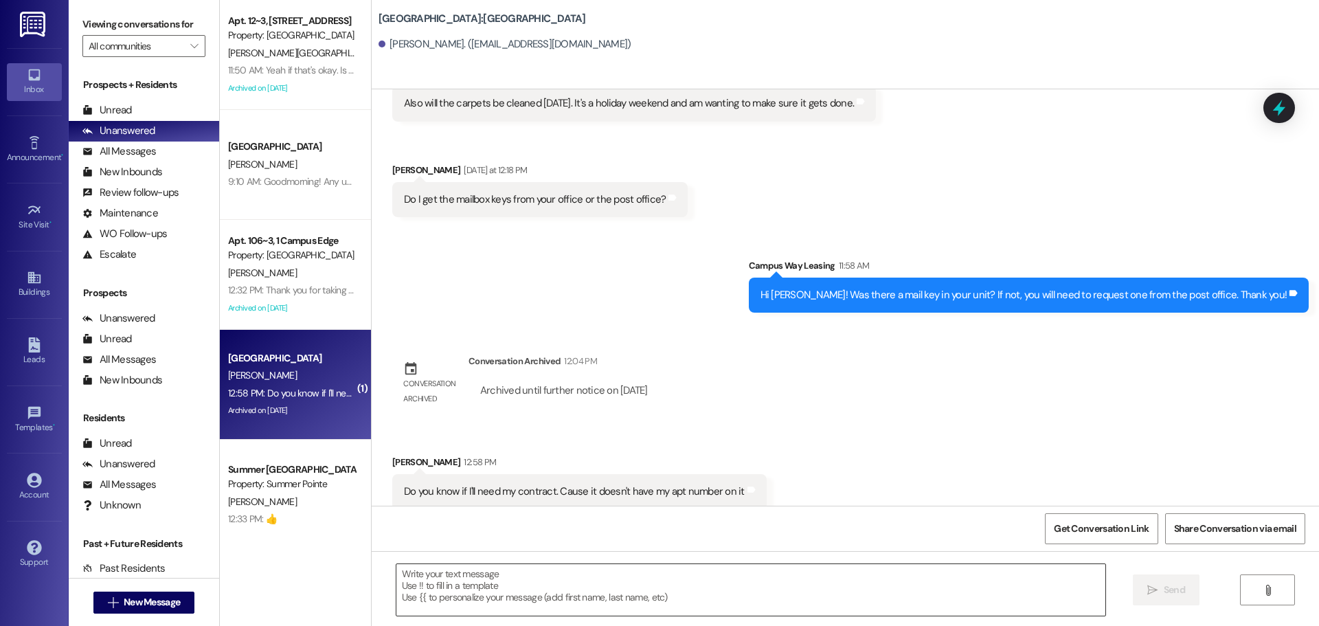
click at [661, 597] on textarea at bounding box center [750, 590] width 709 height 52
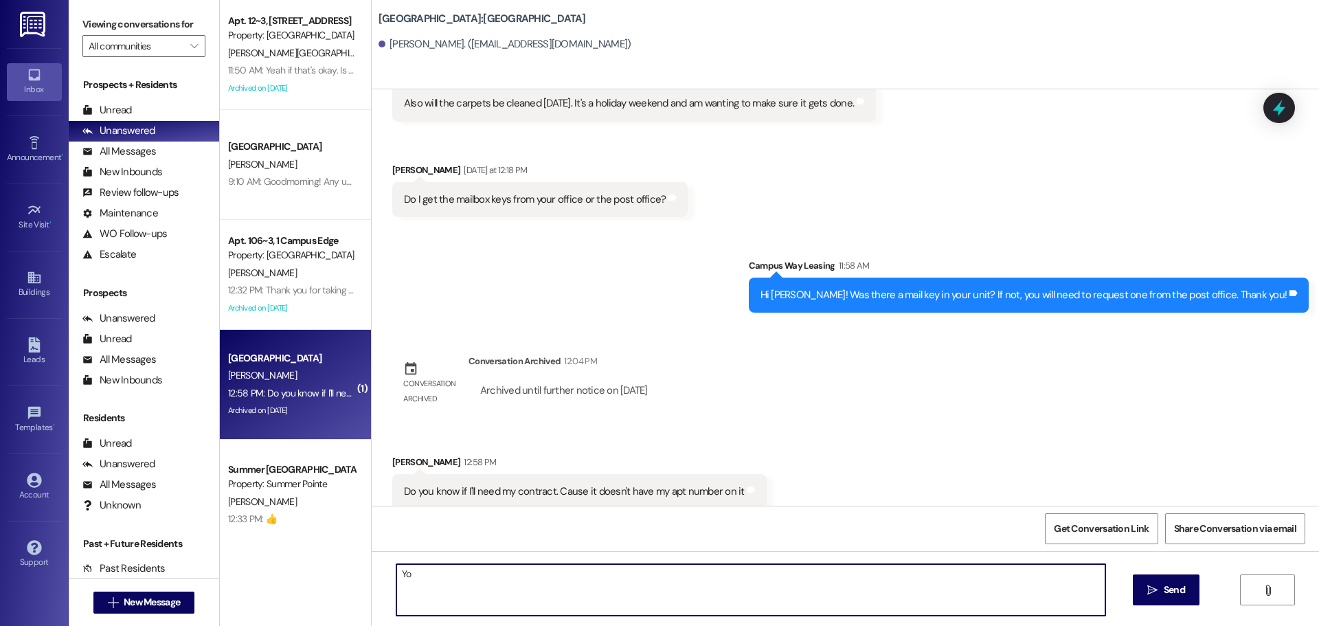
type textarea "Y"
type textarea "You'll need to show them your contract, but the apartment number not being on t…"
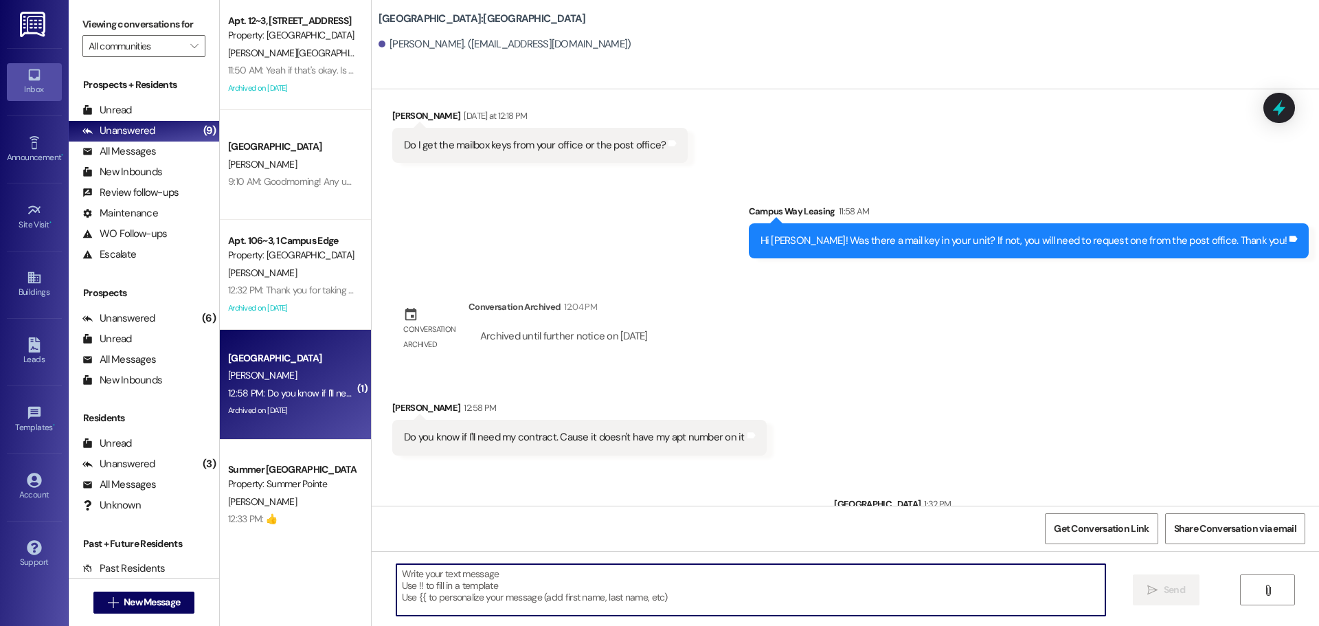
scroll to position [6700, 0]
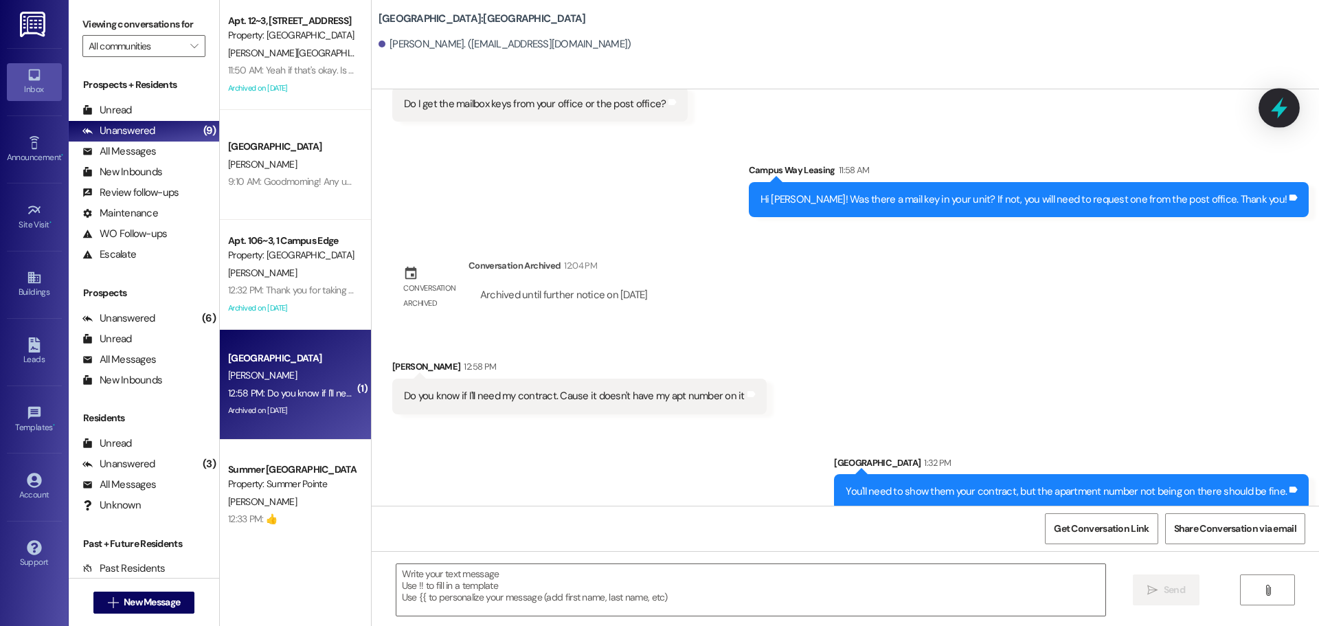
click at [1275, 110] on icon at bounding box center [1279, 108] width 16 height 21
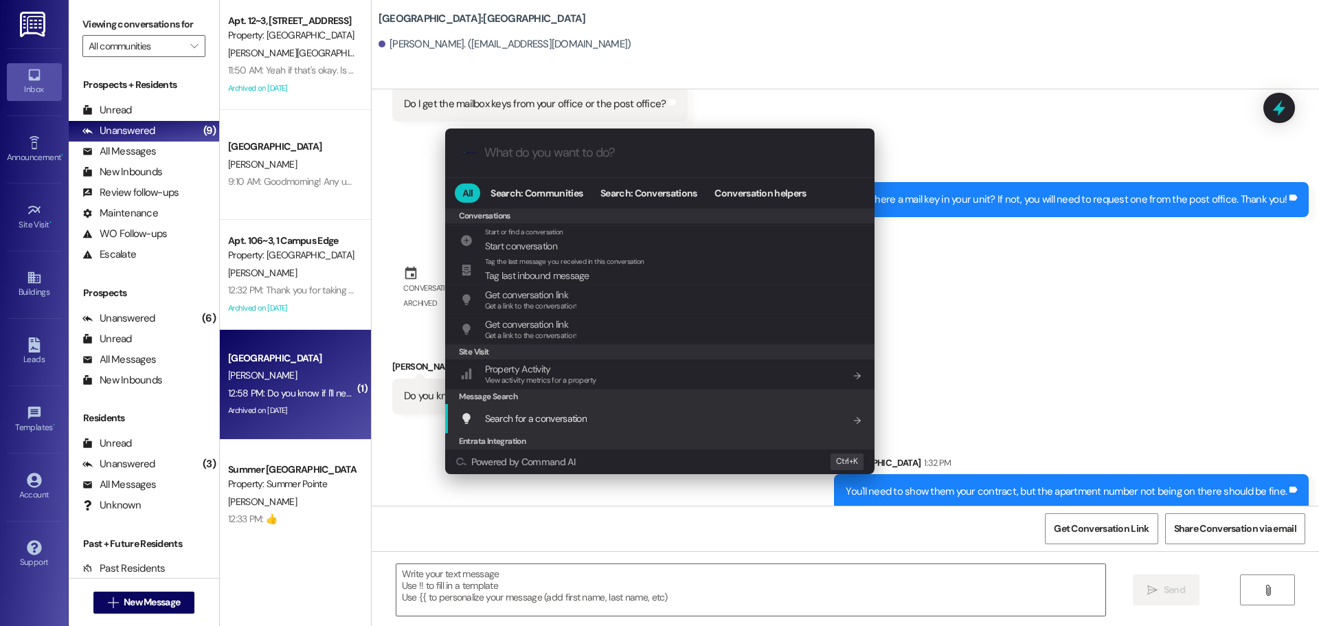
scroll to position [644, 0]
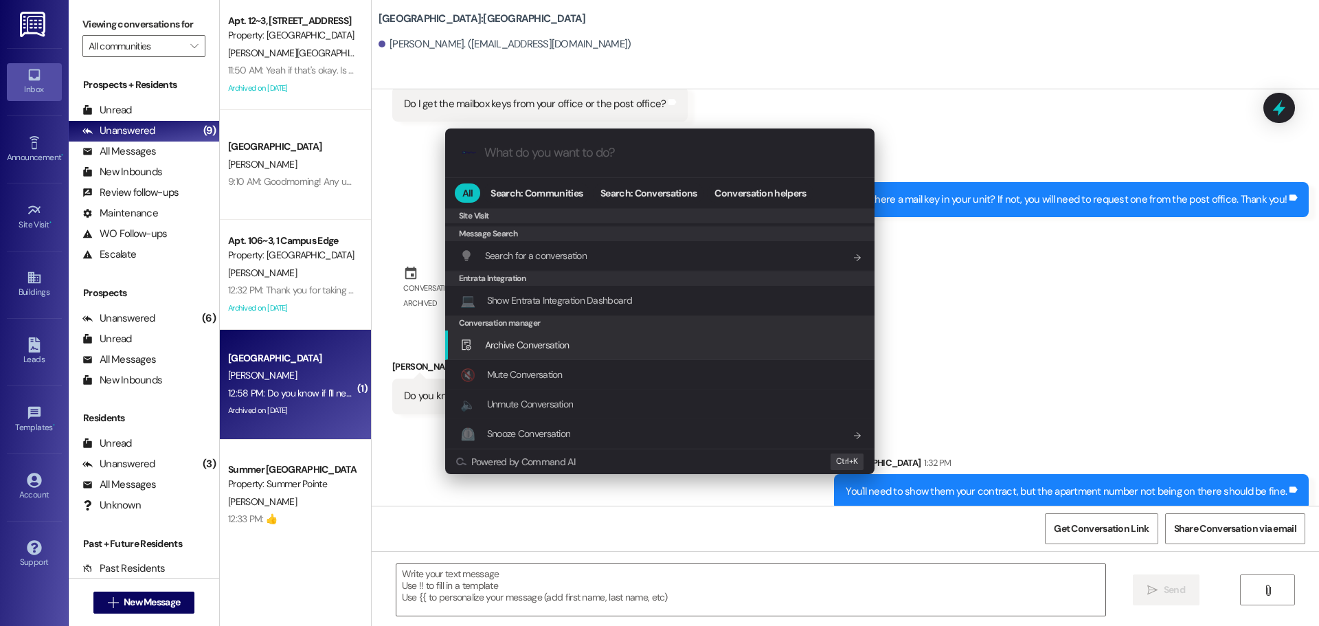
click at [565, 333] on div "Archive Conversation Add shortcut" at bounding box center [659, 345] width 429 height 30
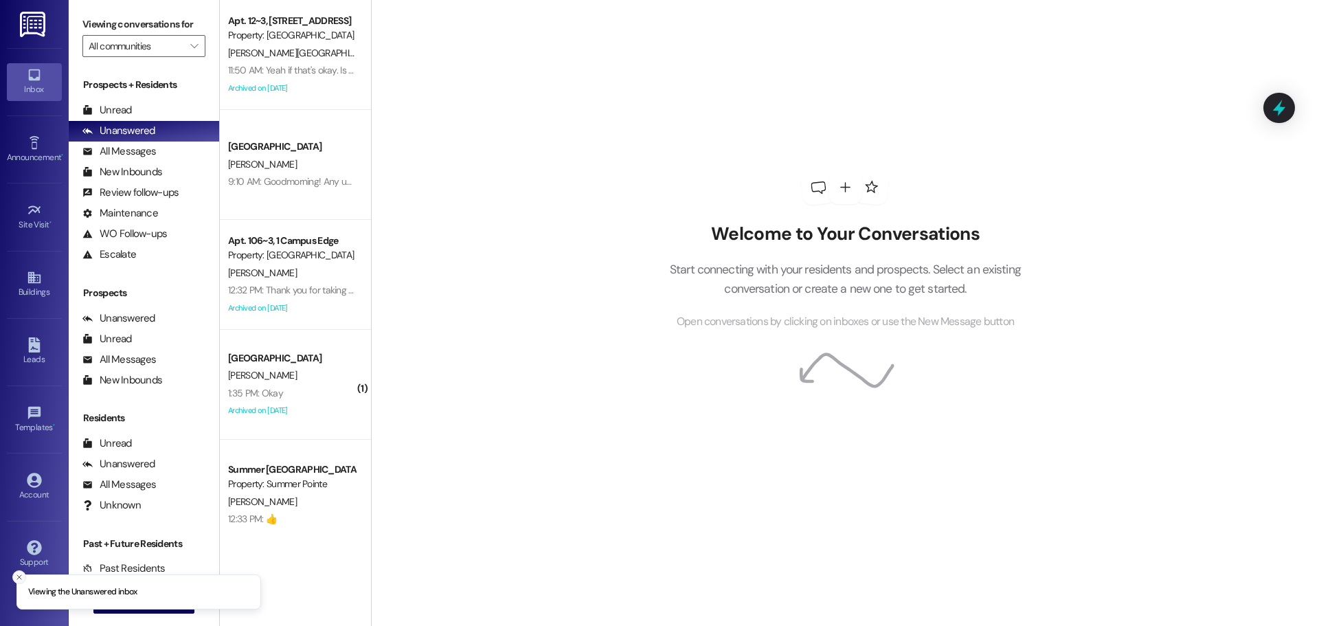
click at [25, 580] on button "Close toast" at bounding box center [19, 577] width 14 height 14
click at [177, 601] on span "New Message" at bounding box center [152, 602] width 62 height 14
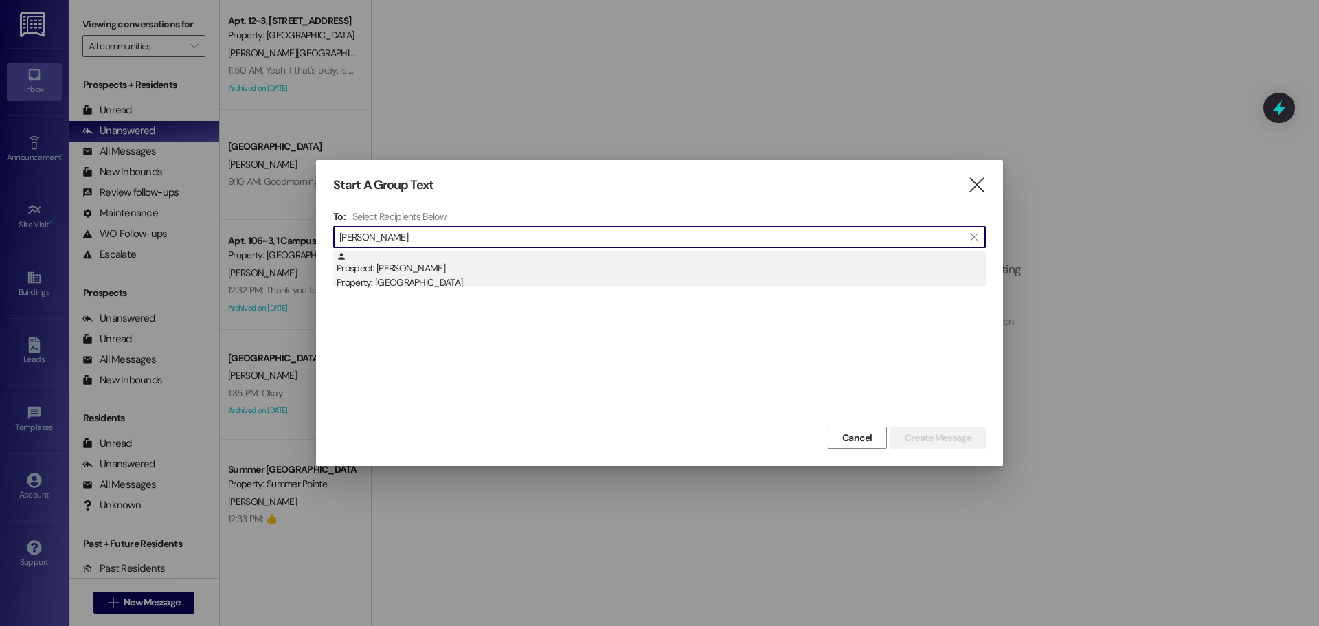
type input "[PERSON_NAME]"
click at [653, 279] on div "Property: [GEOGRAPHIC_DATA]" at bounding box center [661, 282] width 649 height 14
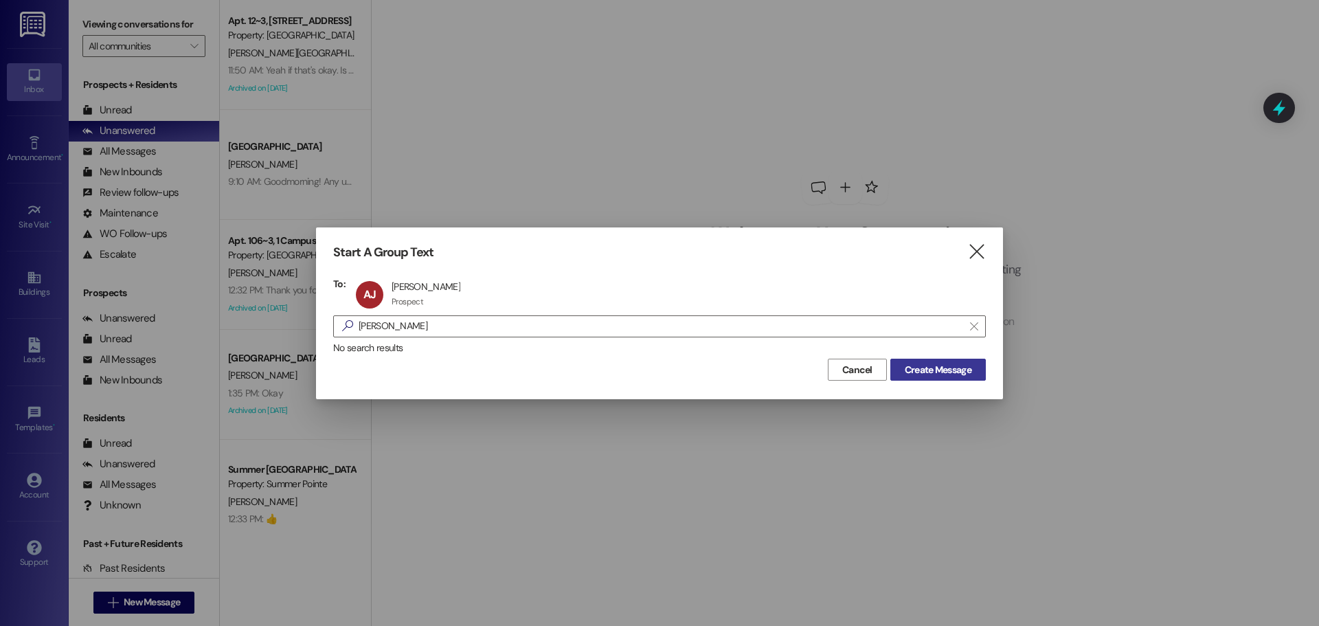
click at [959, 366] on span "Create Message" at bounding box center [938, 370] width 67 height 14
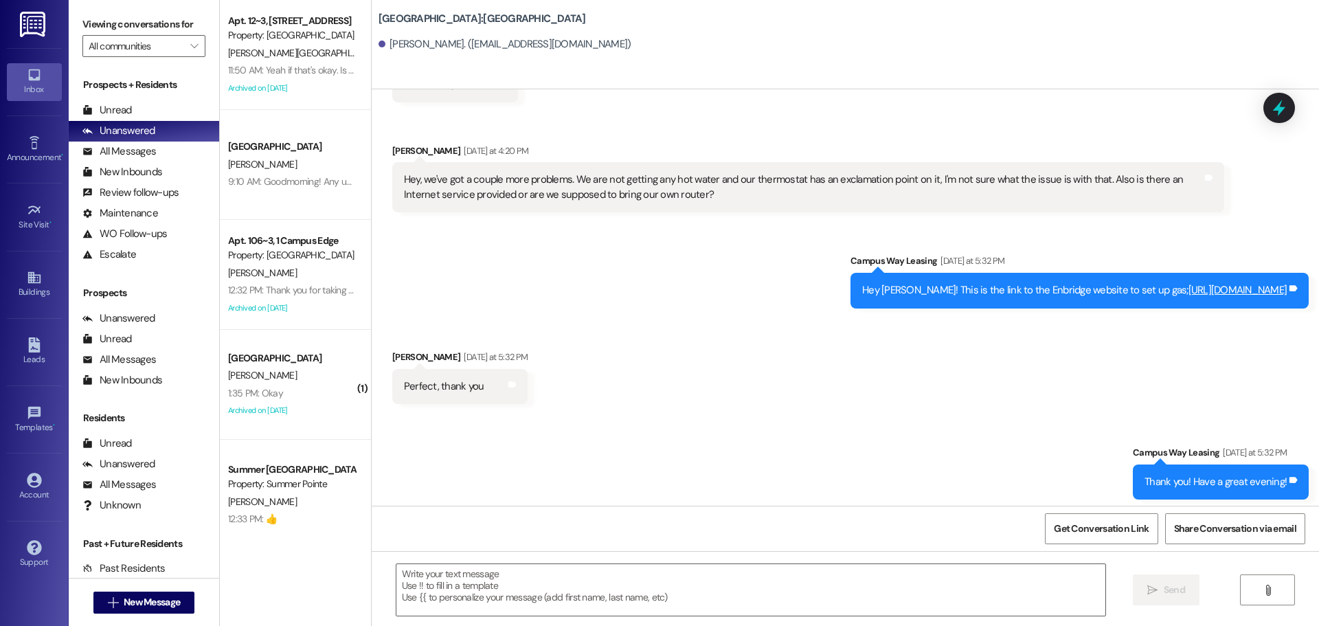
scroll to position [2775, 0]
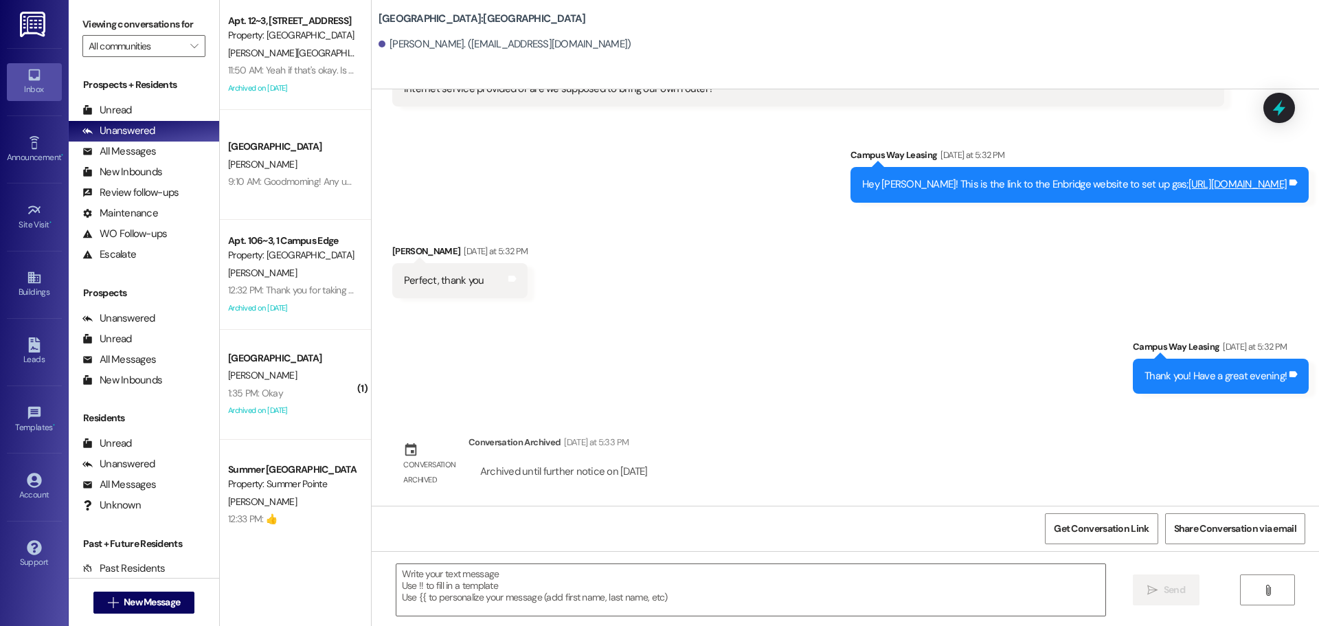
click at [486, 555] on div " Send " at bounding box center [845, 602] width 947 height 103
click at [481, 580] on textarea at bounding box center [750, 590] width 709 height 52
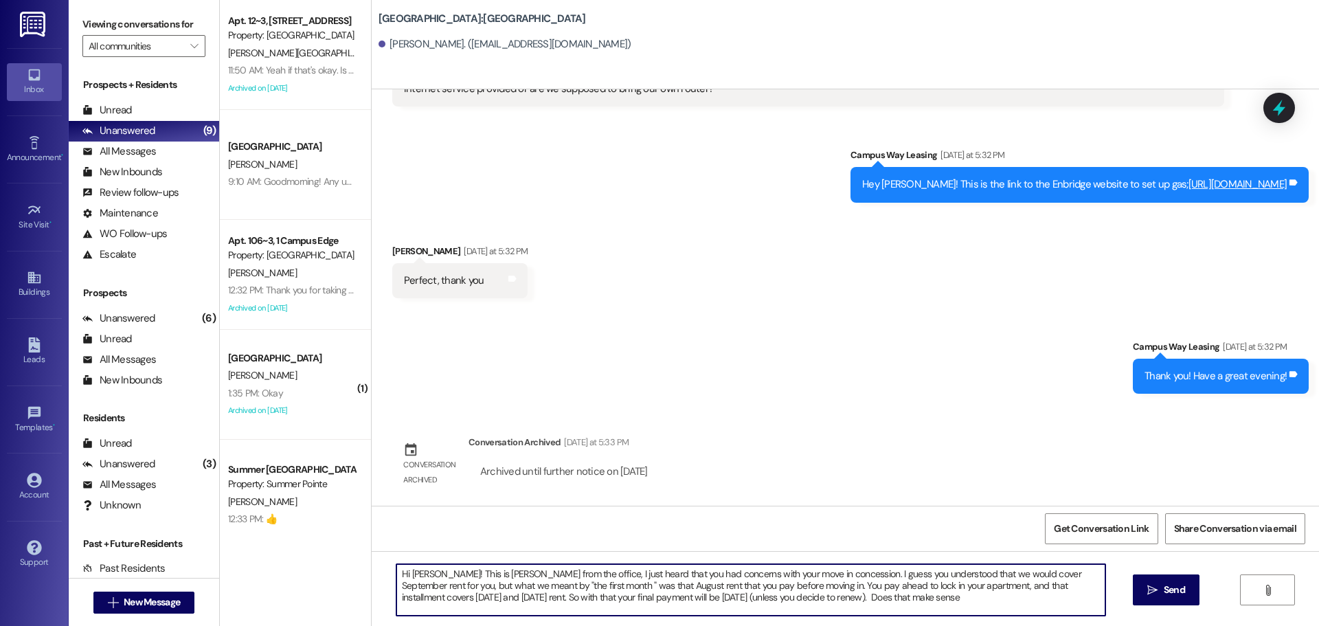
type textarea "Hi Aaron! This is Drew from the office, I just heard that you had concerns with…"
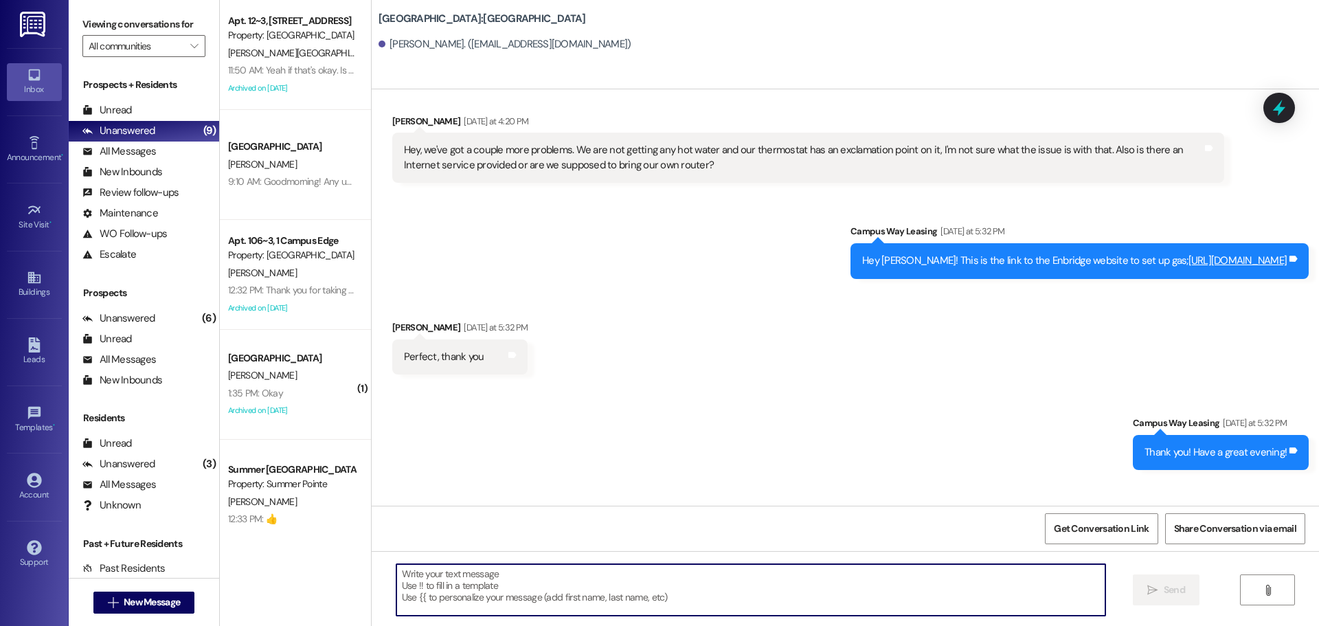
scroll to position [2900, 0]
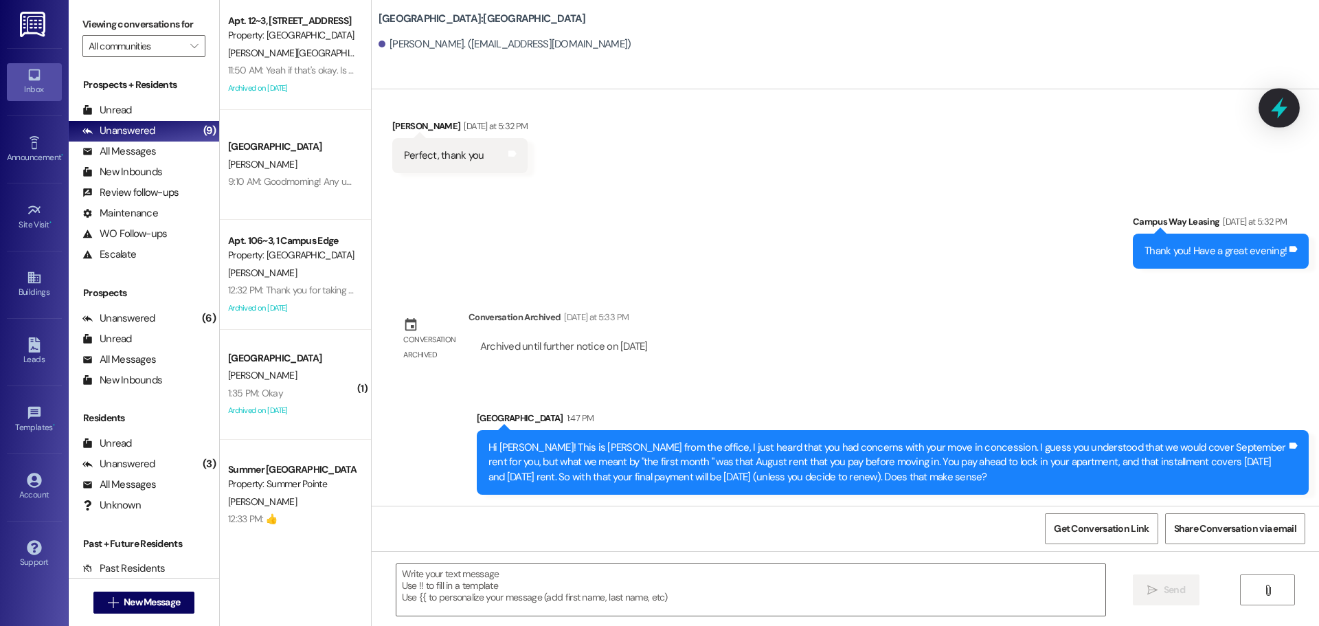
click at [1260, 111] on div at bounding box center [1278, 107] width 41 height 39
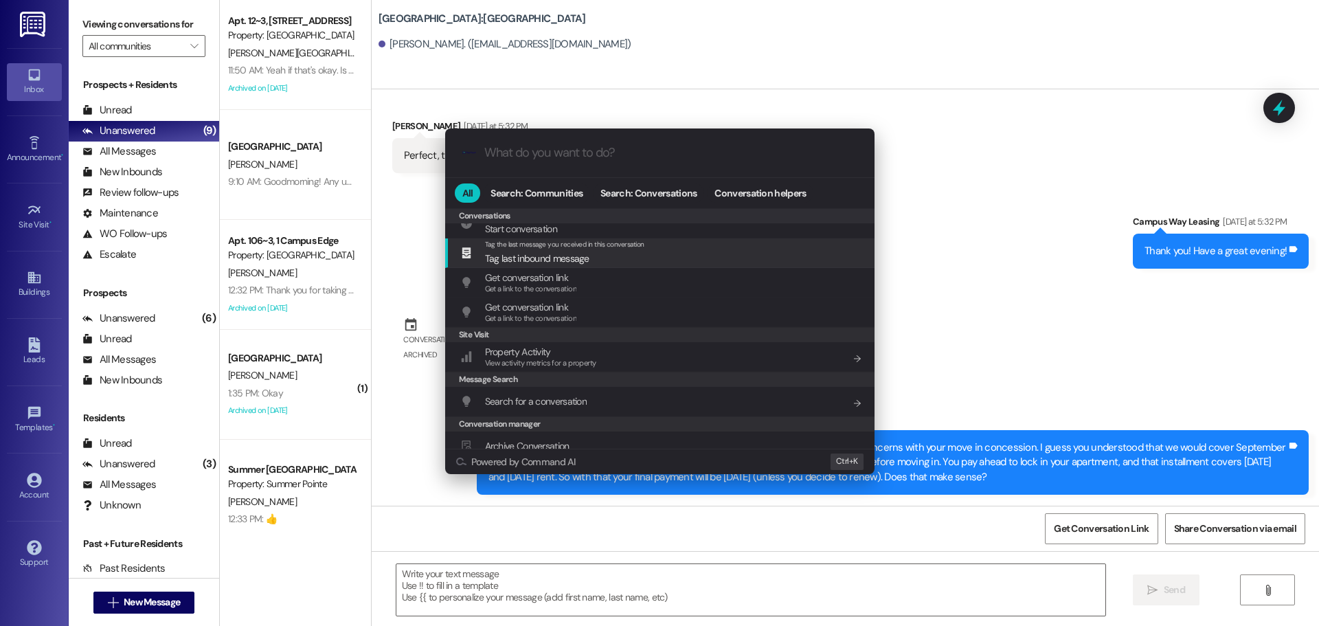
scroll to position [599, 0]
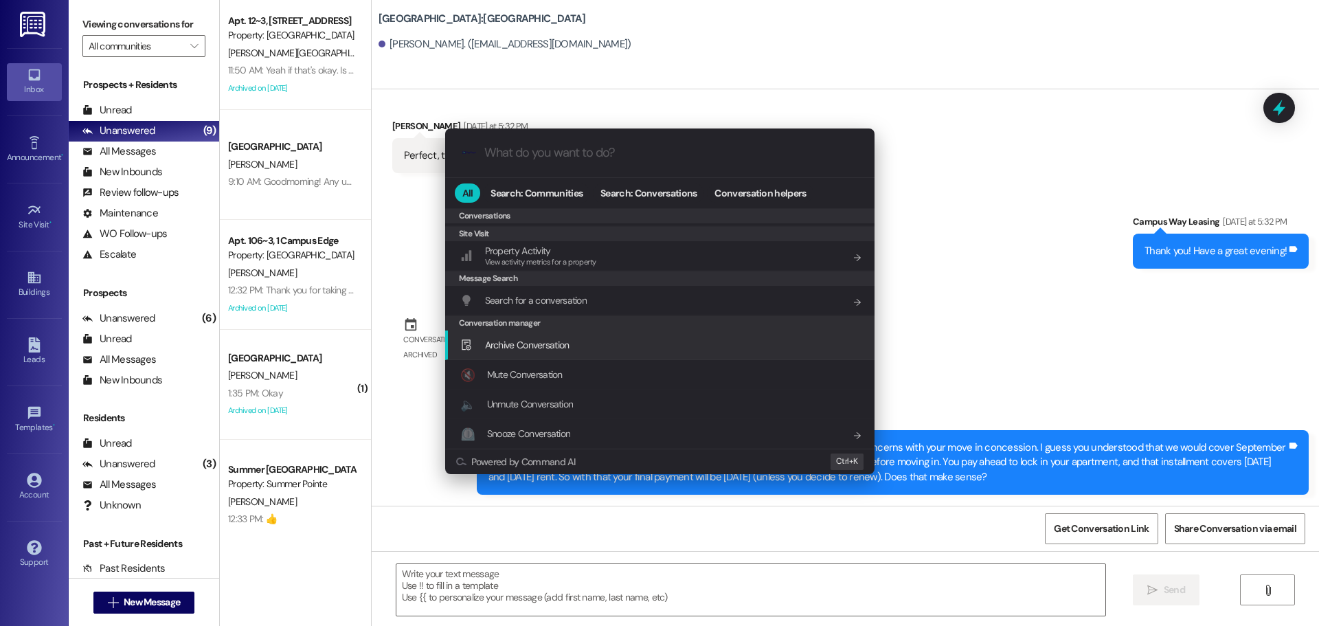
click at [543, 348] on span "Archive Conversation" at bounding box center [527, 345] width 84 height 12
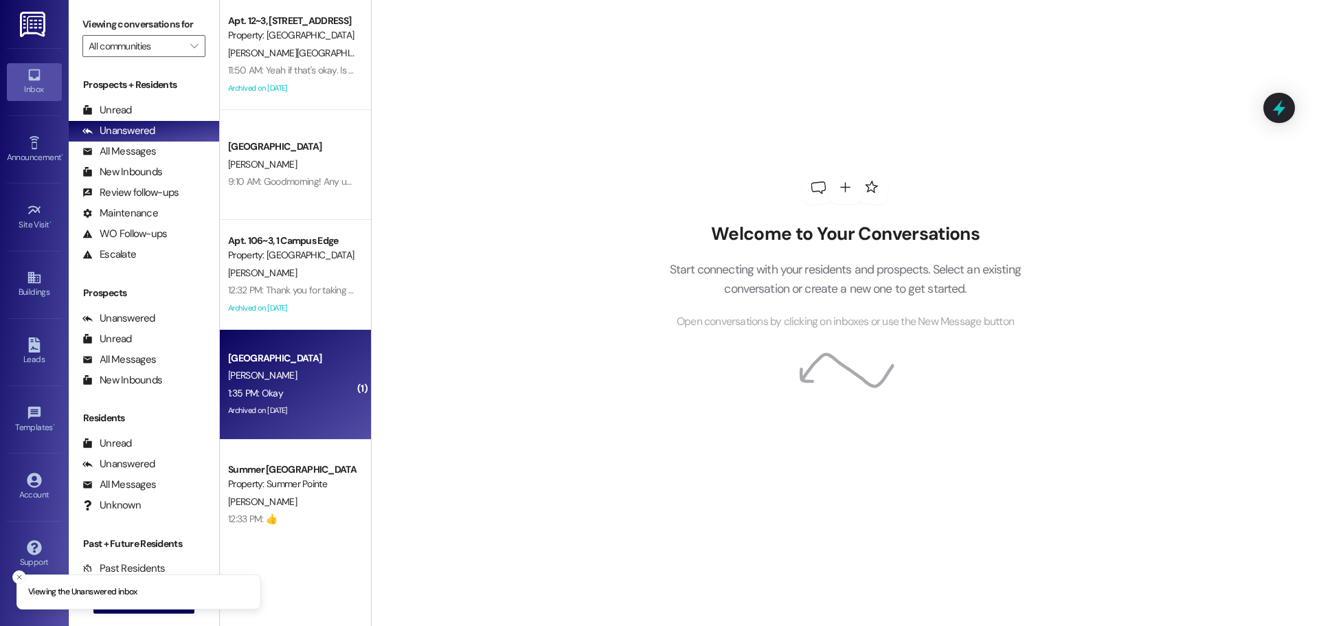
click at [286, 374] on div "K. Eichler" at bounding box center [292, 375] width 130 height 17
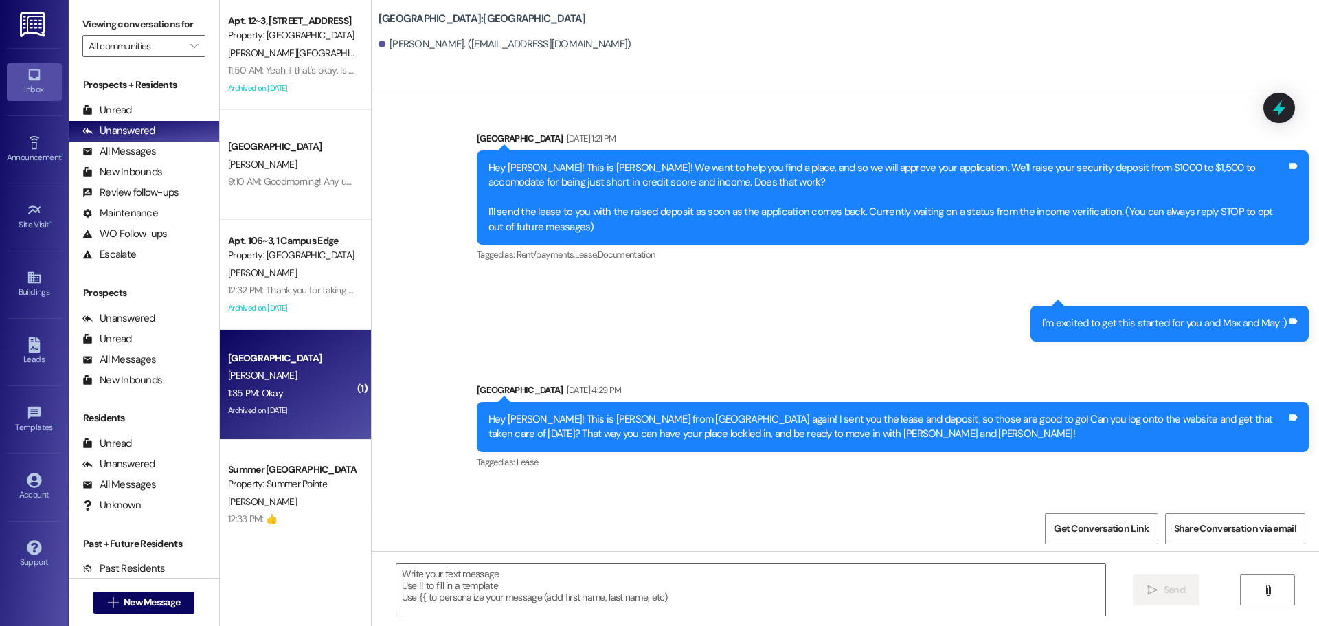
scroll to position [6796, 0]
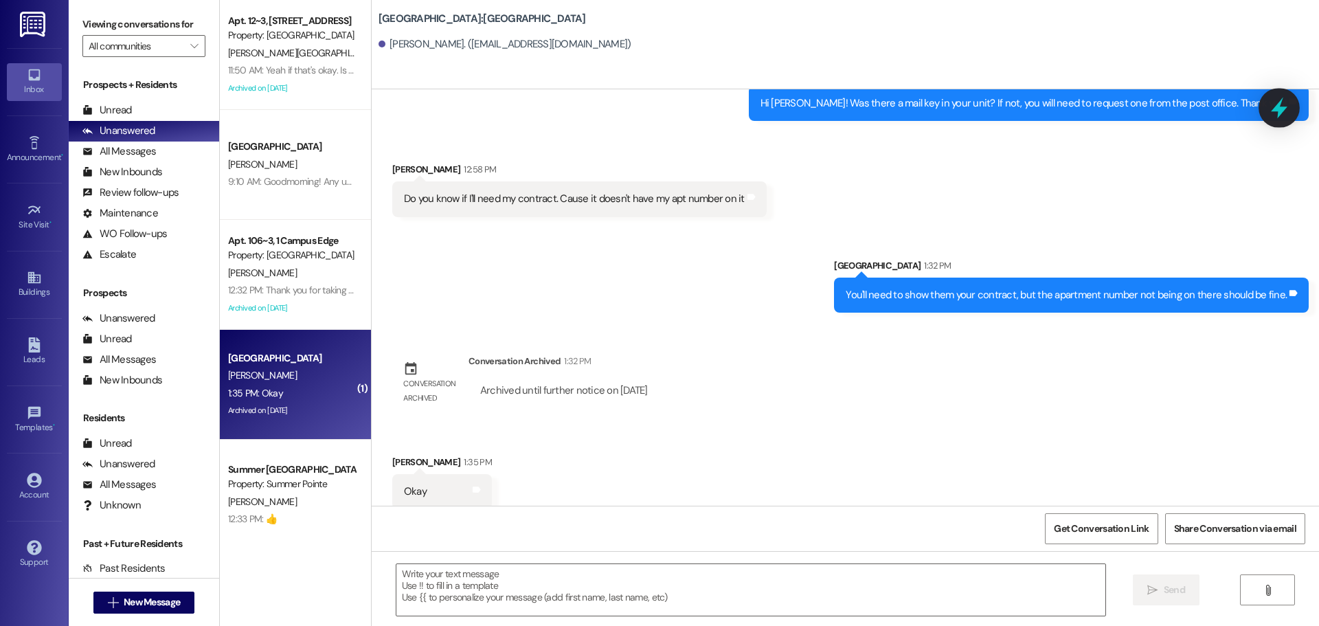
click at [1272, 100] on icon at bounding box center [1278, 107] width 23 height 23
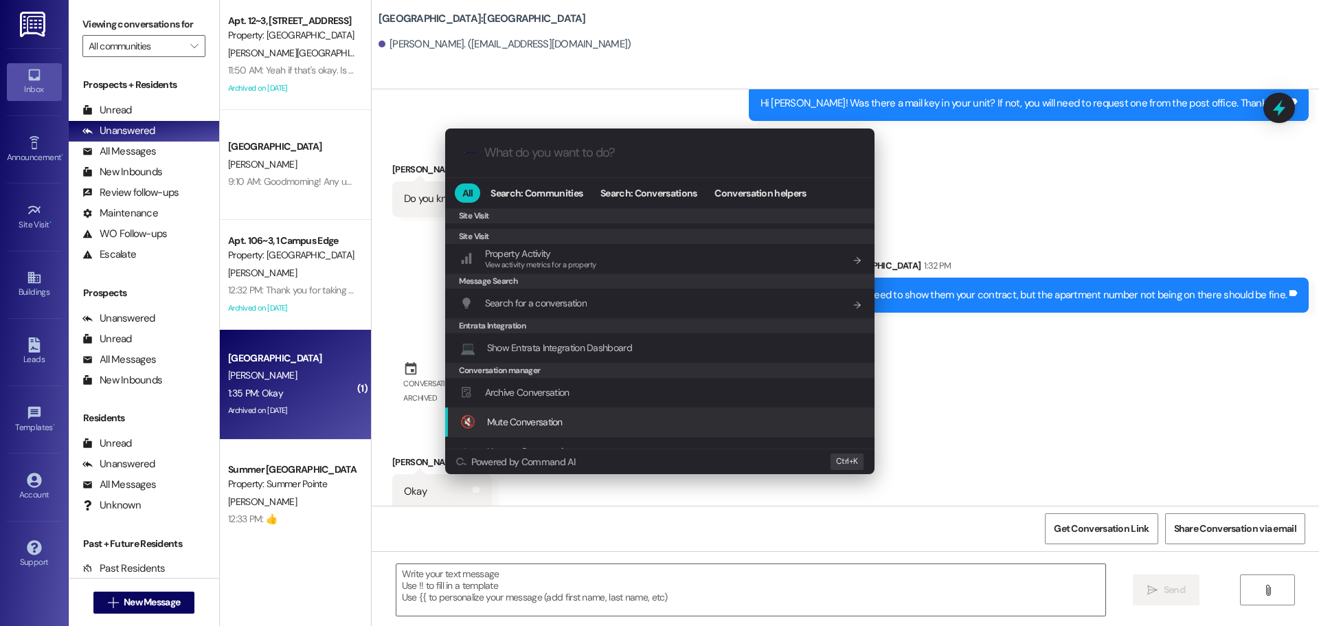
scroll to position [644, 0]
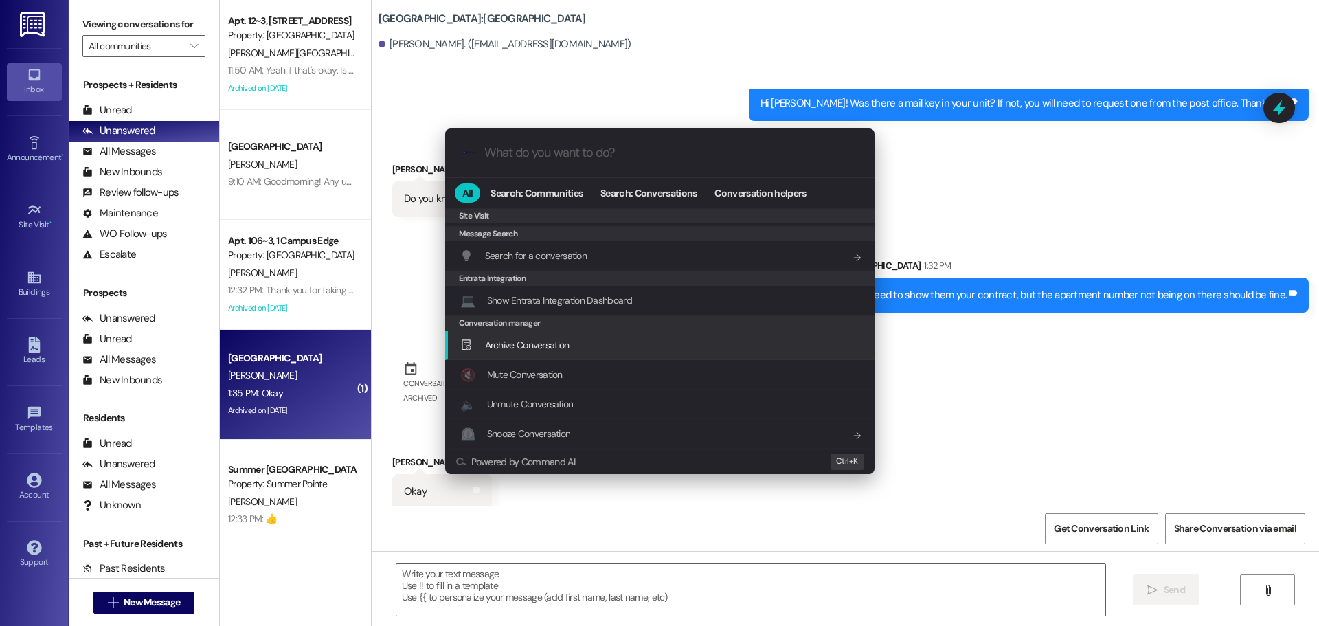
click at [531, 354] on div "Archive Conversation Add shortcut" at bounding box center [659, 345] width 429 height 30
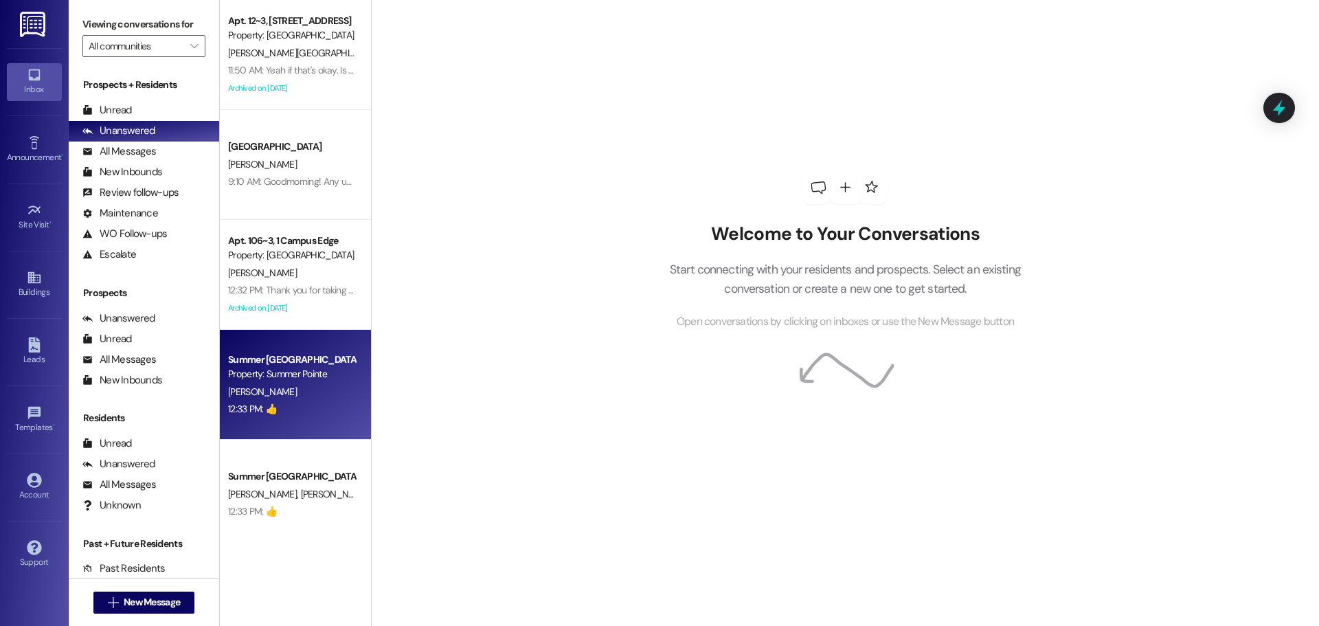
click at [284, 376] on div "Property: Summer Pointe" at bounding box center [291, 374] width 127 height 14
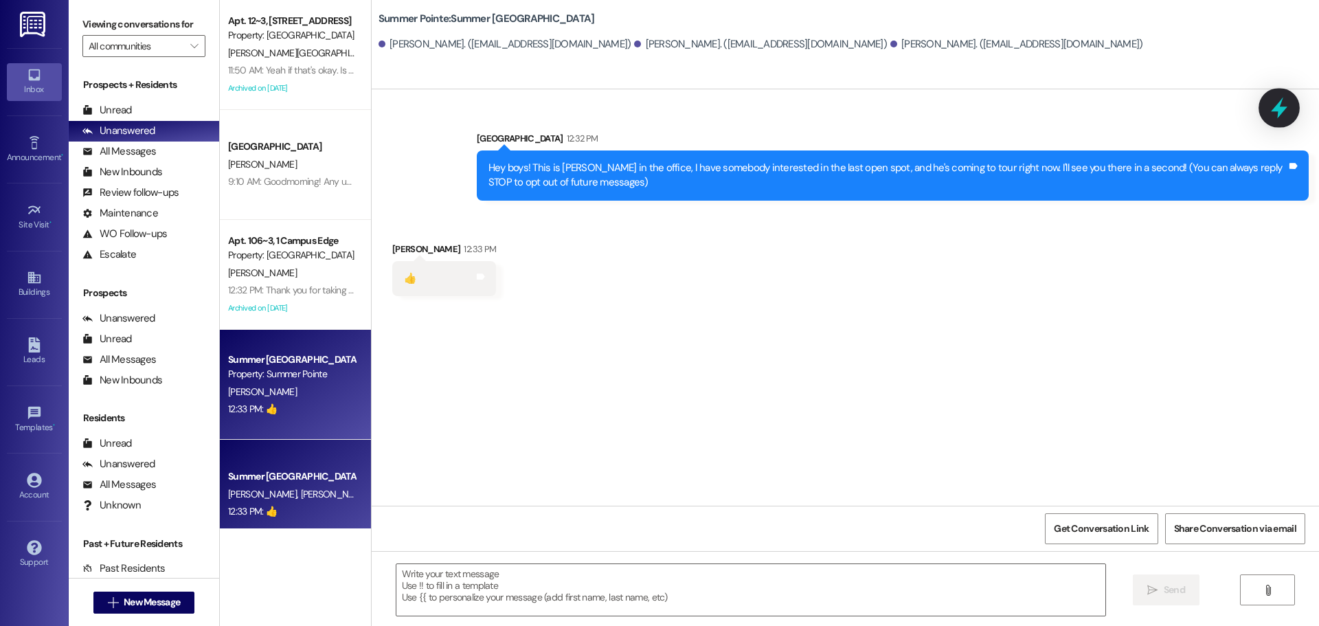
click at [1276, 109] on icon at bounding box center [1279, 108] width 16 height 21
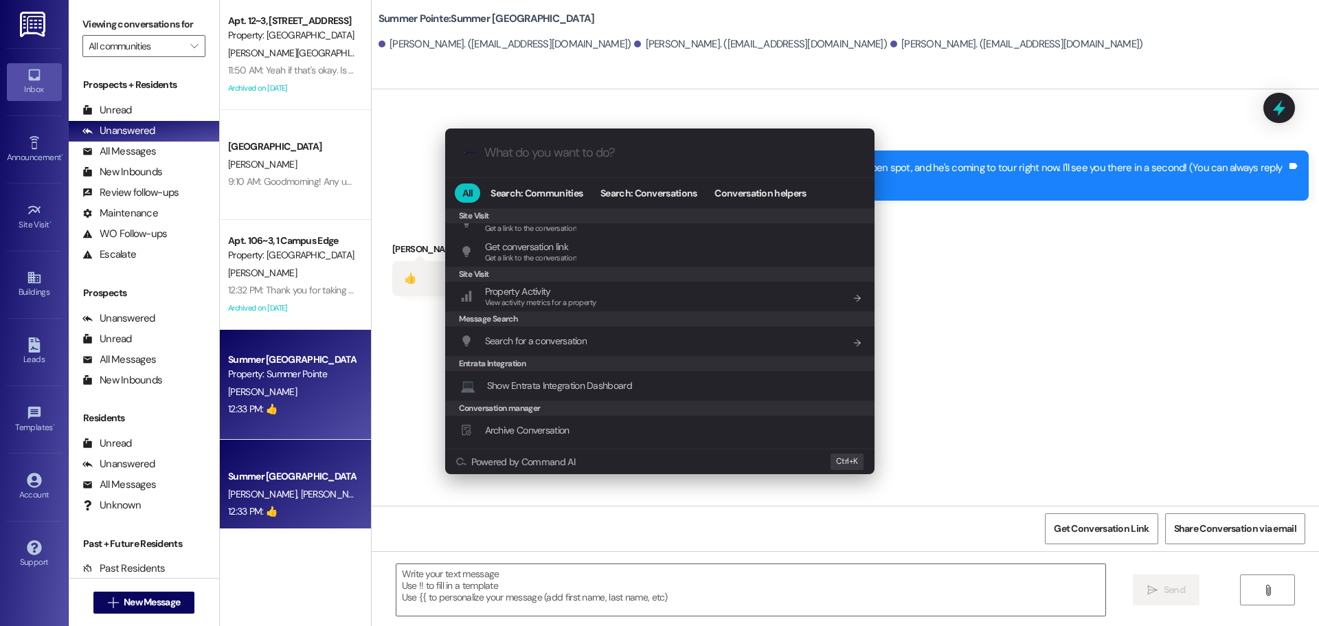
scroll to position [644, 0]
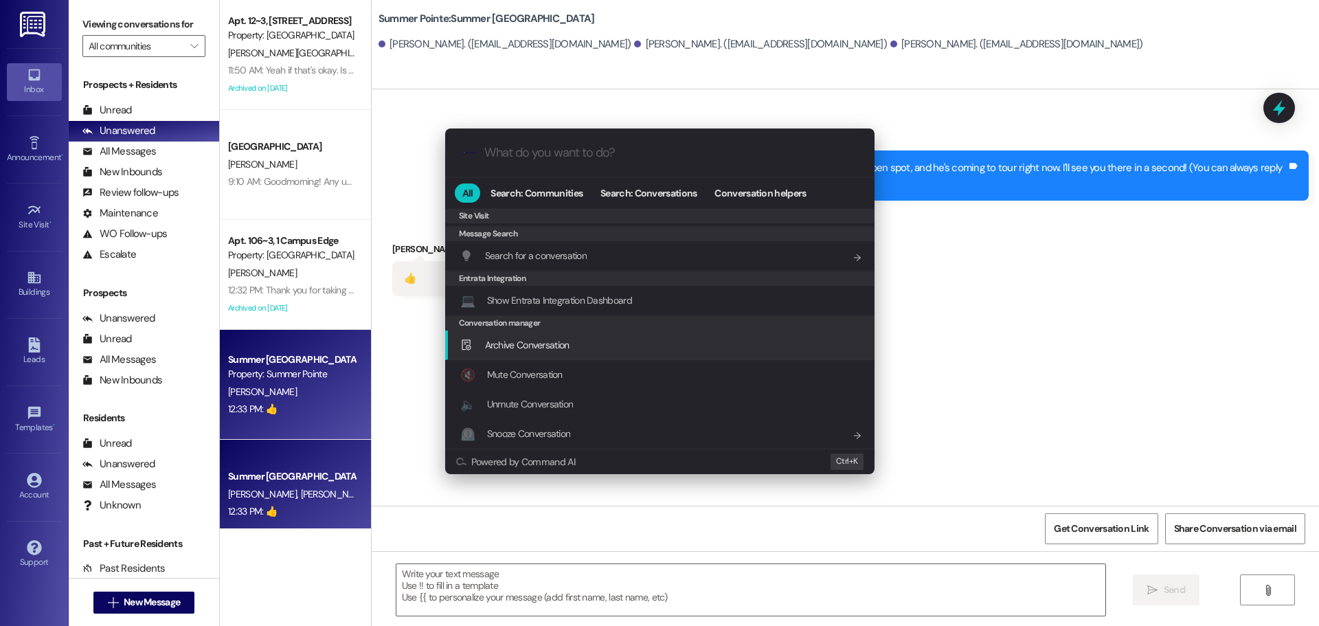
click at [577, 352] on div "Archive Conversation Add shortcut" at bounding box center [661, 344] width 402 height 15
